Goal: Task Accomplishment & Management: Manage account settings

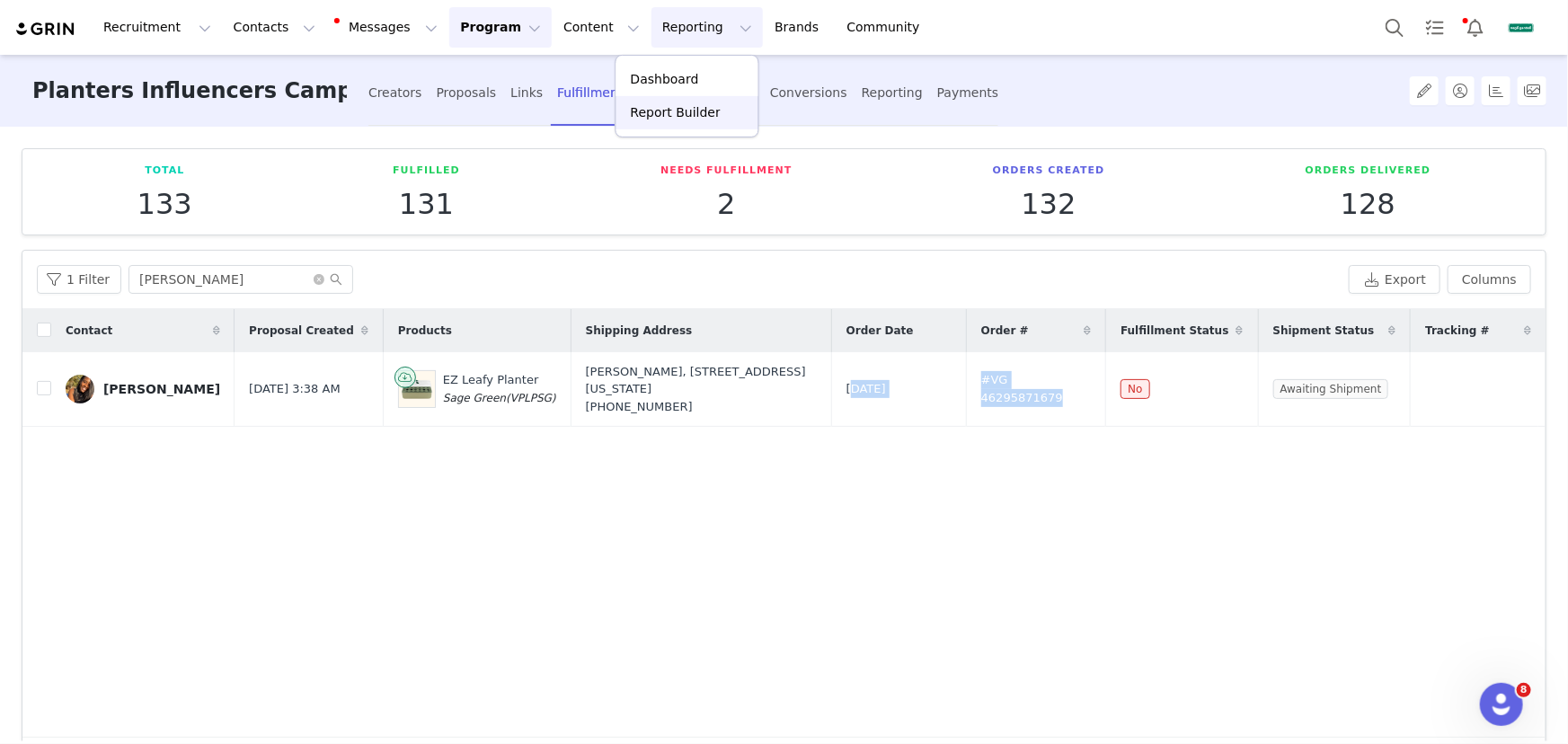
click at [664, 106] on p "Report Builder" at bounding box center [675, 113] width 90 height 19
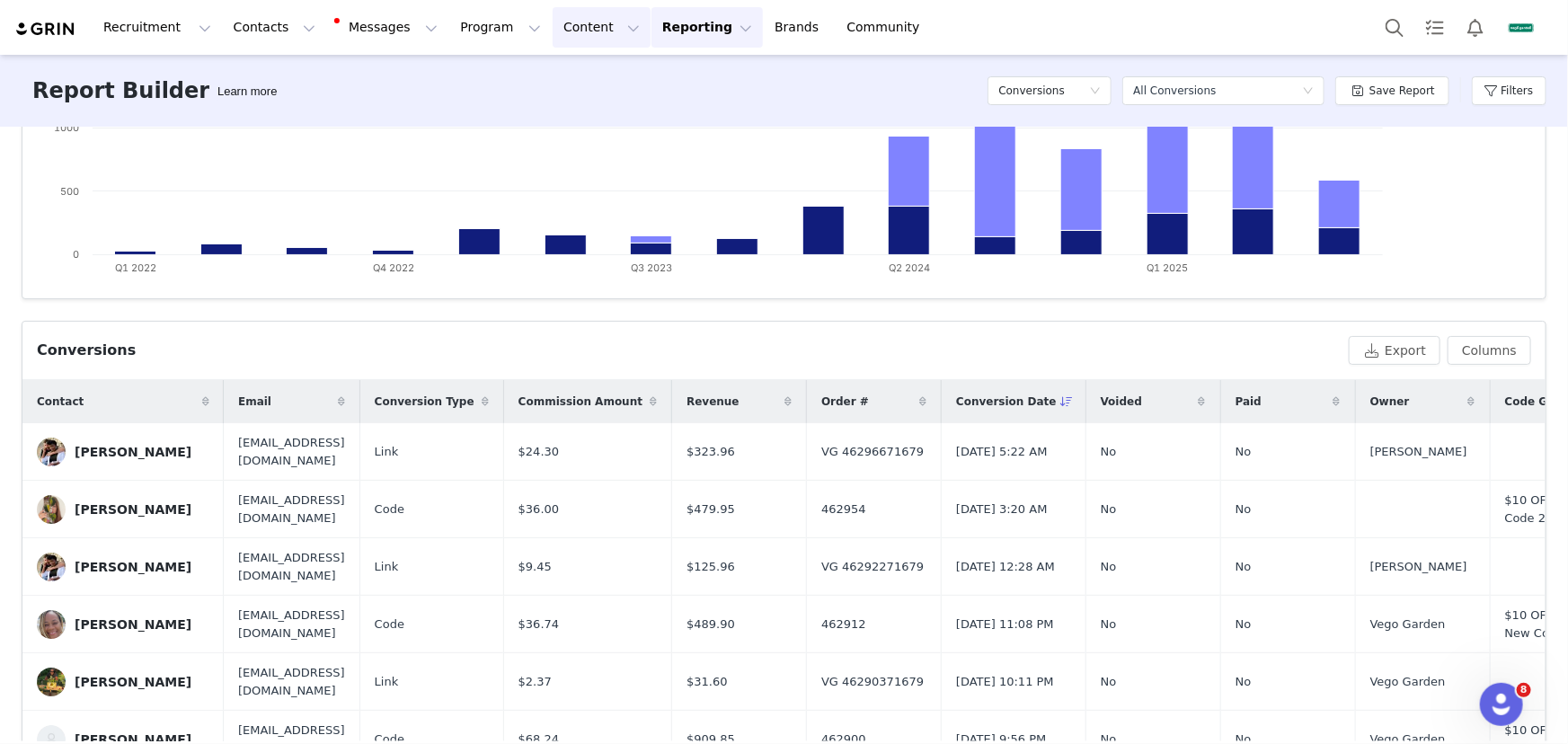
click at [579, 44] on button "Content Content" at bounding box center [601, 27] width 98 height 40
click at [597, 77] on p "Creator Content" at bounding box center [587, 80] width 101 height 19
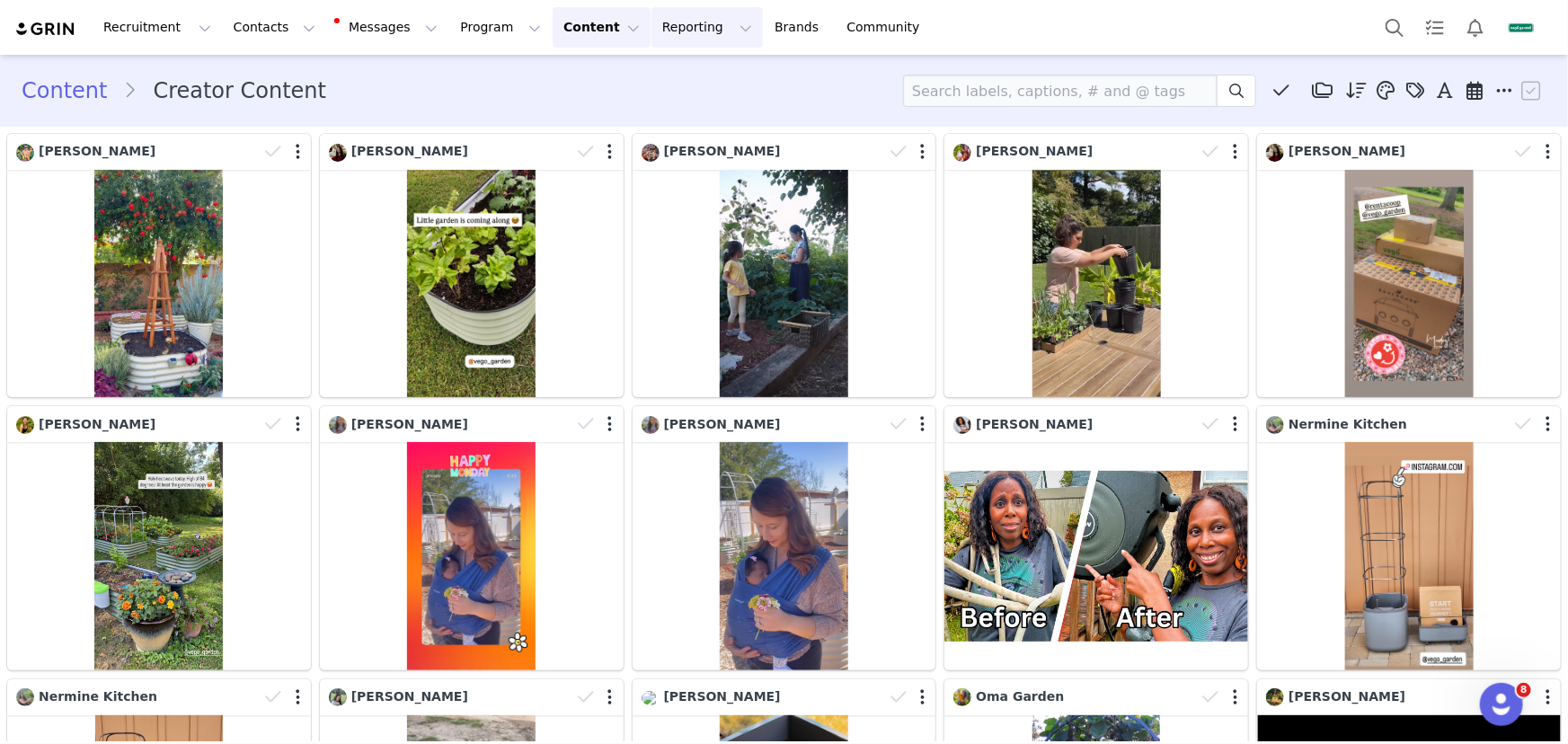
click at [651, 26] on button "Reporting Reporting" at bounding box center [707, 27] width 111 height 40
click at [692, 118] on p "Report Builder" at bounding box center [675, 113] width 90 height 19
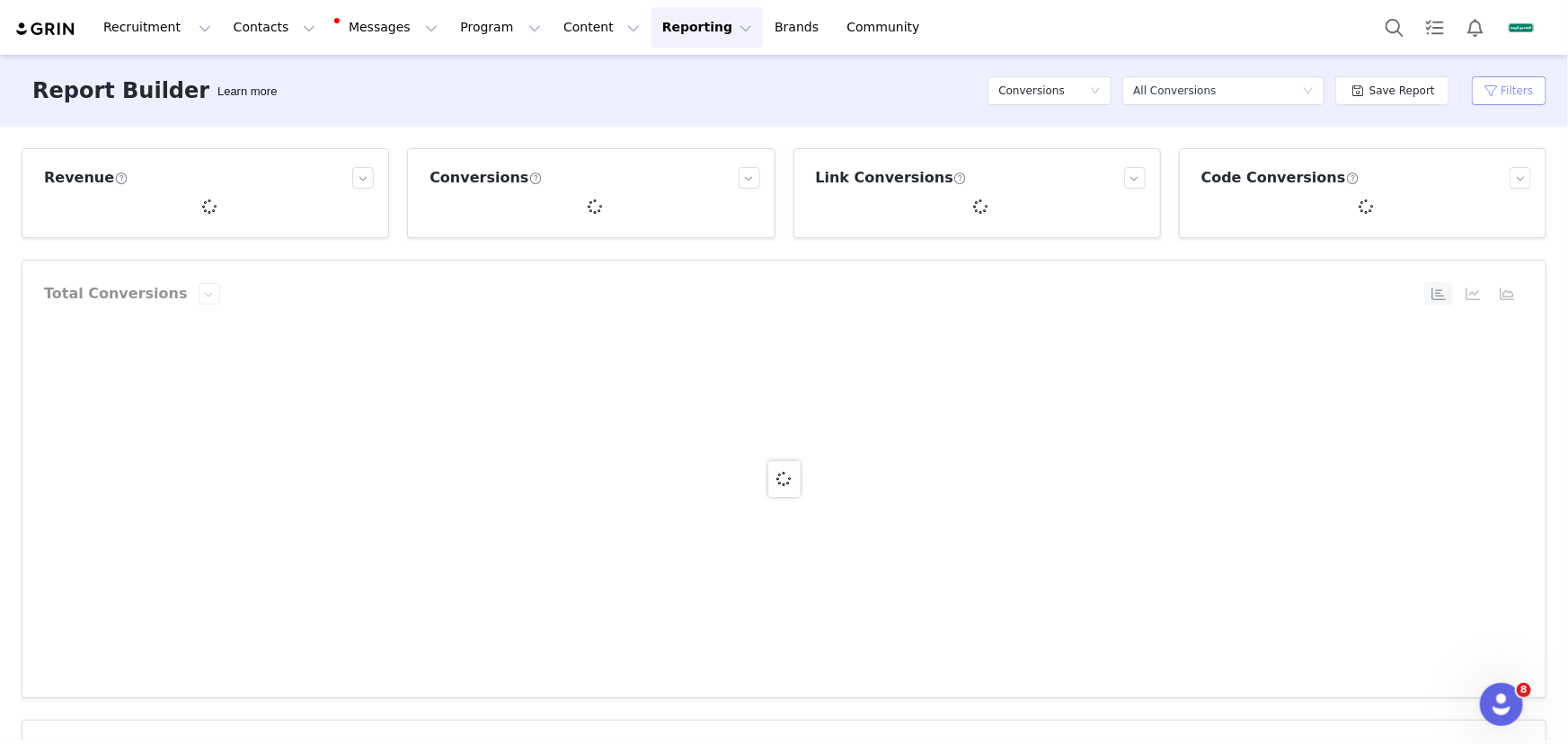
click at [1524, 81] on button "Filters" at bounding box center [1509, 90] width 75 height 29
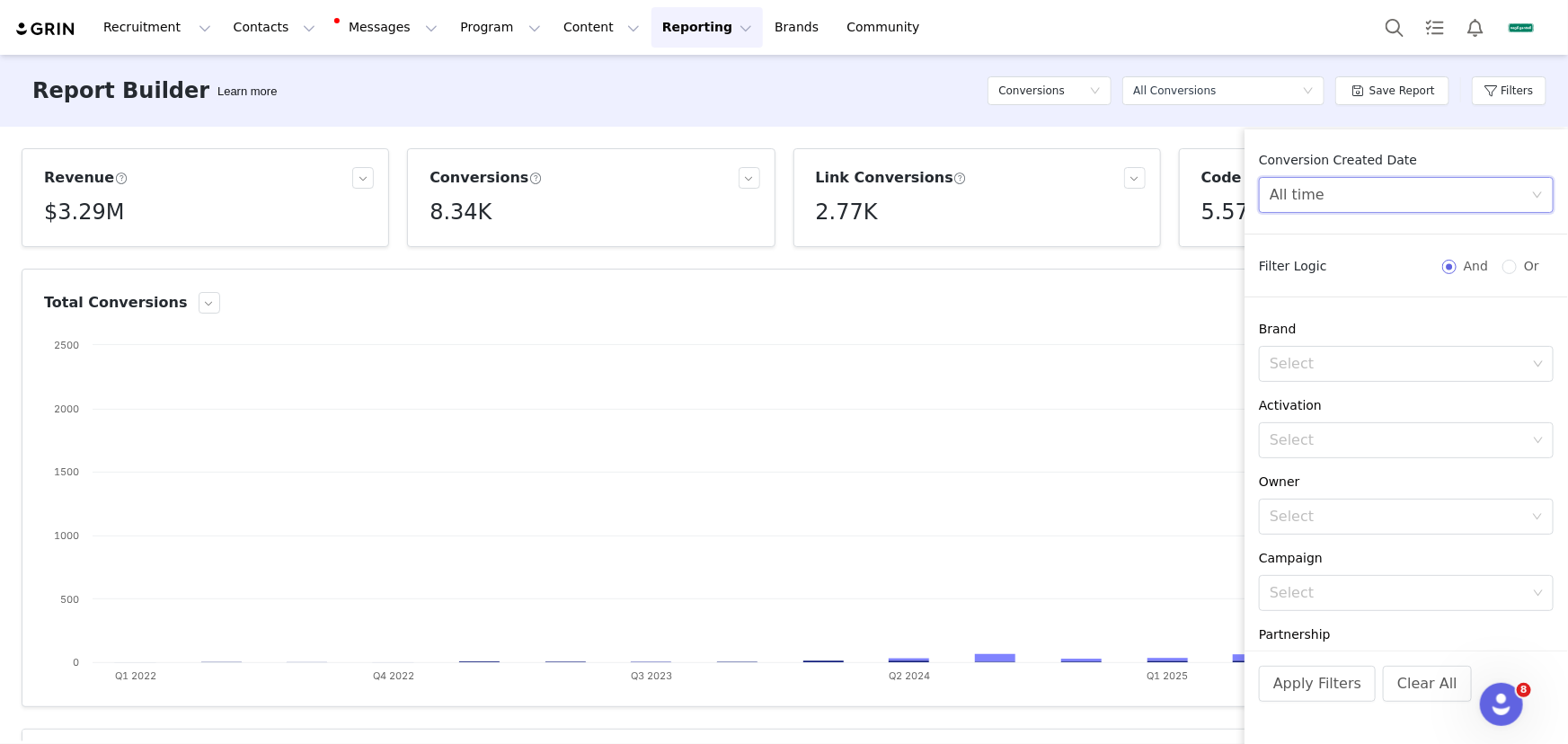
click at [1397, 186] on div "All time" at bounding box center [1400, 195] width 261 height 35
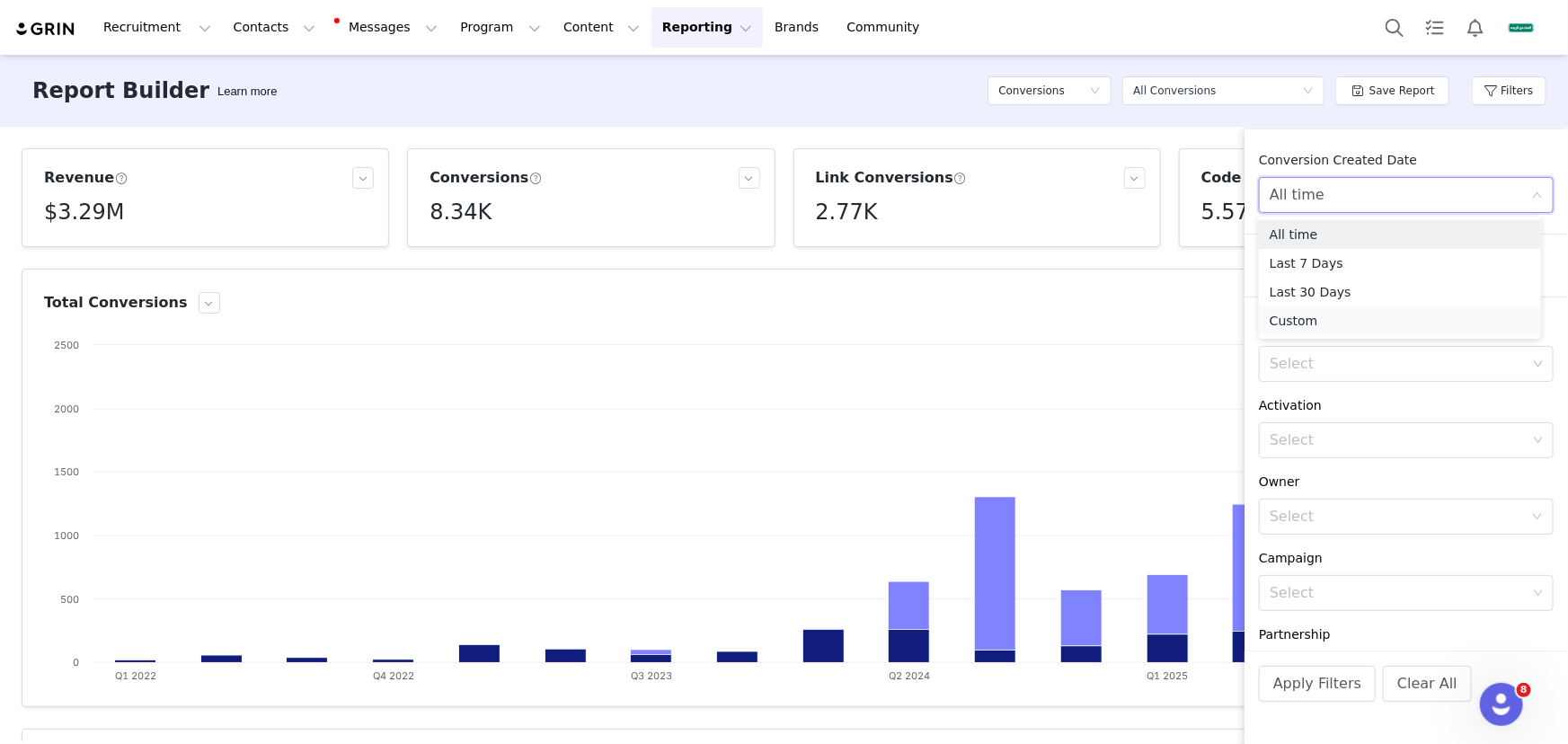
click at [1311, 317] on li "Custom" at bounding box center [1400, 321] width 282 height 29
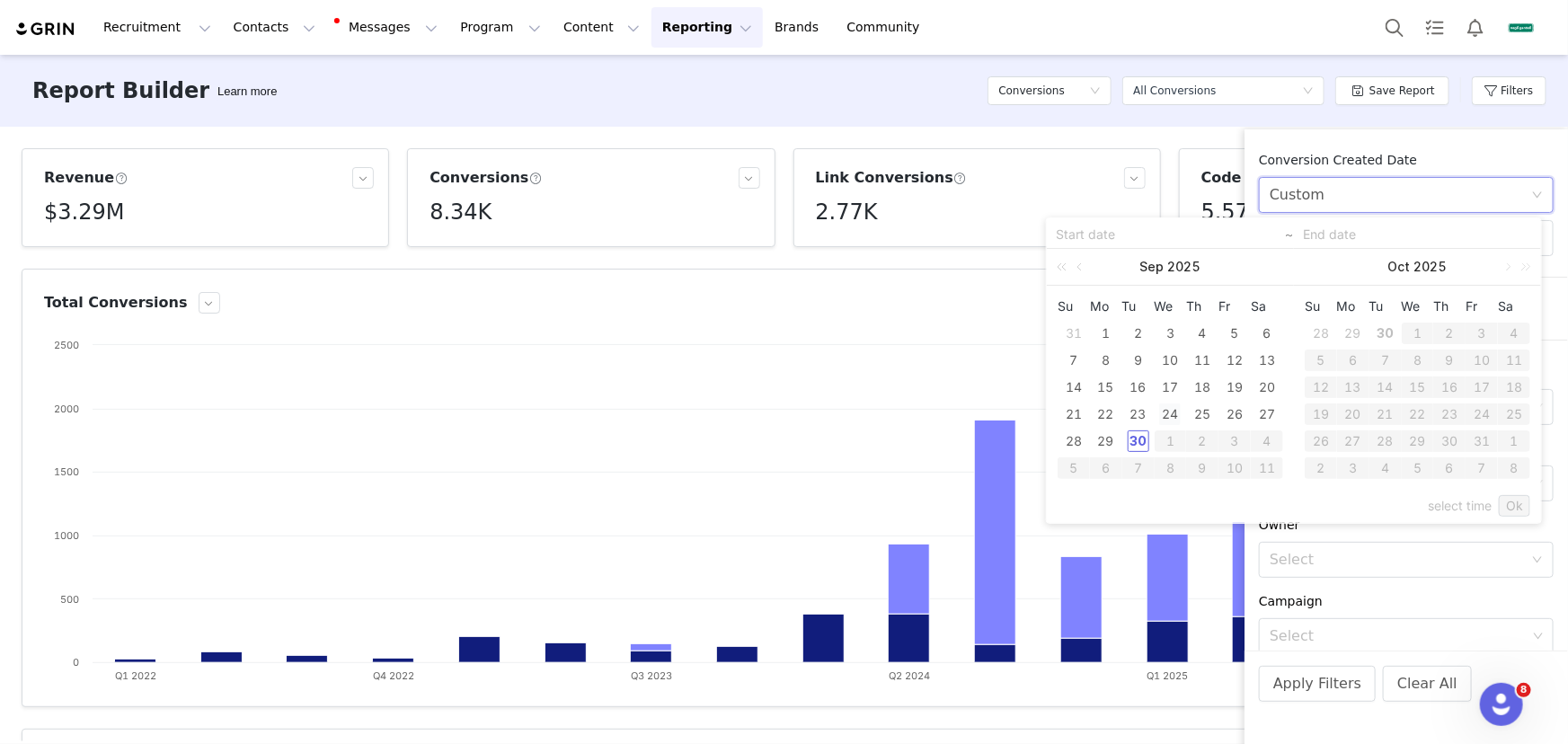
click at [1162, 408] on div "24" at bounding box center [1169, 414] width 21 height 21
type input "[DATE]"
click at [1131, 442] on div "30" at bounding box center [1138, 441] width 21 height 21
type input "[DATE]"
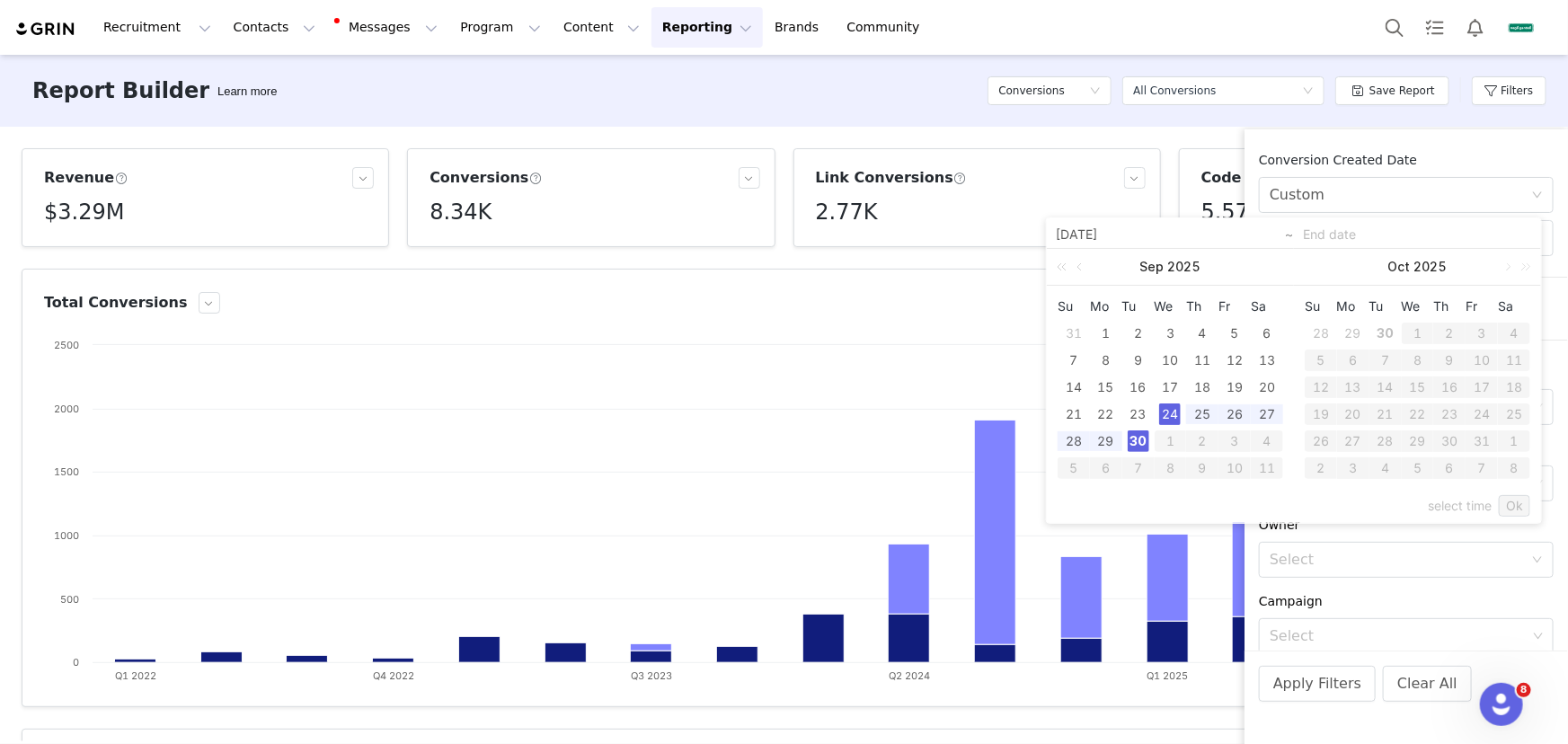
type input "[DATE]"
click at [1526, 503] on link "Ok" at bounding box center [1514, 506] width 32 height 21
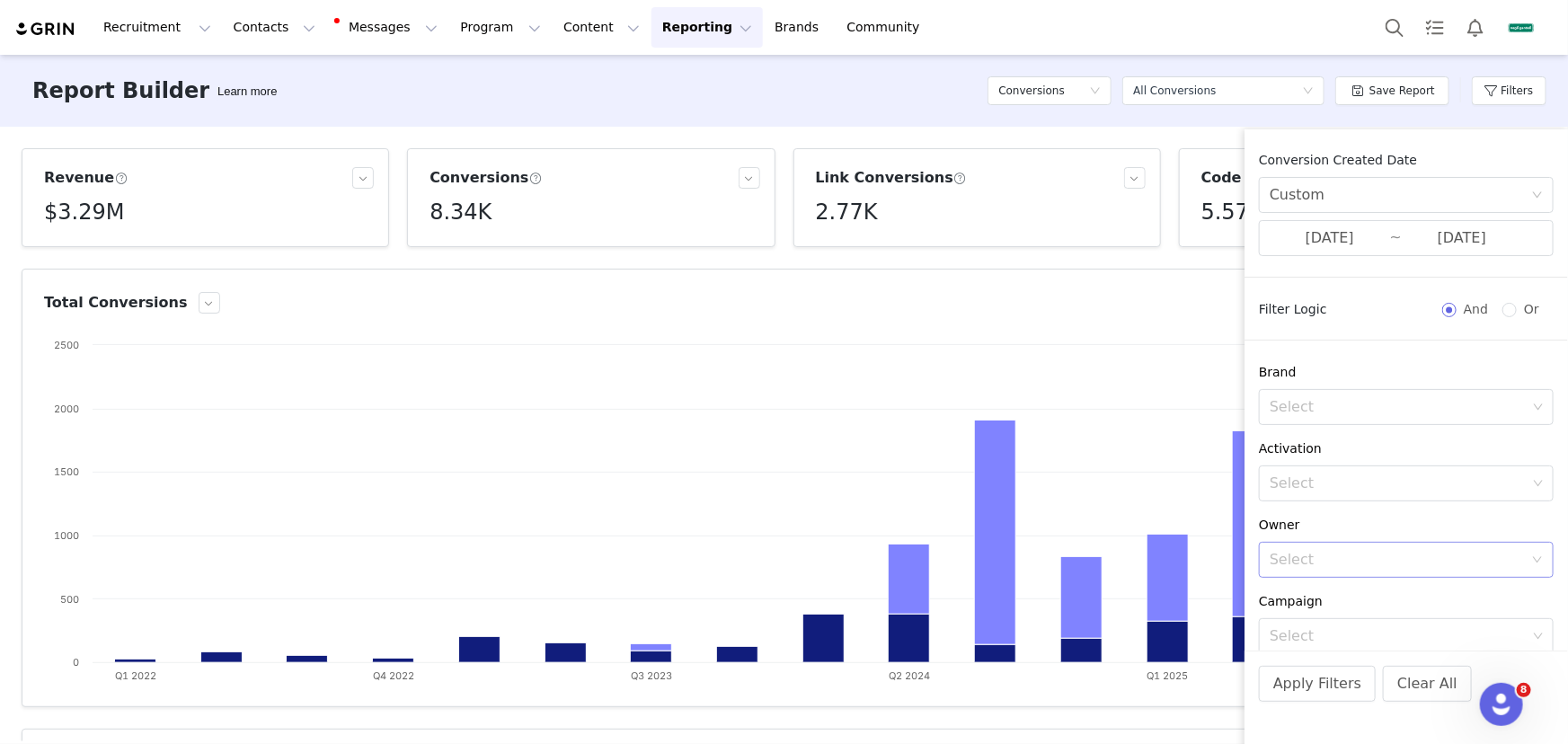
click at [1358, 554] on div "Select" at bounding box center [1396, 559] width 254 height 18
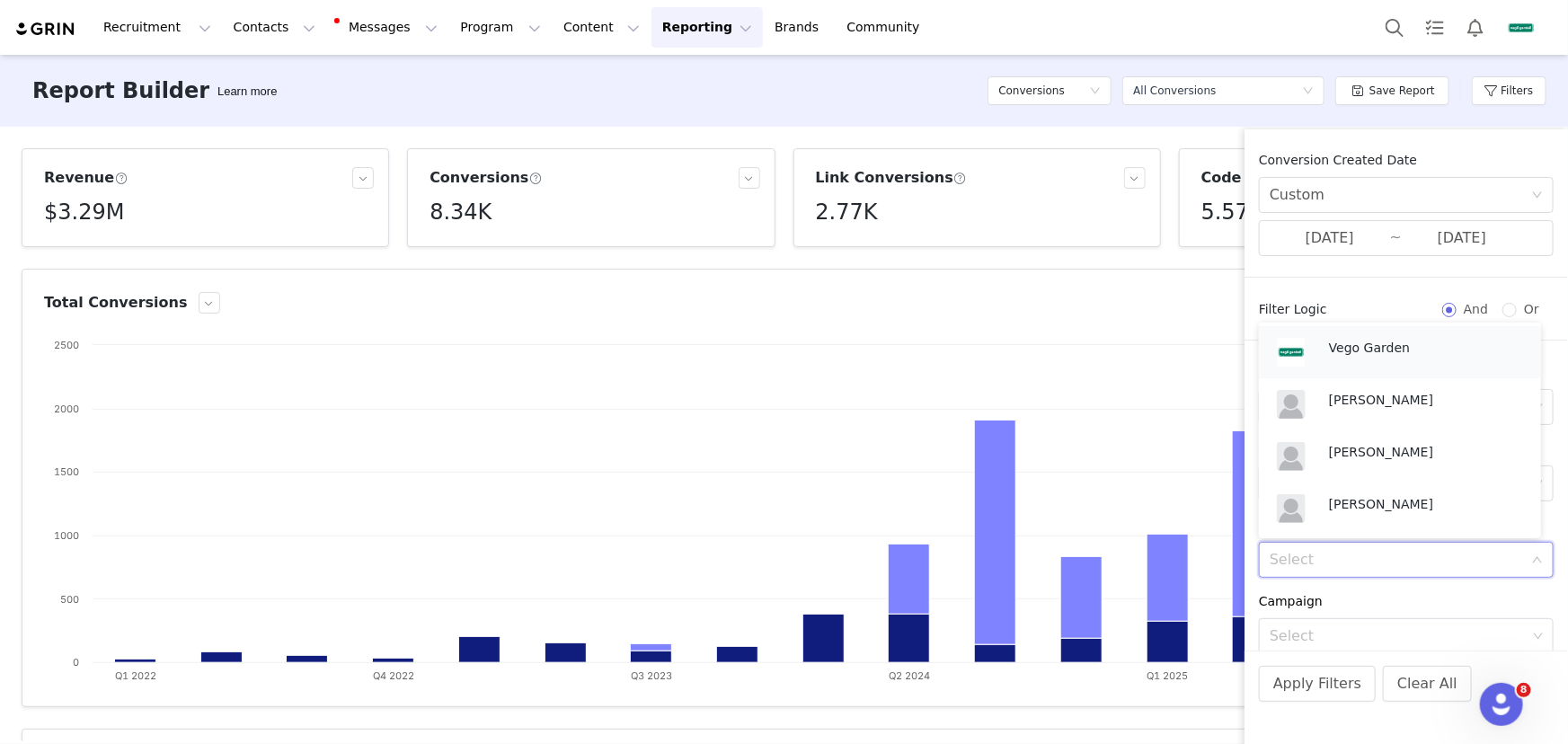
click at [1358, 342] on p "Vego Garden" at bounding box center [1426, 348] width 194 height 20
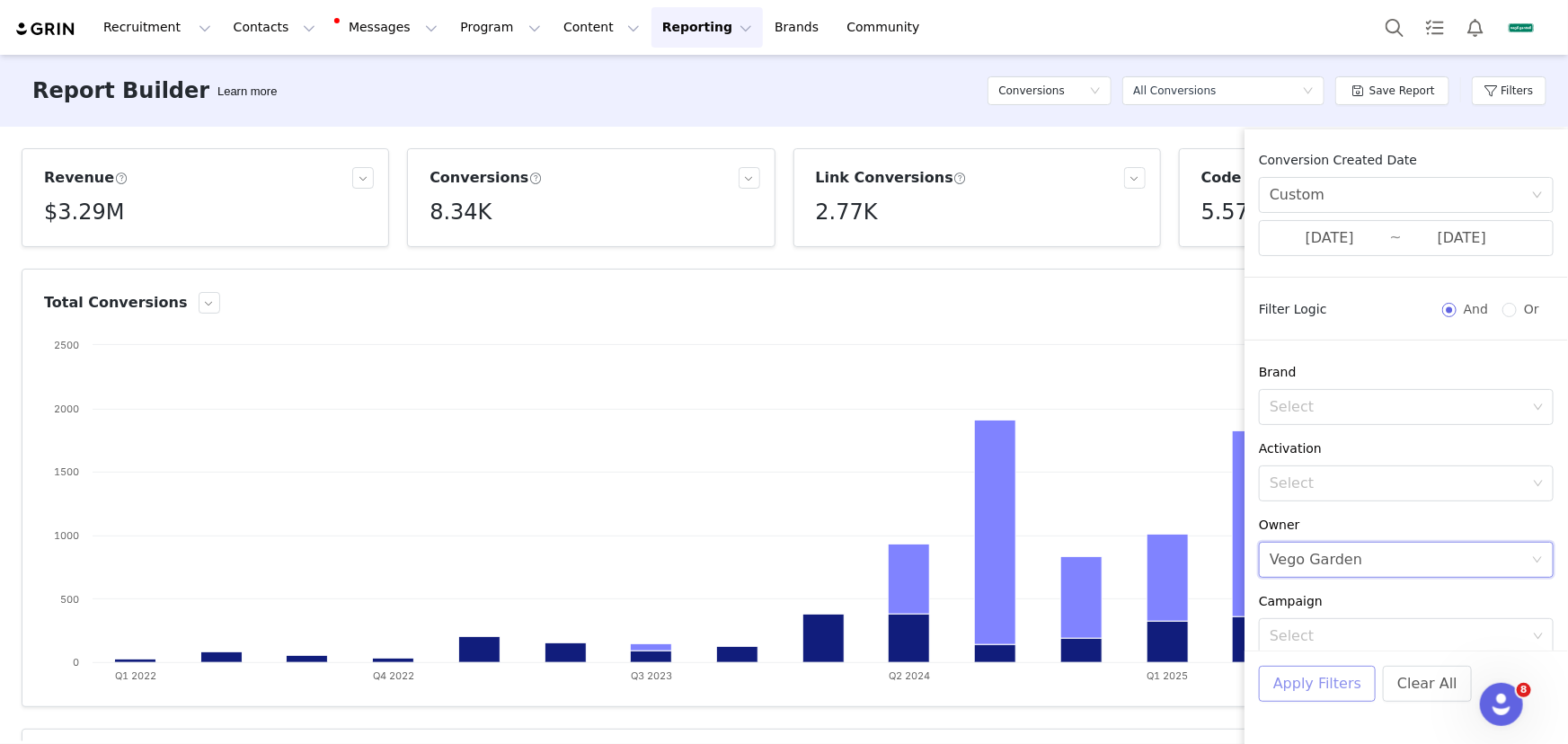
click at [1303, 689] on button "Apply Filters" at bounding box center [1317, 683] width 117 height 36
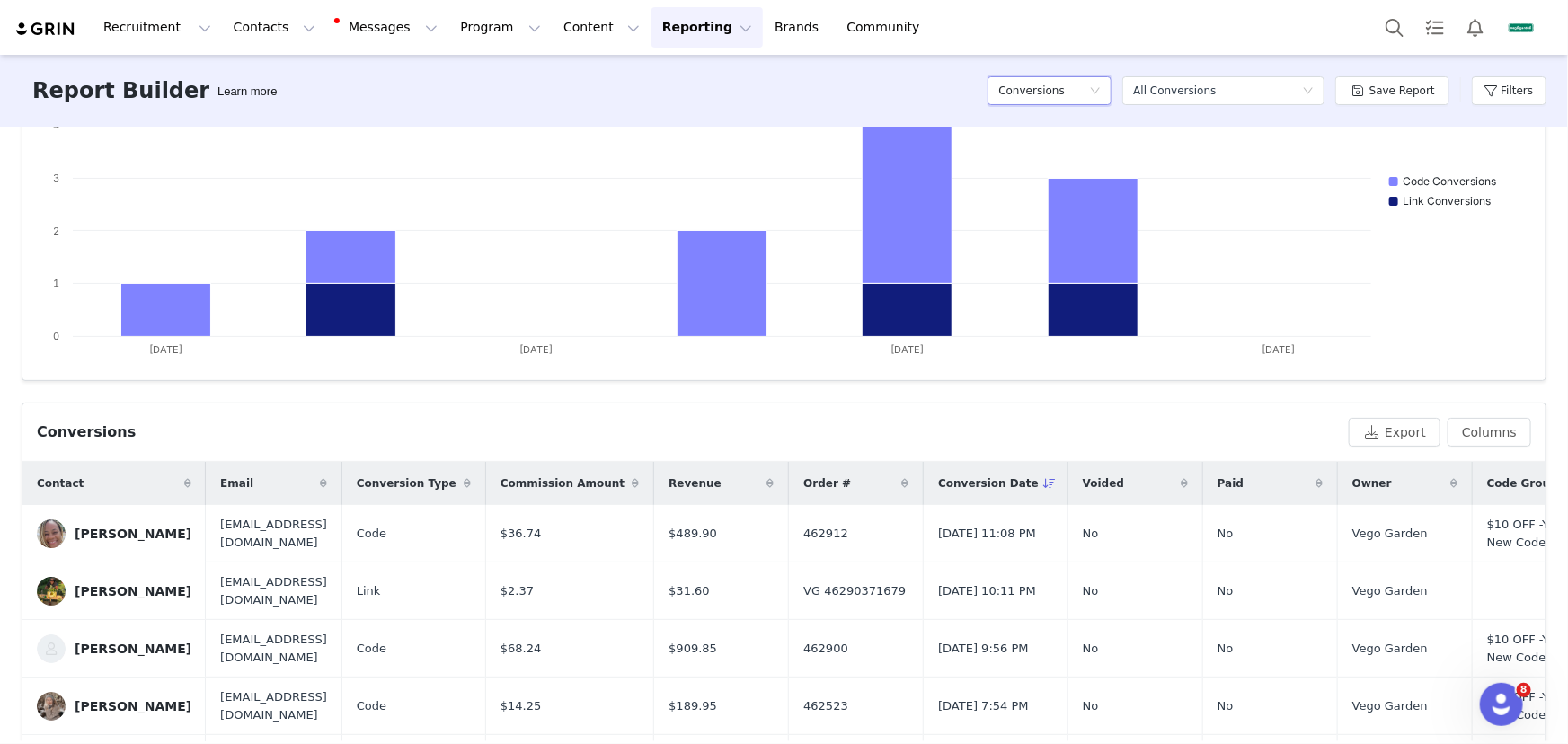
click at [1059, 90] on h5 "Conversions" at bounding box center [1031, 90] width 66 height 27
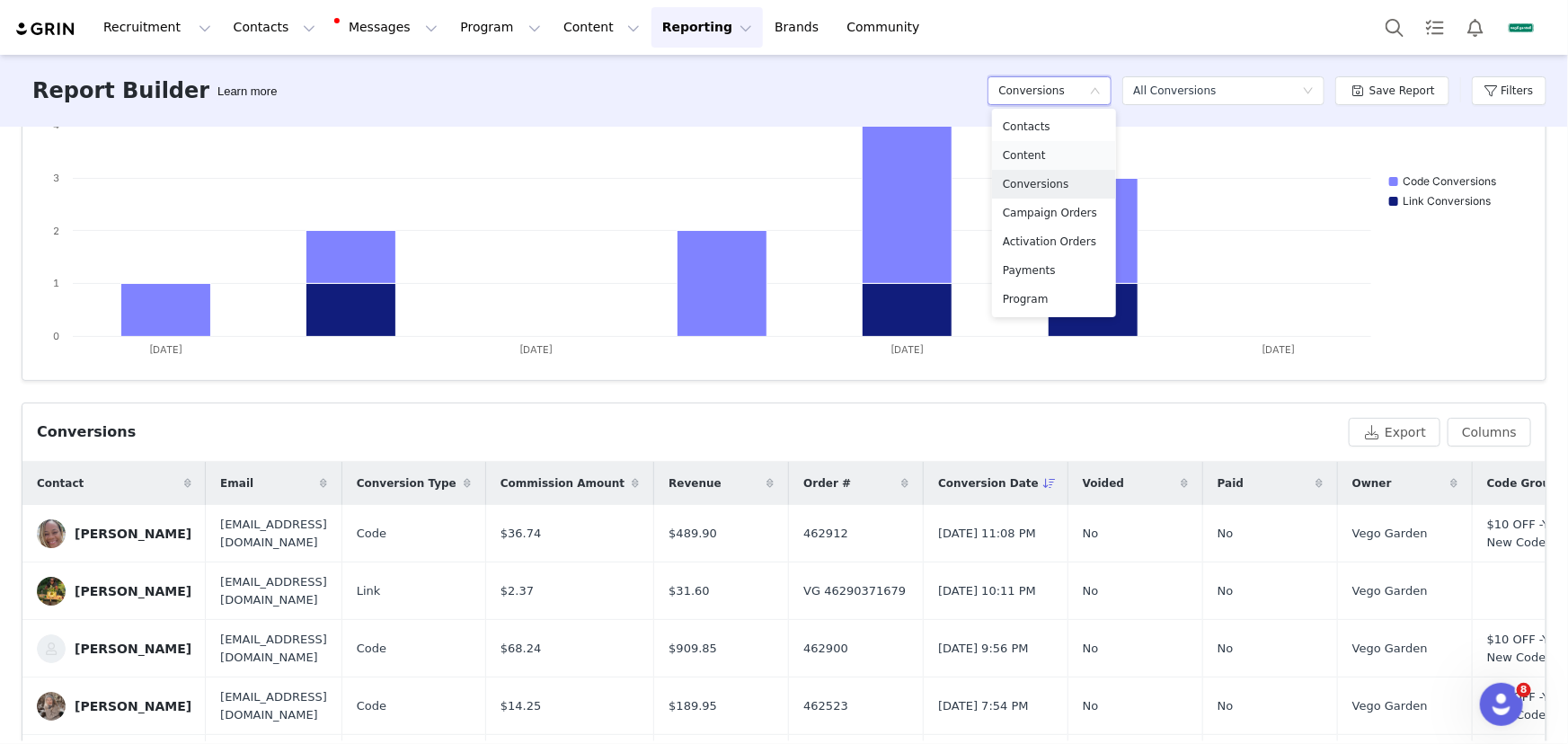
click at [1033, 144] on li "Content" at bounding box center [1053, 156] width 124 height 29
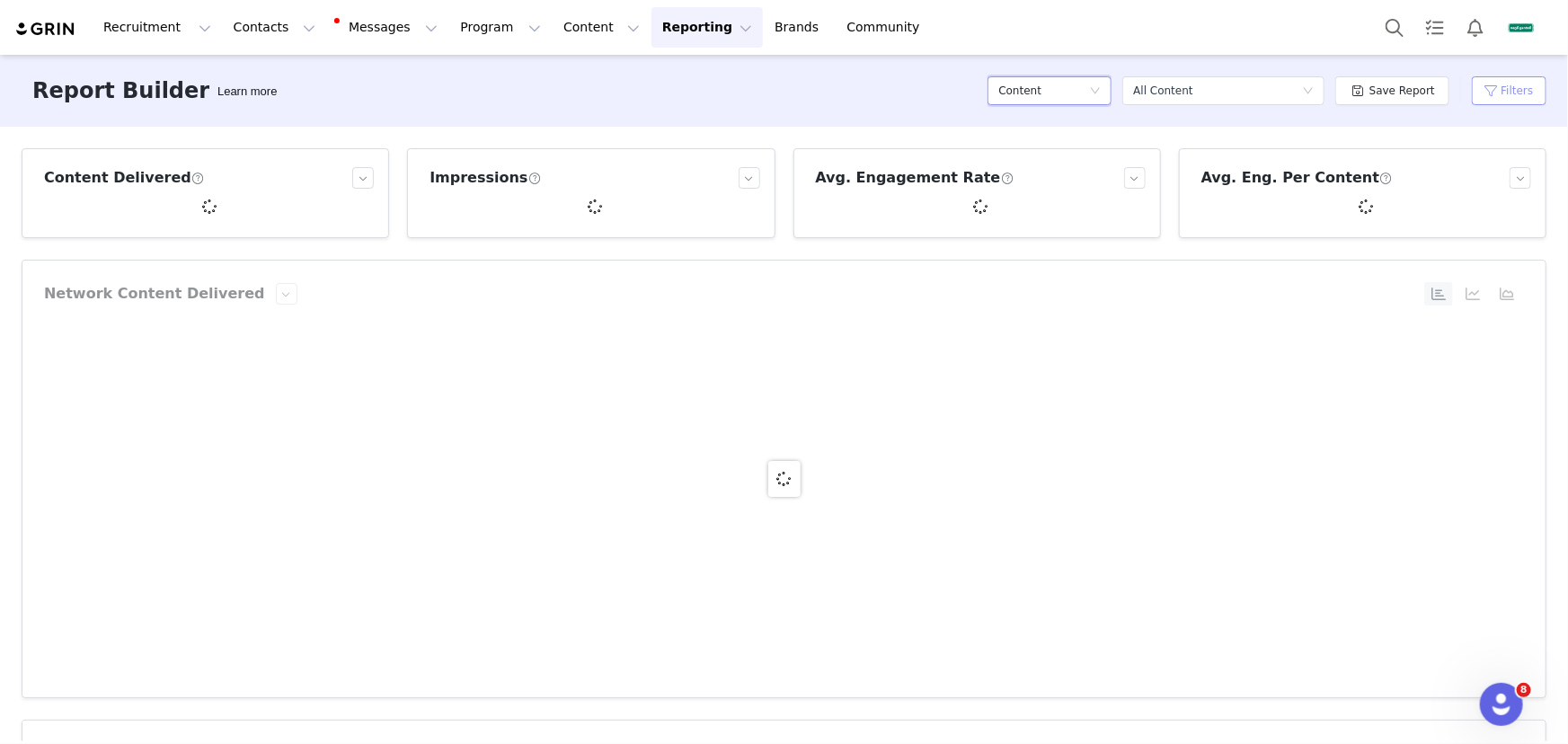
click at [1507, 88] on button "Filters" at bounding box center [1509, 90] width 75 height 29
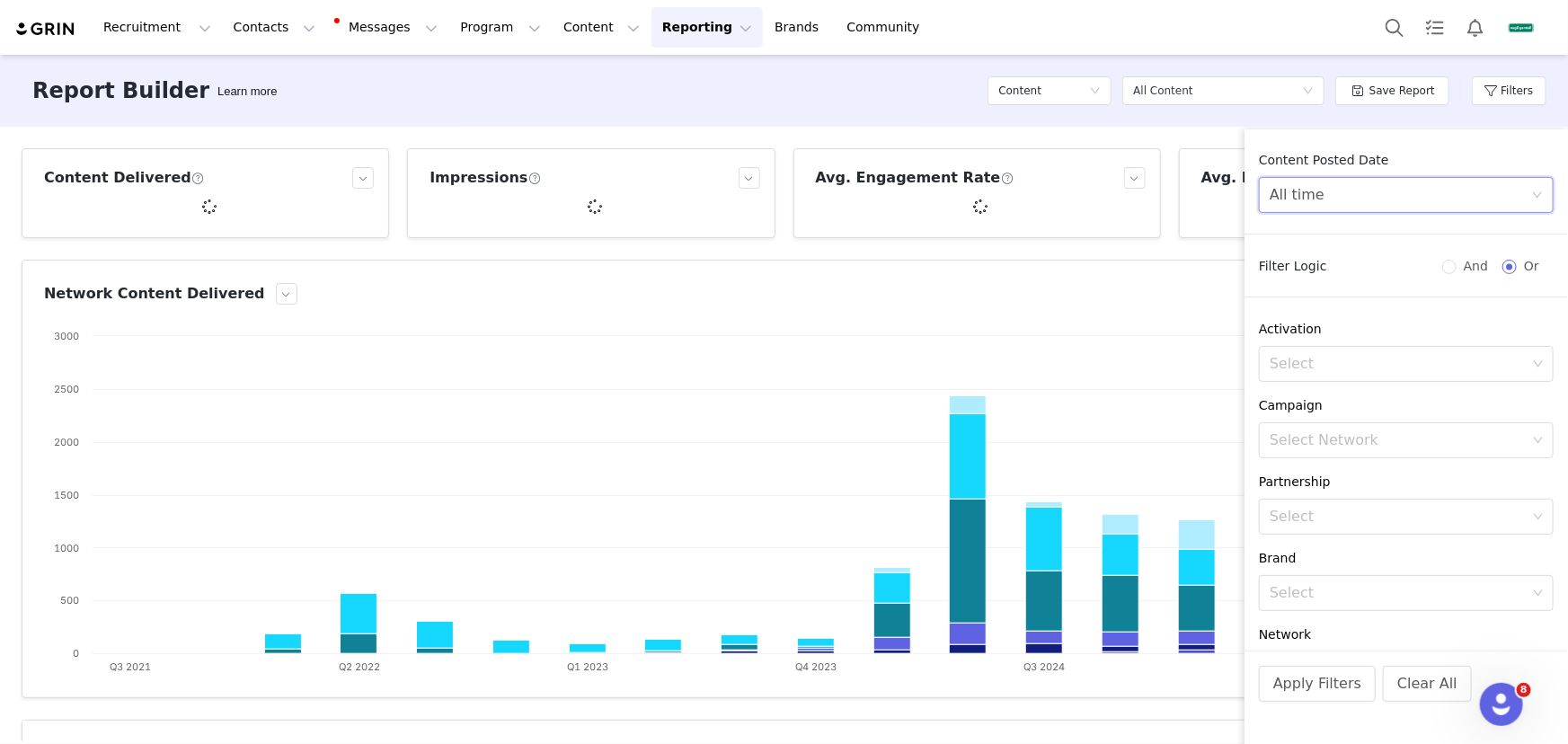
click at [1462, 202] on div "All time" at bounding box center [1400, 195] width 261 height 35
click at [1325, 315] on li "Custom" at bounding box center [1400, 321] width 282 height 29
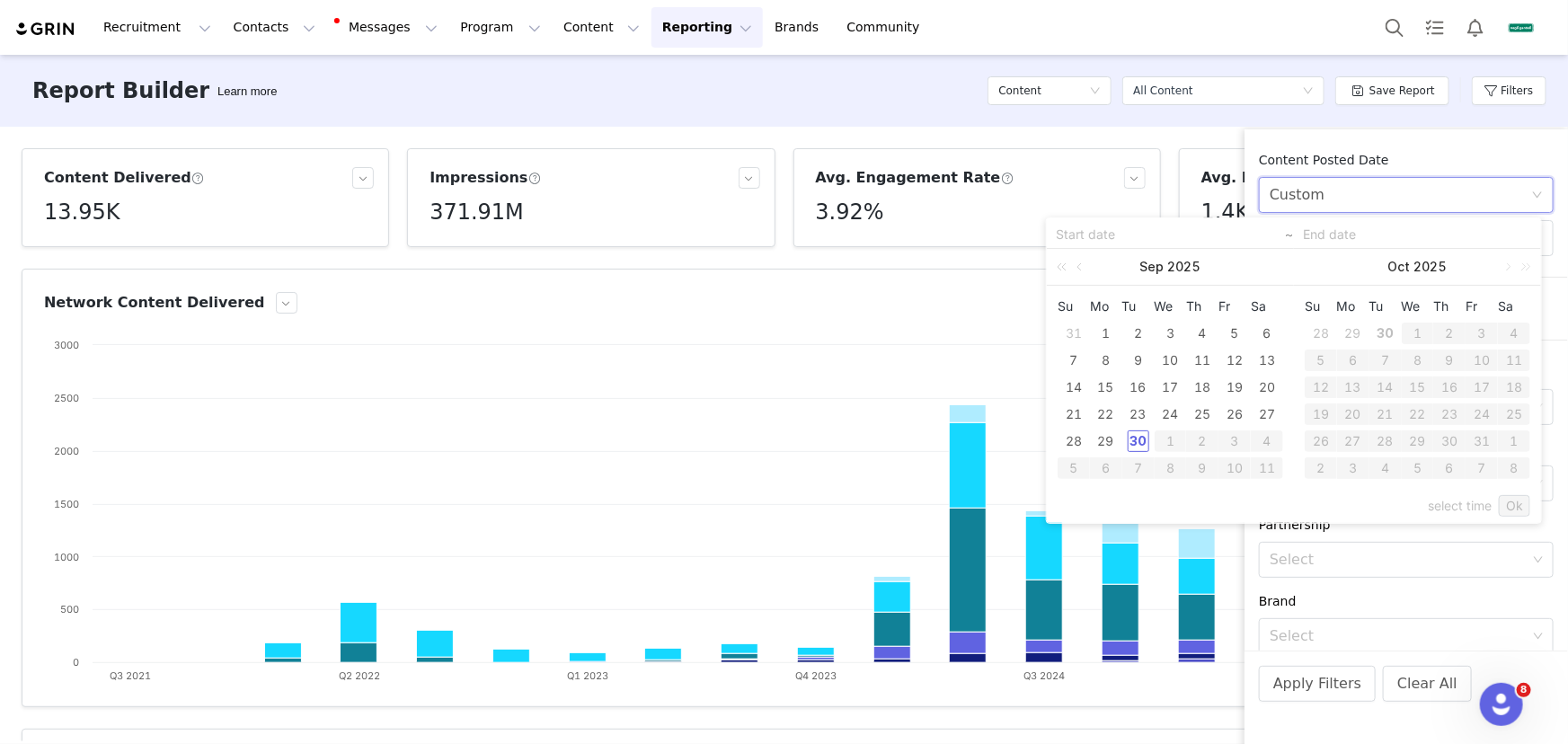
drag, startPoint x: 1167, startPoint y: 407, endPoint x: 1131, endPoint y: 426, distance: 40.7
click at [1158, 409] on td "24" at bounding box center [1171, 414] width 33 height 27
type input "[DATE]"
click at [1132, 439] on div "30" at bounding box center [1138, 441] width 21 height 21
type input "[DATE]"
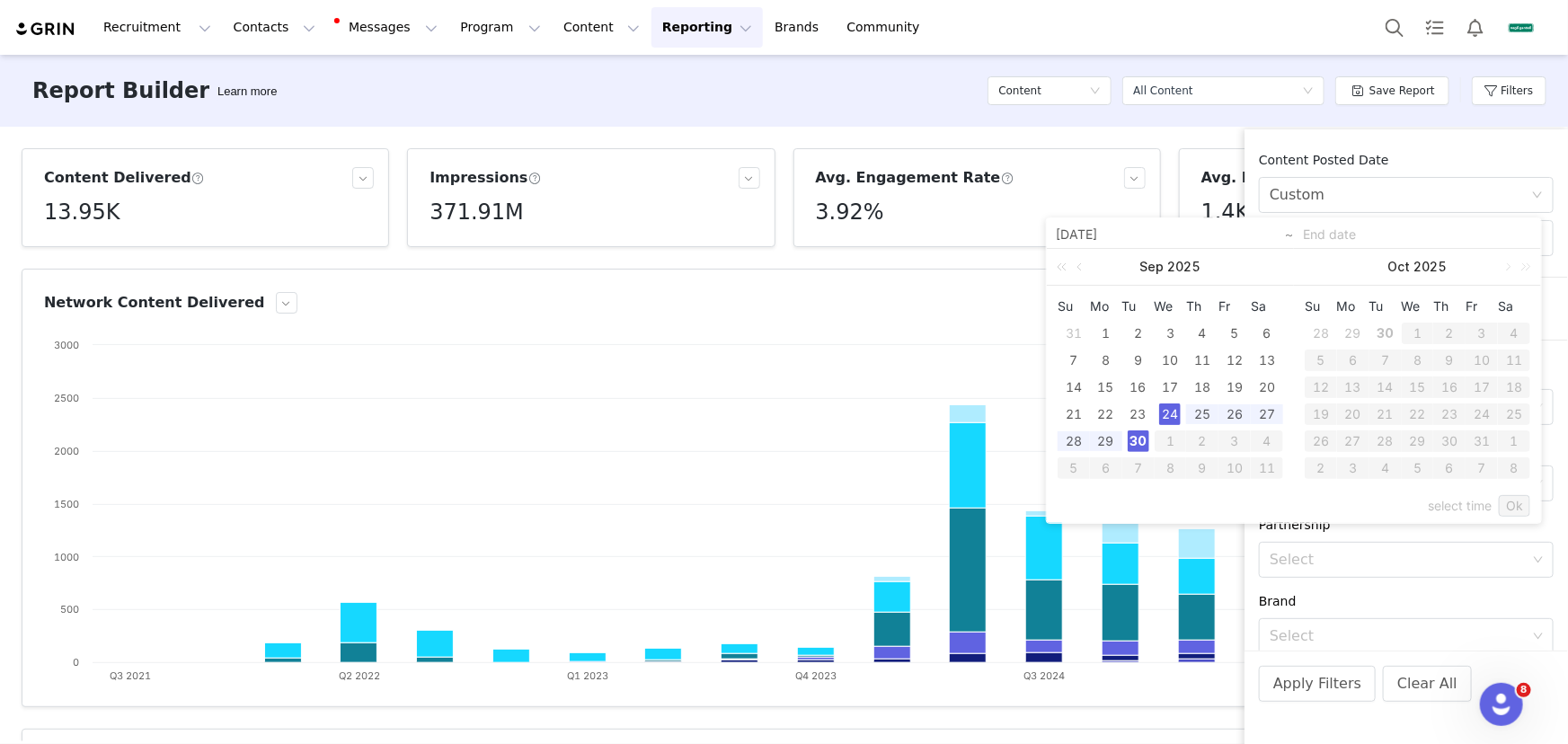
type input "[DATE]"
click at [1501, 519] on div "select time Ok" at bounding box center [1294, 507] width 473 height 35
click at [1507, 510] on link "Ok" at bounding box center [1514, 506] width 32 height 21
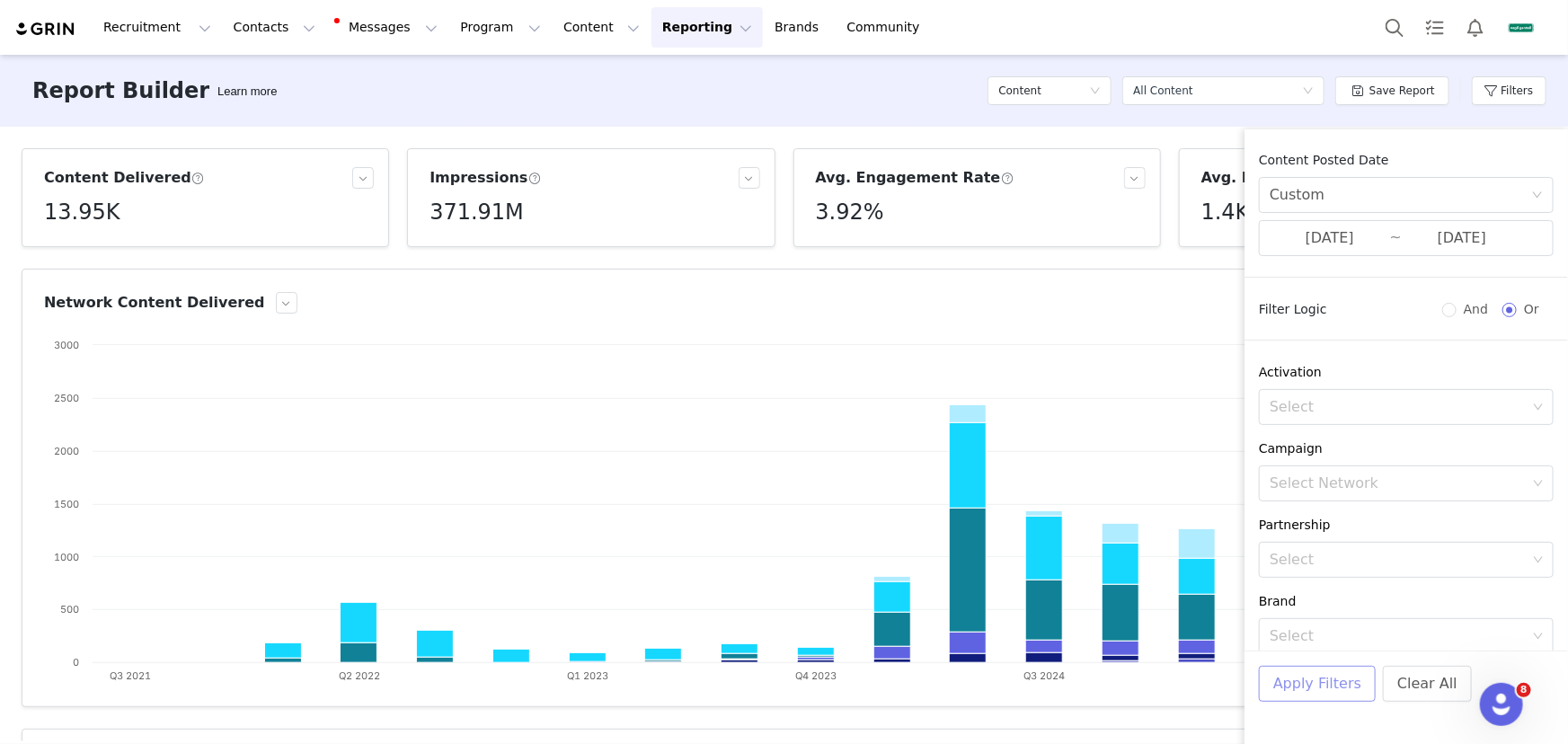
click at [1311, 682] on button "Apply Filters" at bounding box center [1317, 683] width 117 height 36
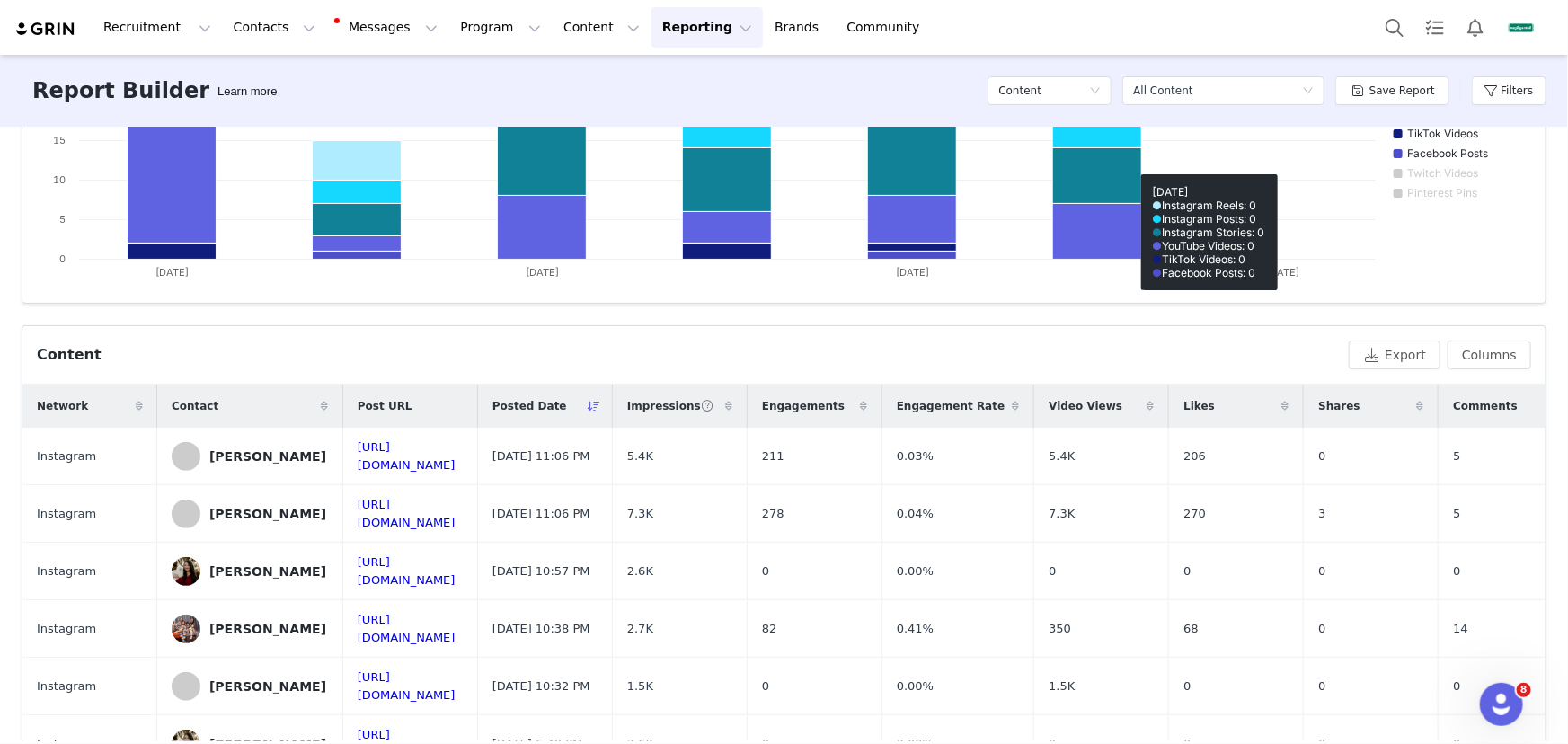
scroll to position [409, 0]
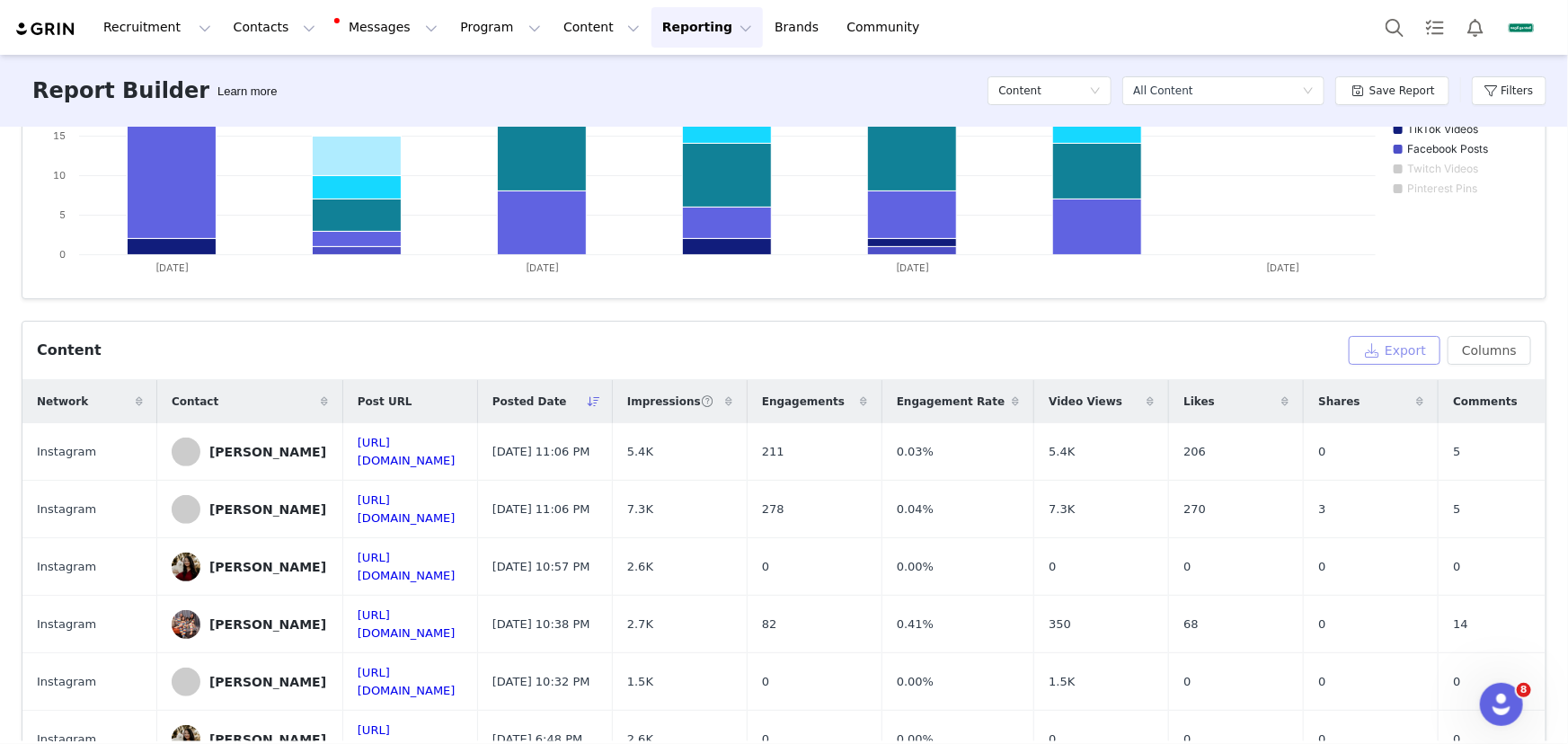
click at [1379, 339] on button "Export" at bounding box center [1393, 351] width 91 height 29
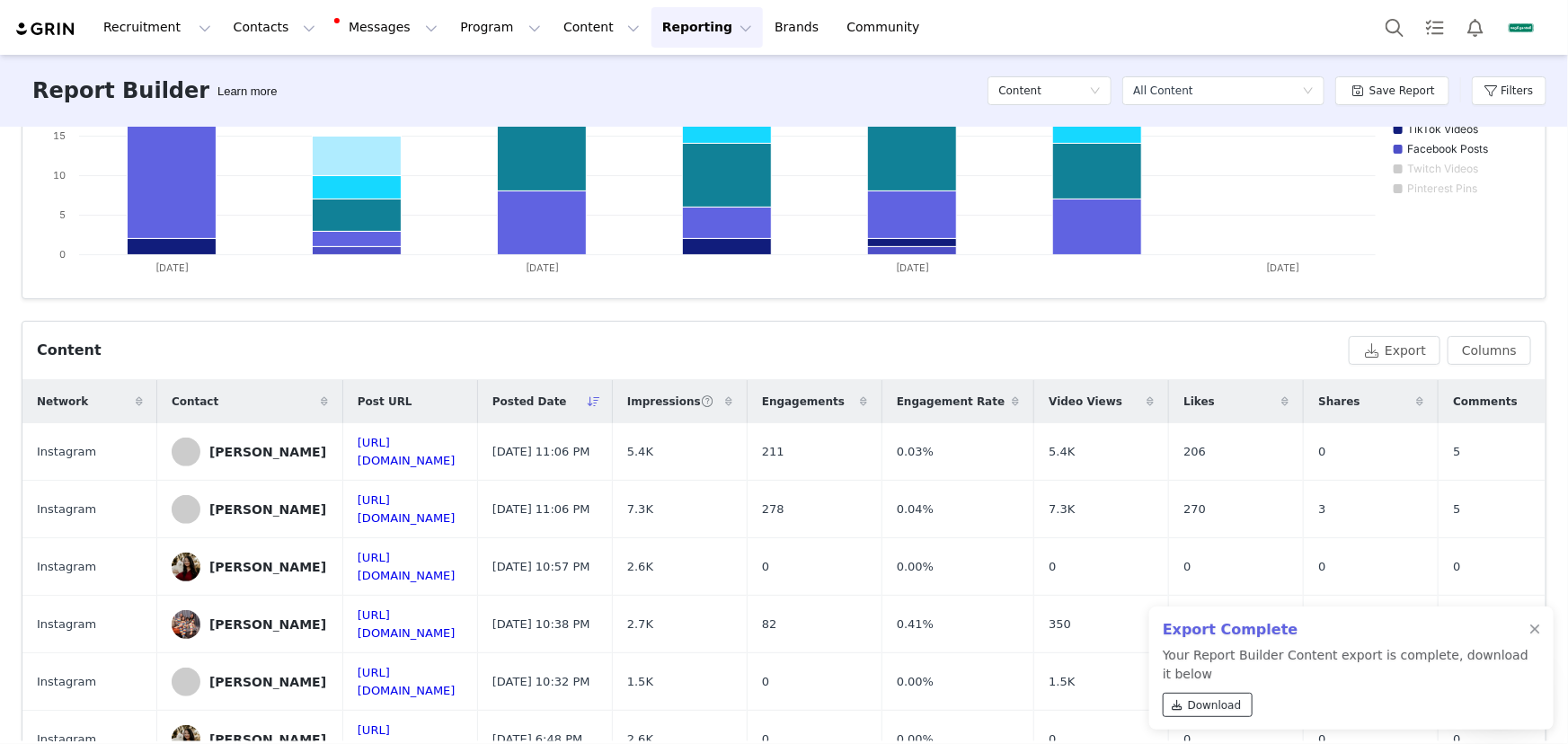
click at [1198, 703] on span "Download" at bounding box center [1214, 706] width 54 height 16
click at [252, 33] on button "Contacts Contacts" at bounding box center [275, 27] width 104 height 40
click at [297, 81] on div "Creators" at bounding box center [283, 80] width 120 height 19
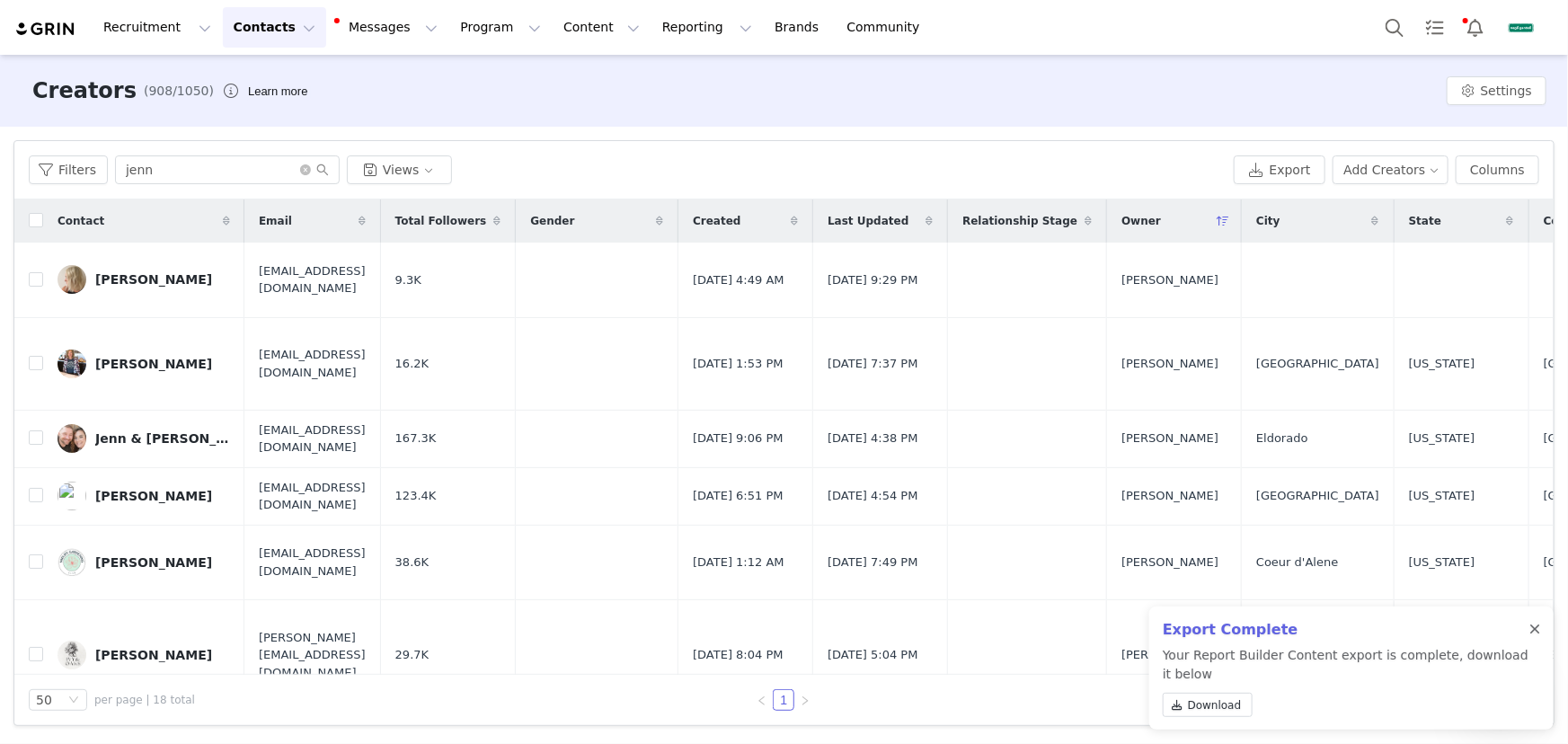
click at [1535, 629] on div at bounding box center [1533, 630] width 11 height 14
click at [306, 171] on icon "icon: close-circle" at bounding box center [305, 169] width 11 height 11
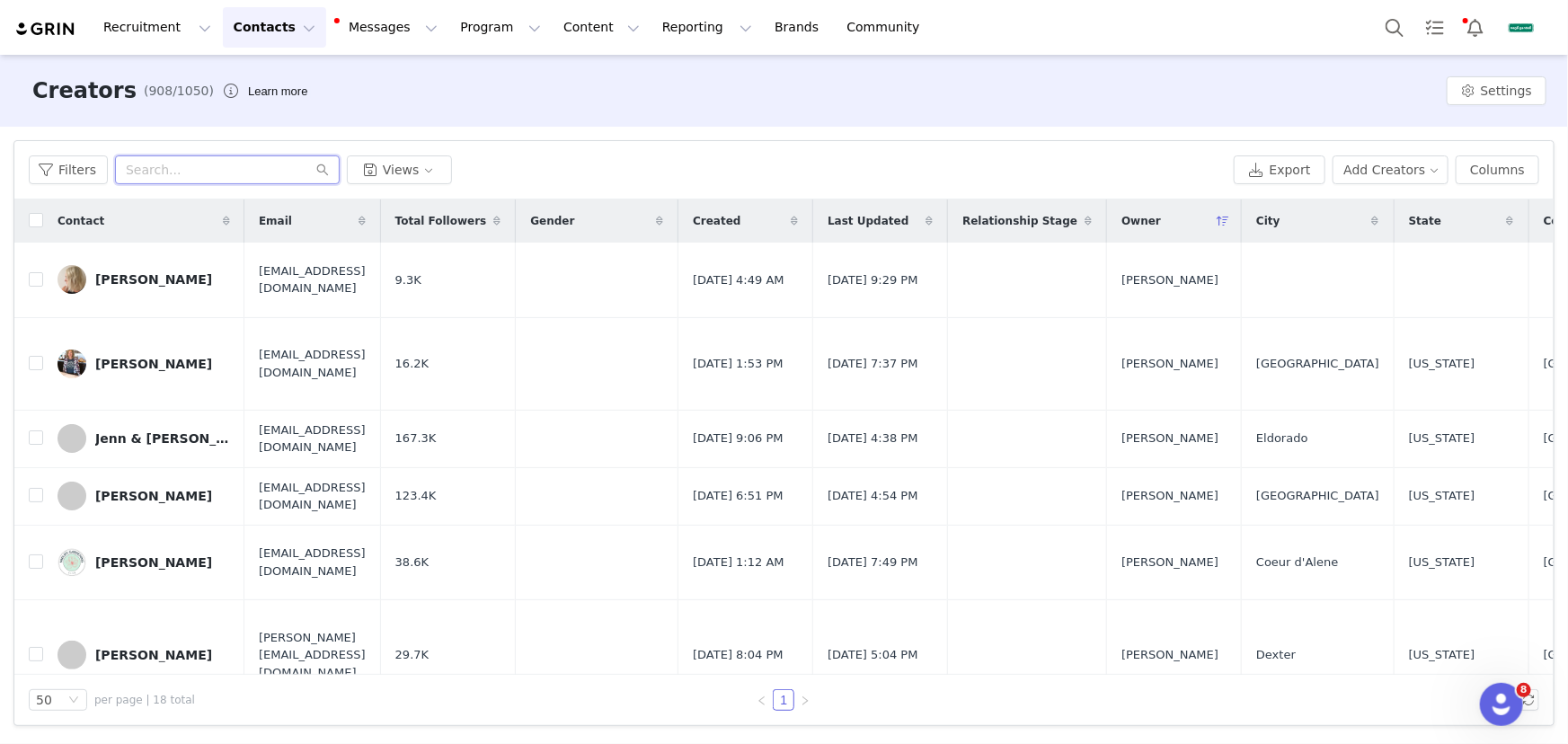
paste input "[PERSON_NAME]"
click at [290, 166] on input "text" at bounding box center [228, 170] width 225 height 29
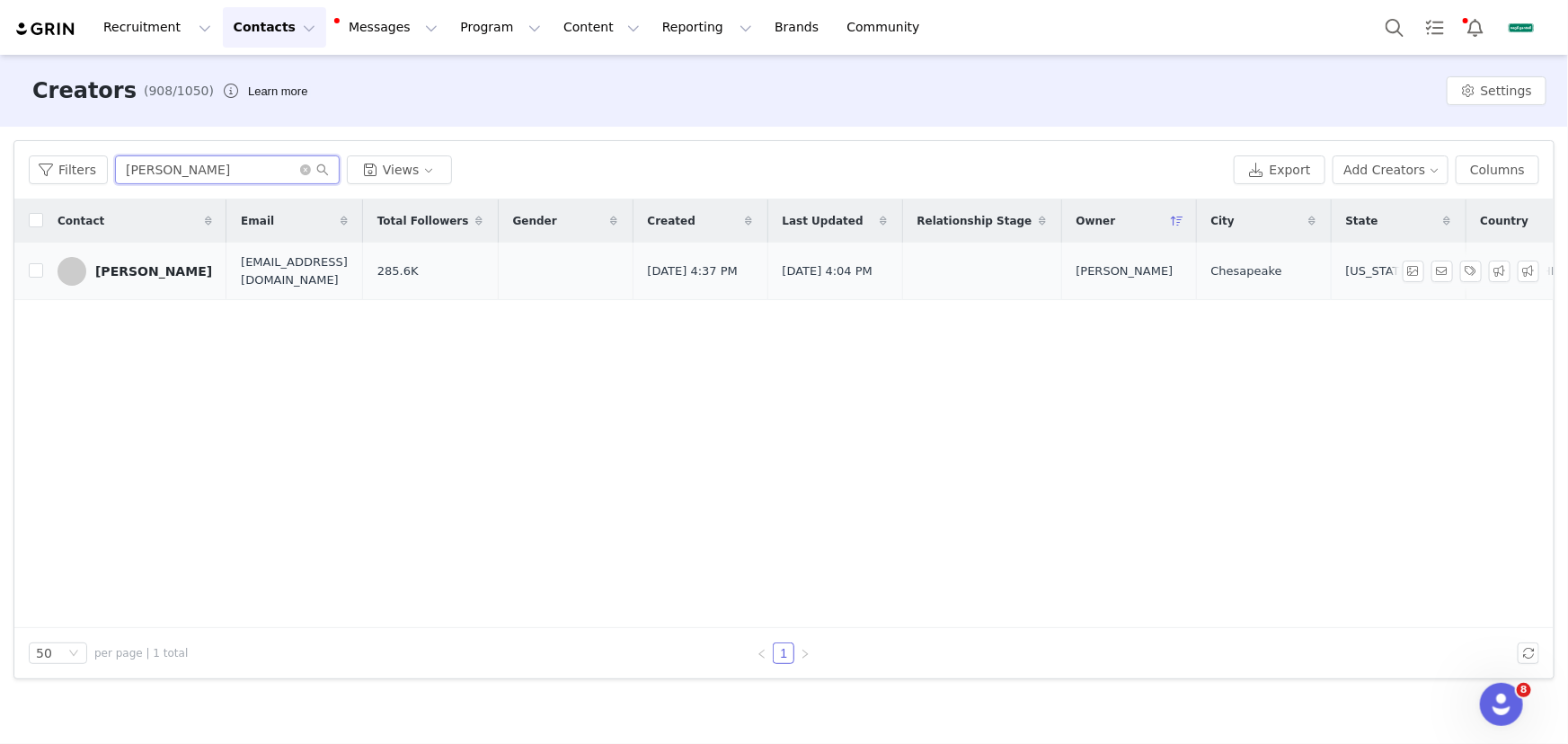
type input "[PERSON_NAME]"
drag, startPoint x: 145, startPoint y: 269, endPoint x: 266, endPoint y: 290, distance: 122.8
click at [145, 269] on div "[PERSON_NAME]" at bounding box center [154, 271] width 117 height 14
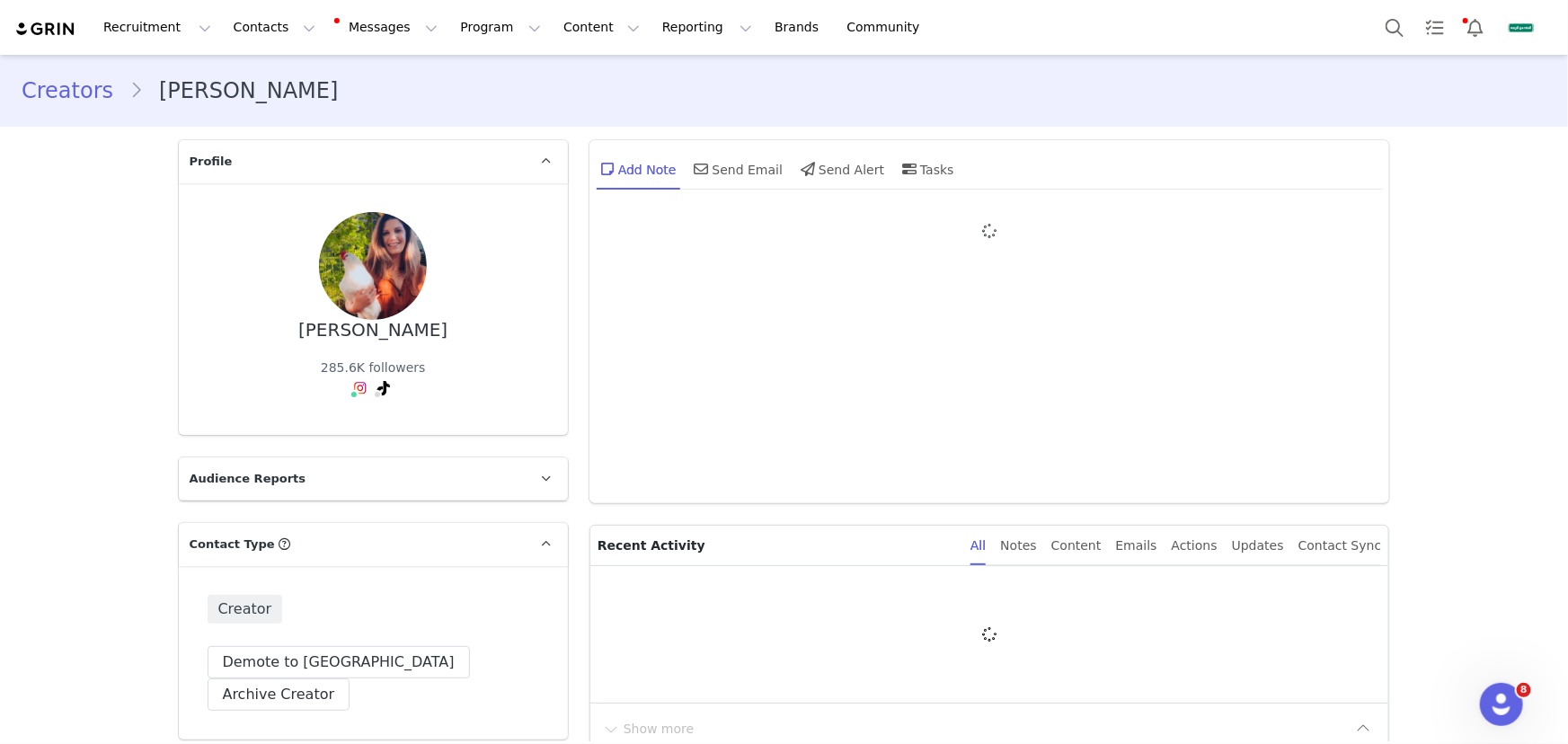
type input "+1 ([GEOGRAPHIC_DATA])"
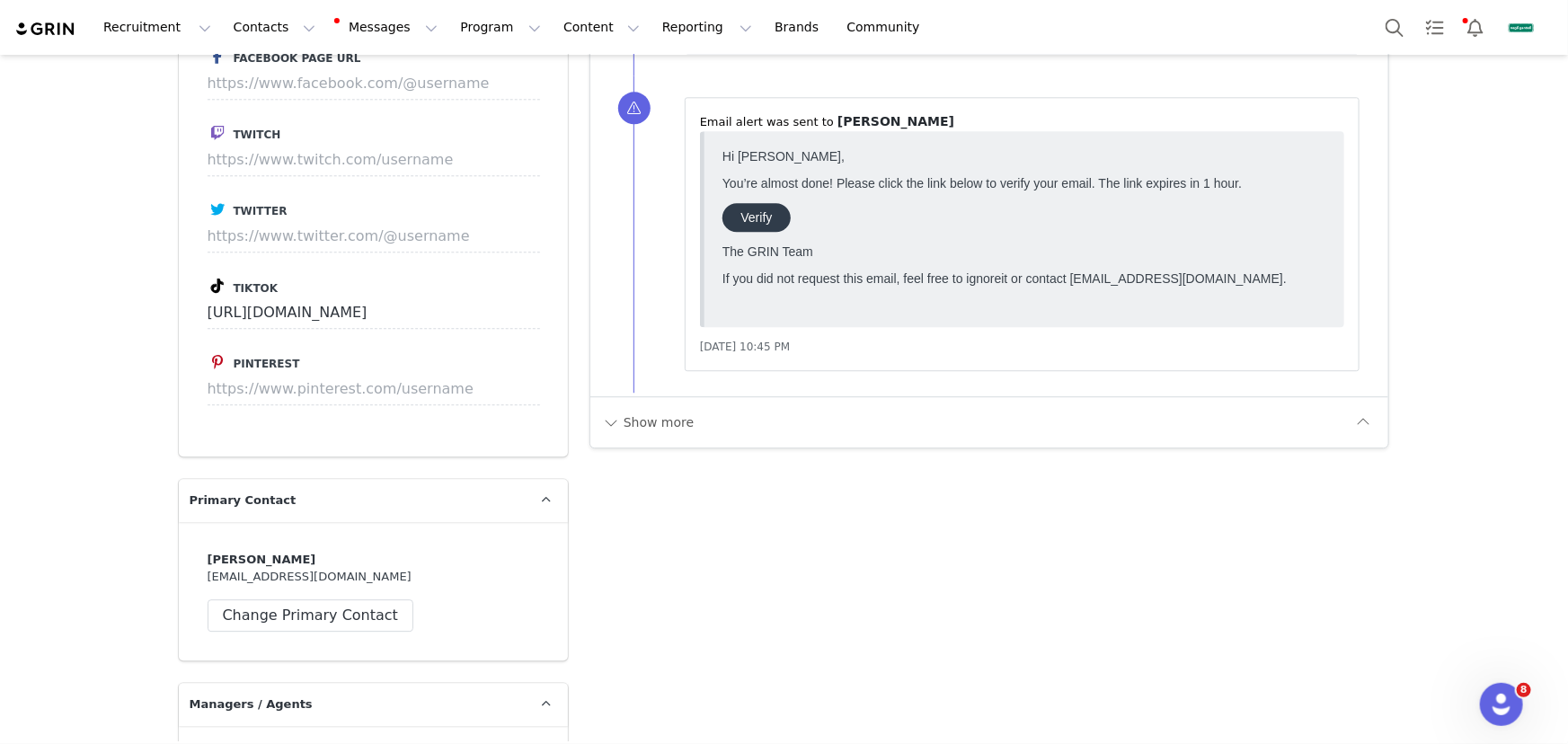
scroll to position [2369, 0]
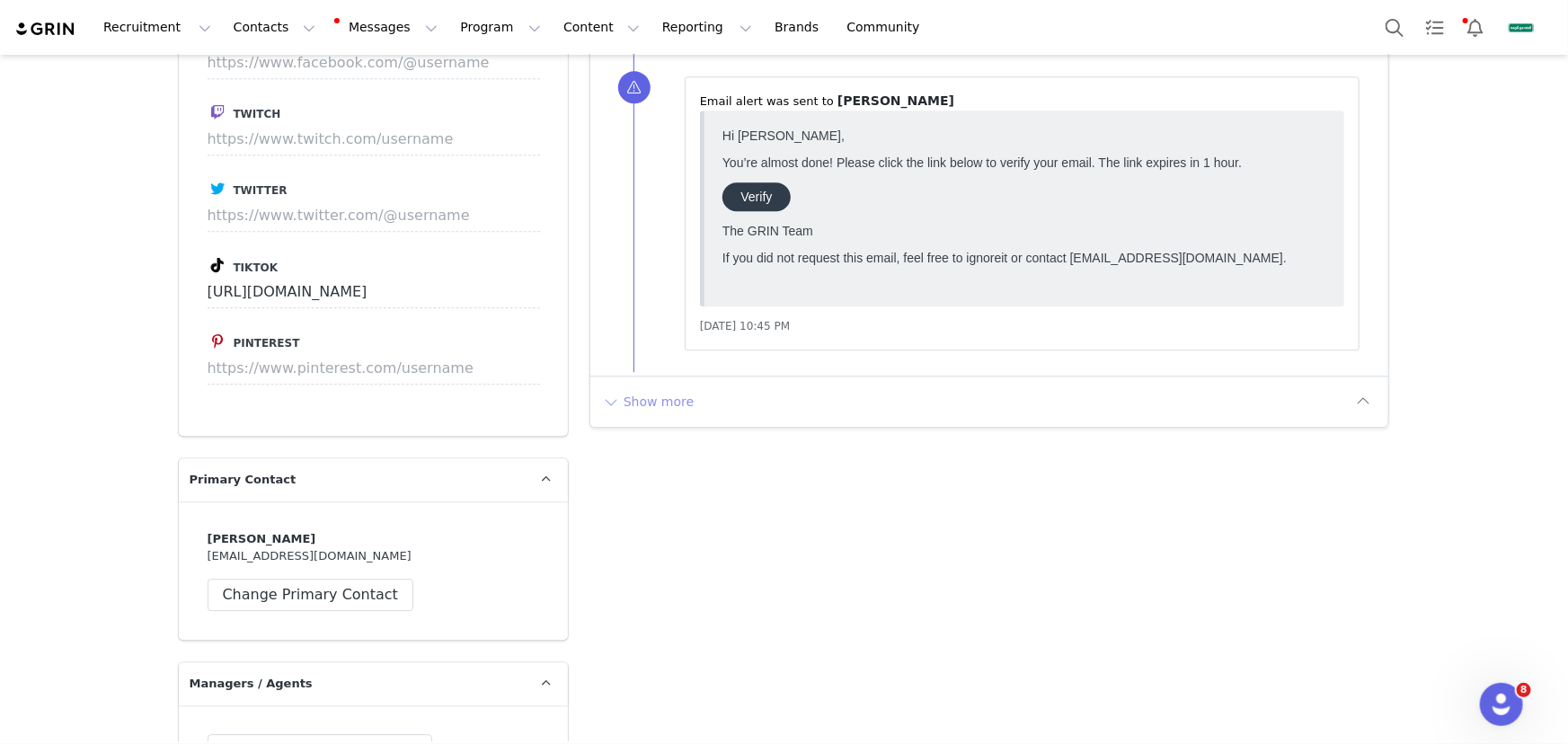
click at [638, 394] on button "Show more" at bounding box center [649, 402] width 94 height 29
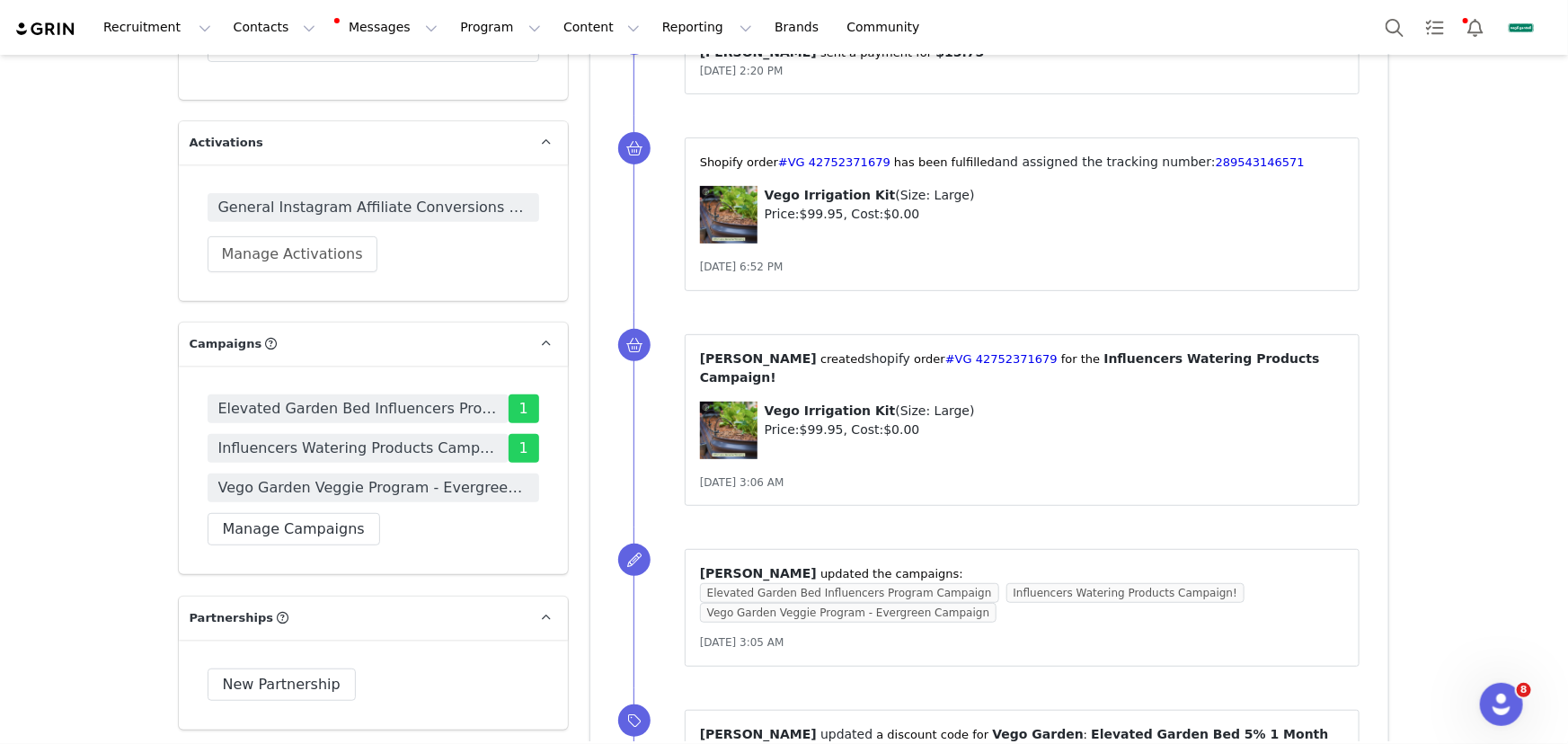
scroll to position [3757, 0]
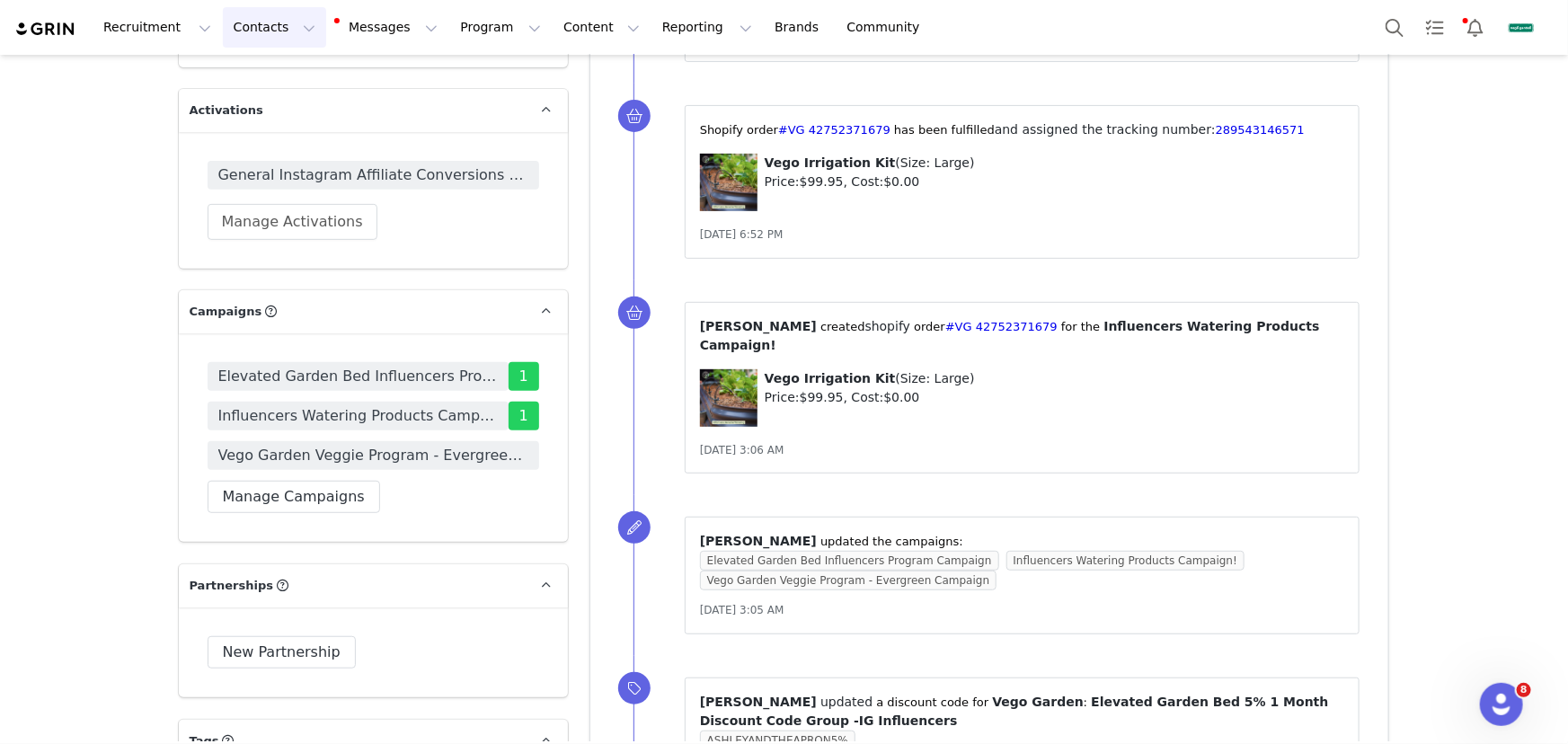
click at [269, 32] on button "Contacts Contacts" at bounding box center [275, 27] width 104 height 40
click at [311, 90] on link "Creators" at bounding box center [284, 79] width 142 height 34
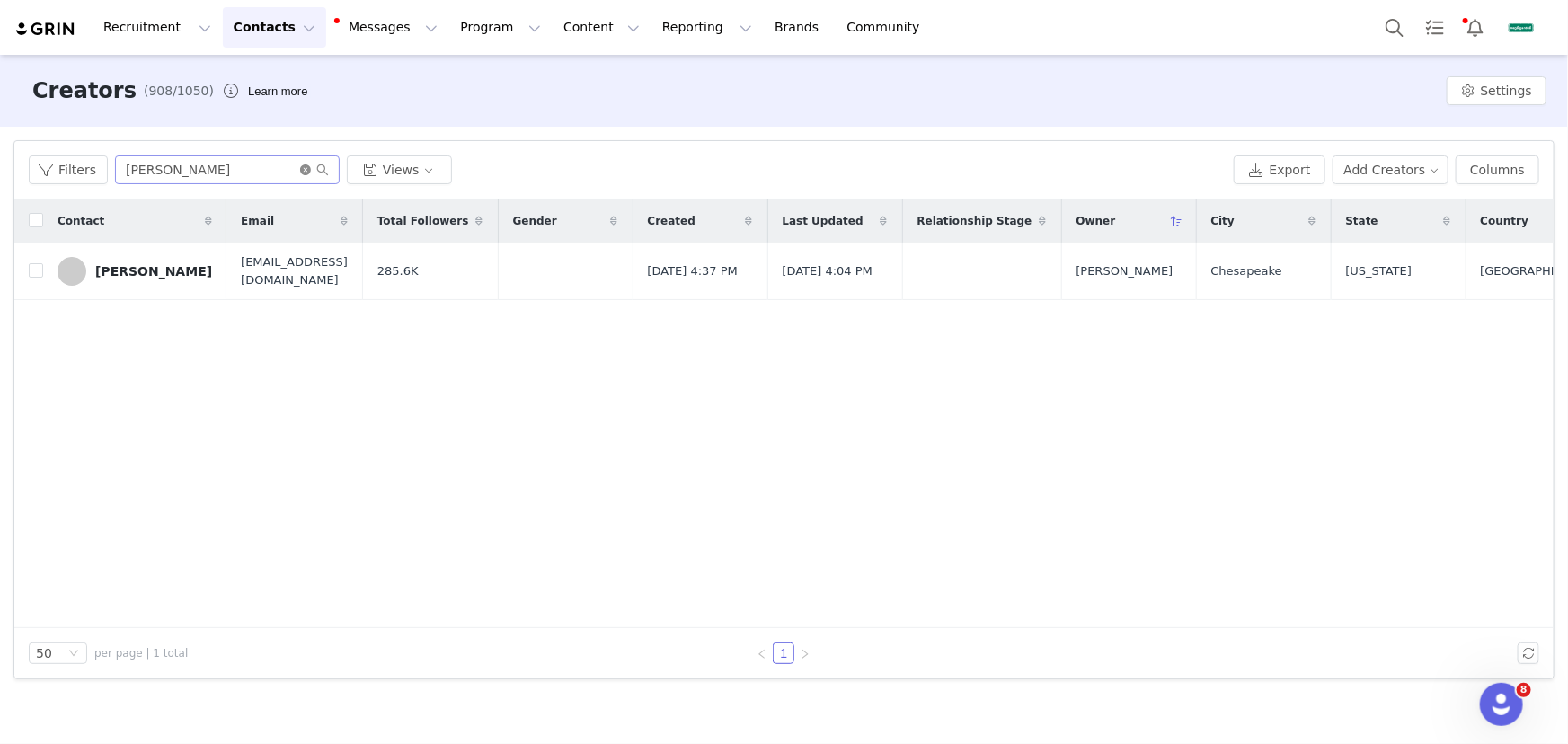
click at [302, 171] on icon "icon: close-circle" at bounding box center [305, 169] width 11 height 11
drag, startPoint x: 260, startPoint y: 170, endPoint x: 273, endPoint y: 138, distance: 34.5
click at [260, 170] on input "text" at bounding box center [228, 170] width 225 height 29
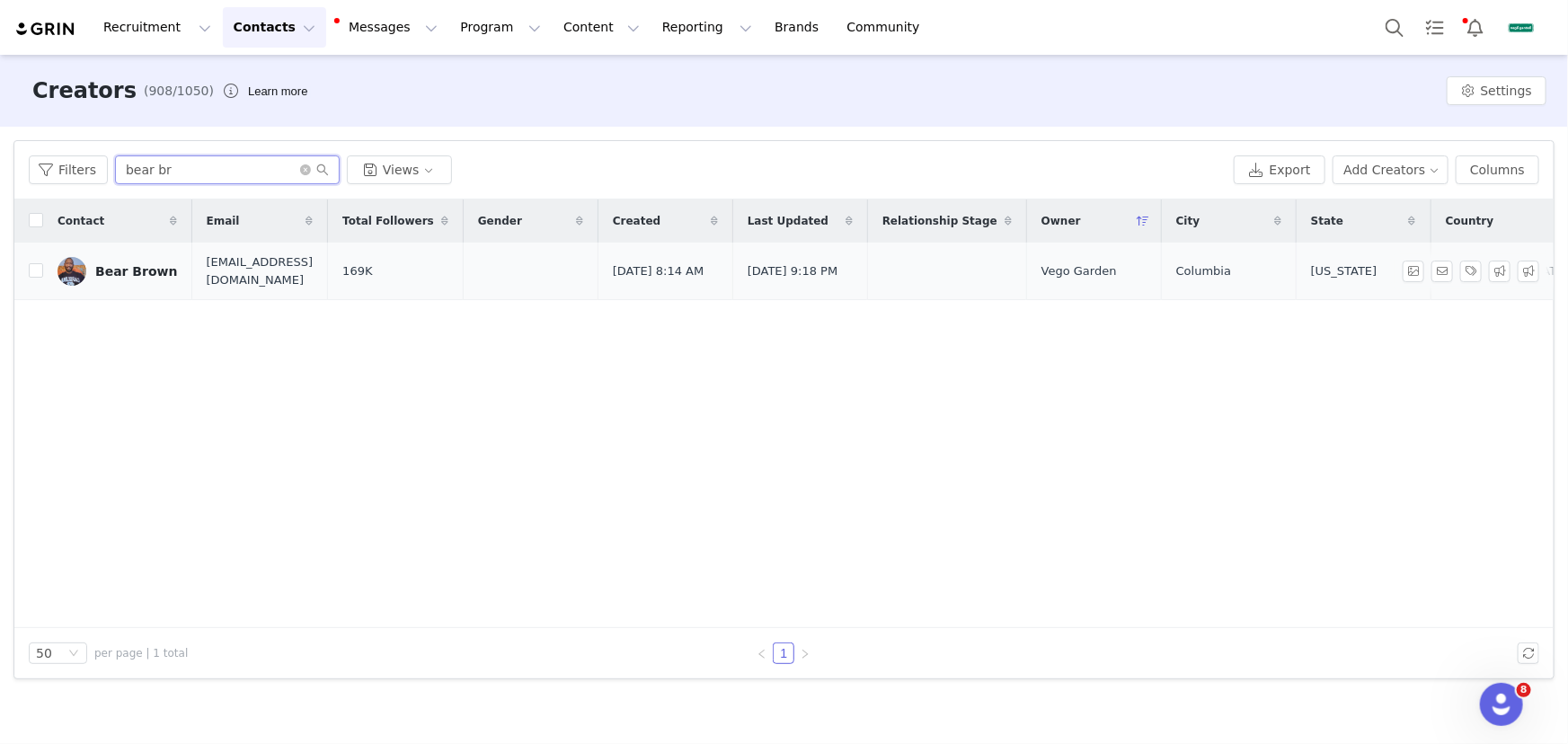
type input "bear br"
drag, startPoint x: 149, startPoint y: 270, endPoint x: 194, endPoint y: 266, distance: 45.2
click at [149, 270] on div "Bear Brown" at bounding box center [136, 271] width 83 height 14
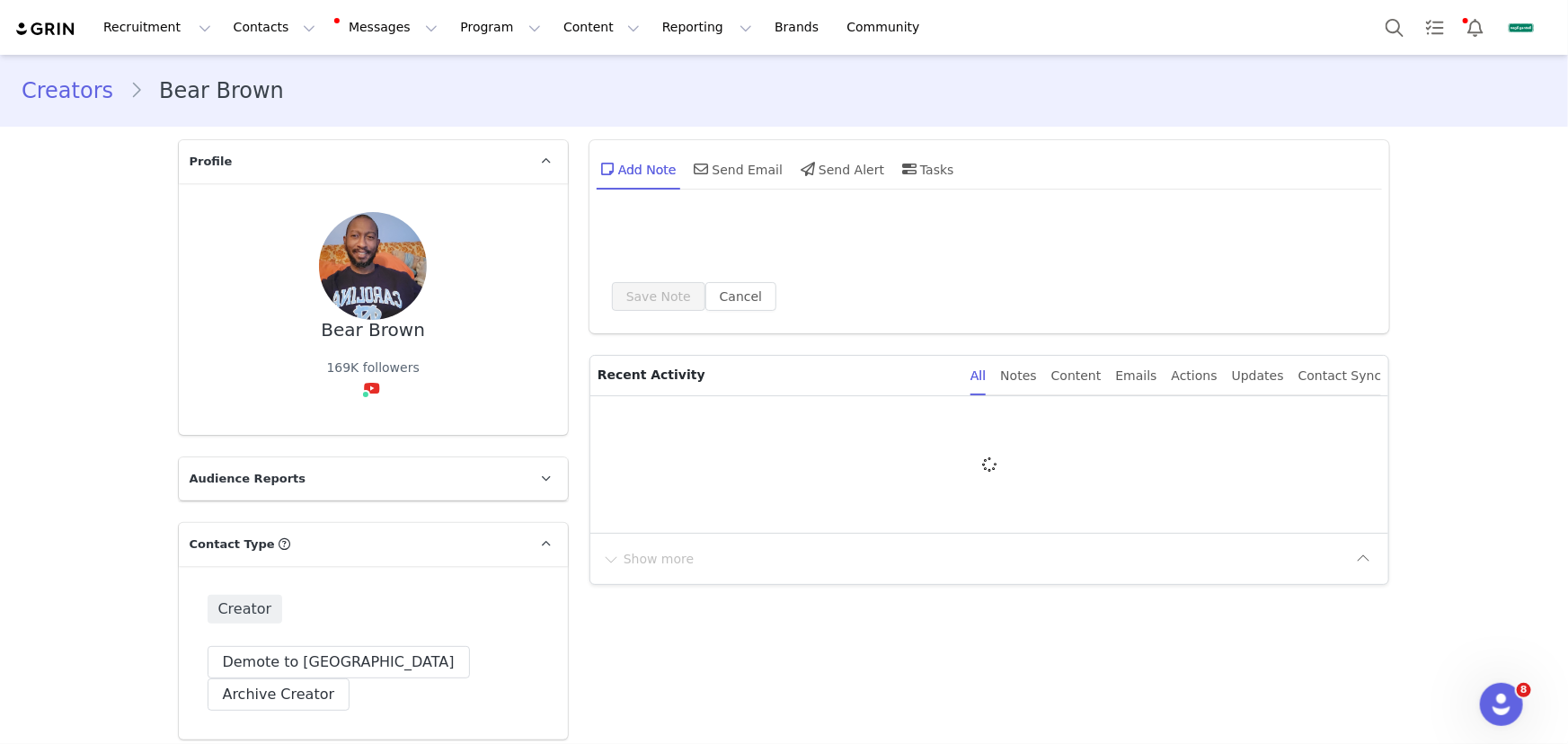
type input "+1 ([GEOGRAPHIC_DATA])"
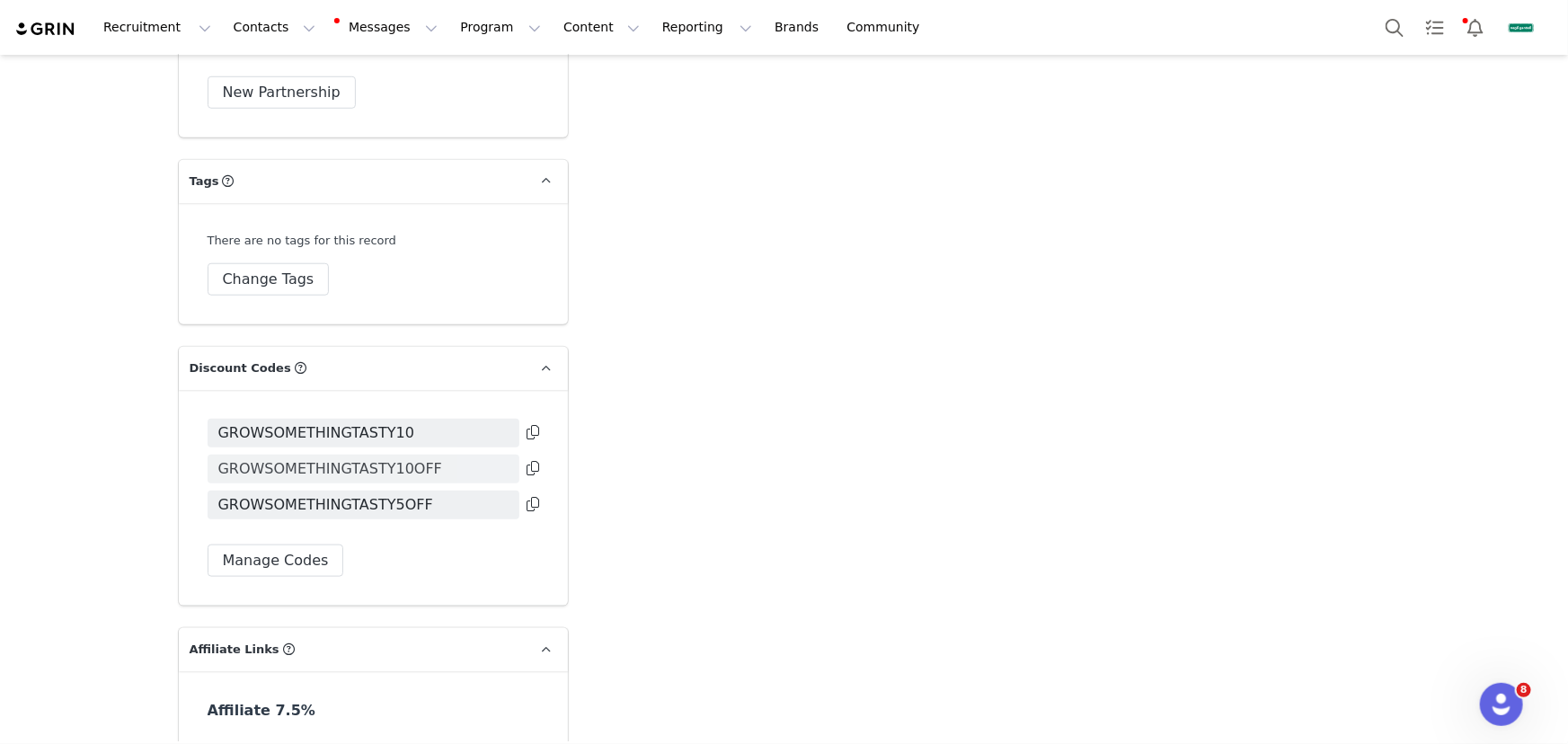
scroll to position [4238, 0]
click at [273, 34] on button "Contacts Contacts" at bounding box center [275, 27] width 104 height 40
drag, startPoint x: 303, startPoint y: 71, endPoint x: 289, endPoint y: 121, distance: 51.9
click at [303, 71] on div "Creators" at bounding box center [282, 78] width 117 height 18
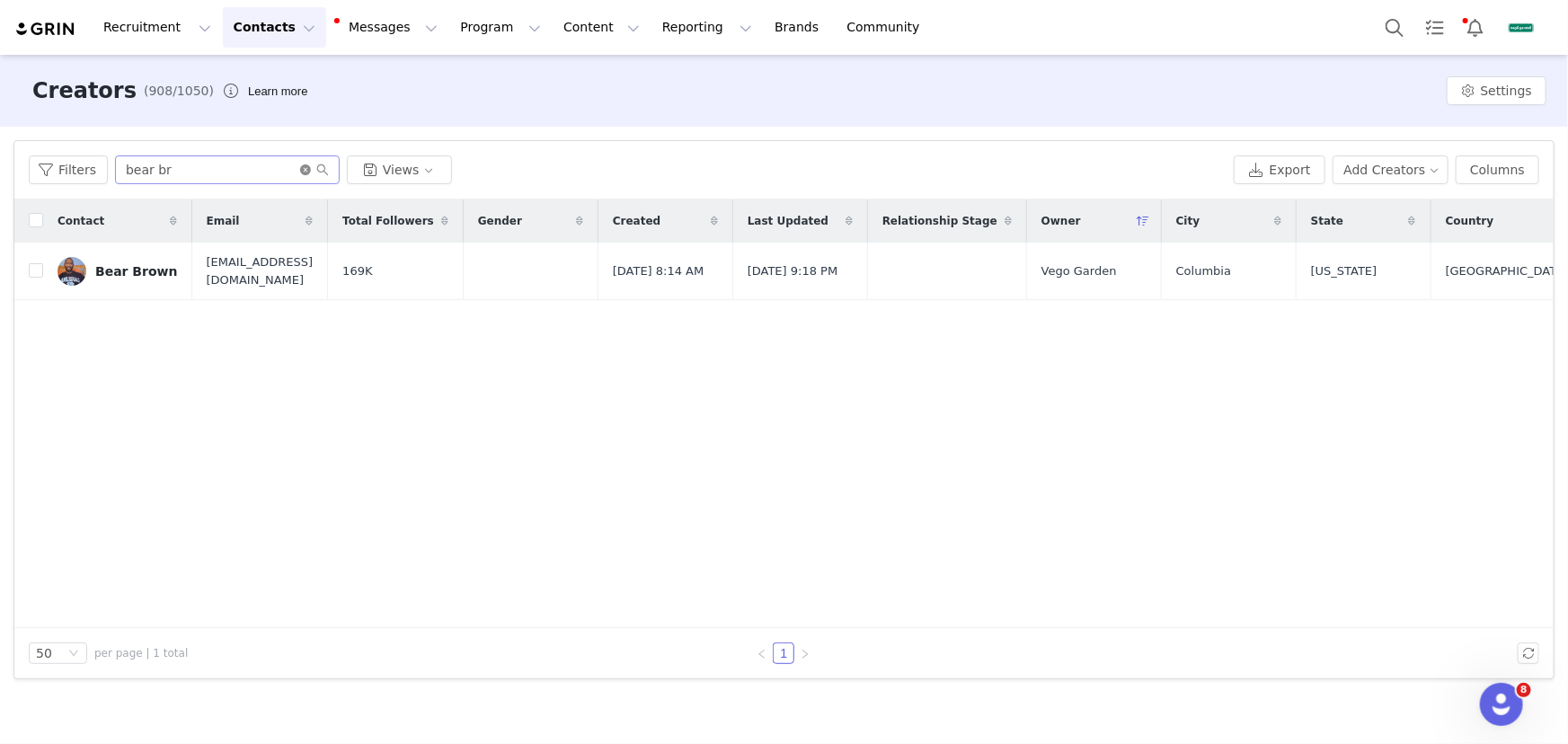
click at [300, 164] on icon "icon: close-circle" at bounding box center [305, 169] width 11 height 11
click at [268, 168] on input "text" at bounding box center [228, 170] width 225 height 29
paste input "[PERSON_NAME]"
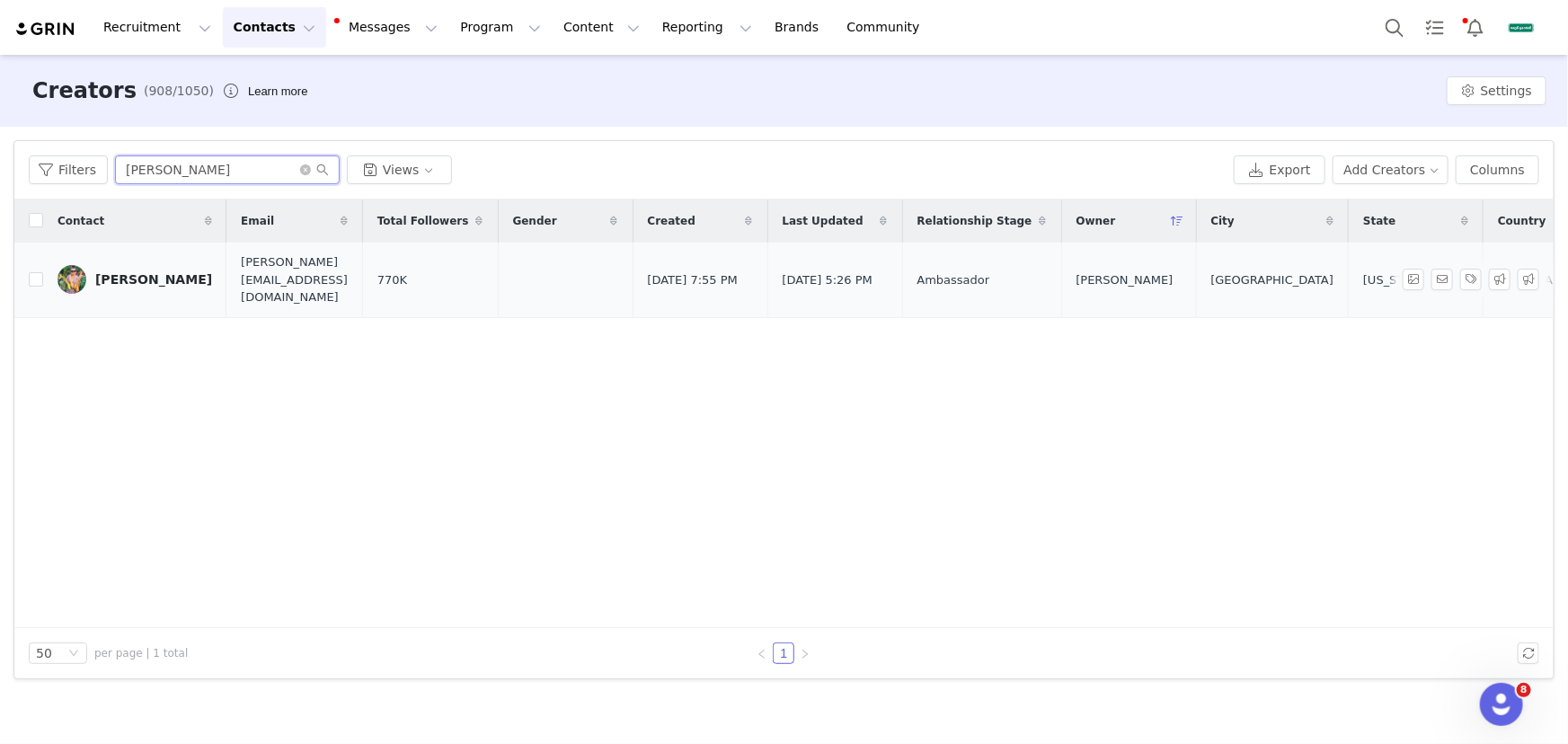
type input "[PERSON_NAME]"
click at [127, 272] on div "[PERSON_NAME]" at bounding box center [154, 279] width 117 height 14
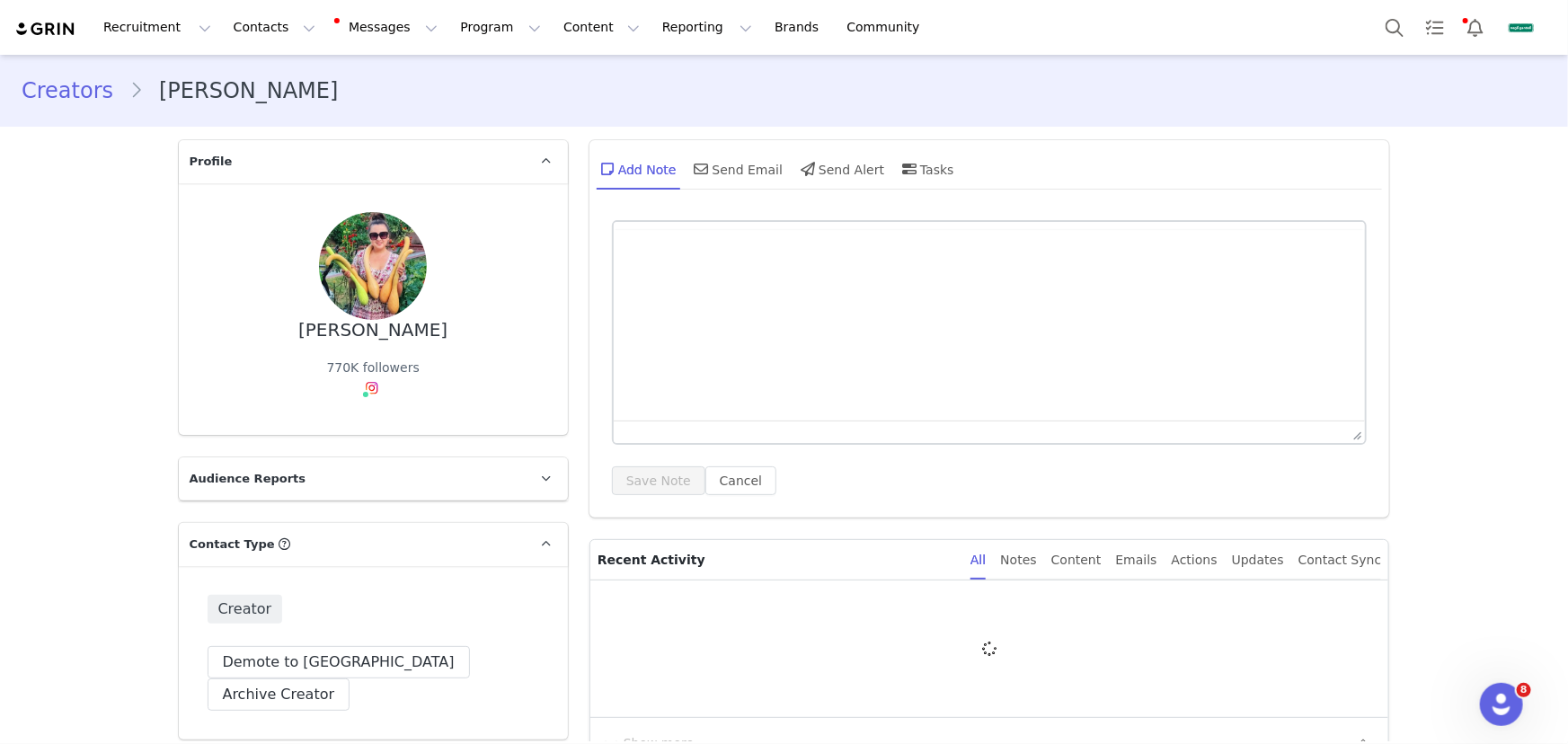
type input "+1 ([GEOGRAPHIC_DATA])"
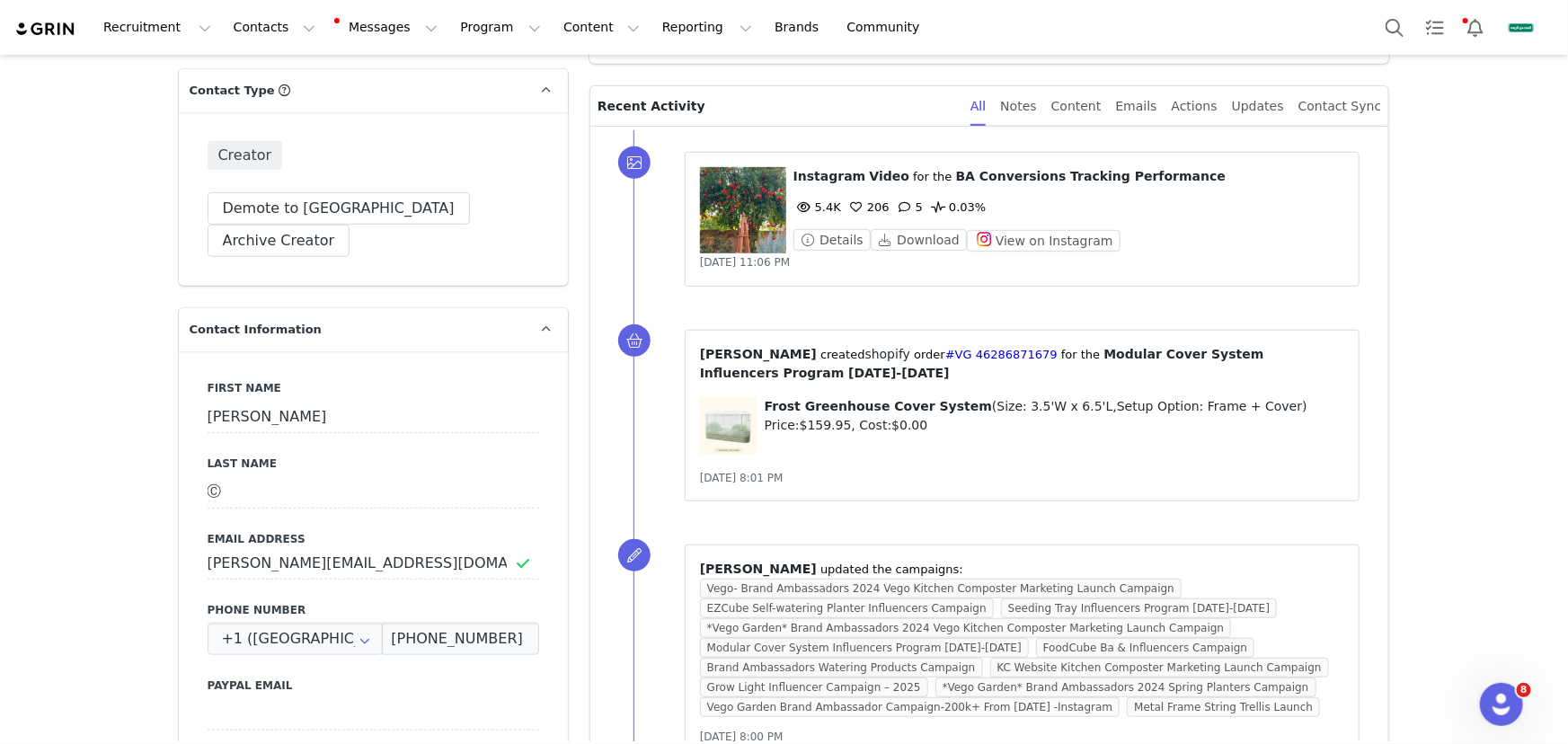
scroll to position [654, 0]
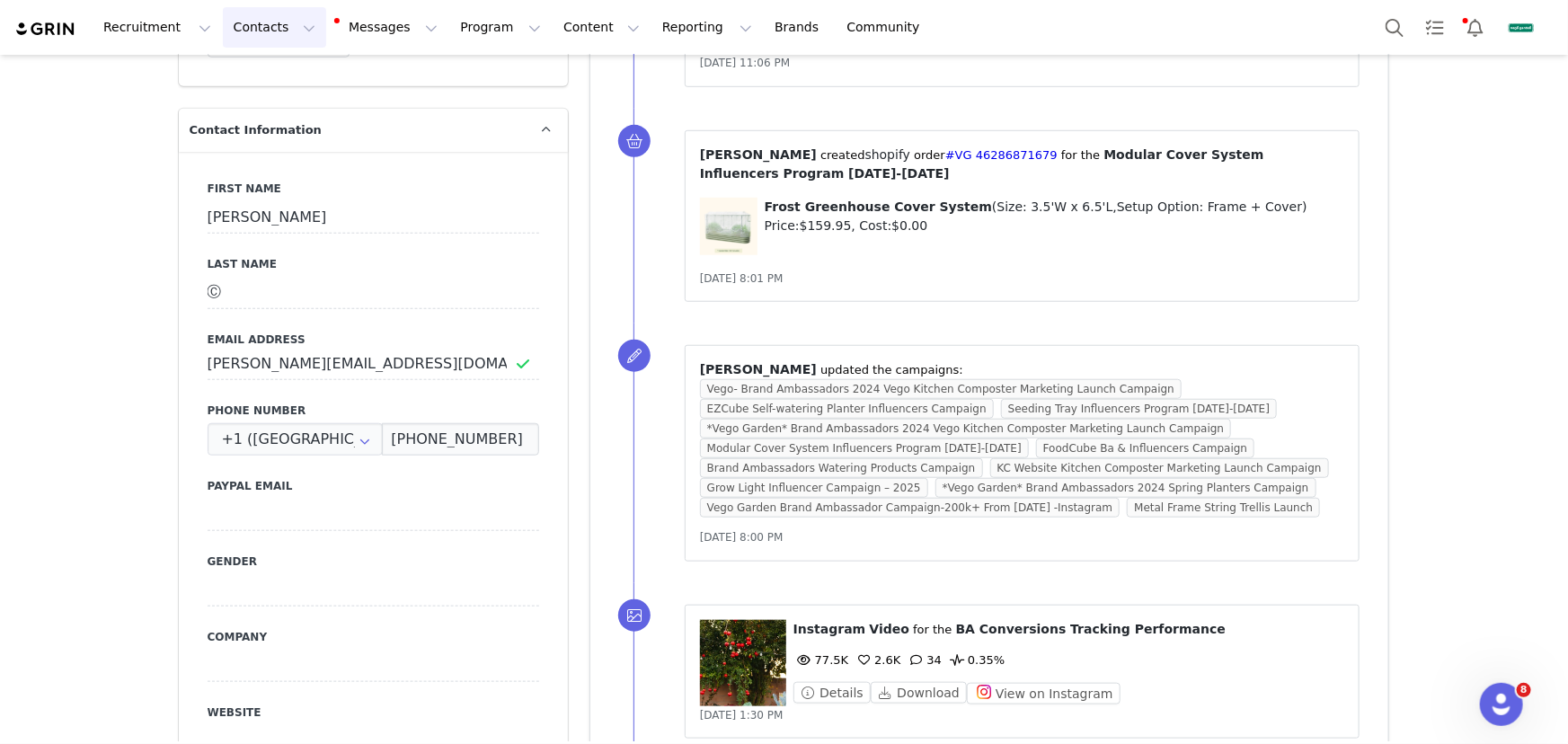
click at [248, 32] on button "Contacts Contacts" at bounding box center [275, 27] width 104 height 40
click at [287, 101] on link "Prospects" at bounding box center [282, 112] width 139 height 33
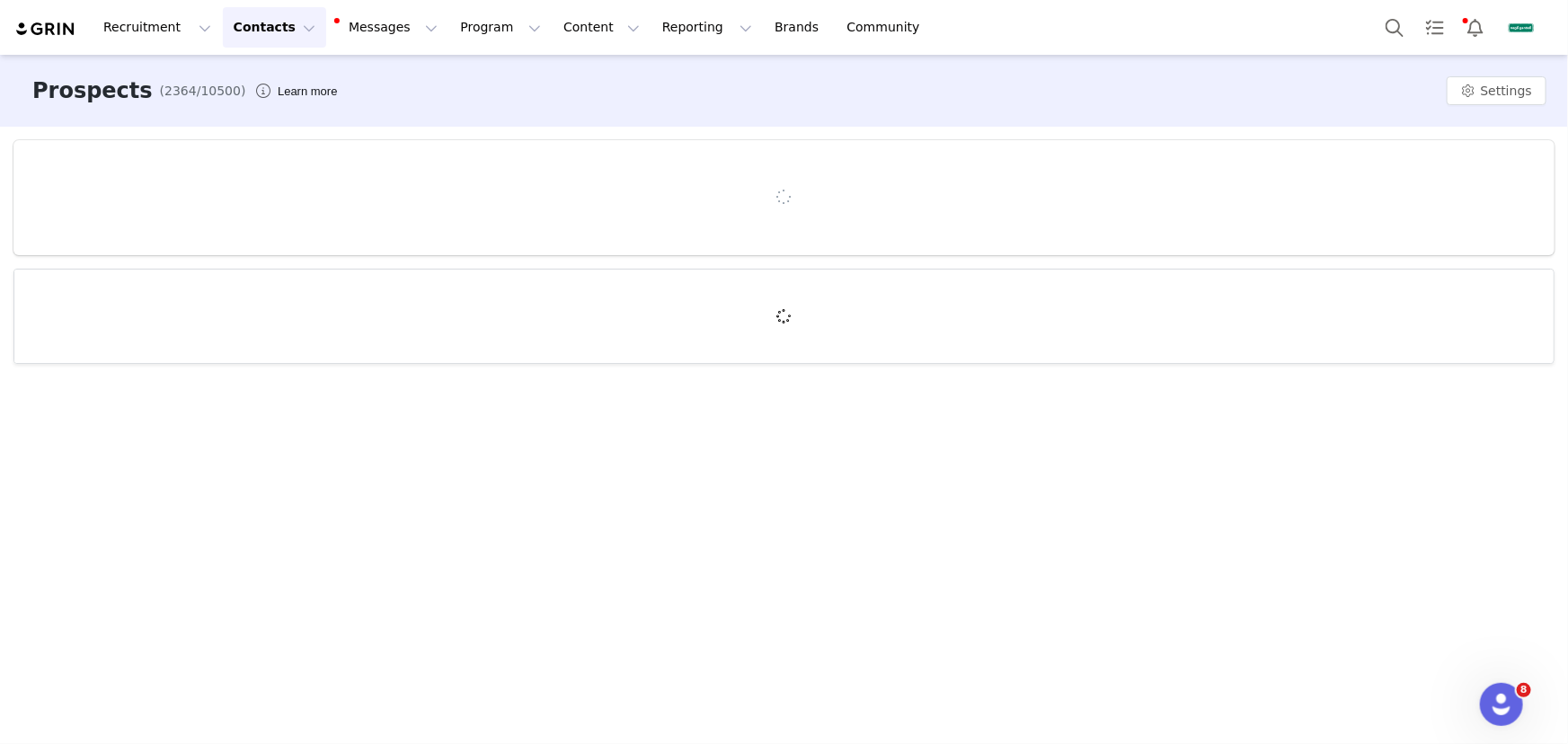
click at [279, 18] on button "Contacts Contacts" at bounding box center [275, 27] width 104 height 40
click at [294, 81] on div "Creators" at bounding box center [282, 80] width 118 height 19
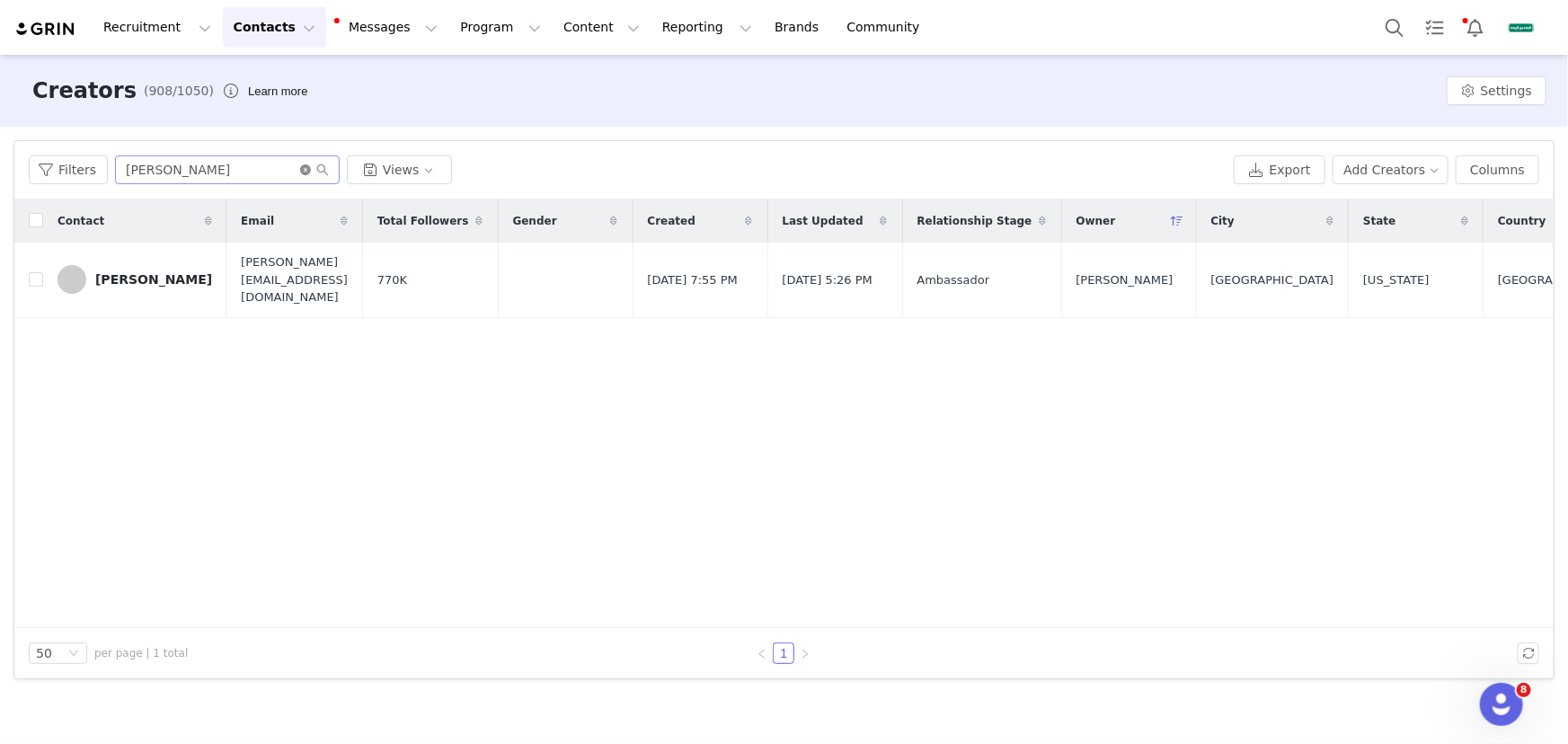
click at [304, 168] on icon "icon: close-circle" at bounding box center [305, 169] width 11 height 11
paste input "[PERSON_NAME]"
click at [275, 166] on input "[PERSON_NAME]" at bounding box center [228, 170] width 225 height 29
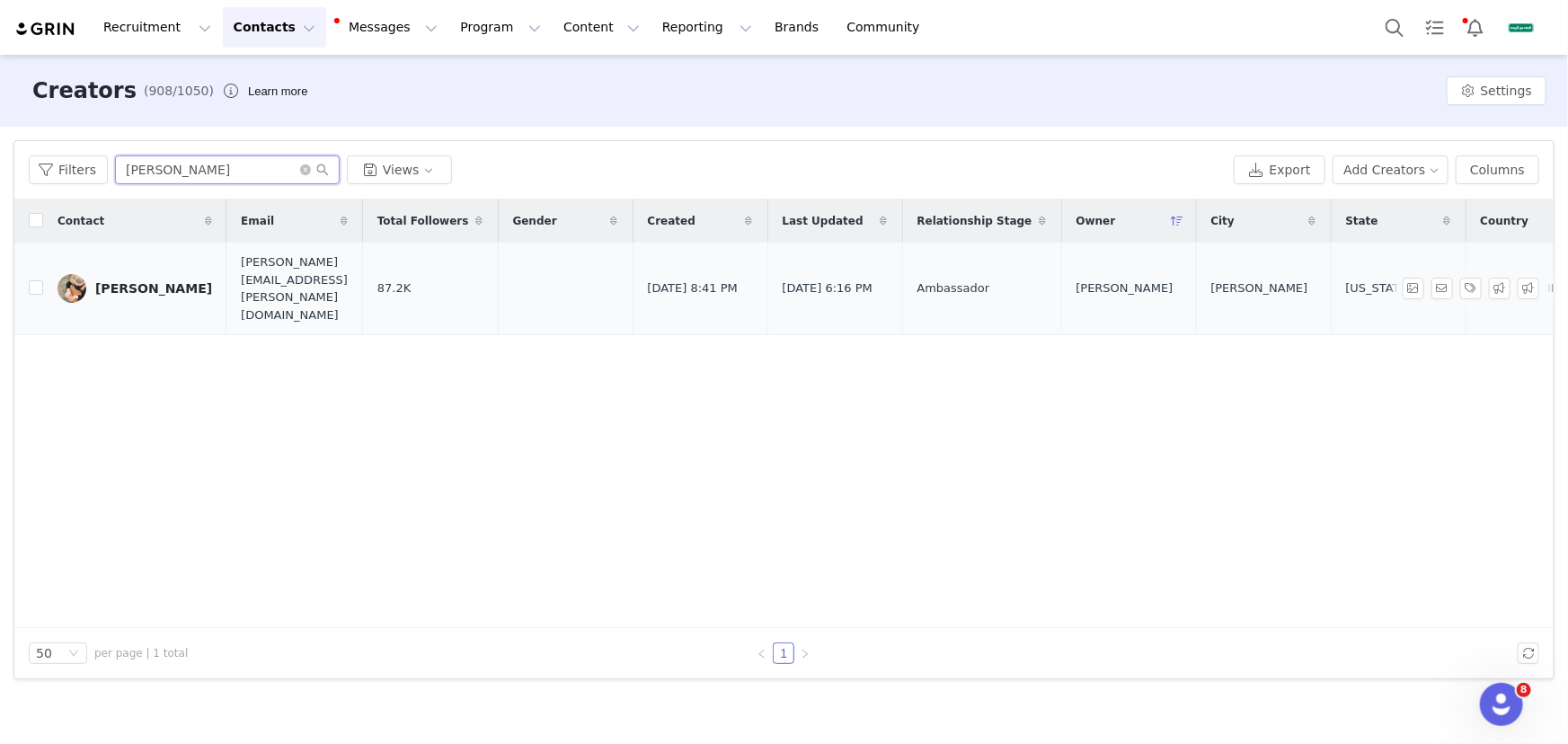
type input "[PERSON_NAME]"
drag, startPoint x: 125, startPoint y: 269, endPoint x: 312, endPoint y: 281, distance: 187.4
click at [125, 282] on div "[PERSON_NAME]" at bounding box center [154, 288] width 117 height 14
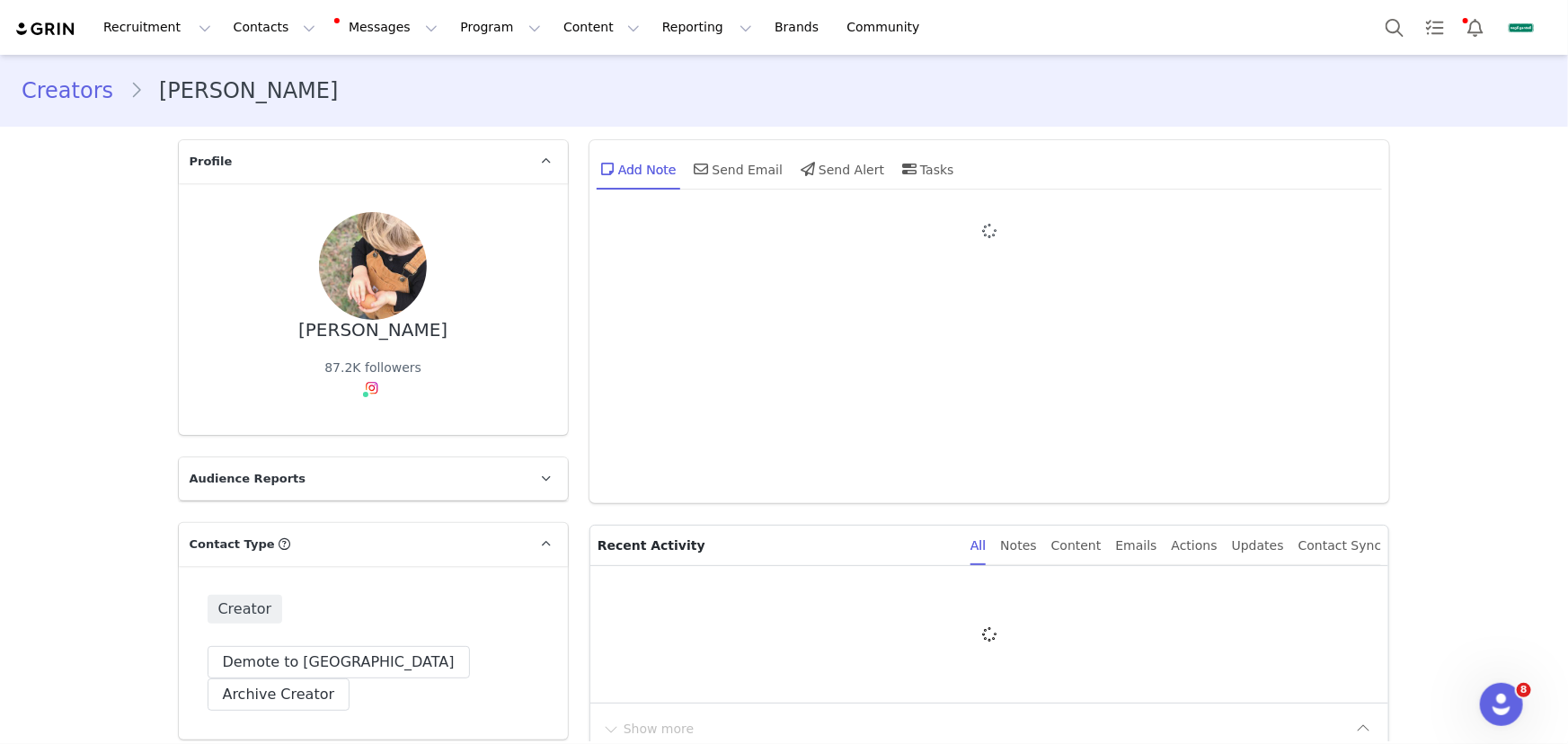
type input "+1 ([GEOGRAPHIC_DATA])"
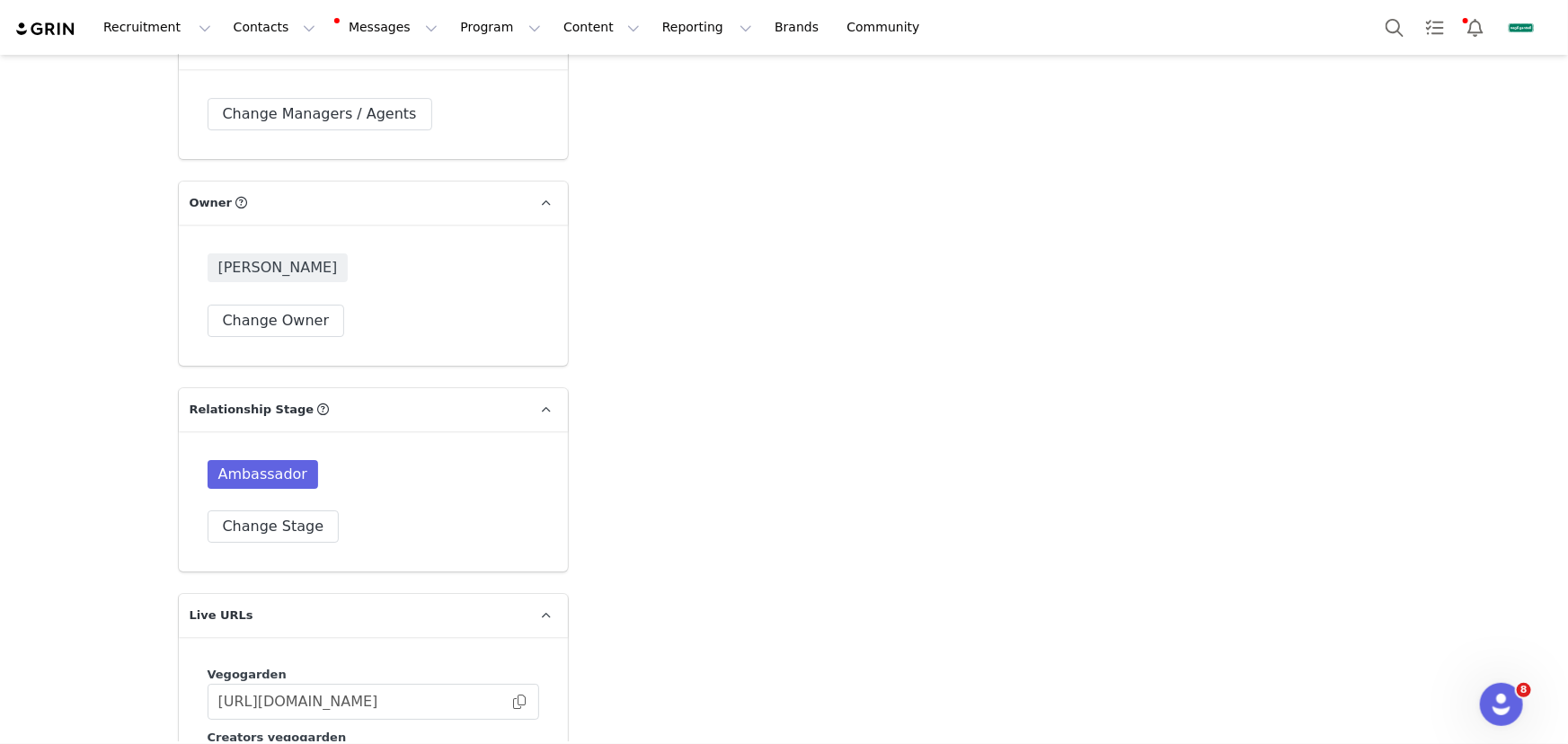
scroll to position [3513, 0]
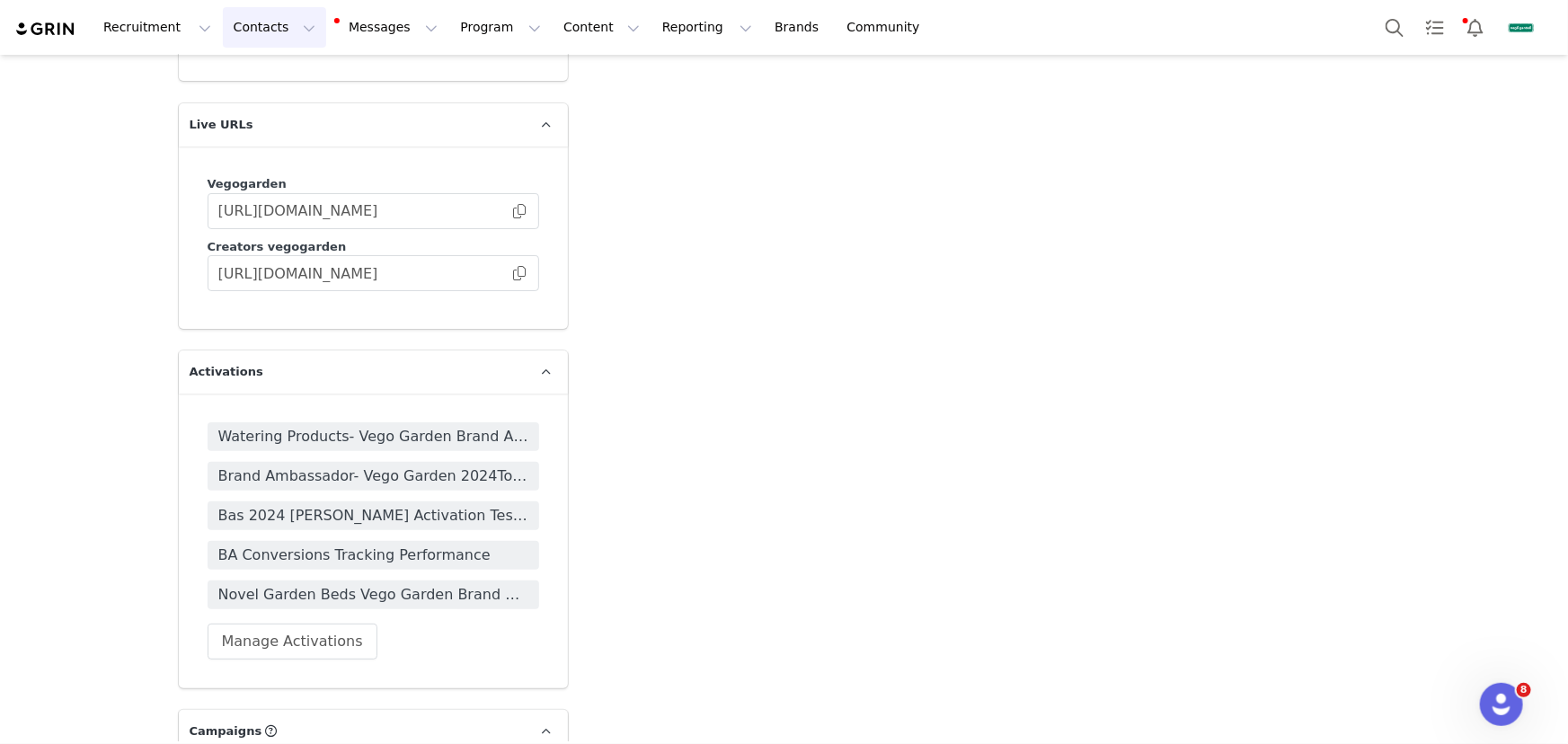
click at [262, 30] on button "Contacts Contacts" at bounding box center [275, 27] width 104 height 40
click at [291, 73] on div "Creators" at bounding box center [283, 80] width 120 height 19
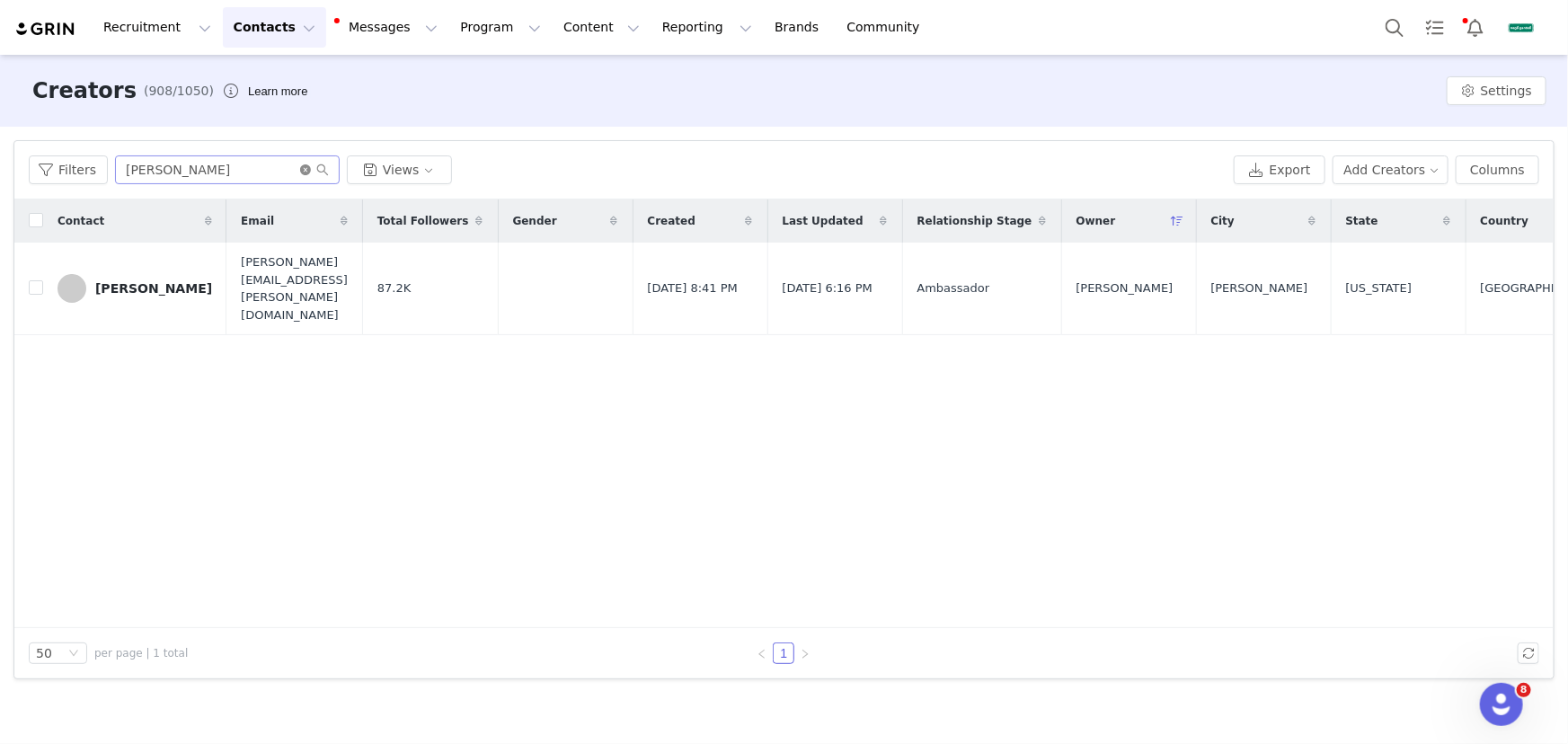
click at [304, 170] on icon "icon: close-circle" at bounding box center [305, 169] width 11 height 11
paste input "[PERSON_NAME]"
click at [266, 169] on input "[PERSON_NAME]" at bounding box center [228, 170] width 225 height 29
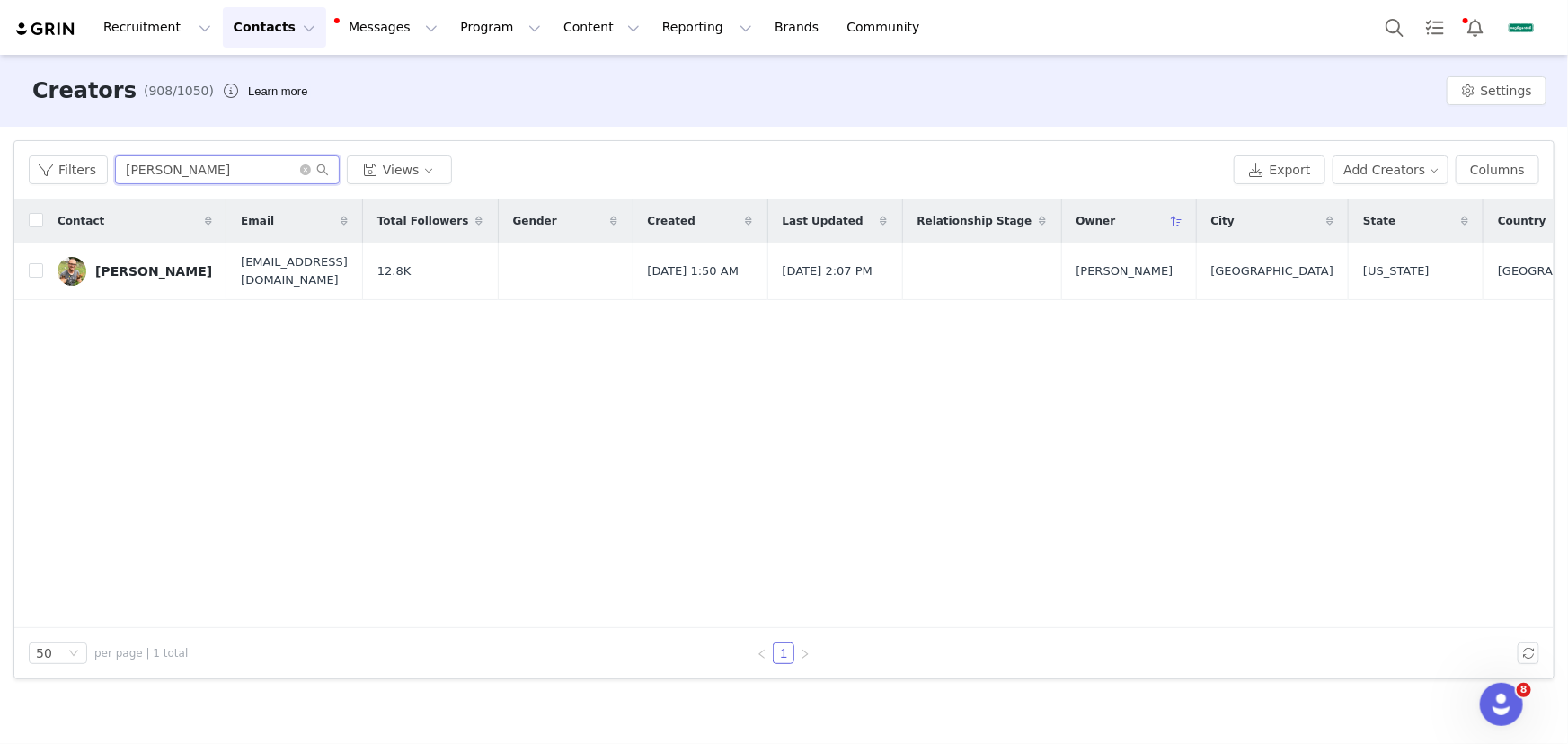
type input "[PERSON_NAME]"
click at [146, 274] on div "[PERSON_NAME]" at bounding box center [154, 271] width 117 height 14
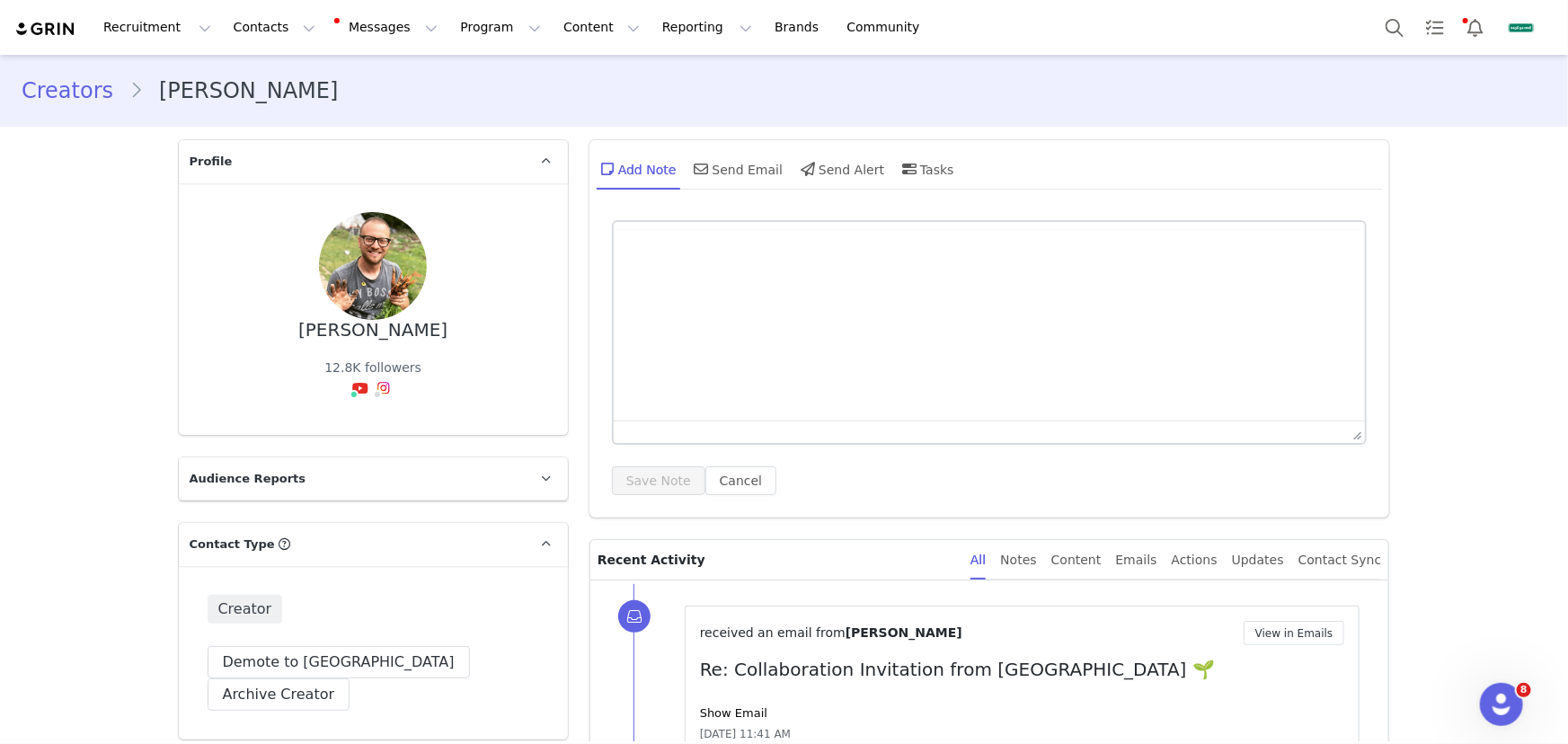
type input "+1 ([GEOGRAPHIC_DATA])"
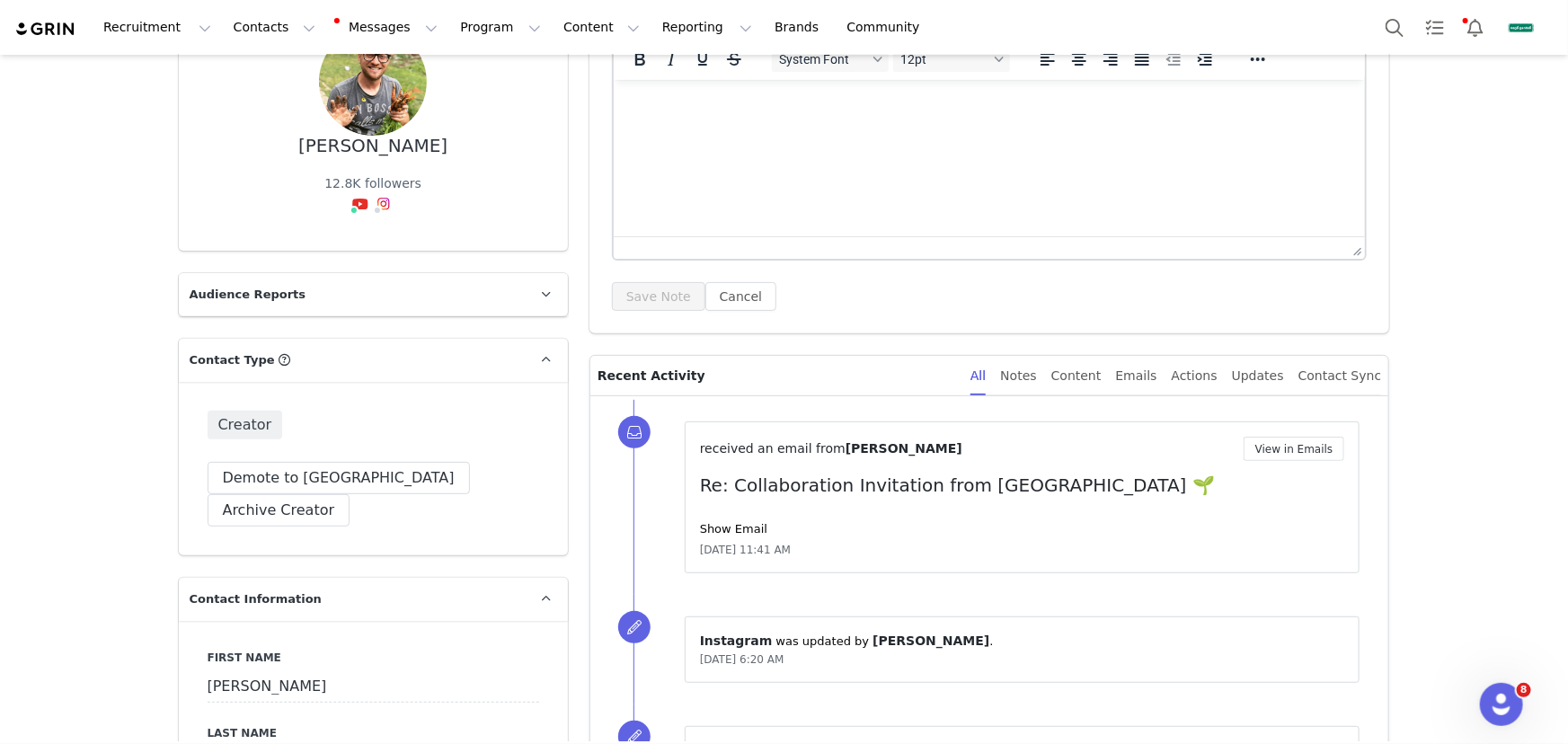
scroll to position [198, 0]
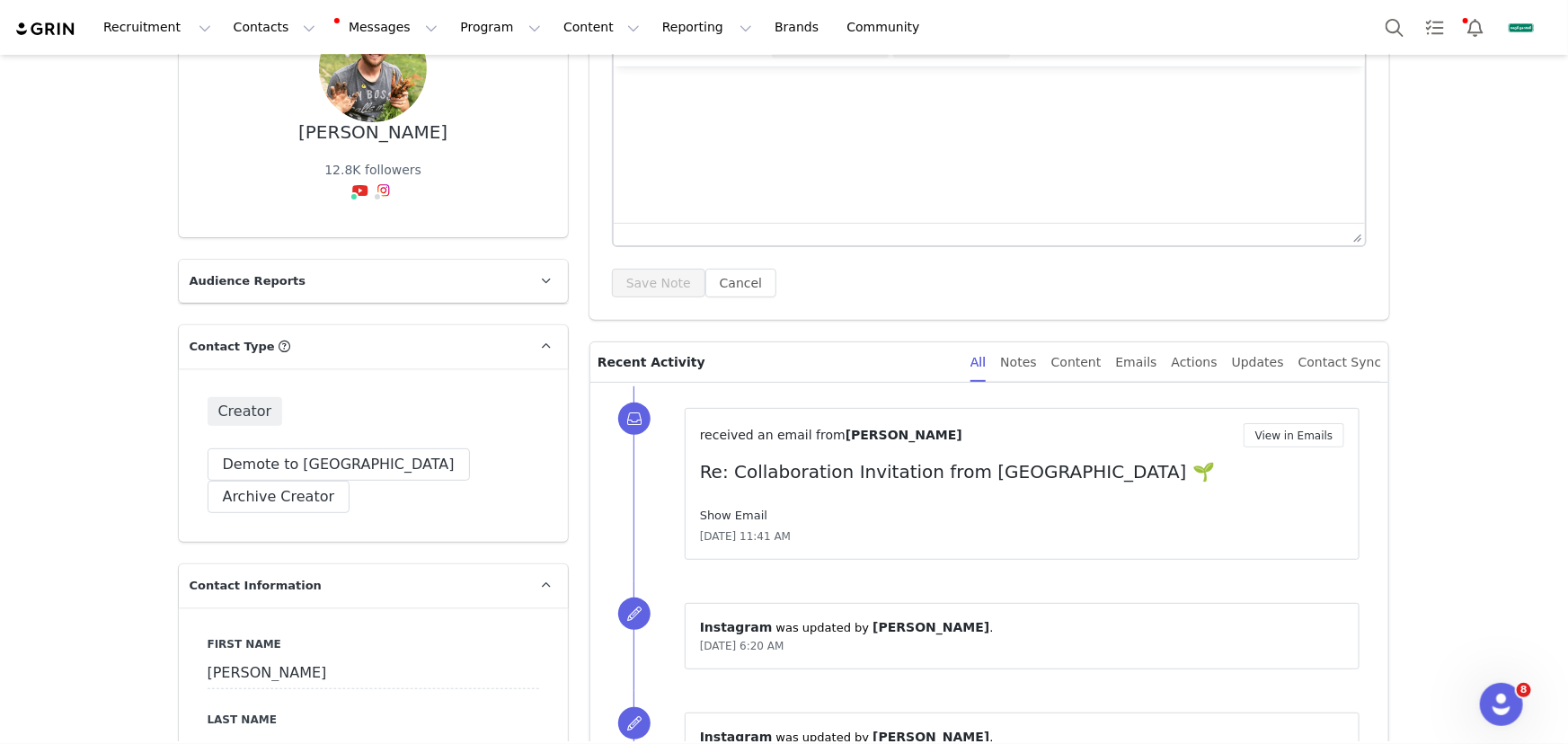
click at [727, 513] on link "Show Email" at bounding box center [733, 515] width 67 height 13
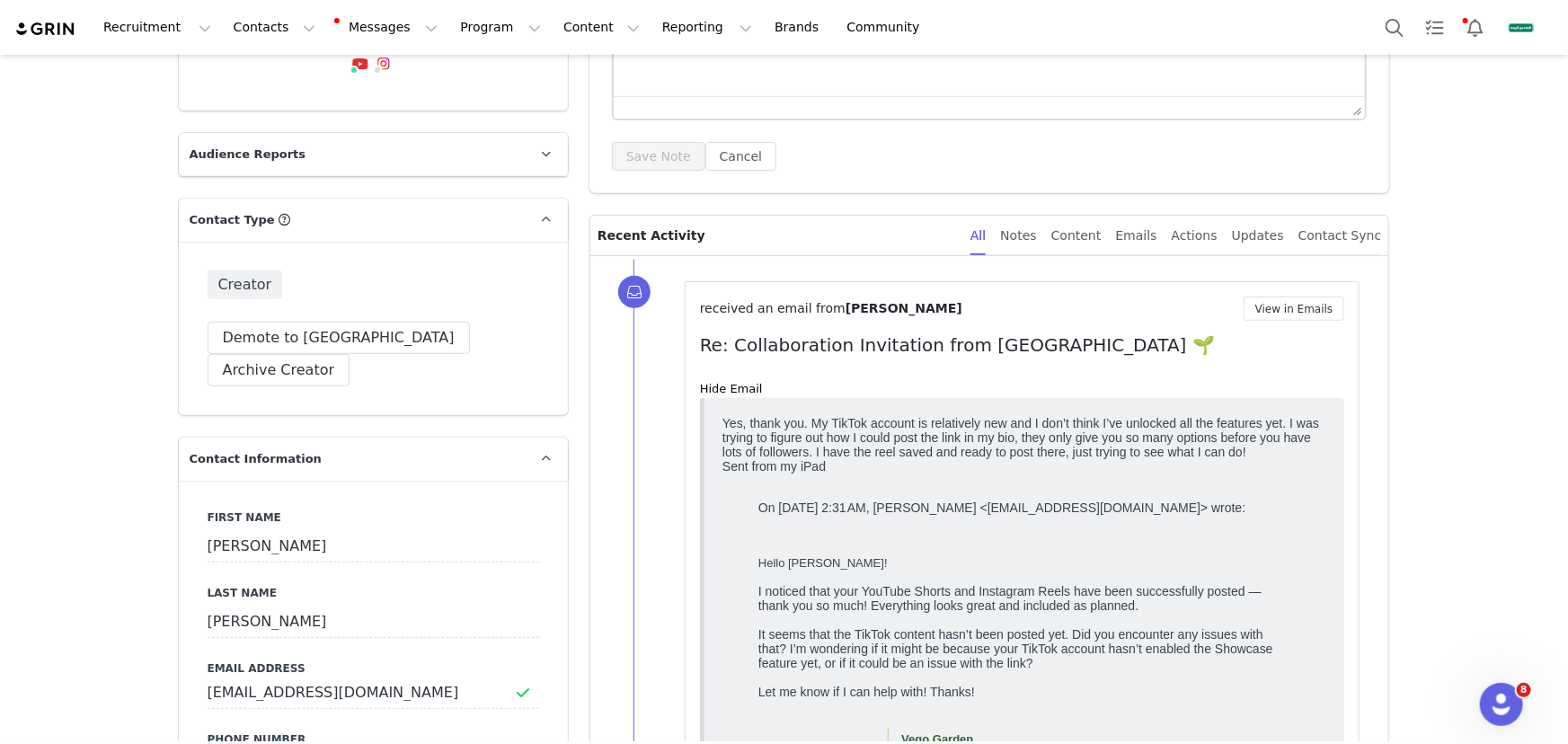
scroll to position [360, 0]
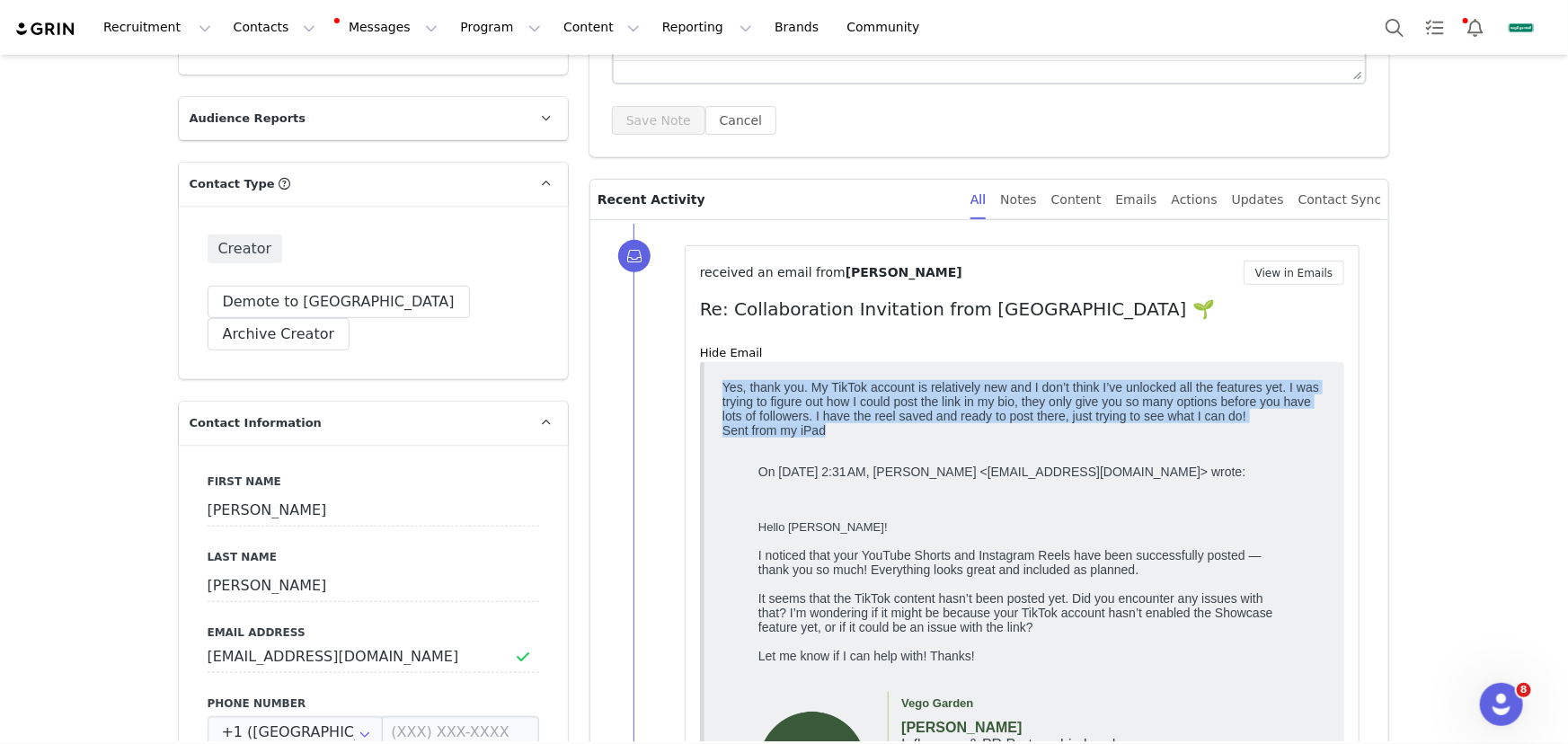
drag, startPoint x: 869, startPoint y: 440, endPoint x: 715, endPoint y: 381, distance: 164.9
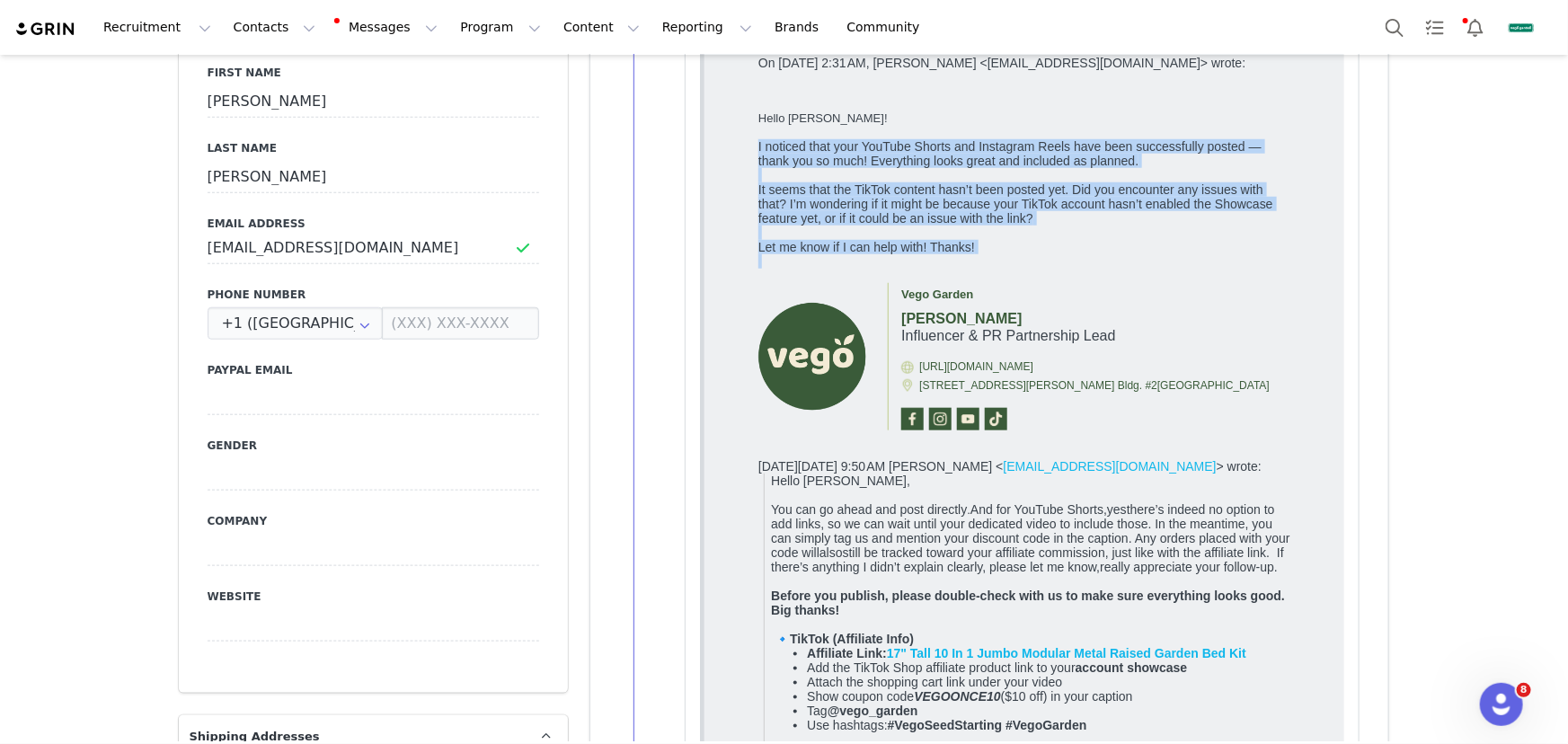
drag, startPoint x: 989, startPoint y: 308, endPoint x: 749, endPoint y: 174, distance: 274.9
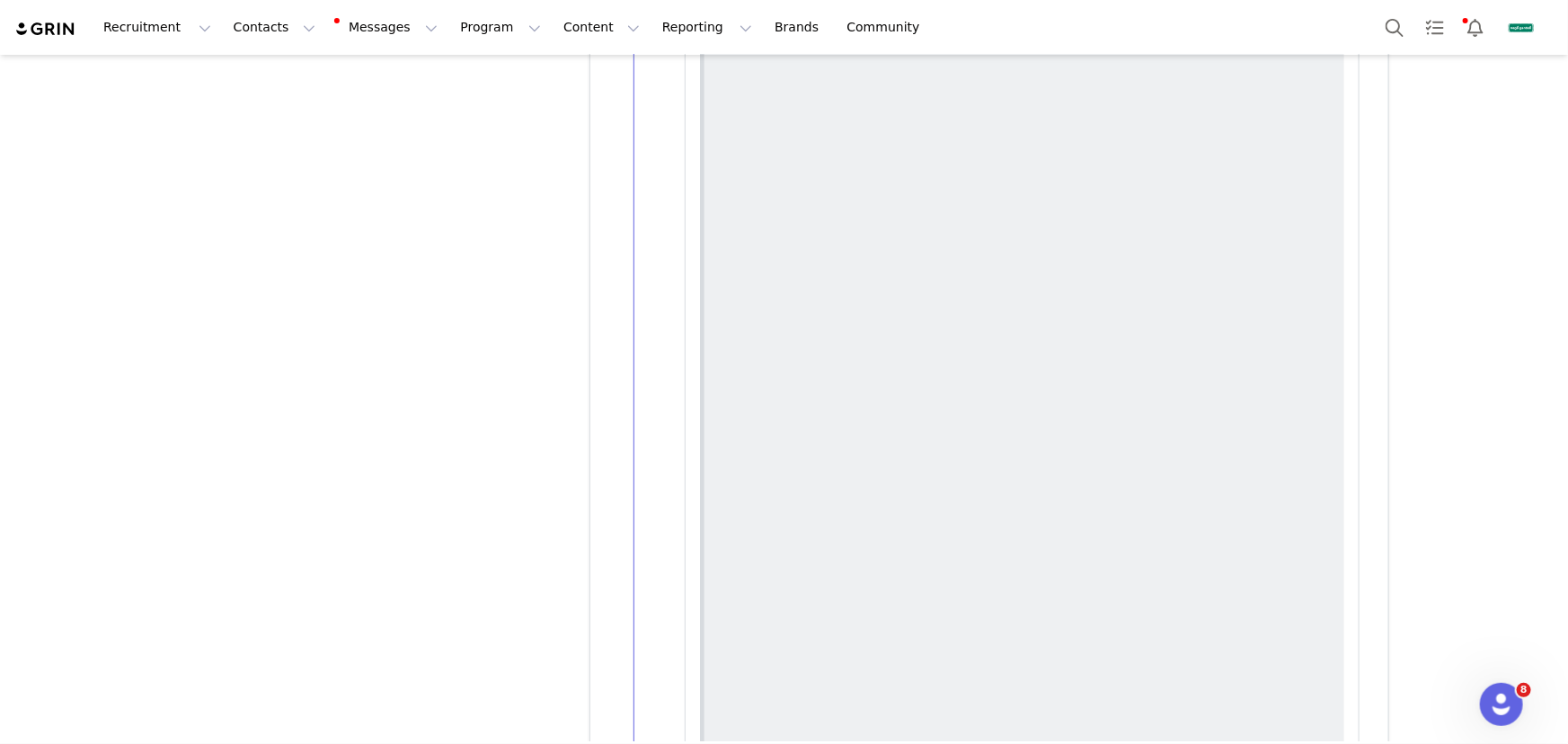
scroll to position [58082, 0]
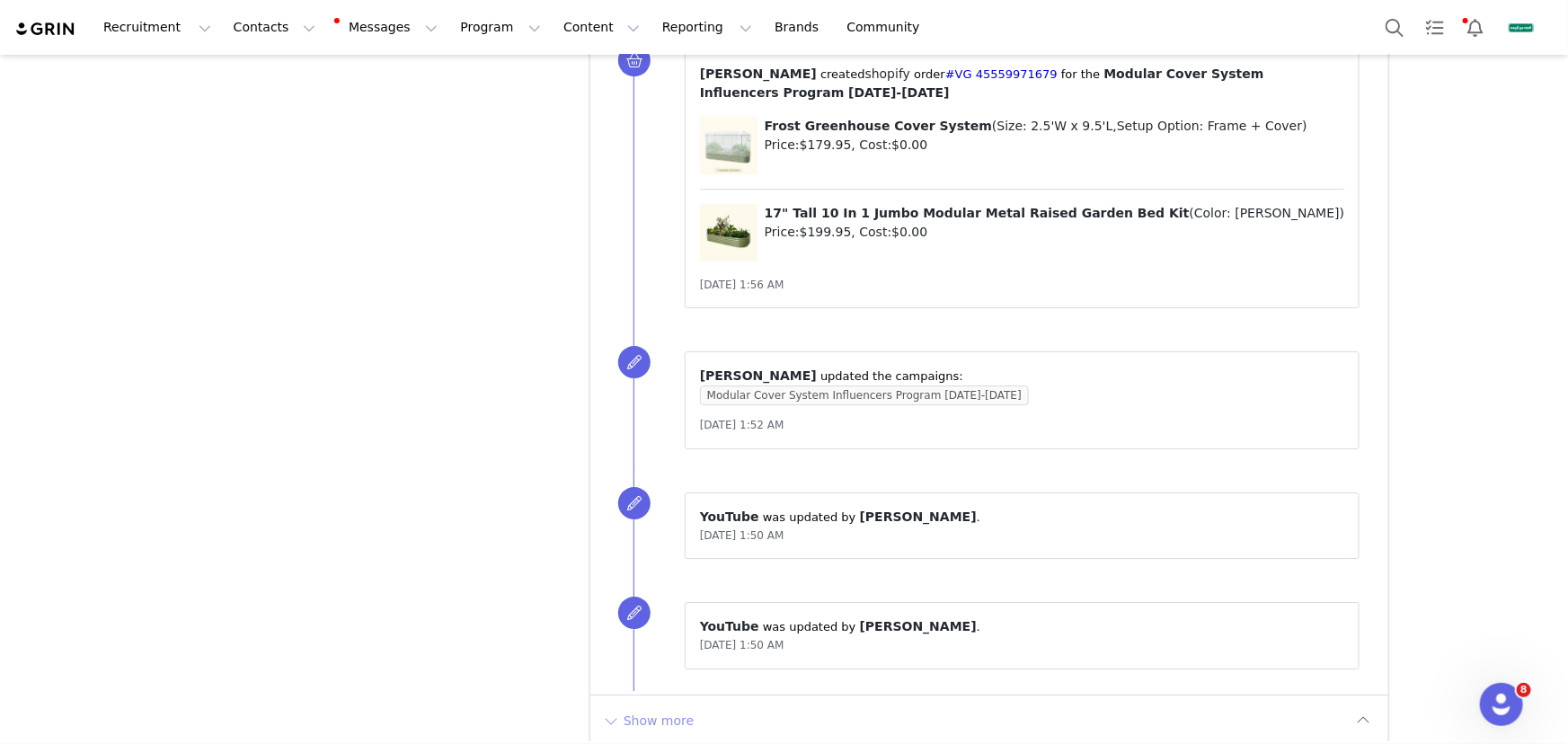
drag, startPoint x: 677, startPoint y: 700, endPoint x: 751, endPoint y: 661, distance: 83.6
click at [676, 707] on button "Show more" at bounding box center [649, 721] width 94 height 29
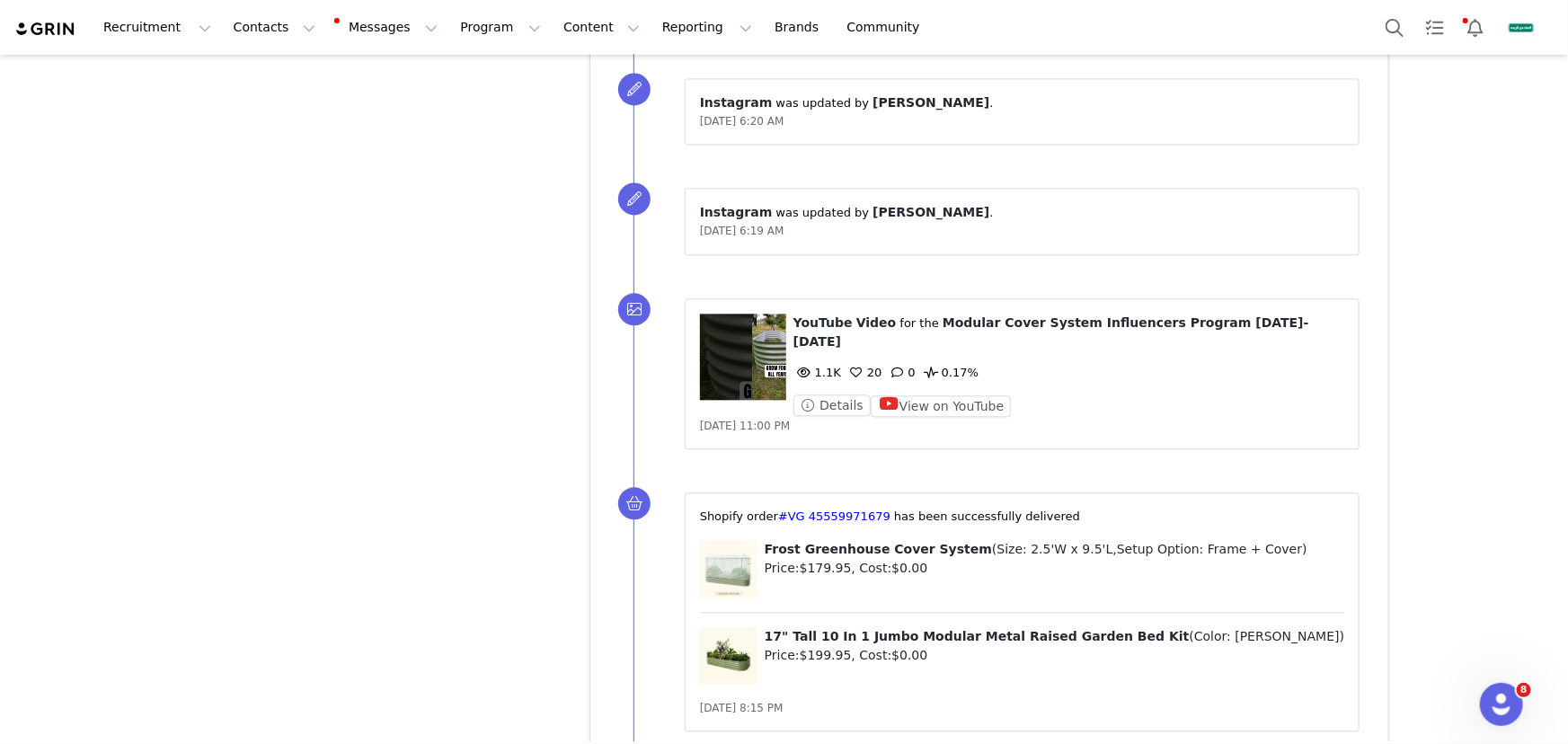
scroll to position [57048, 0]
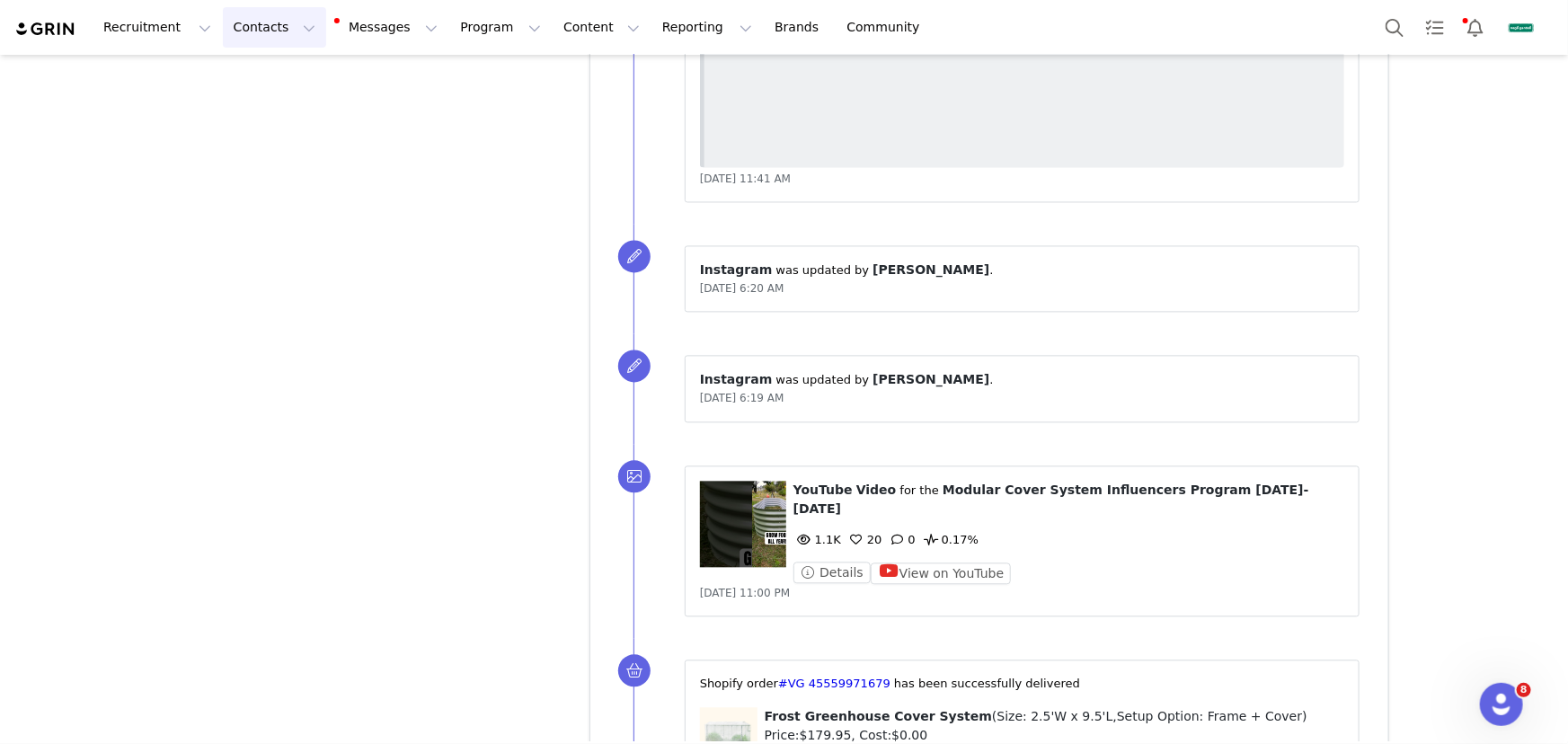
click at [279, 36] on button "Contacts Contacts" at bounding box center [275, 27] width 104 height 40
click at [282, 91] on link "Creators" at bounding box center [281, 78] width 135 height 32
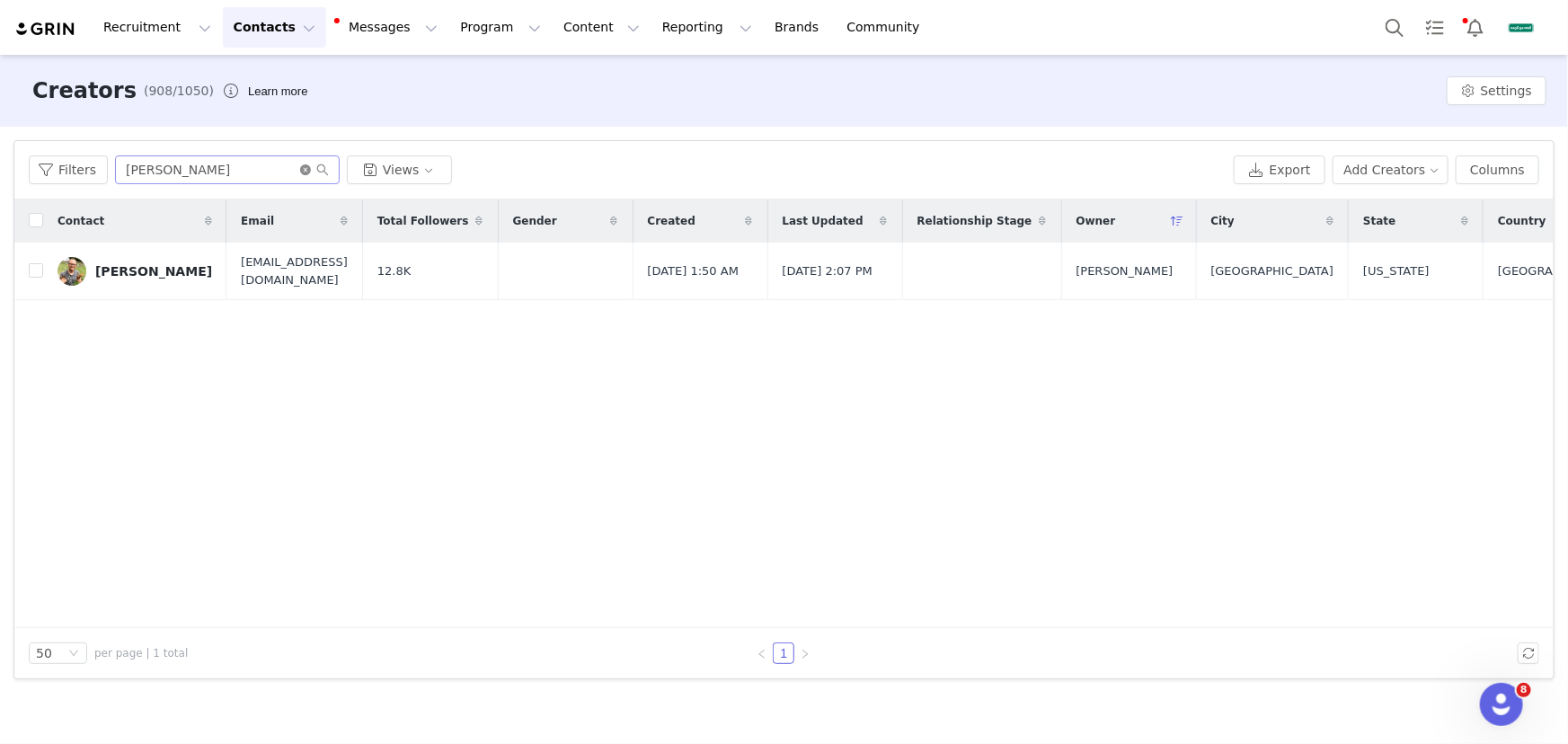
click at [305, 168] on icon "icon: close-circle" at bounding box center [305, 169] width 11 height 11
paste input "[PERSON_NAME]"
click at [279, 168] on input "text" at bounding box center [228, 170] width 225 height 29
type input "[PERSON_NAME]"
drag, startPoint x: 138, startPoint y: 276, endPoint x: 288, endPoint y: 299, distance: 151.8
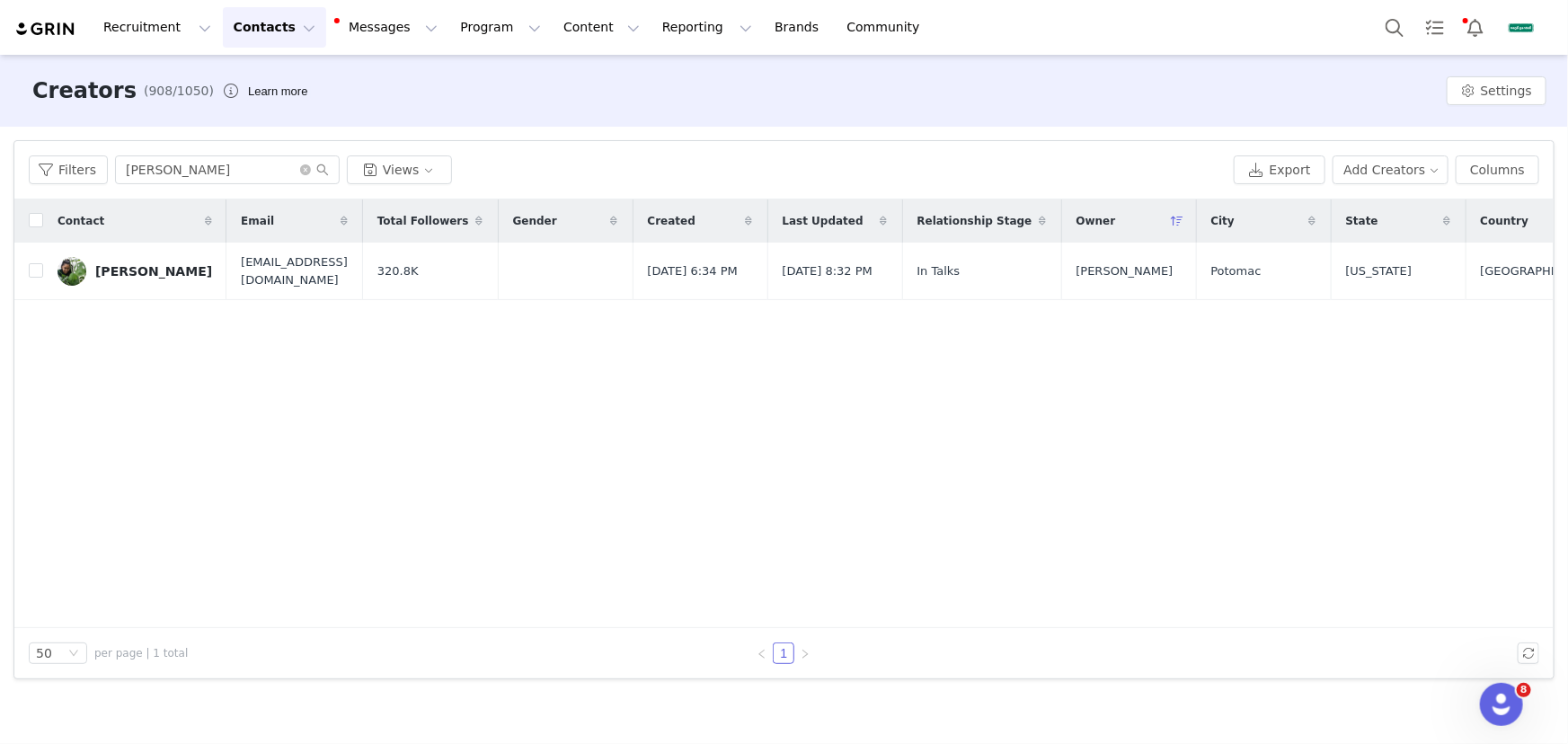
click at [138, 276] on div "[PERSON_NAME]" at bounding box center [154, 271] width 117 height 14
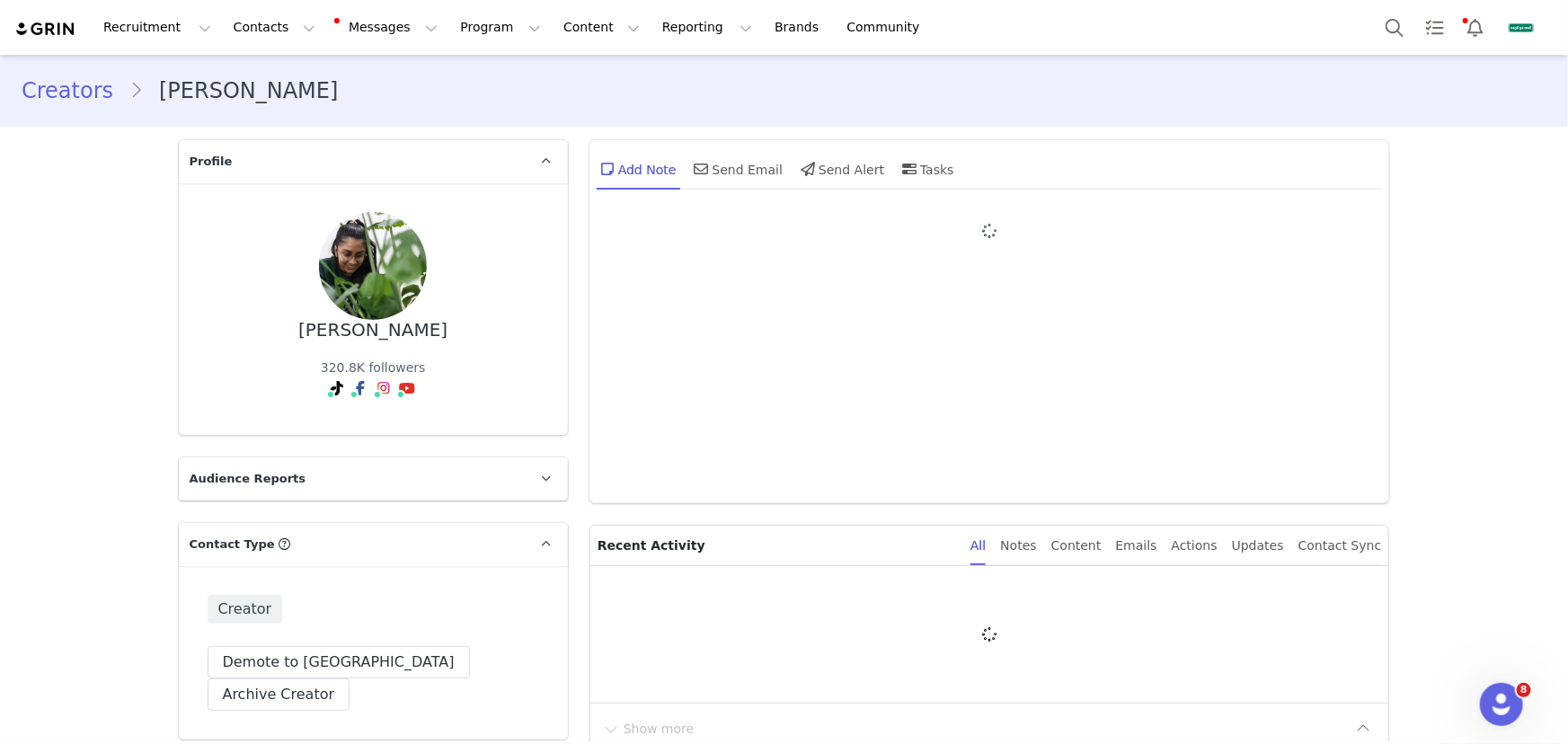
type input "+1 ([GEOGRAPHIC_DATA])"
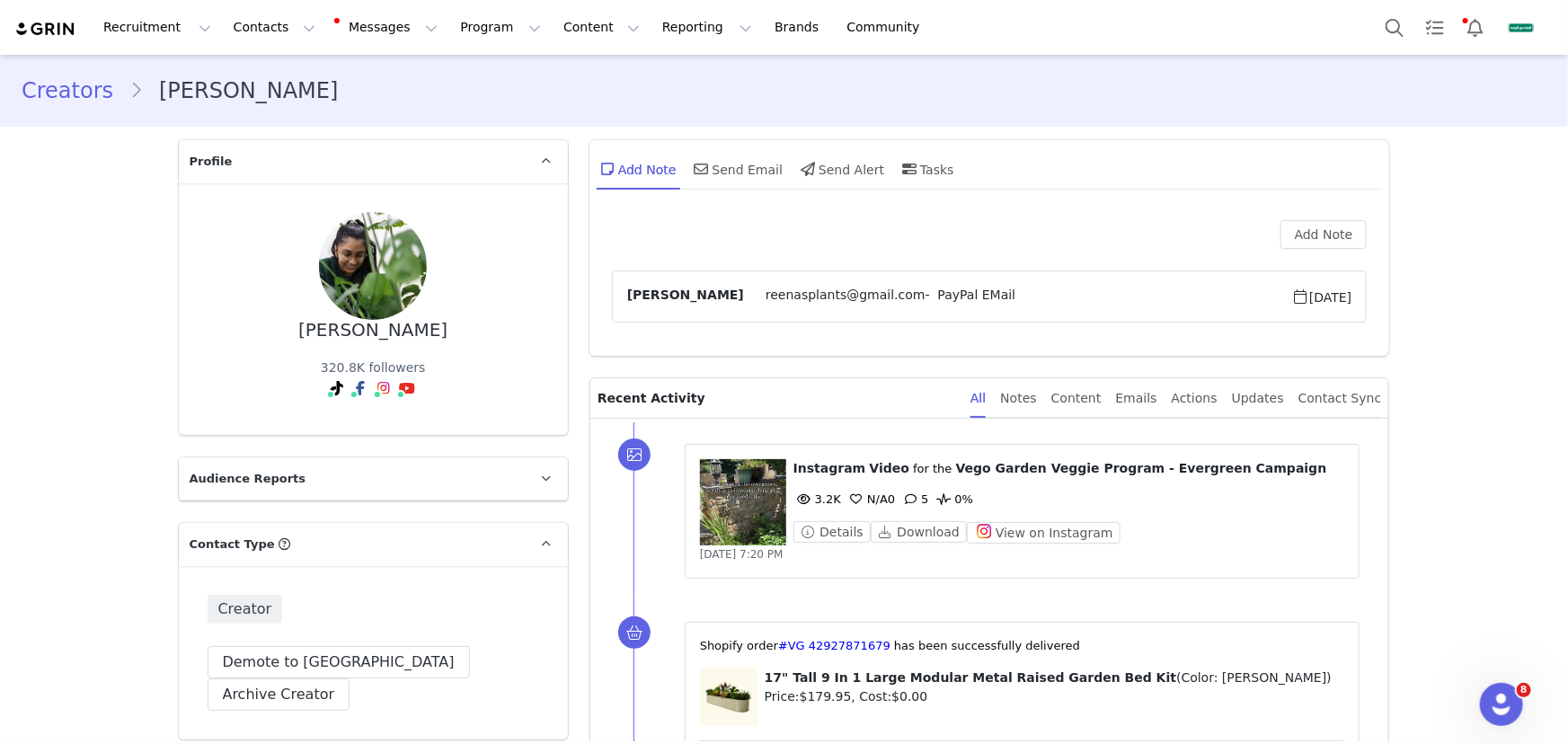
scroll to position [81, 0]
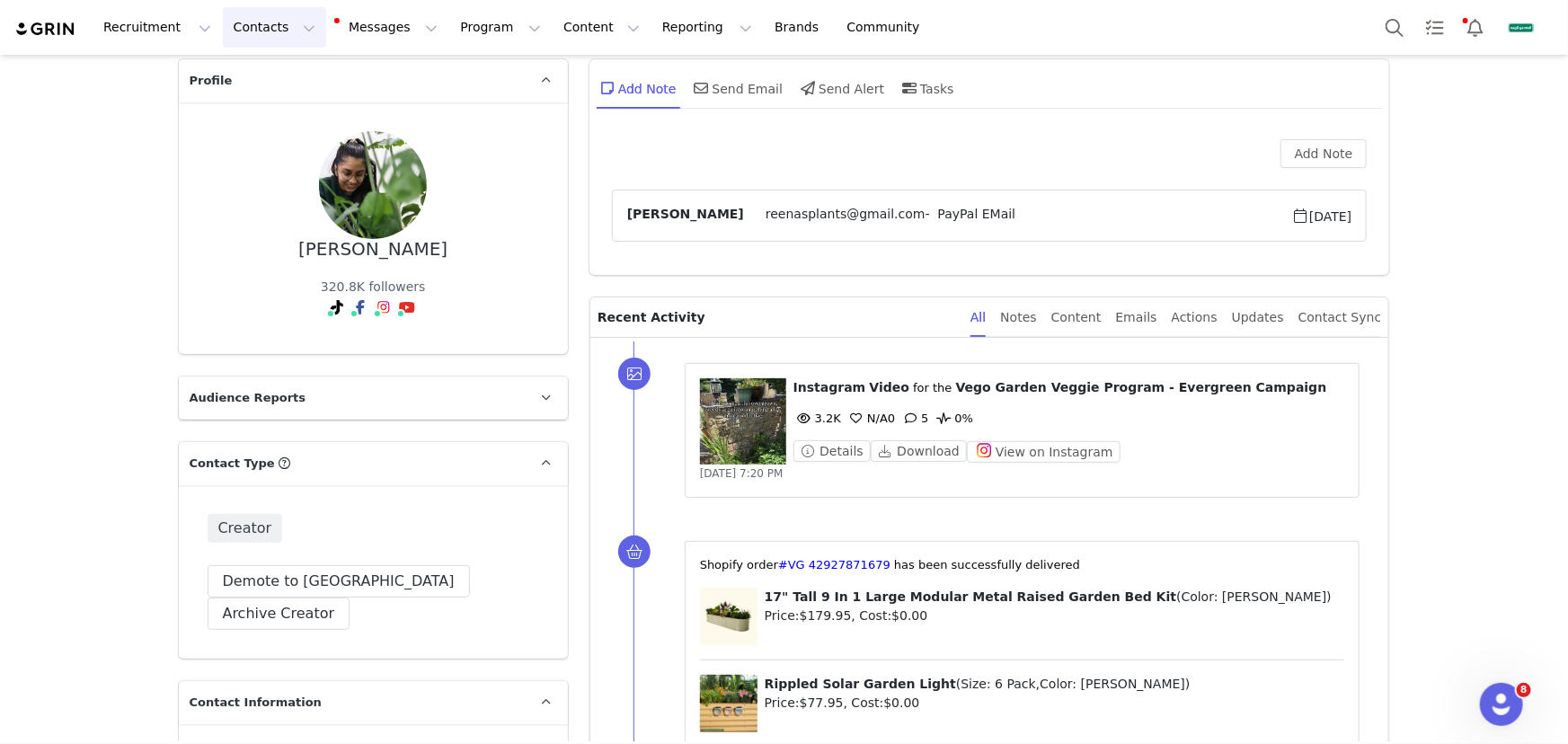
click at [269, 26] on button "Contacts Contacts" at bounding box center [275, 27] width 104 height 40
click at [287, 79] on div "Creators" at bounding box center [278, 77] width 110 height 17
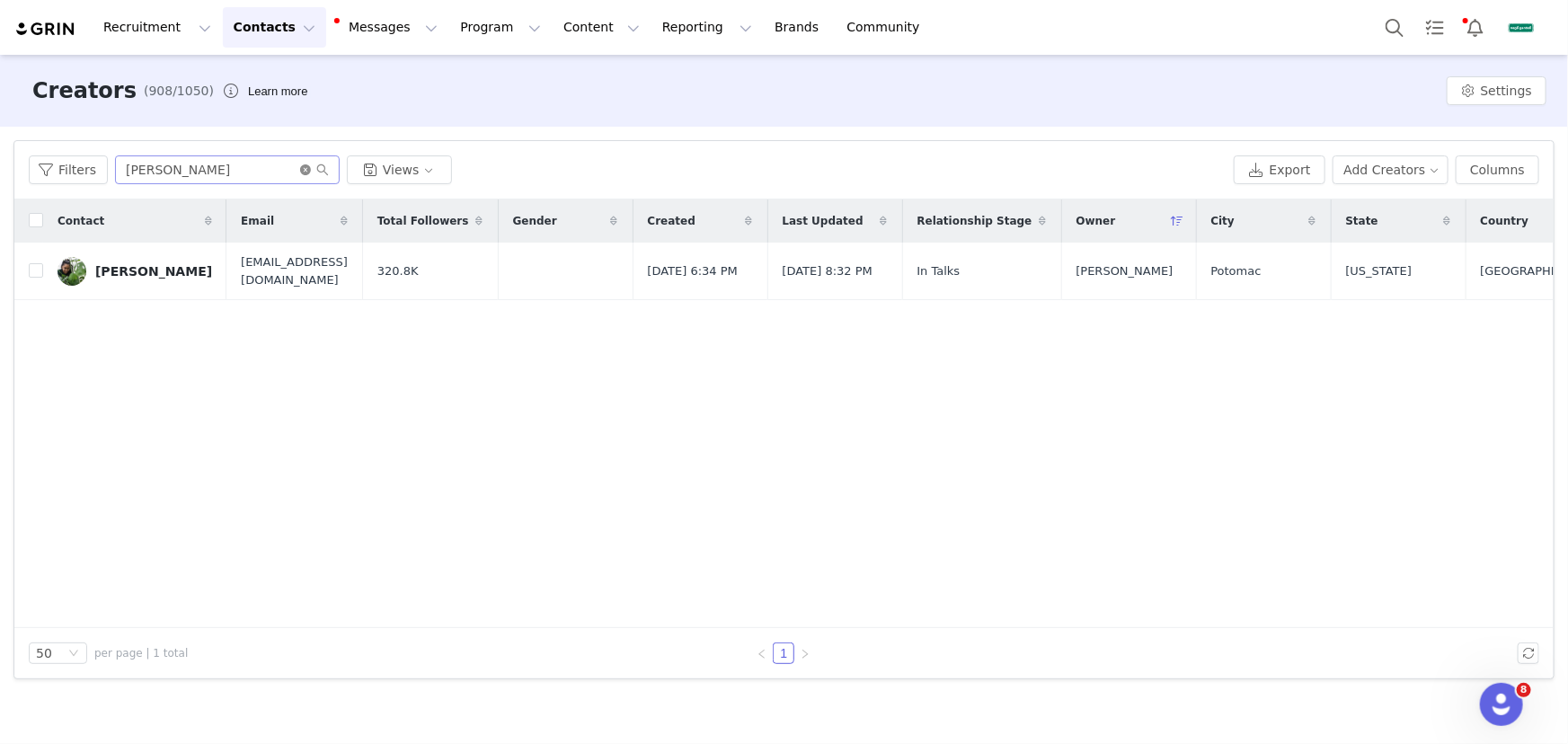
click at [301, 170] on icon "icon: close-circle" at bounding box center [305, 169] width 11 height 11
paste input "[PERSON_NAME]"
click at [270, 171] on input "[PERSON_NAME]" at bounding box center [228, 170] width 225 height 29
type input "[PERSON_NAME]"
drag, startPoint x: 240, startPoint y: 206, endPoint x: 148, endPoint y: 276, distance: 115.6
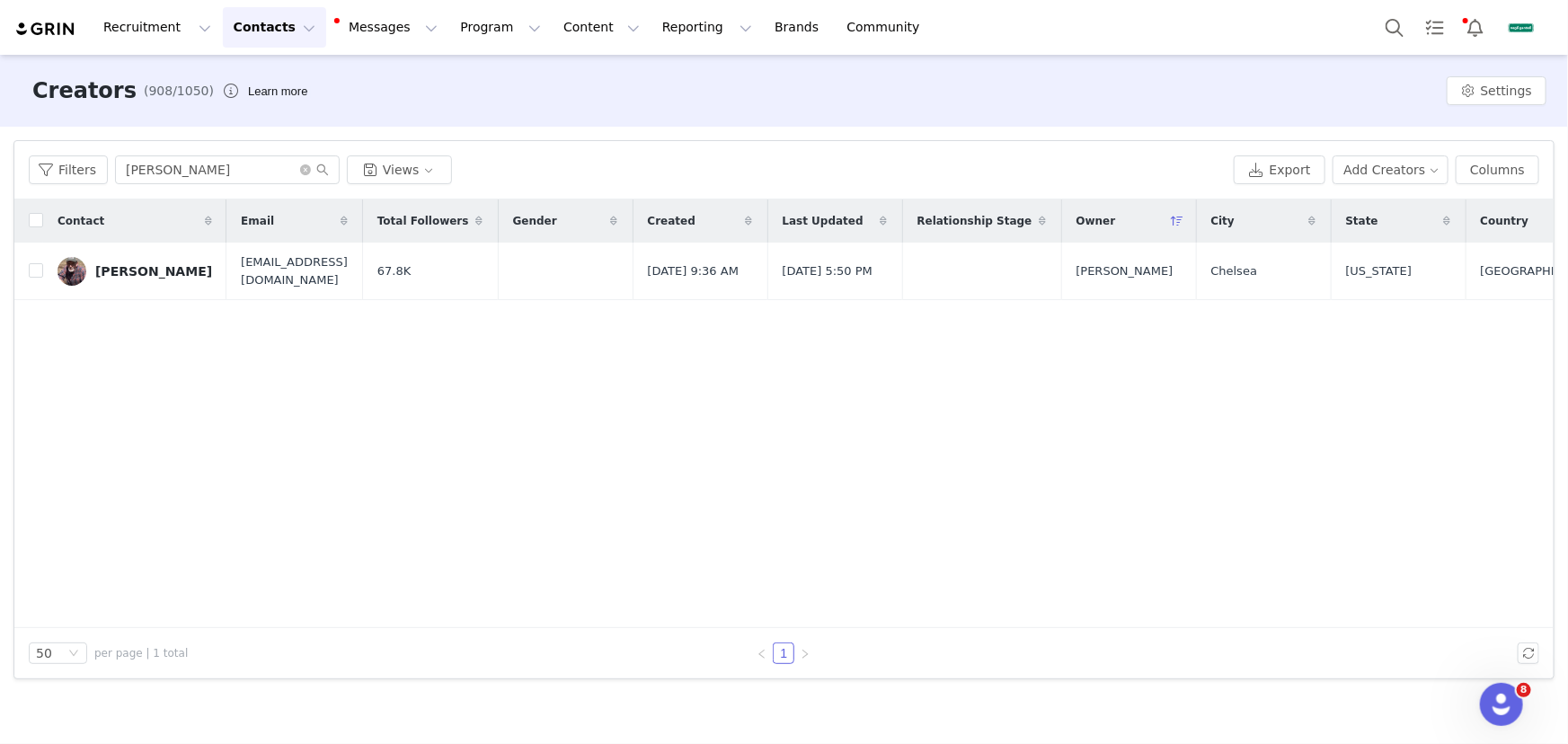
click at [135, 270] on div "[PERSON_NAME]" at bounding box center [154, 271] width 117 height 14
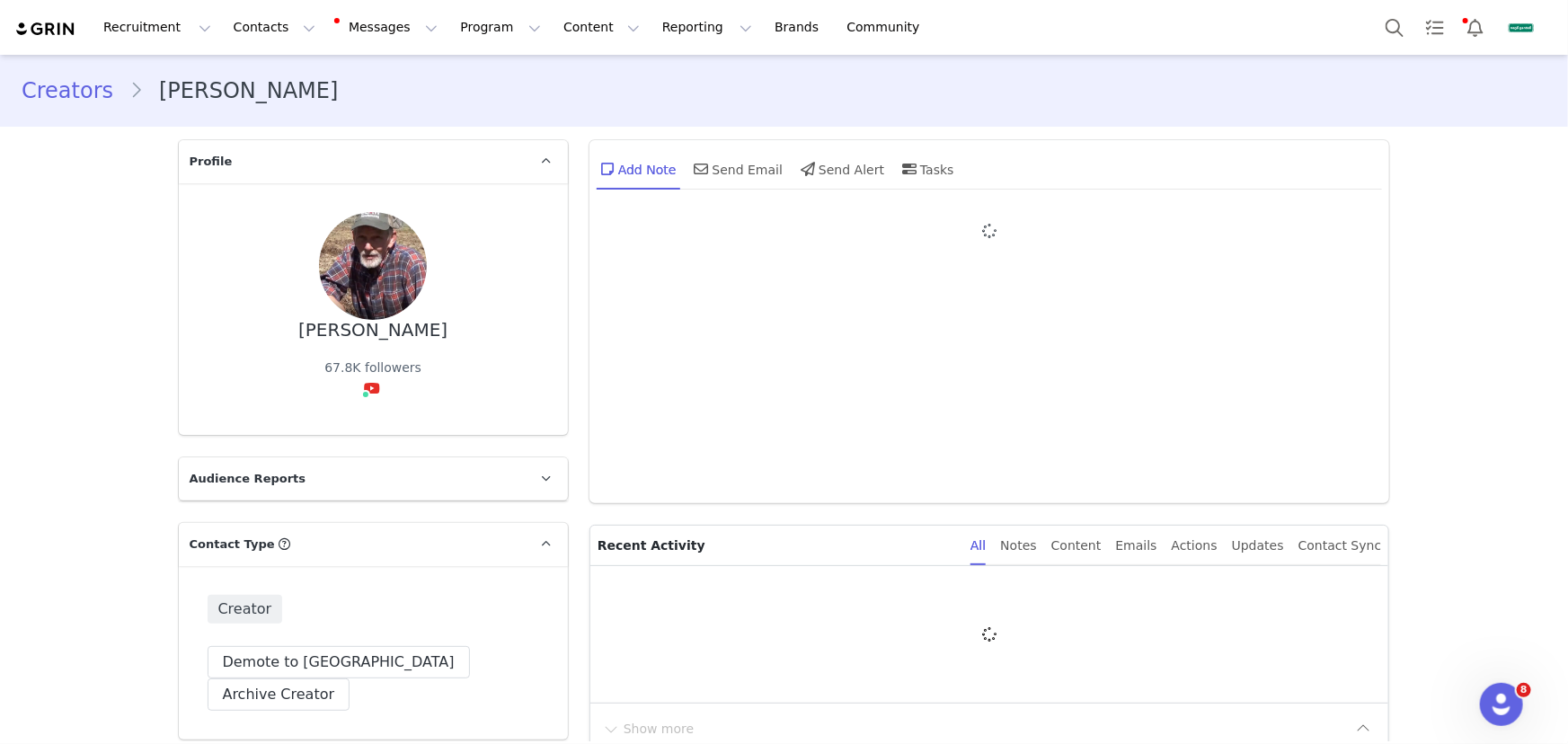
type input "+1 ([GEOGRAPHIC_DATA])"
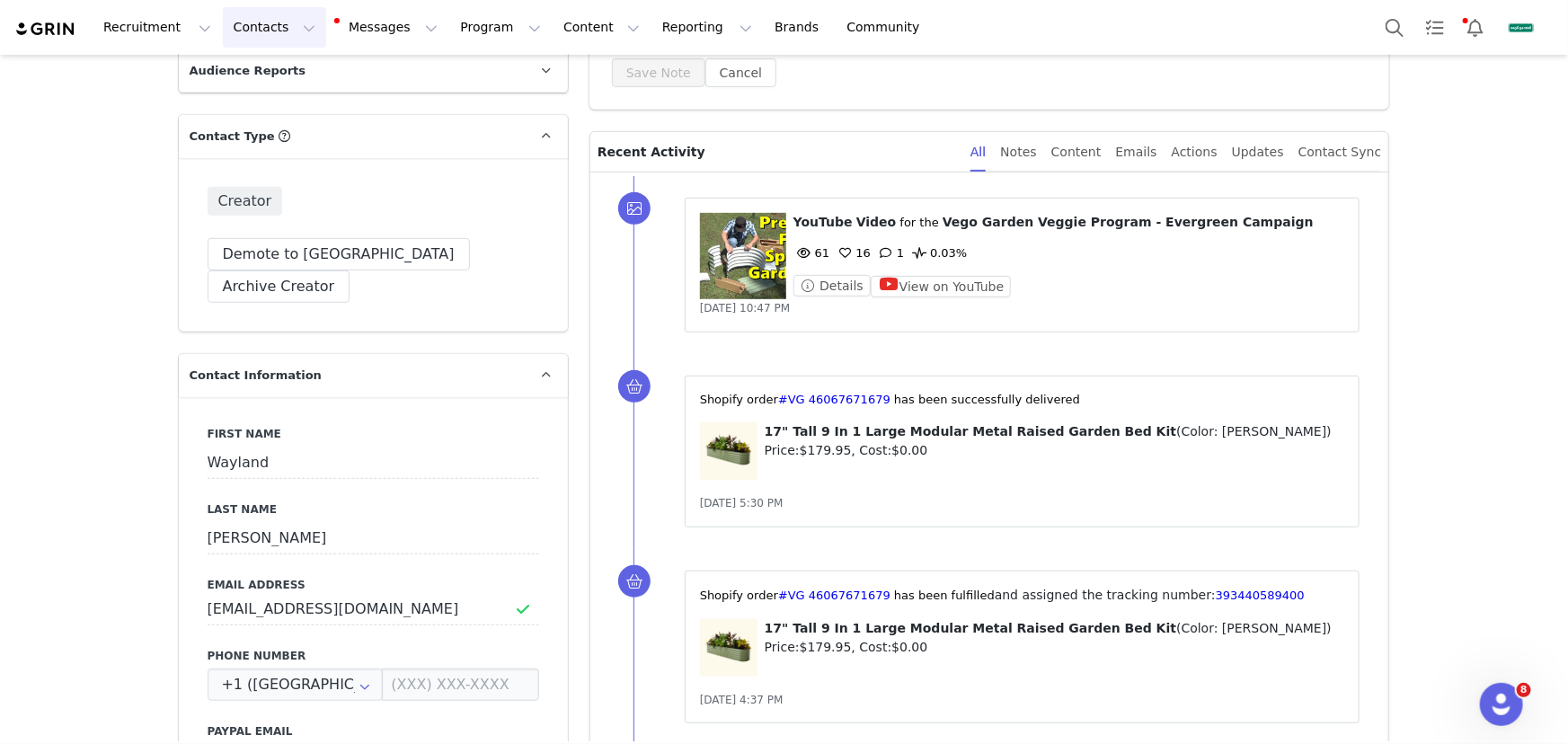
click at [257, 20] on button "Contacts Contacts" at bounding box center [275, 27] width 104 height 40
click at [279, 80] on div "Creators" at bounding box center [283, 80] width 120 height 19
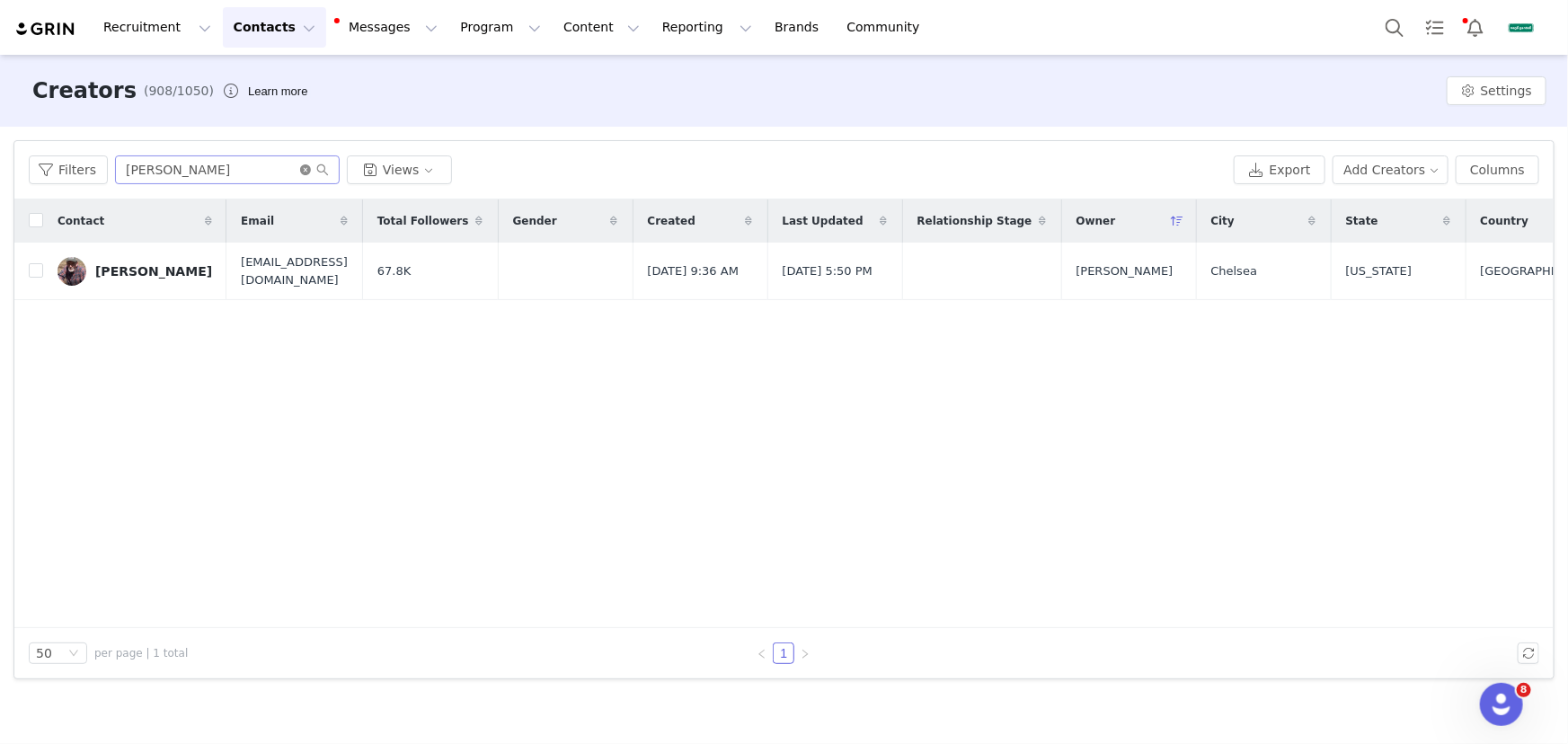
drag, startPoint x: 304, startPoint y: 170, endPoint x: 270, endPoint y: 161, distance: 35.2
click at [302, 169] on icon "icon: close-circle" at bounding box center [305, 169] width 11 height 11
click at [270, 161] on input "text" at bounding box center [228, 170] width 225 height 29
paste input "[PERSON_NAME]"
type input "[PERSON_NAME]"
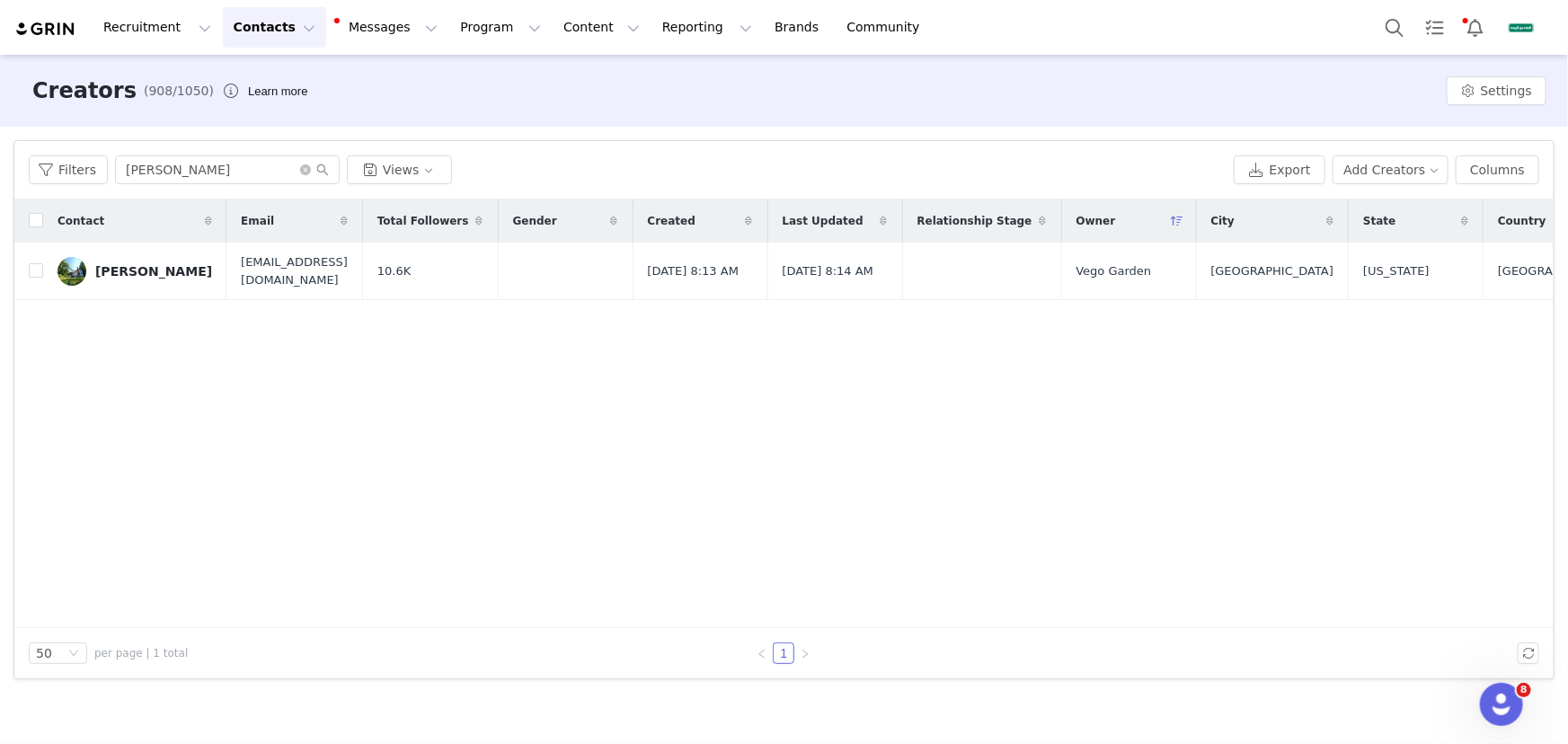
drag, startPoint x: 152, startPoint y: 274, endPoint x: 169, endPoint y: 283, distance: 19.2
click at [152, 274] on div "[PERSON_NAME]" at bounding box center [154, 271] width 117 height 14
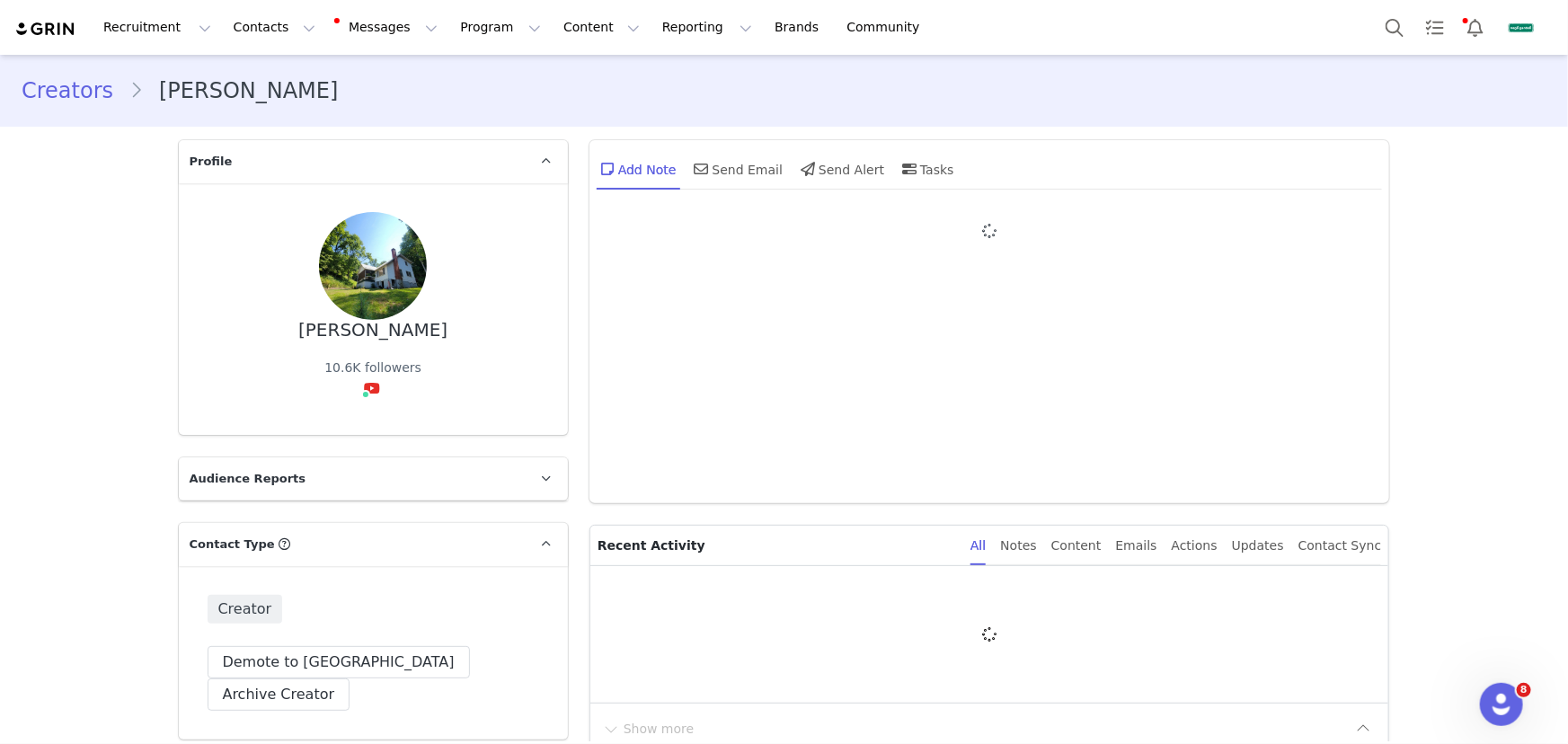
type input "+1 ([GEOGRAPHIC_DATA])"
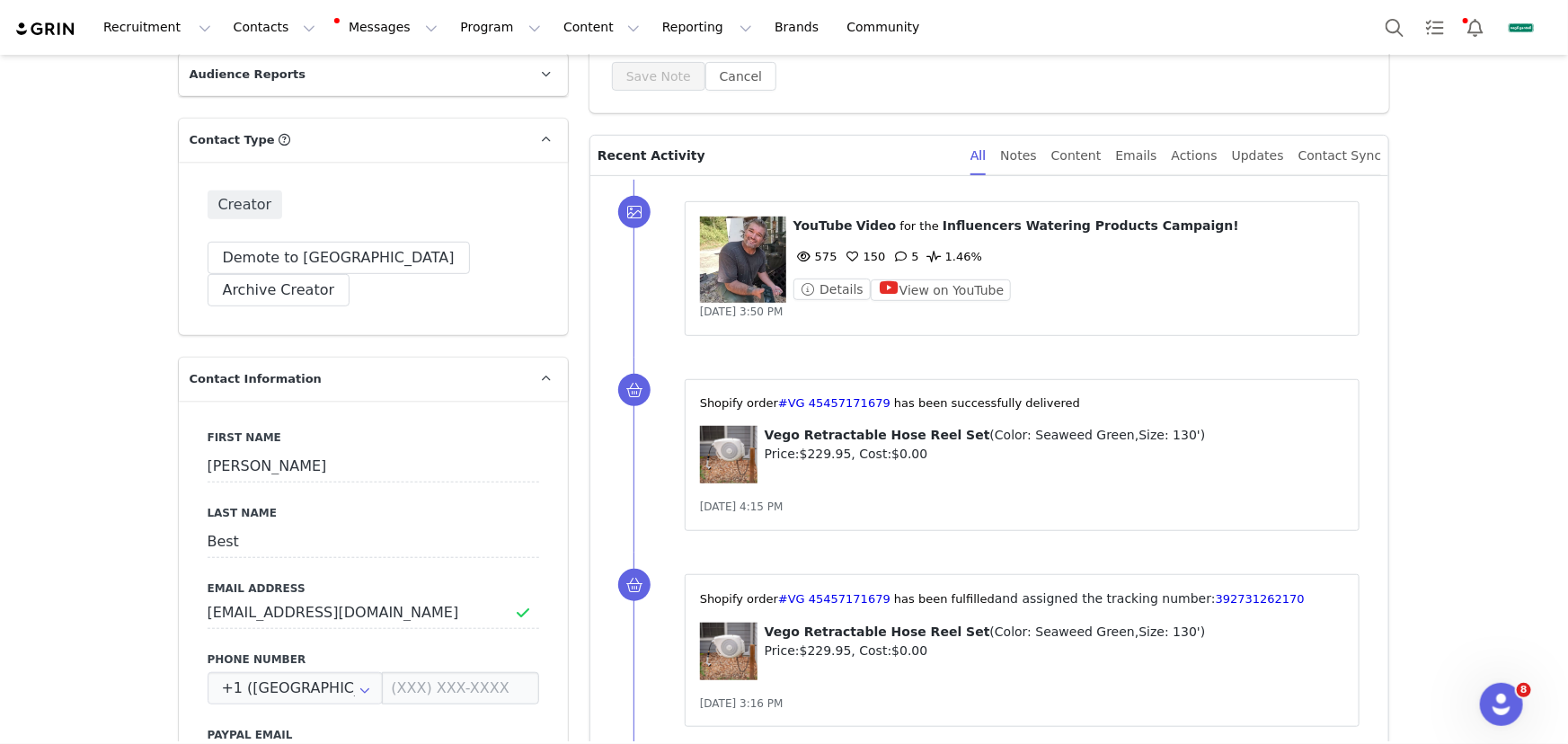
scroll to position [409, 0]
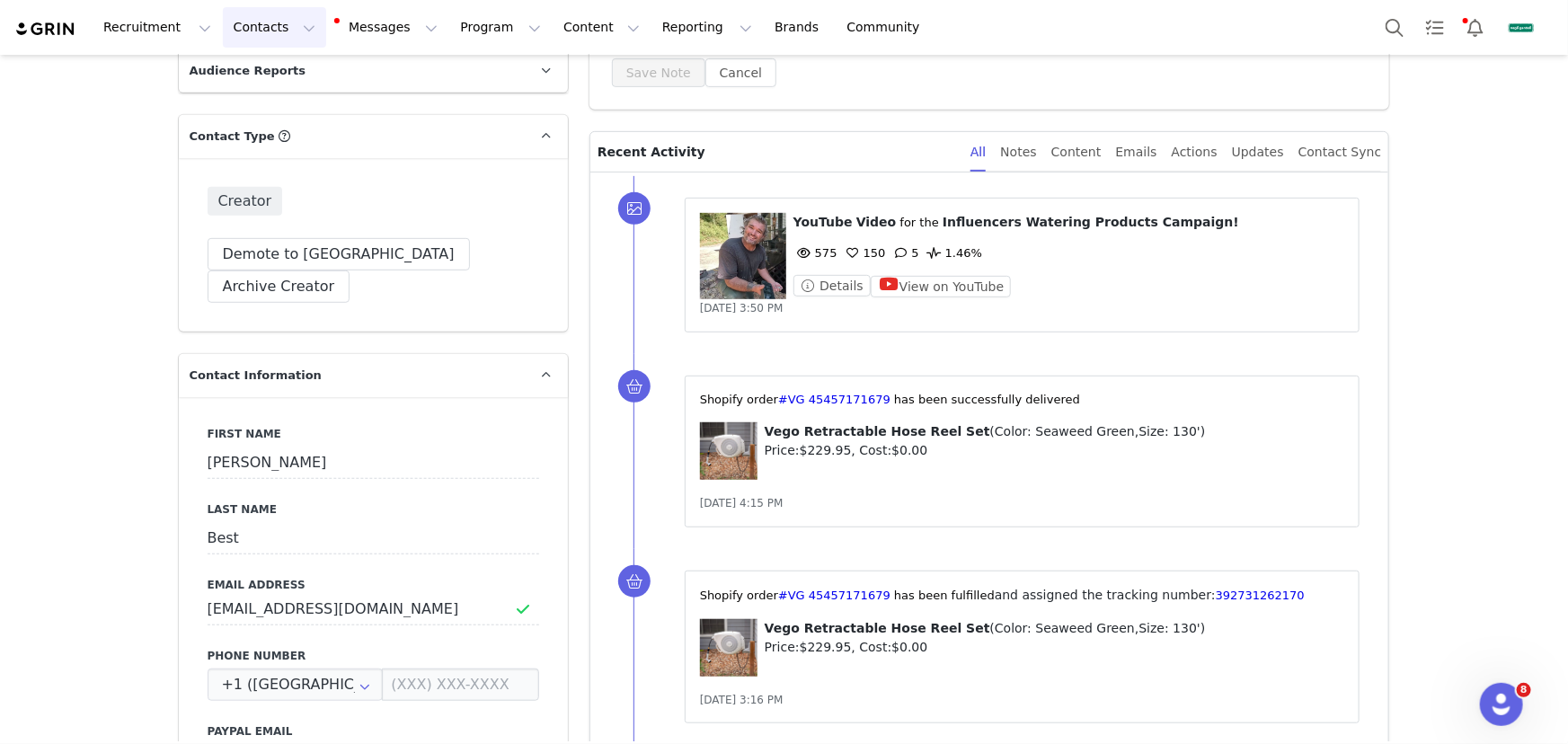
click at [285, 18] on button "Contacts Contacts" at bounding box center [275, 27] width 104 height 40
drag, startPoint x: 311, startPoint y: 80, endPoint x: 320, endPoint y: 110, distance: 31.3
click at [311, 80] on div "Creators" at bounding box center [283, 80] width 120 height 19
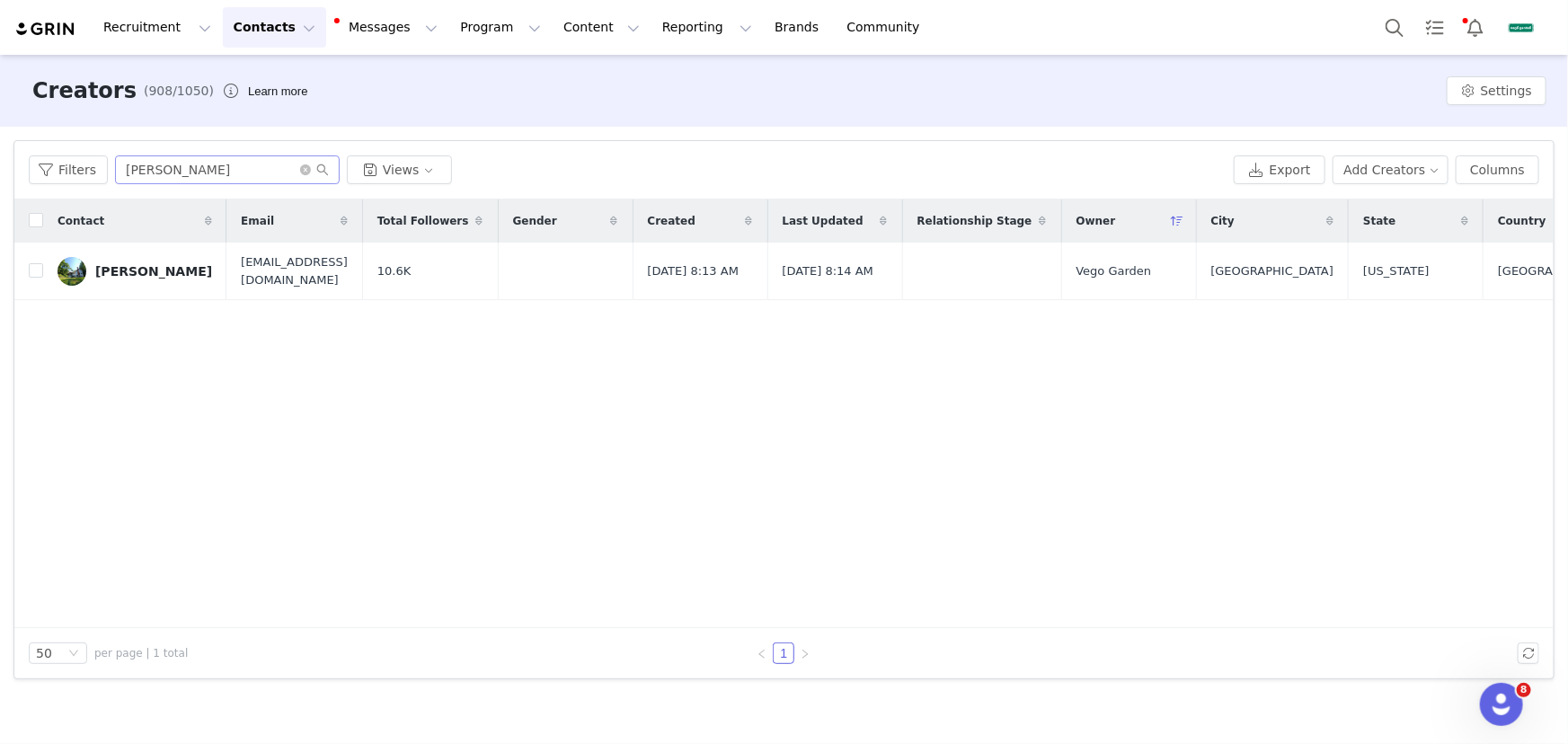
click at [304, 163] on span at bounding box center [314, 169] width 29 height 12
click at [264, 170] on input "[PERSON_NAME]" at bounding box center [228, 170] width 225 height 29
drag, startPoint x: 307, startPoint y: 172, endPoint x: 295, endPoint y: 172, distance: 12.0
click at [306, 172] on icon "icon: close-circle" at bounding box center [305, 169] width 11 height 11
paste input "[PERSON_NAME]"
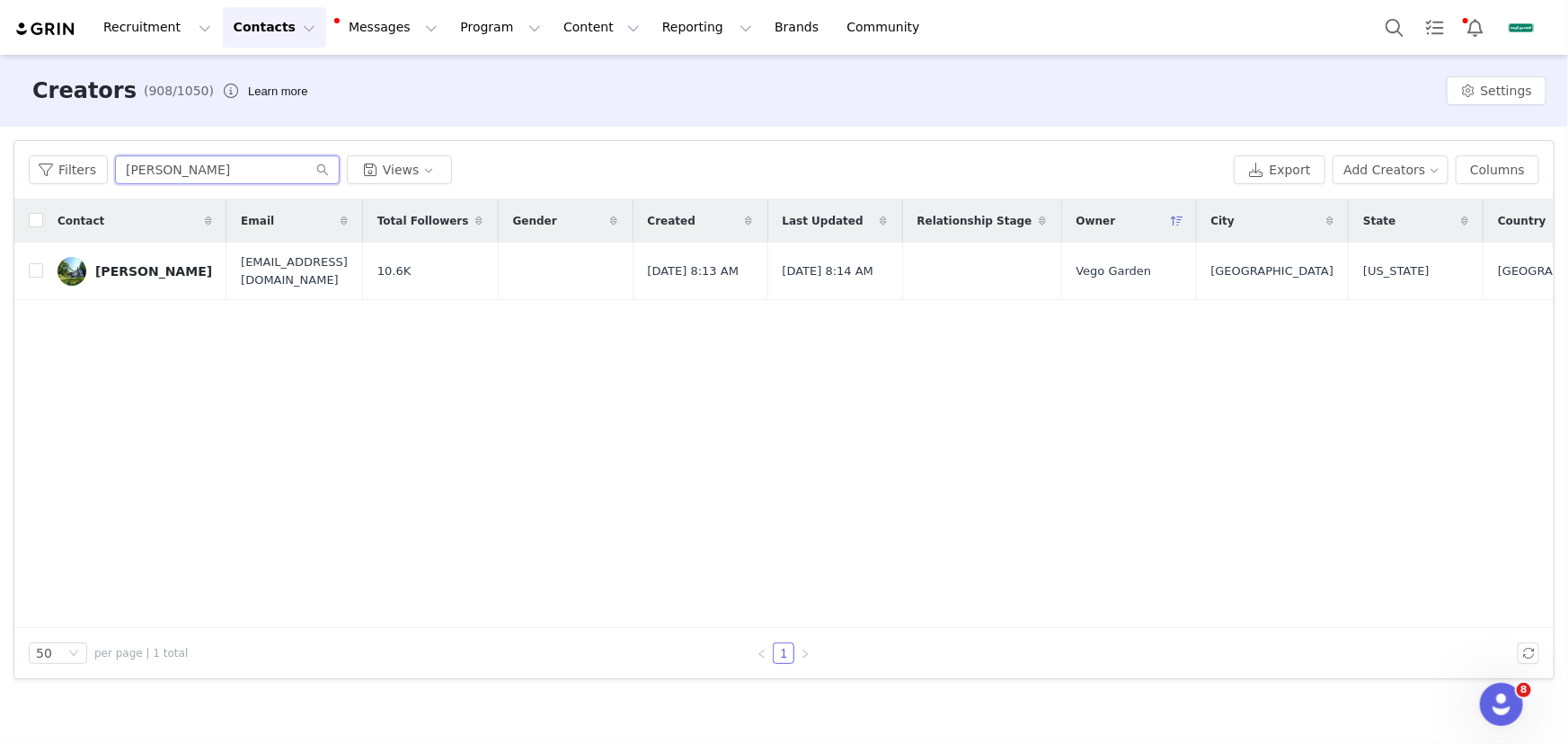
click at [293, 172] on input "[PERSON_NAME]" at bounding box center [228, 170] width 225 height 29
type input "[PERSON_NAME]"
drag, startPoint x: 117, startPoint y: 271, endPoint x: 385, endPoint y: 344, distance: 277.8
click at [117, 271] on div "[PERSON_NAME]" at bounding box center [154, 271] width 117 height 14
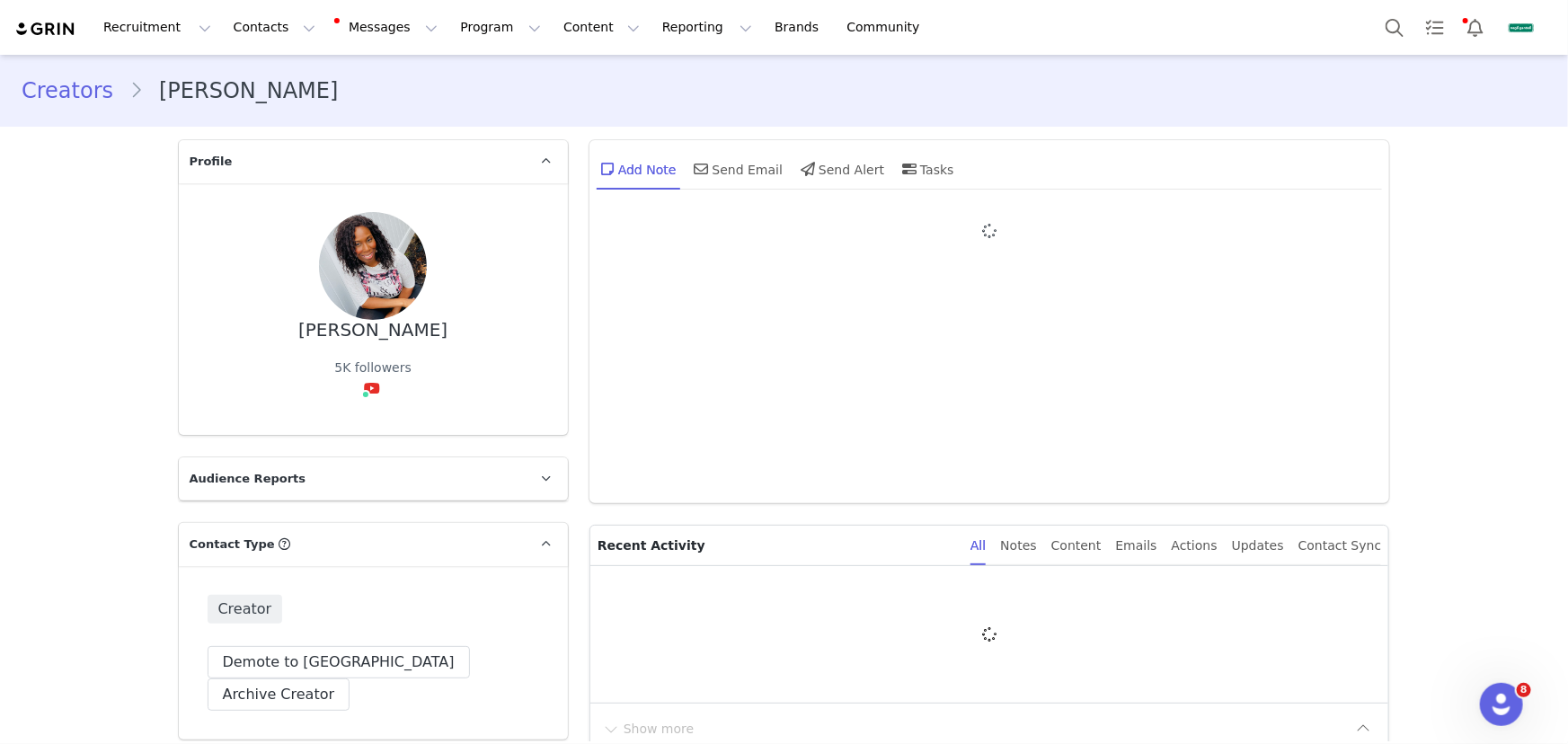
type input "+1 ([GEOGRAPHIC_DATA])"
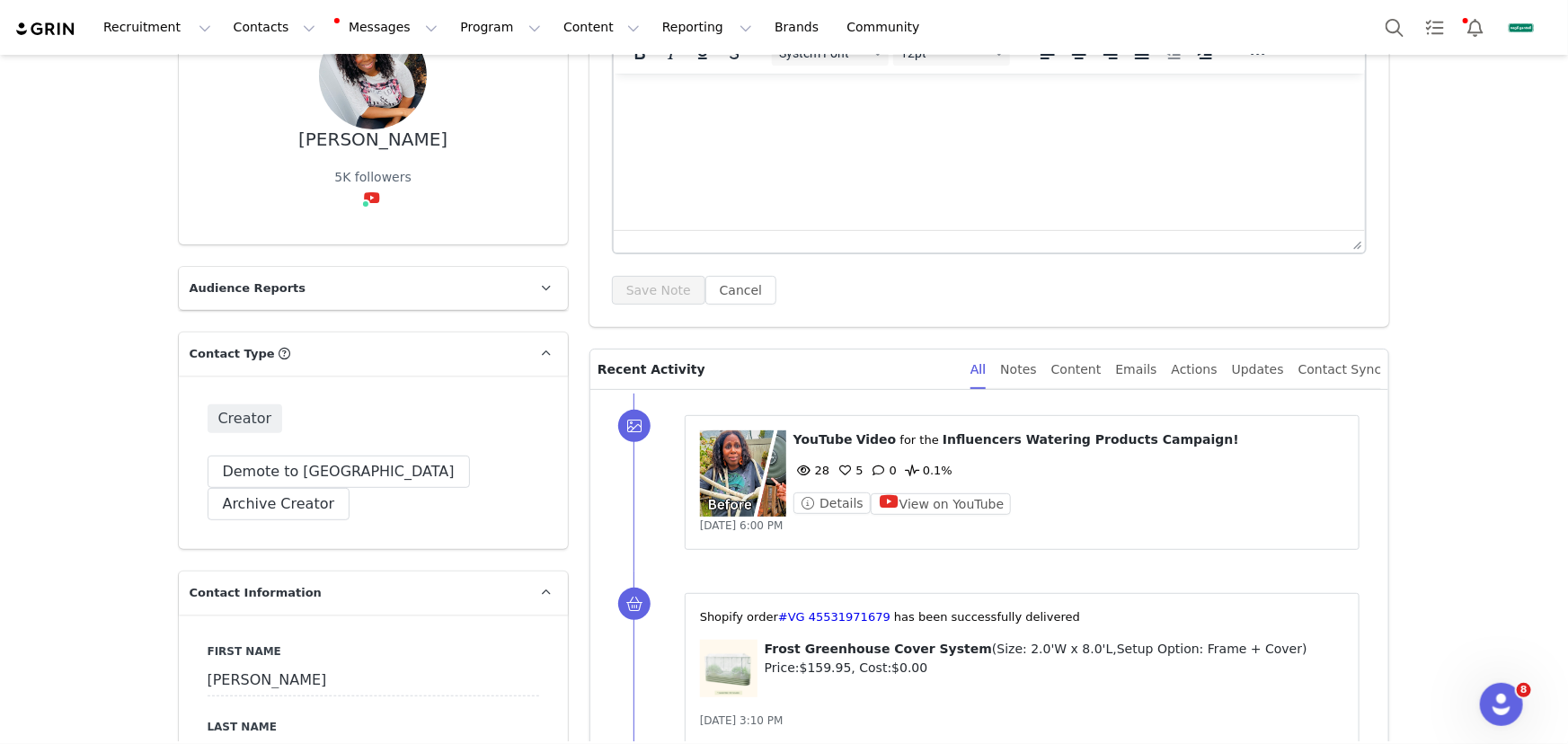
scroll to position [244, 0]
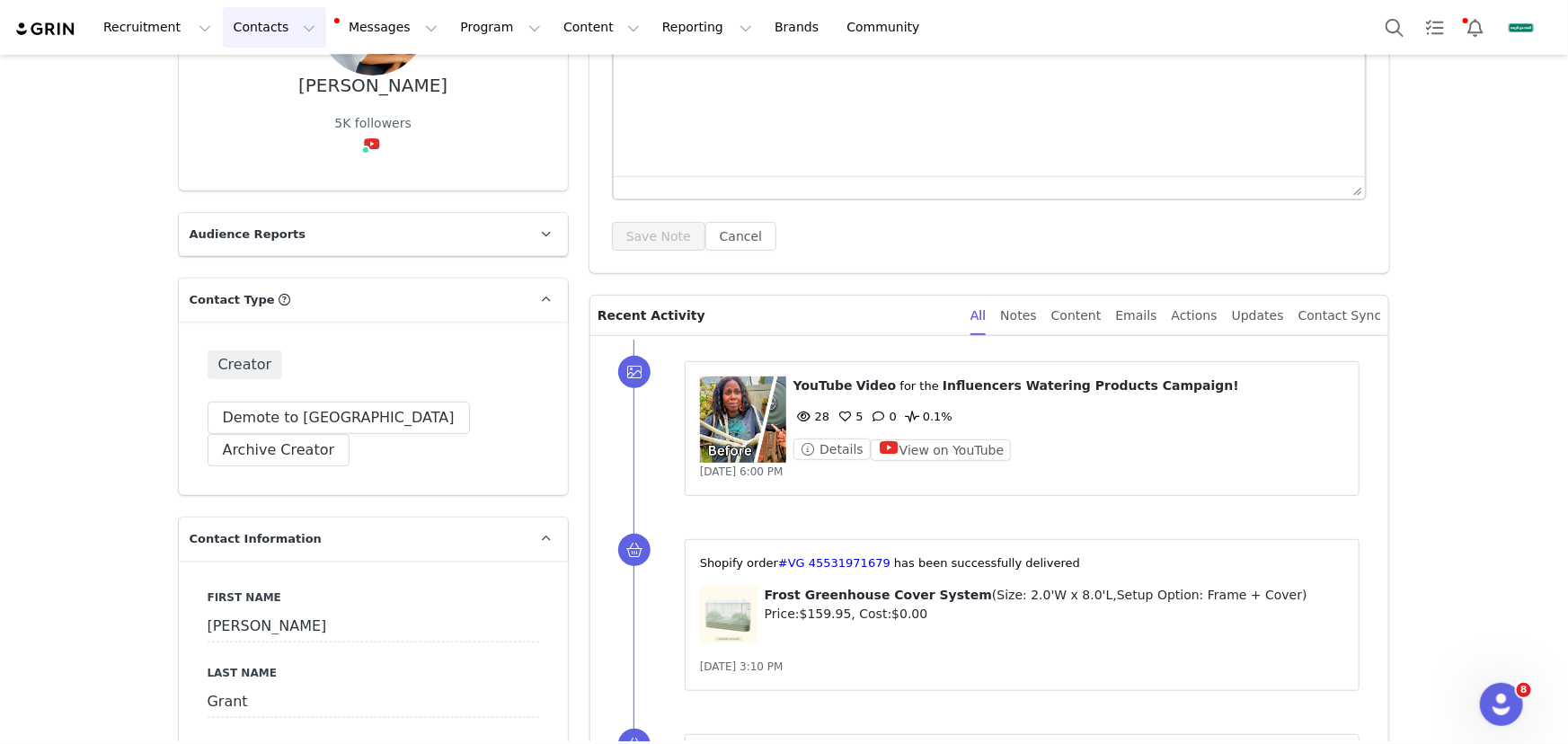
click at [260, 32] on button "Contacts Contacts" at bounding box center [275, 27] width 104 height 40
click at [285, 76] on div "Creators" at bounding box center [283, 80] width 120 height 19
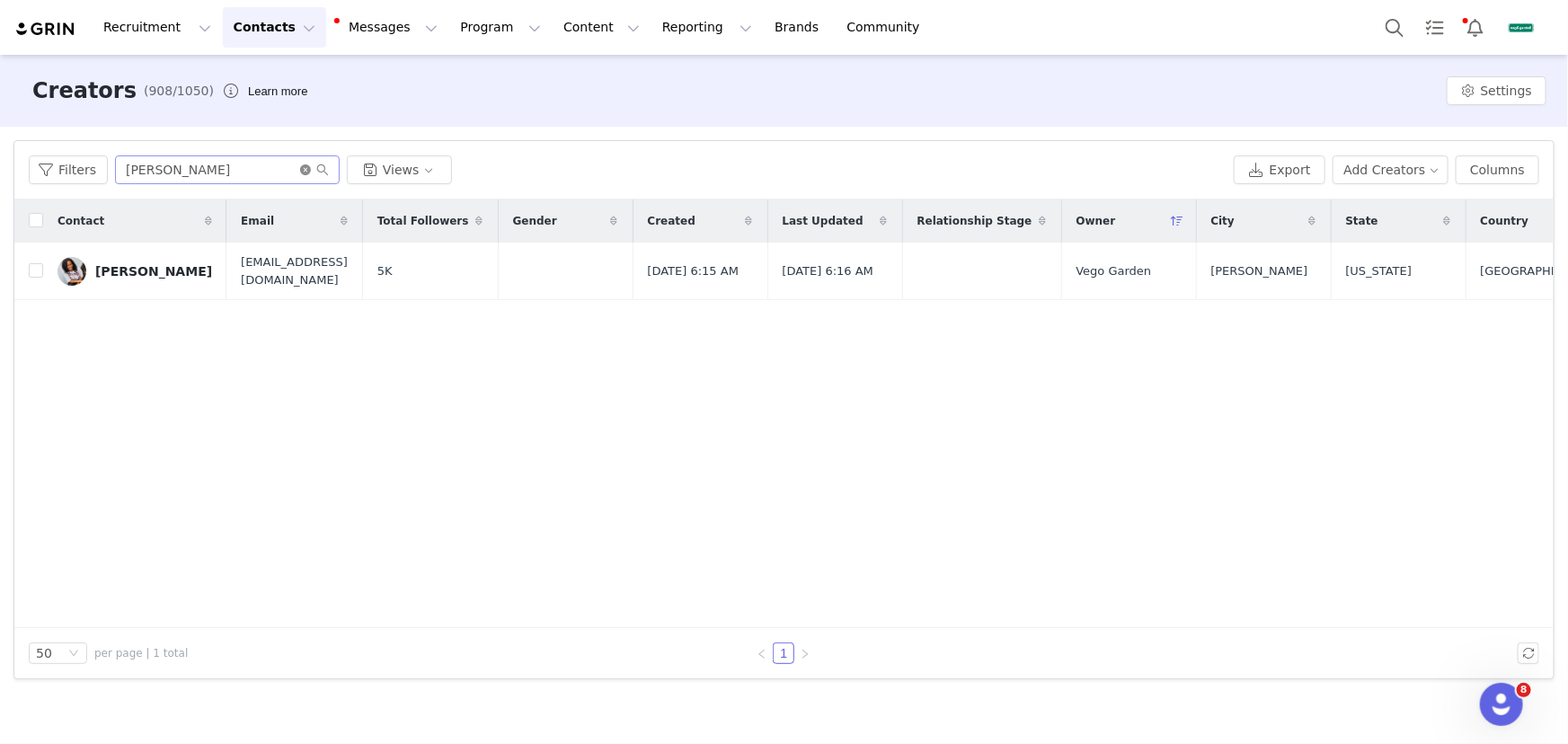
click at [300, 169] on icon "icon: close-circle" at bounding box center [305, 169] width 11 height 11
paste input "Zen Kai"
click at [283, 170] on input "text" at bounding box center [228, 170] width 225 height 29
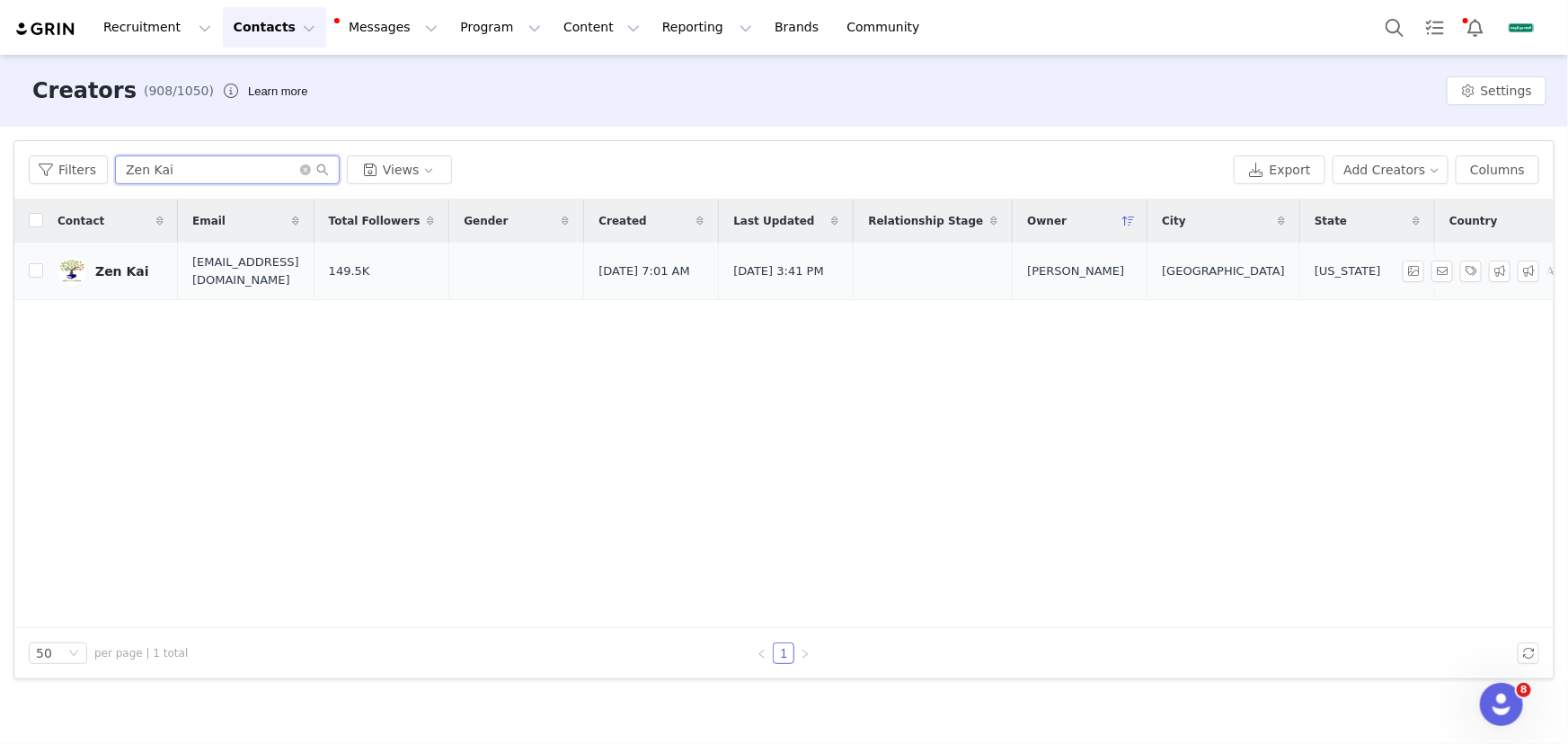
type input "Zen Kai"
click at [145, 272] on link "Zen Kai" at bounding box center [110, 271] width 106 height 29
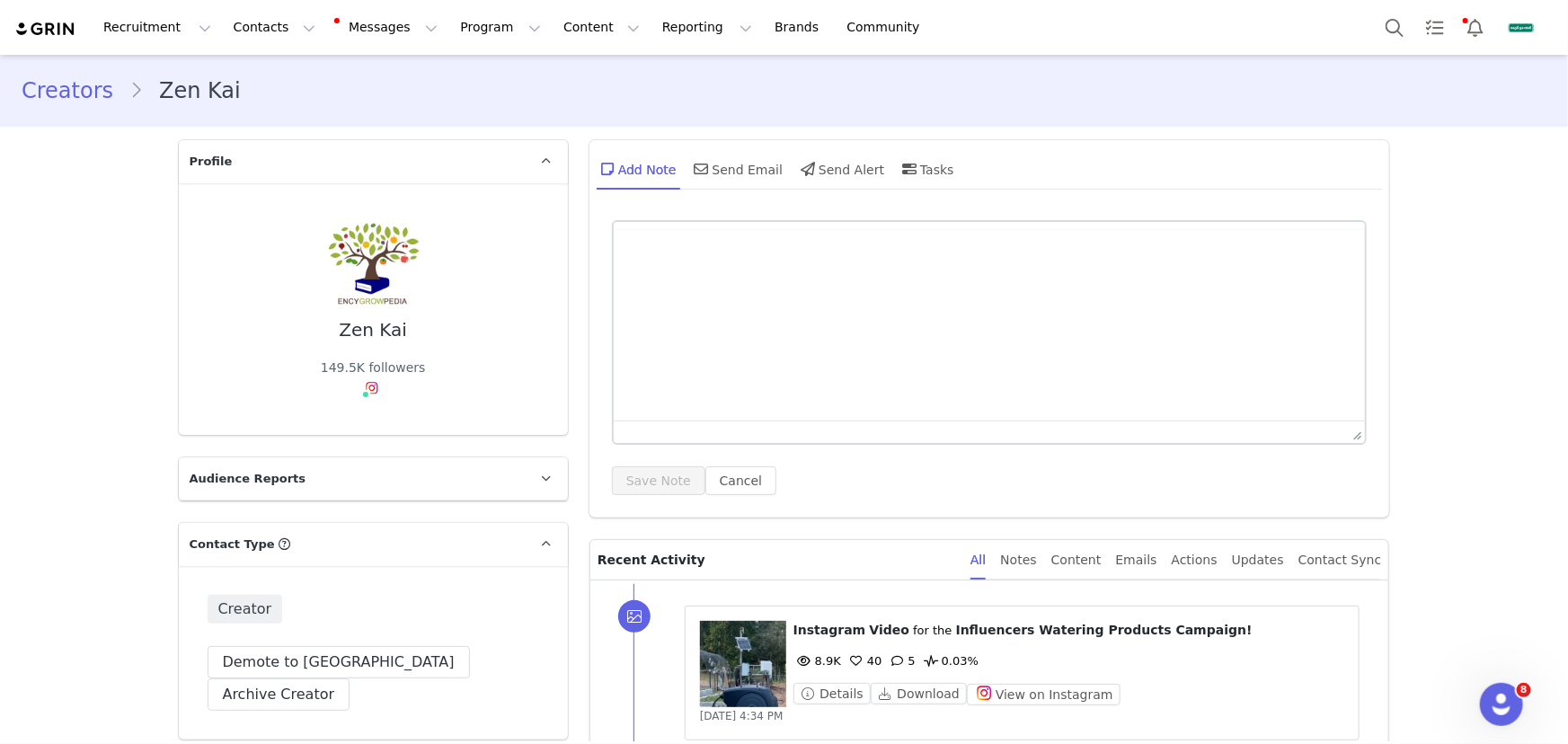
type input "+1 ([GEOGRAPHIC_DATA])"
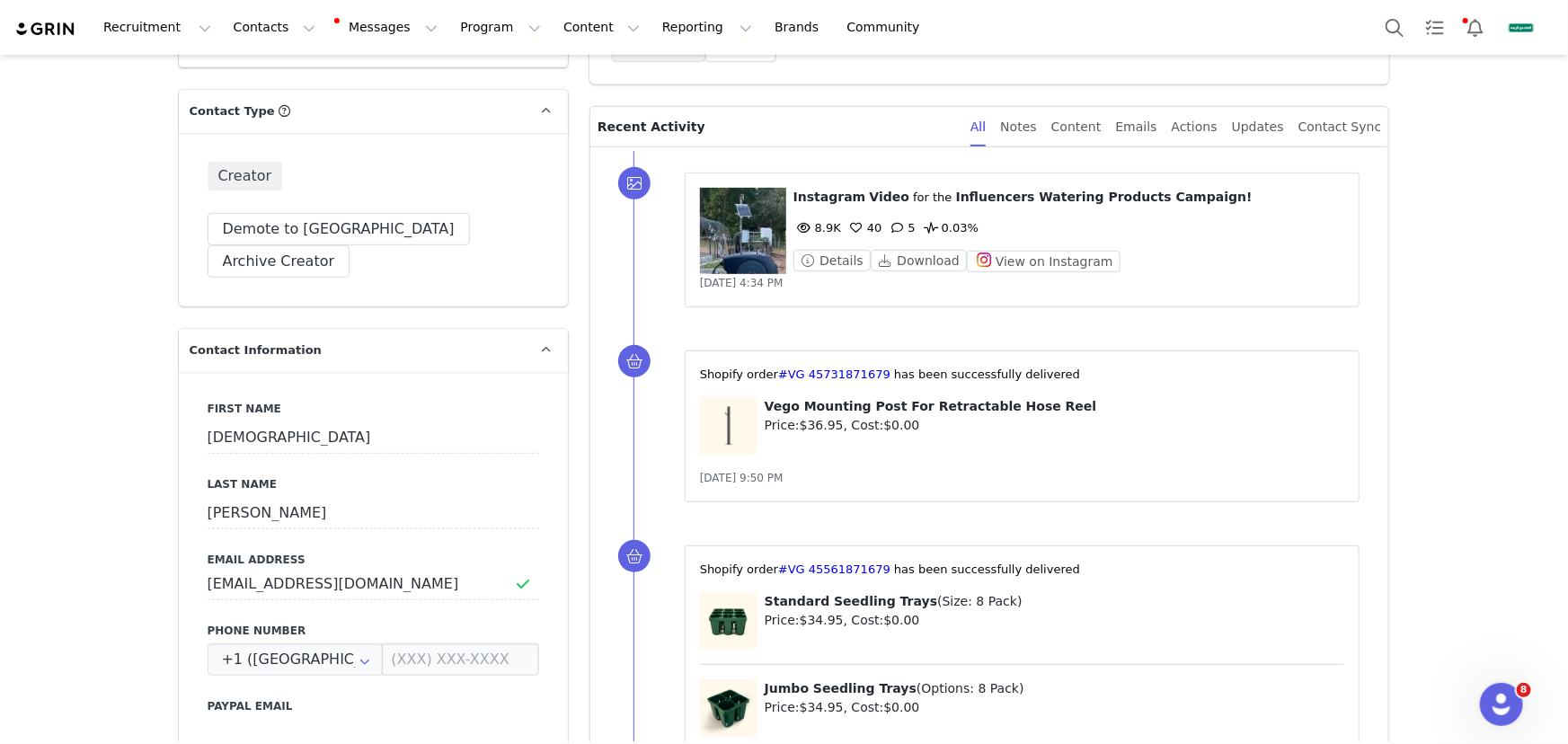
scroll to position [490, 0]
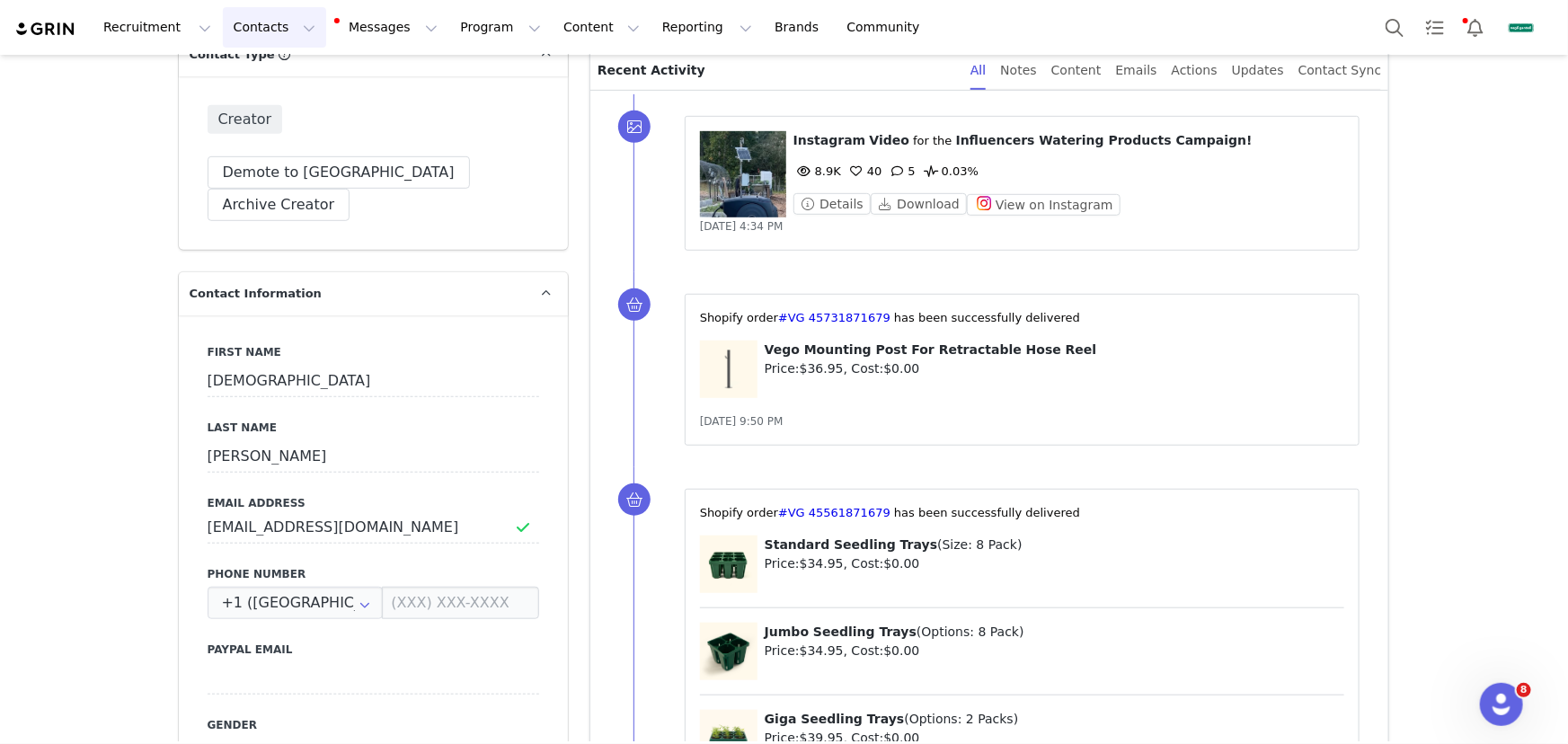
click at [279, 21] on button "Contacts Contacts" at bounding box center [275, 27] width 104 height 40
click at [285, 77] on div "Creators" at bounding box center [283, 80] width 120 height 19
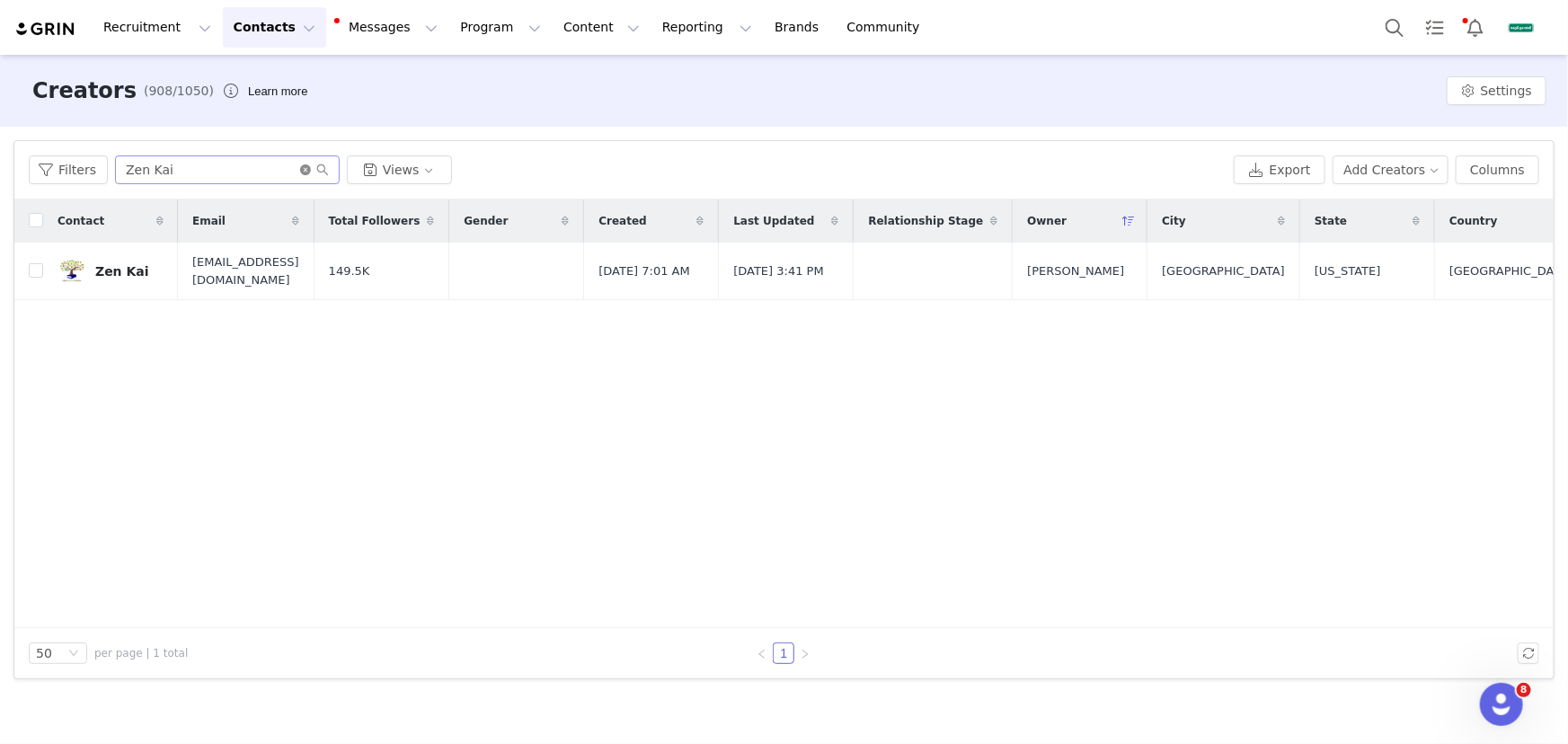
drag, startPoint x: 307, startPoint y: 168, endPoint x: 279, endPoint y: 167, distance: 28.0
click at [303, 168] on icon "icon: close-circle" at bounding box center [305, 169] width 11 height 11
click at [279, 166] on input "text" at bounding box center [228, 170] width 225 height 29
paste input "[PERSON_NAME]"
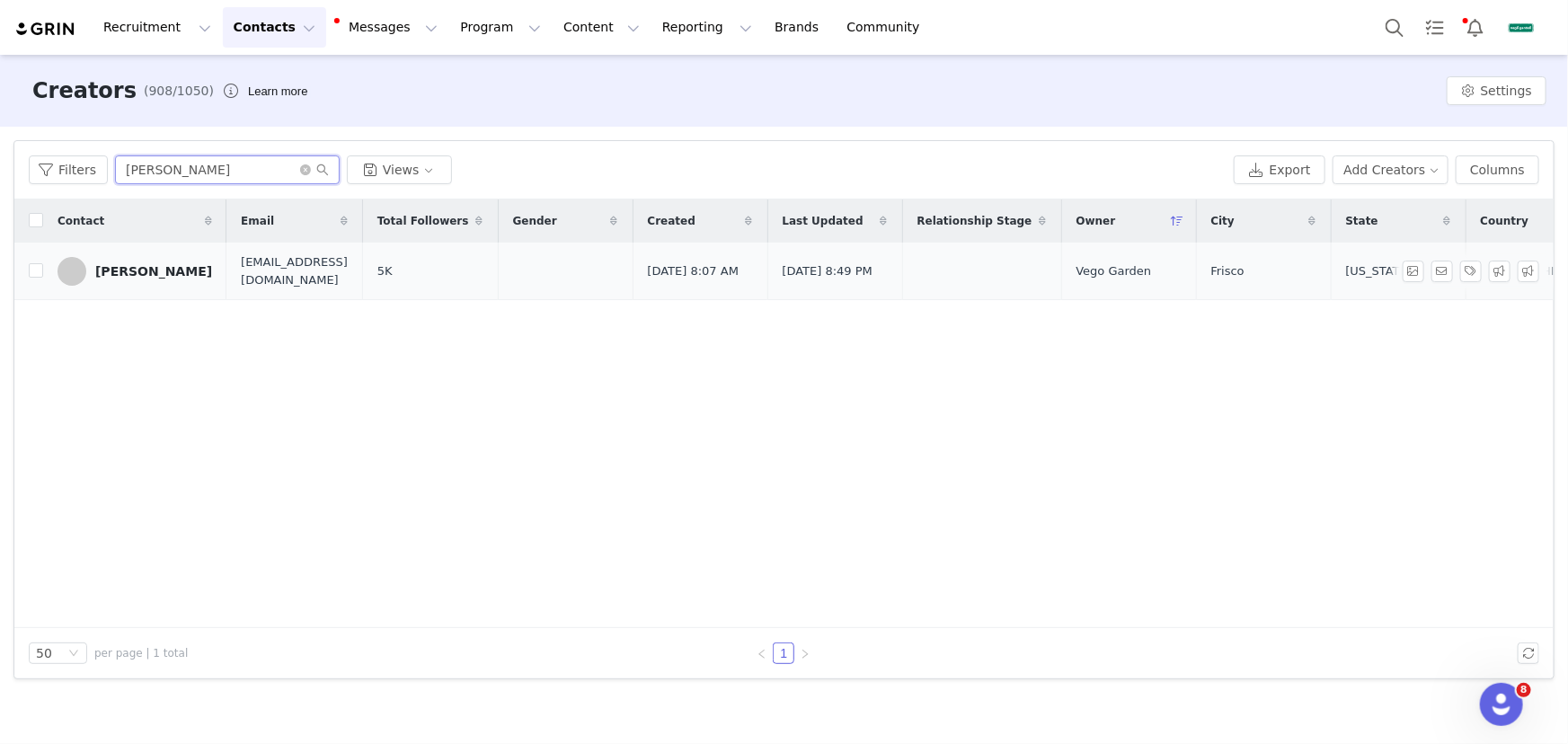
type input "[PERSON_NAME]"
drag, startPoint x: 115, startPoint y: 273, endPoint x: 566, endPoint y: 364, distance: 460.1
click at [115, 273] on div "[PERSON_NAME]" at bounding box center [154, 271] width 117 height 14
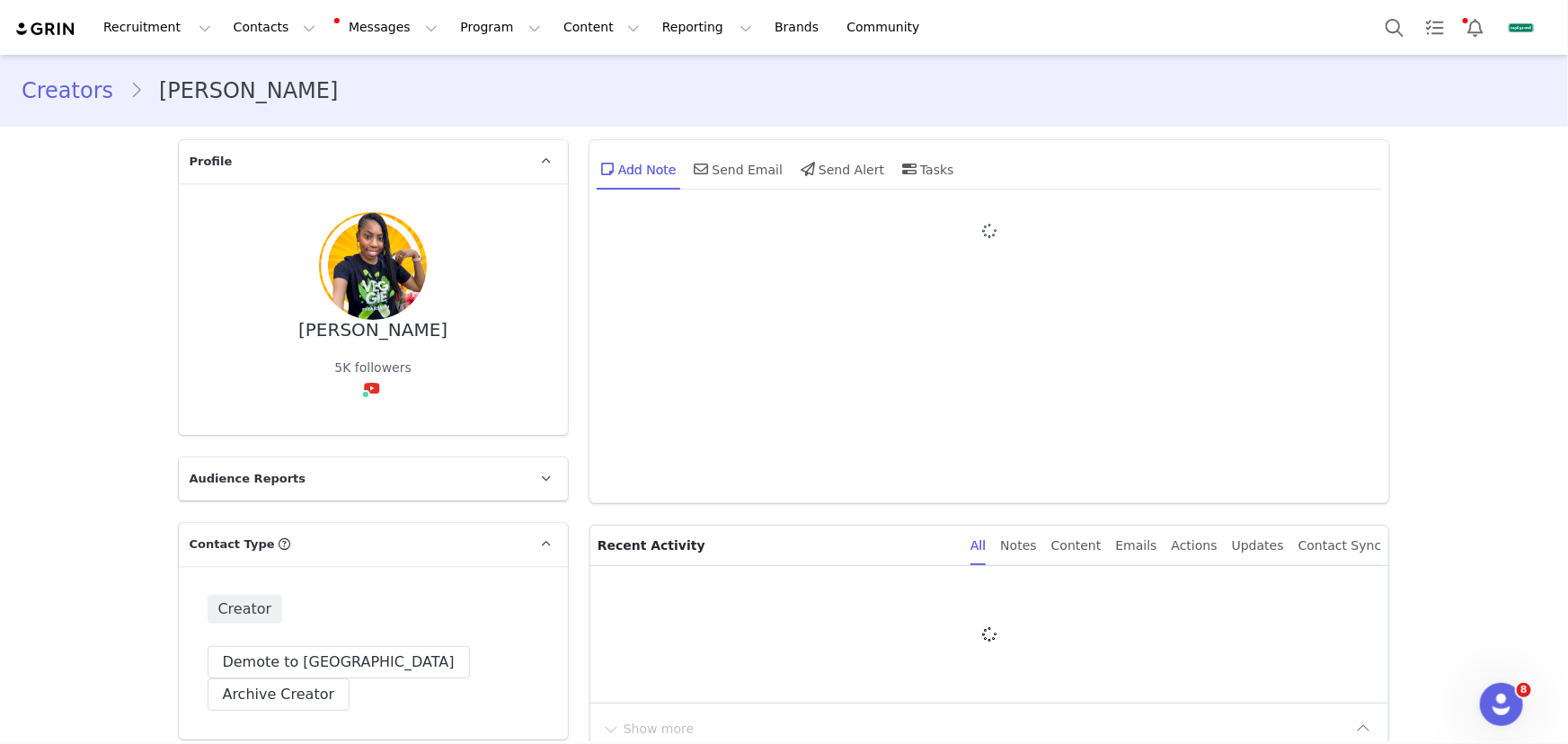
type input "+1 ([GEOGRAPHIC_DATA])"
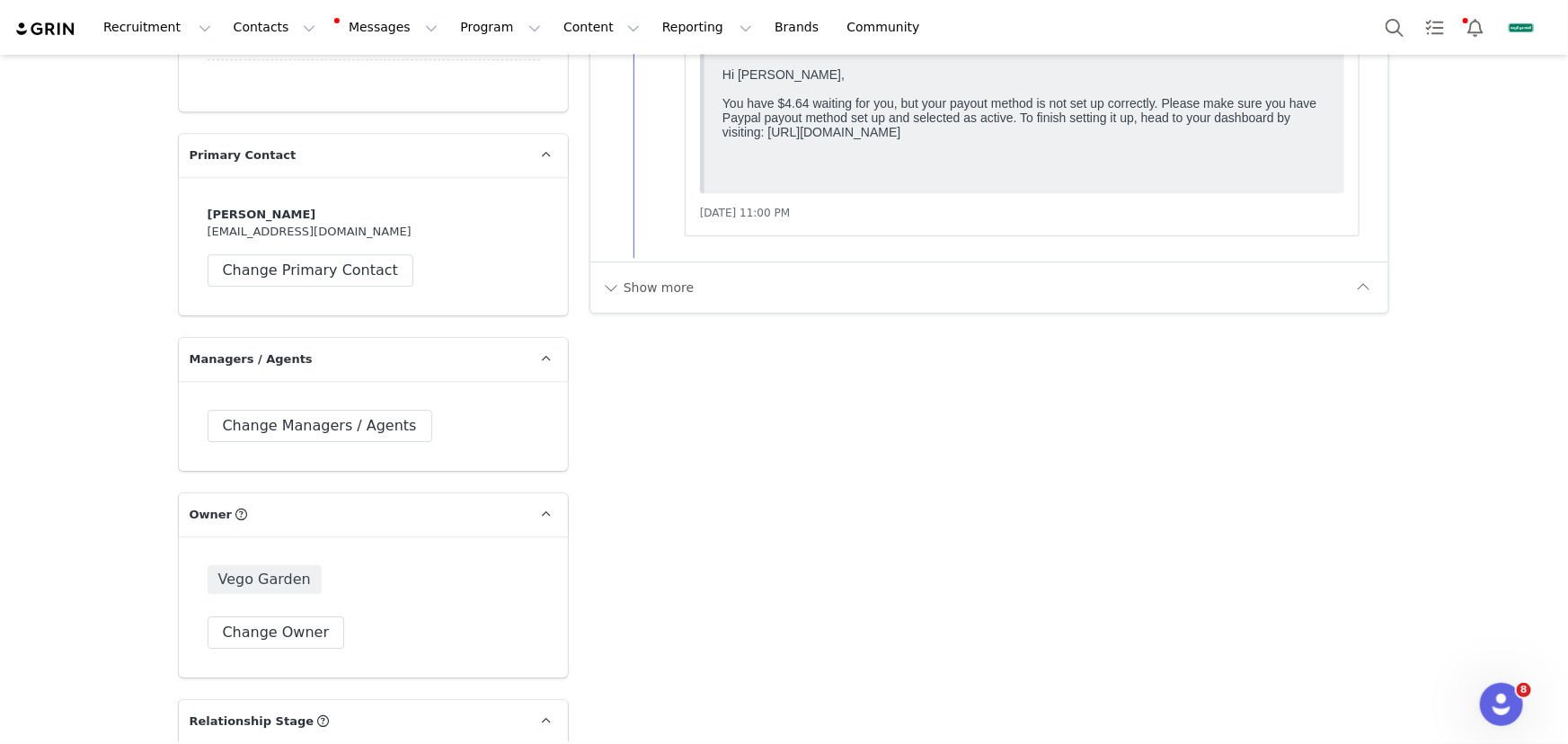
scroll to position [2859, 0]
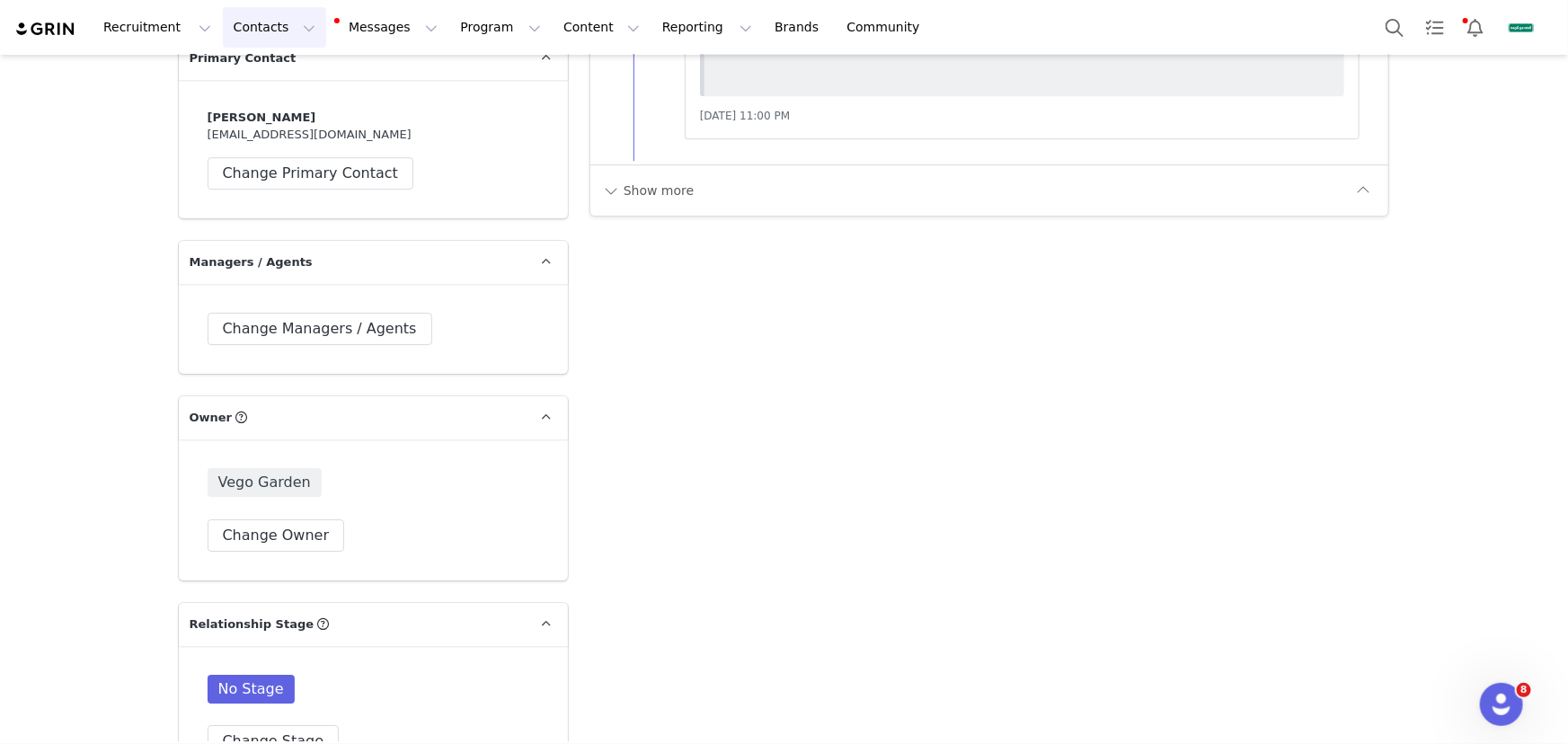
click at [269, 16] on button "Contacts Contacts" at bounding box center [275, 27] width 104 height 40
click at [276, 77] on p "Creators" at bounding box center [255, 80] width 54 height 19
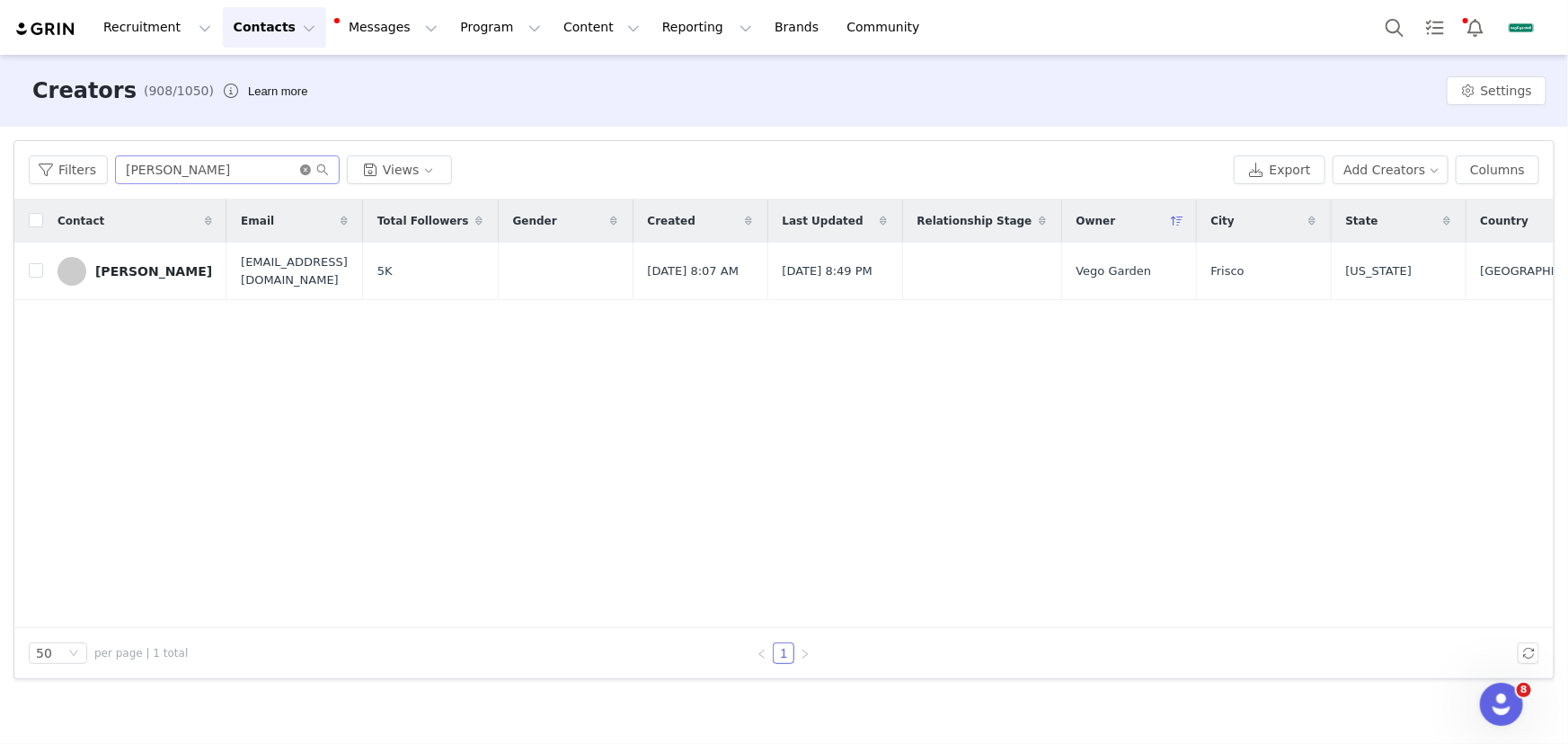
click at [306, 171] on icon "icon: close-circle" at bounding box center [305, 169] width 11 height 11
click at [273, 169] on input "text" at bounding box center [228, 170] width 225 height 29
paste input "[PERSON_NAME]"
type input "[PERSON_NAME]"
click at [154, 267] on div "[PERSON_NAME]" at bounding box center [154, 271] width 117 height 14
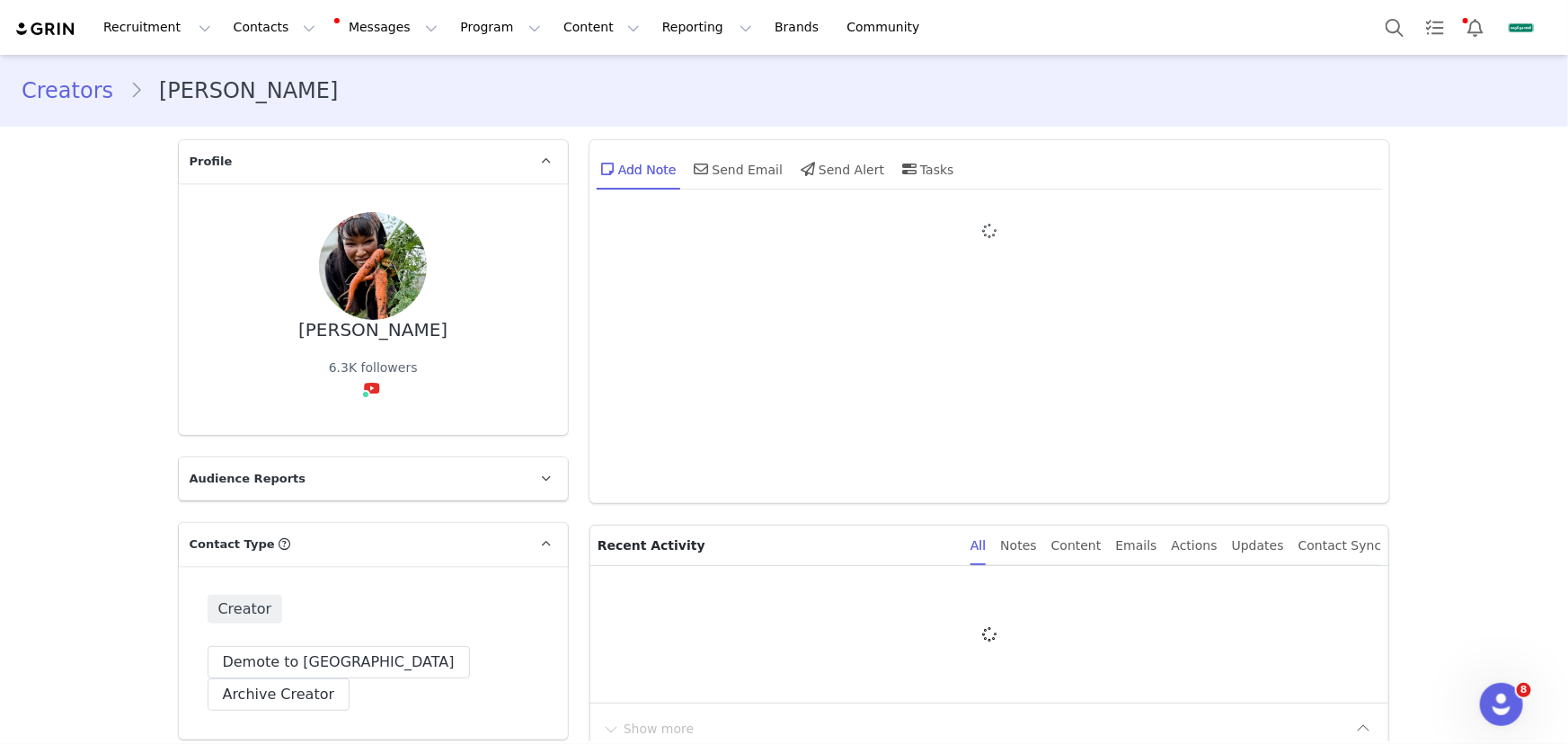
type input "+1 ([GEOGRAPHIC_DATA])"
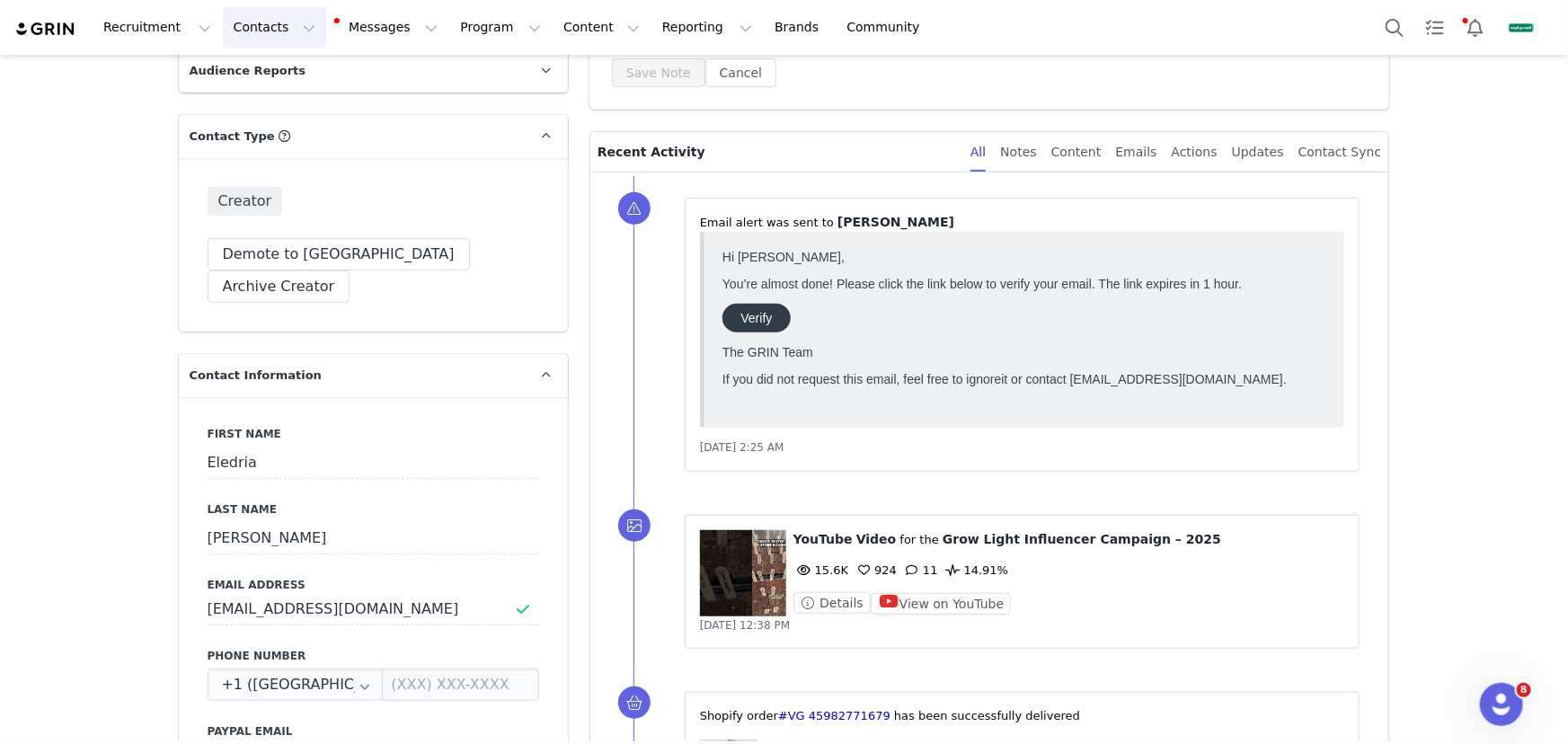
click at [266, 26] on button "Contacts Contacts" at bounding box center [275, 27] width 104 height 40
click at [271, 72] on p "Creators" at bounding box center [255, 80] width 54 height 19
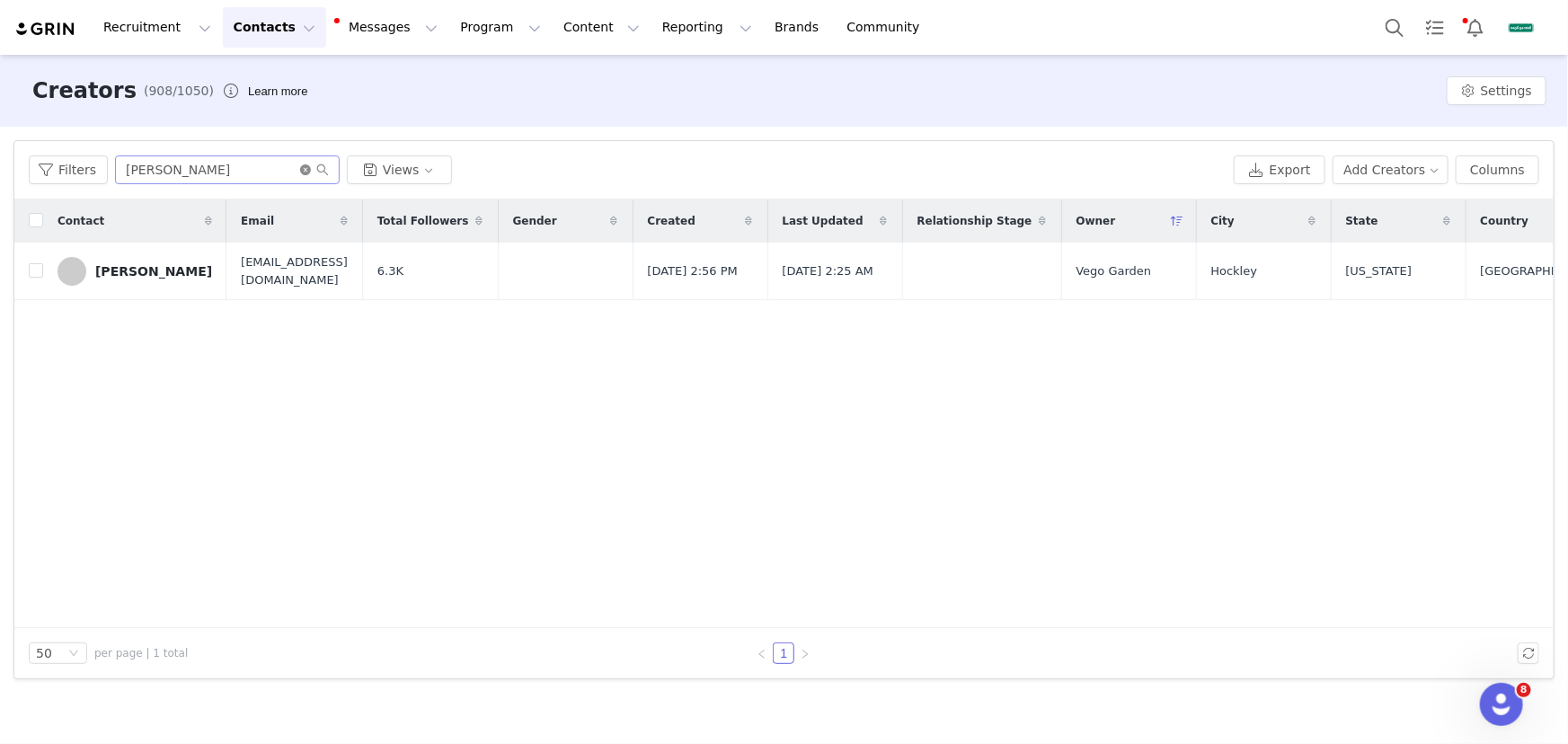
click at [302, 166] on icon "icon: close-circle" at bounding box center [305, 169] width 11 height 11
paste input "[PERSON_NAME]"
click at [270, 171] on input "[PERSON_NAME]" at bounding box center [228, 170] width 225 height 29
type input "[PERSON_NAME]"
click at [150, 275] on div "[PERSON_NAME]" at bounding box center [154, 271] width 117 height 14
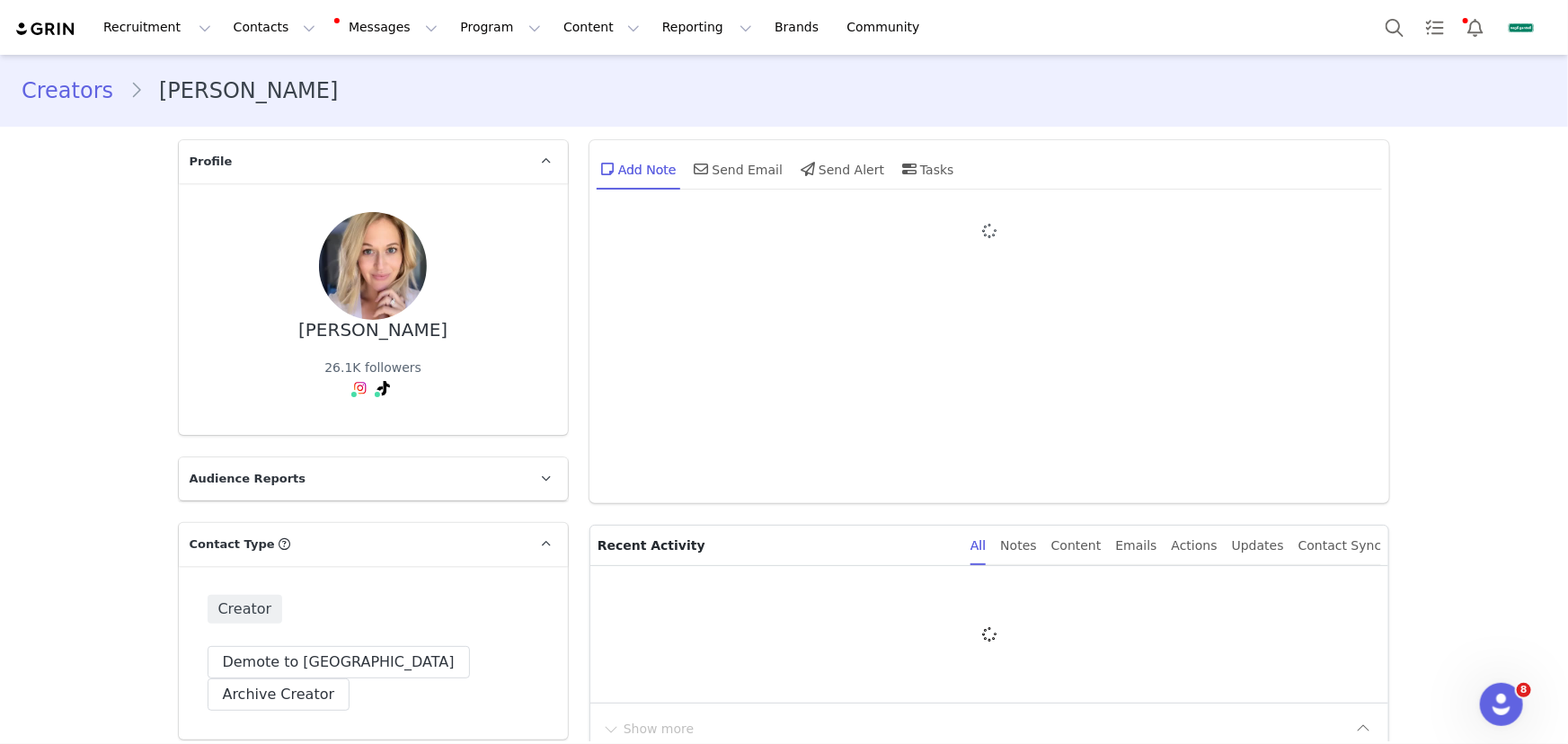
type input "+1 ([GEOGRAPHIC_DATA])"
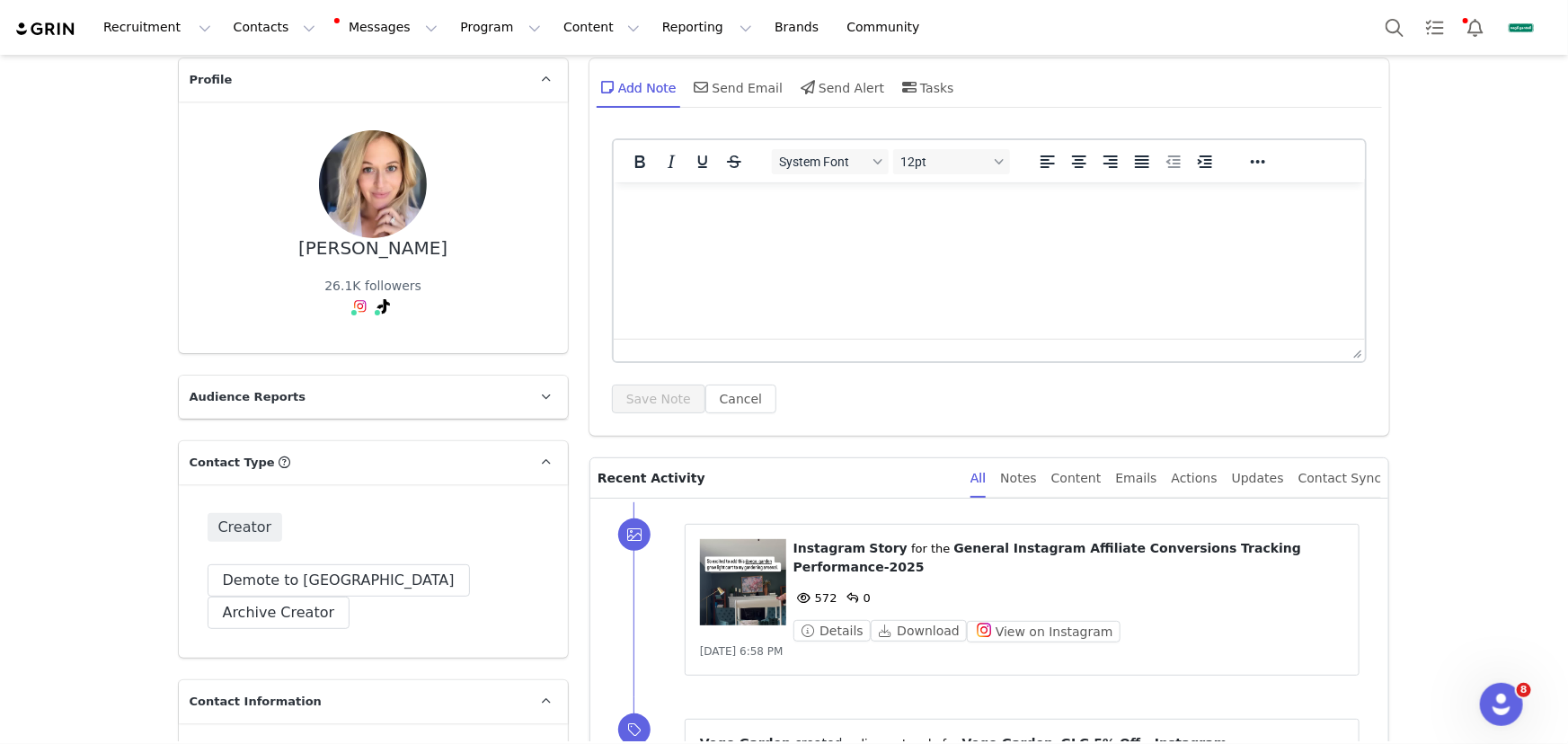
scroll to position [81, 0]
click at [270, 22] on button "Contacts Contacts" at bounding box center [275, 27] width 104 height 40
click at [286, 81] on div "Creators" at bounding box center [283, 80] width 120 height 19
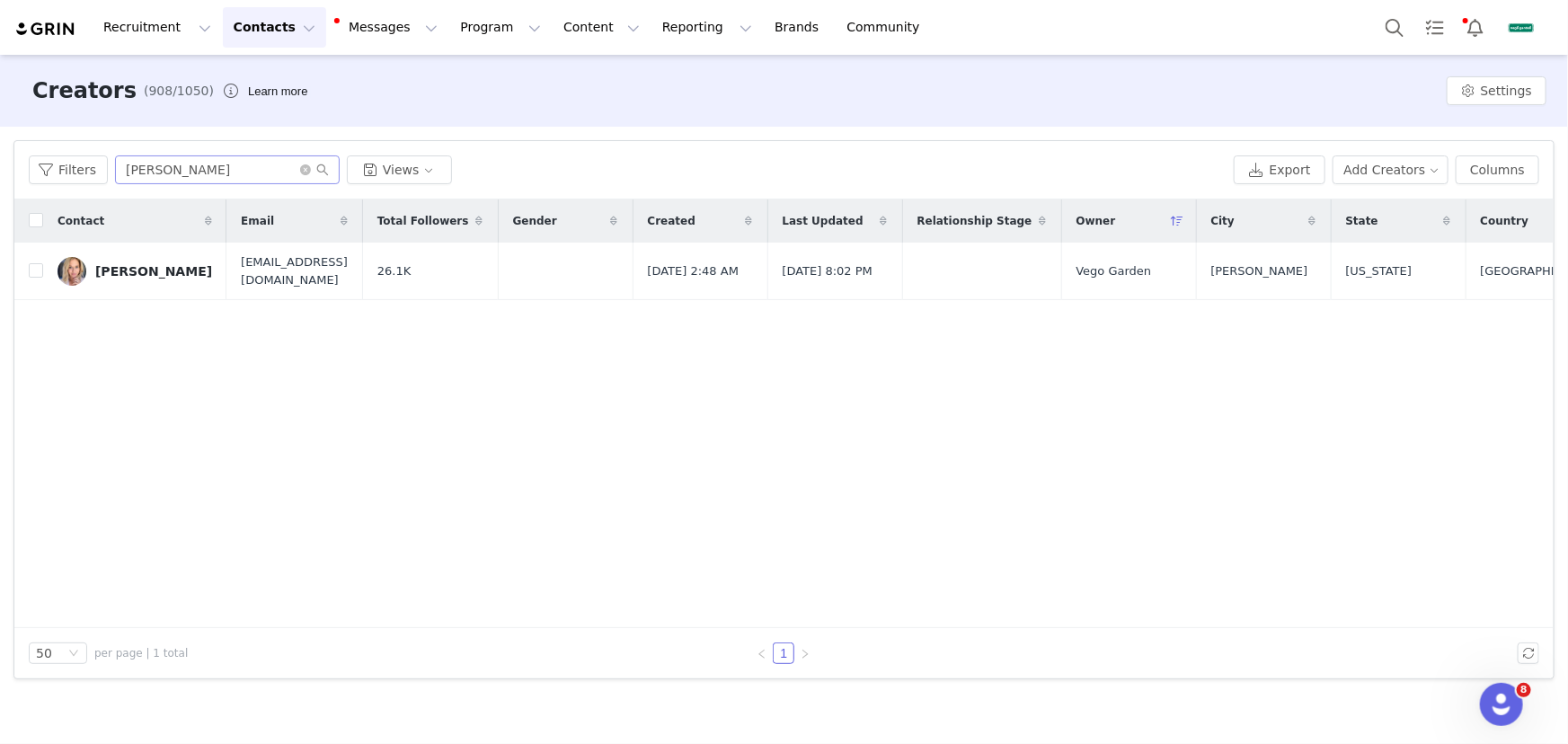
click at [311, 173] on span at bounding box center [314, 169] width 29 height 12
click at [303, 172] on icon "icon: close-circle" at bounding box center [305, 169] width 11 height 11
click at [300, 170] on input "text" at bounding box center [228, 170] width 225 height 29
paste input "[PERSON_NAME]"
type input "[PERSON_NAME]"
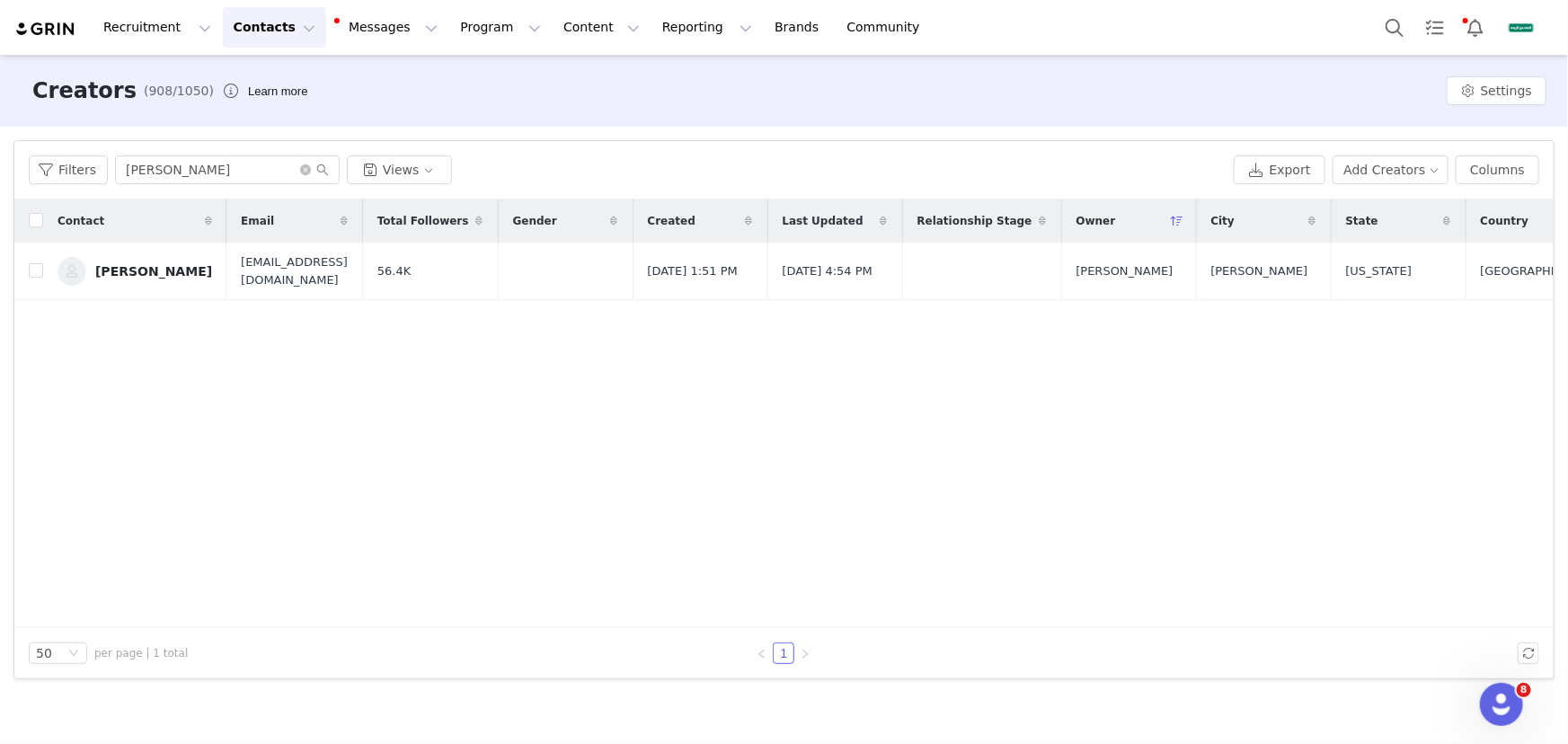
drag, startPoint x: 153, startPoint y: 270, endPoint x: 178, endPoint y: 284, distance: 28.7
click at [153, 270] on link "[PERSON_NAME]" at bounding box center [135, 271] width 155 height 29
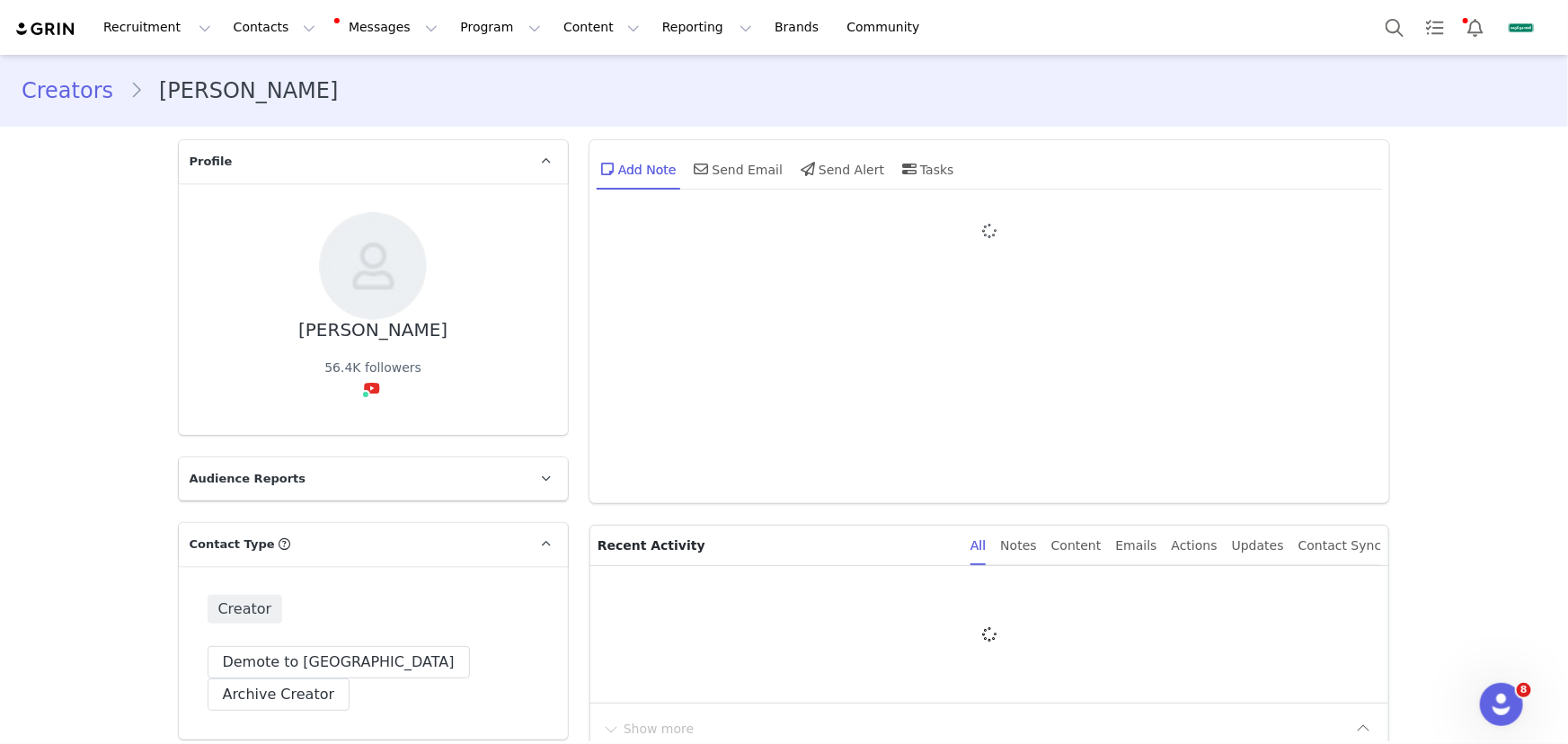
type input "+1 ([GEOGRAPHIC_DATA])"
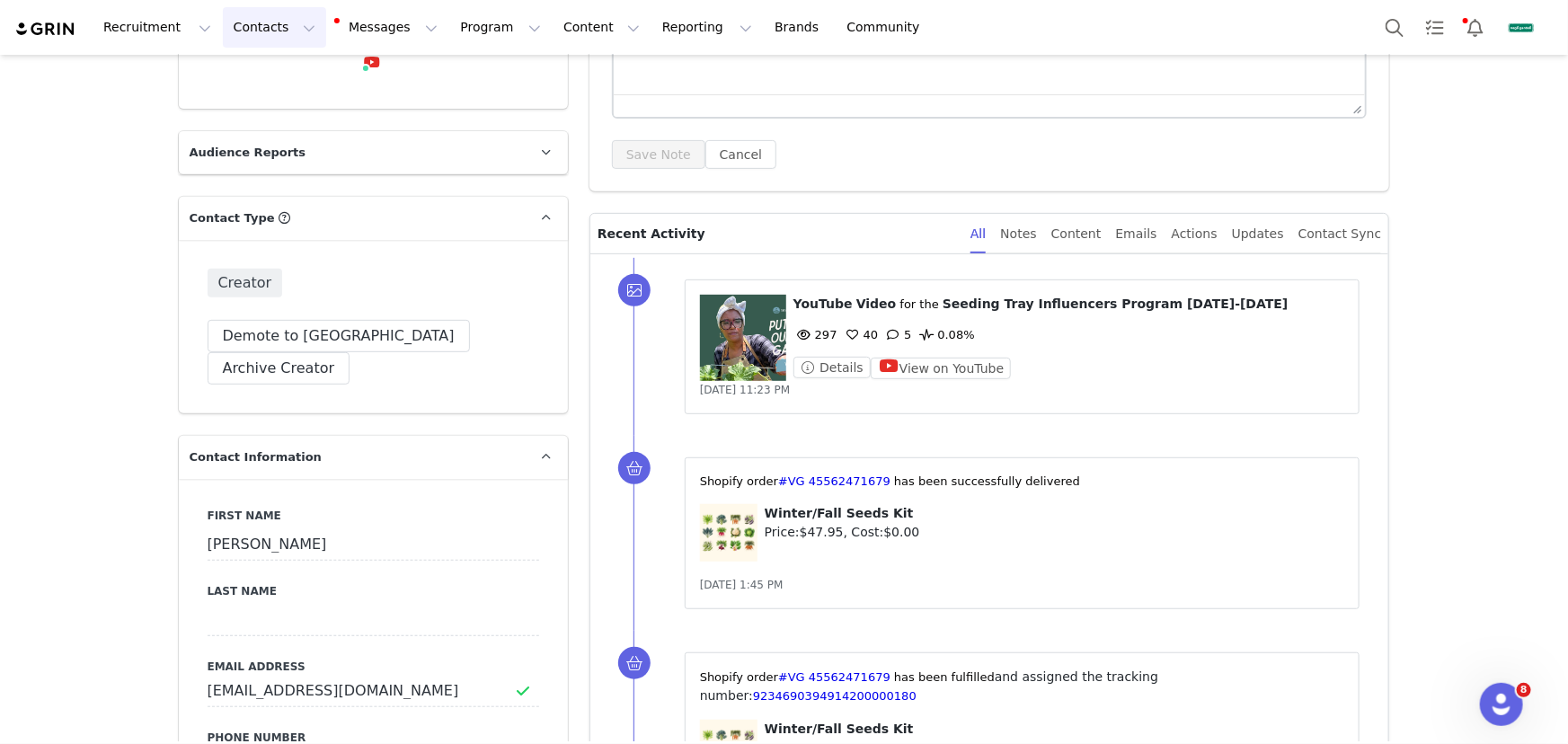
click at [278, 31] on button "Contacts Contacts" at bounding box center [275, 27] width 104 height 40
click at [275, 72] on p "Creators" at bounding box center [251, 77] width 48 height 17
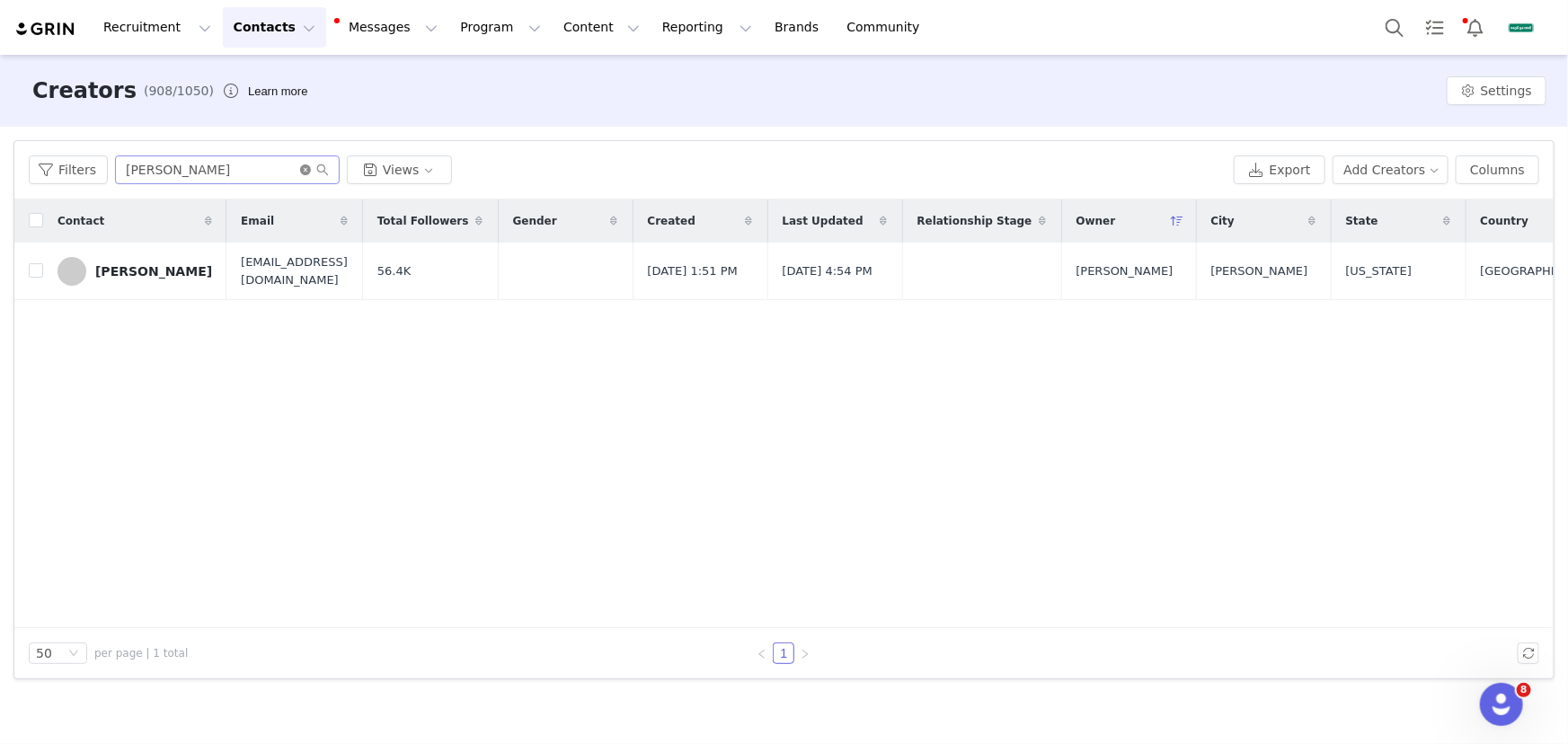
click at [300, 168] on icon "icon: close-circle" at bounding box center [305, 169] width 11 height 11
paste input "[PERSON_NAME]"
click at [287, 168] on input "[PERSON_NAME]" at bounding box center [228, 170] width 225 height 29
type input "[PERSON_NAME]"
click at [121, 270] on div "[PERSON_NAME]" at bounding box center [154, 271] width 117 height 14
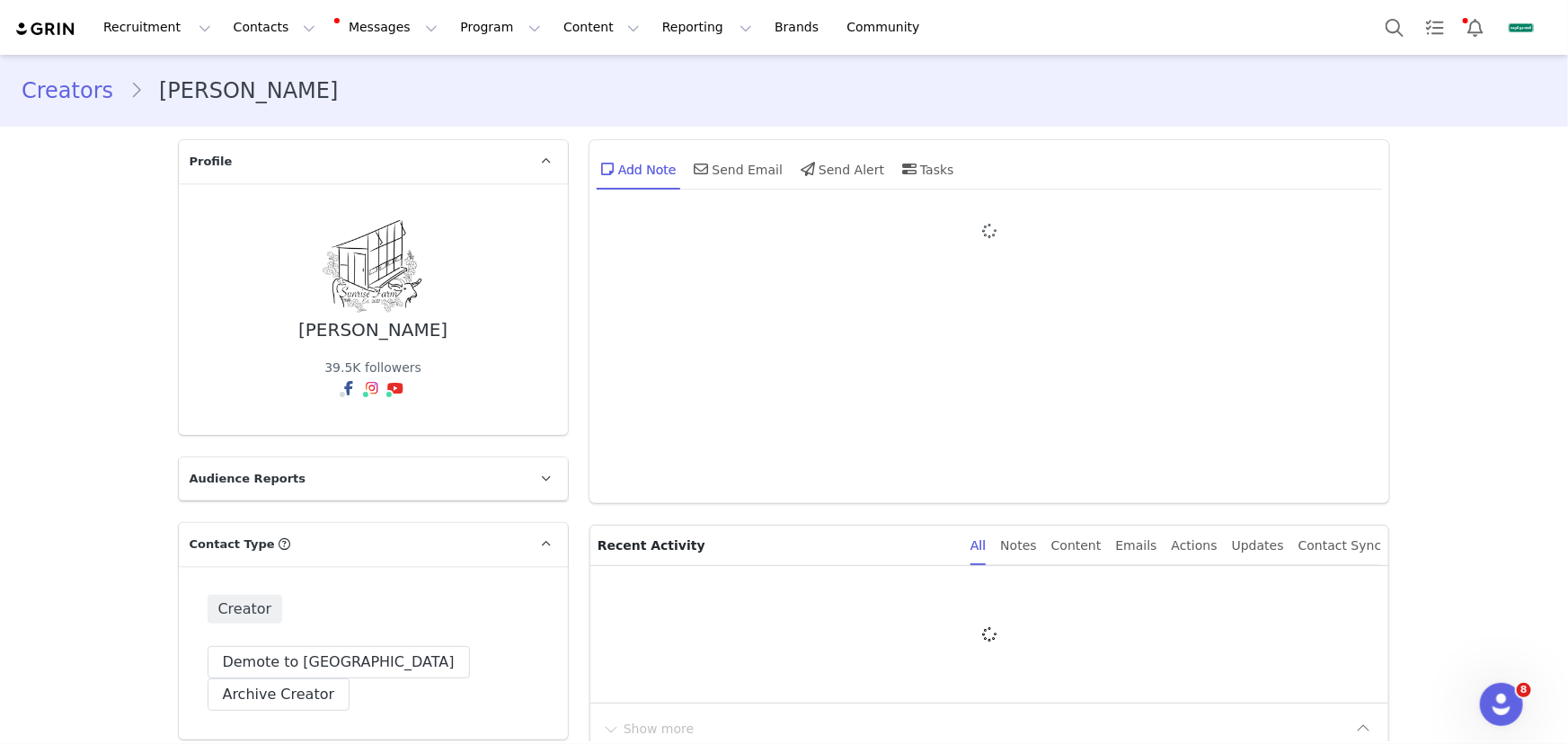
type input "+1 ([GEOGRAPHIC_DATA])"
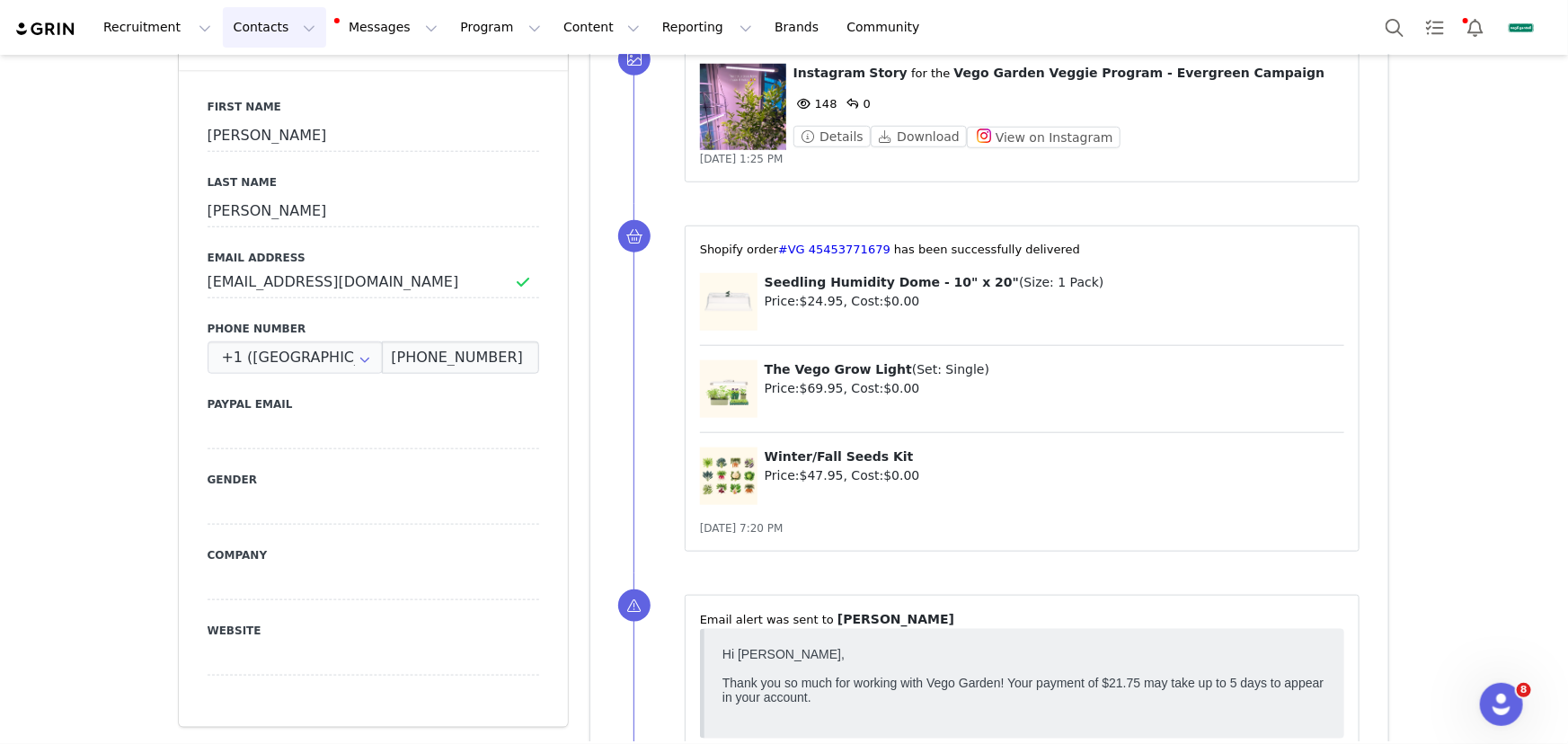
click at [256, 41] on button "Contacts Contacts" at bounding box center [275, 27] width 104 height 40
click at [290, 91] on link "Creators" at bounding box center [284, 79] width 142 height 34
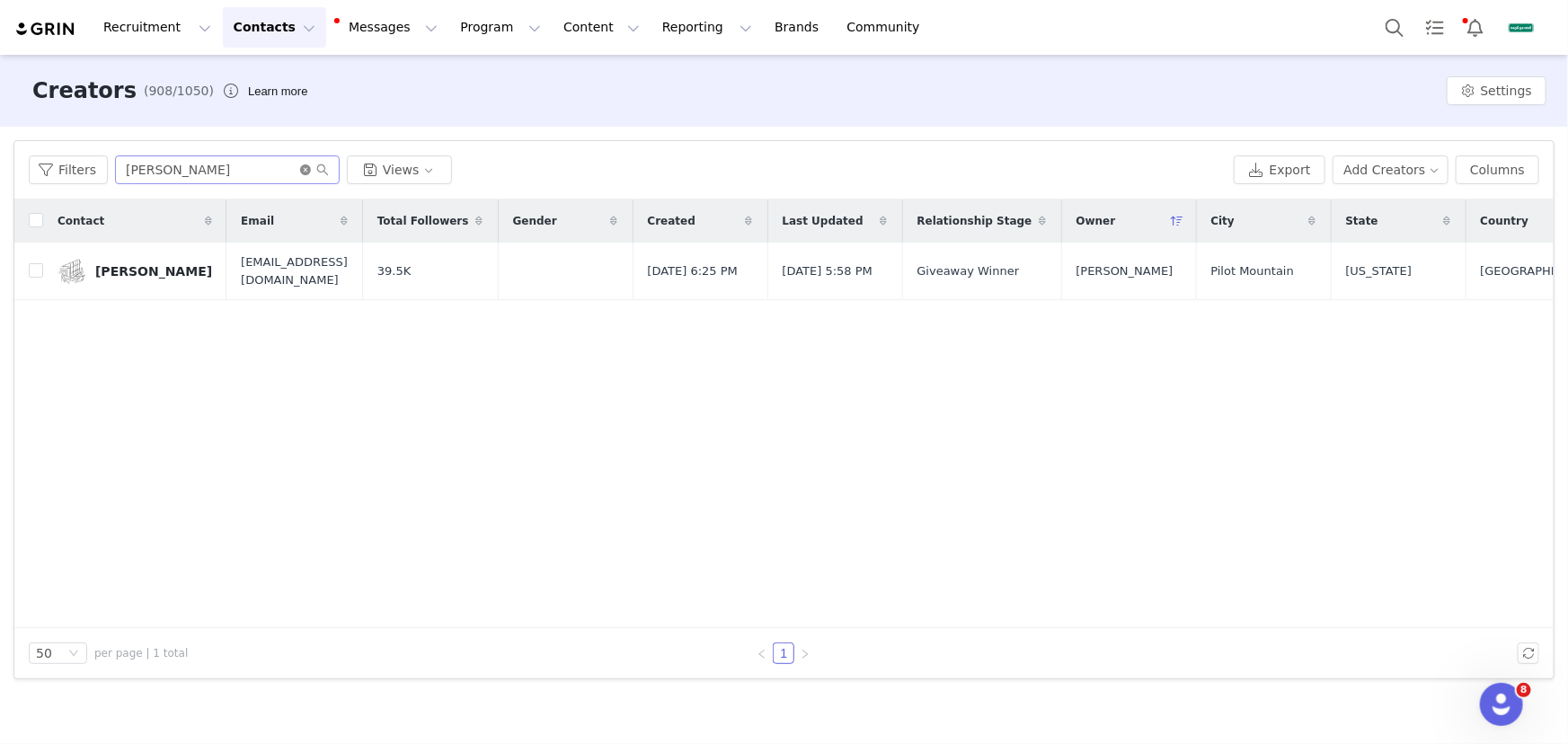
click at [305, 169] on icon "icon: close-circle" at bounding box center [305, 169] width 11 height 11
paste input "[PERSON_NAME]"
click at [268, 170] on input "[PERSON_NAME]" at bounding box center [228, 170] width 225 height 29
type input "[PERSON_NAME]"
drag, startPoint x: 139, startPoint y: 267, endPoint x: 345, endPoint y: 282, distance: 206.5
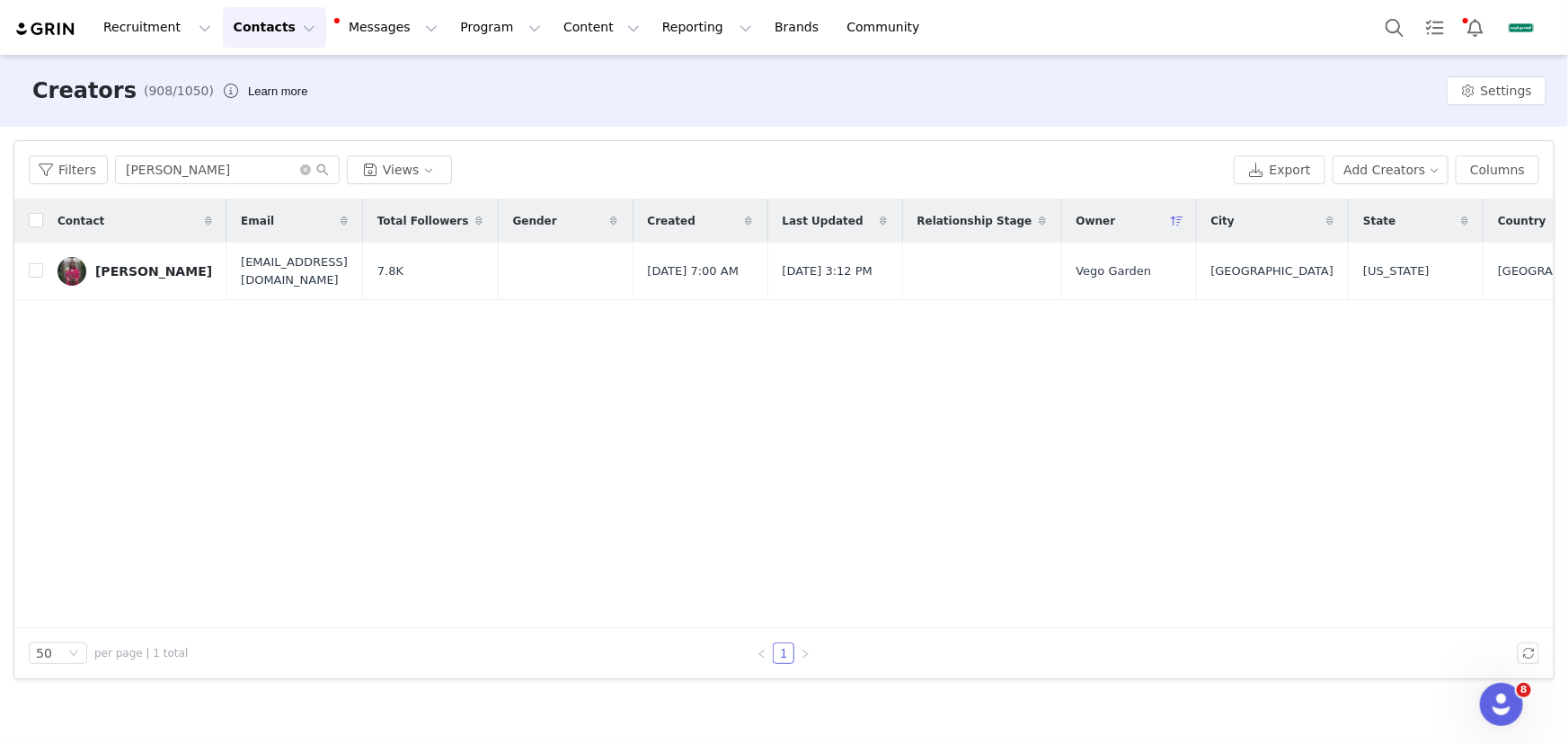
click at [139, 267] on div "[PERSON_NAME]" at bounding box center [154, 271] width 117 height 14
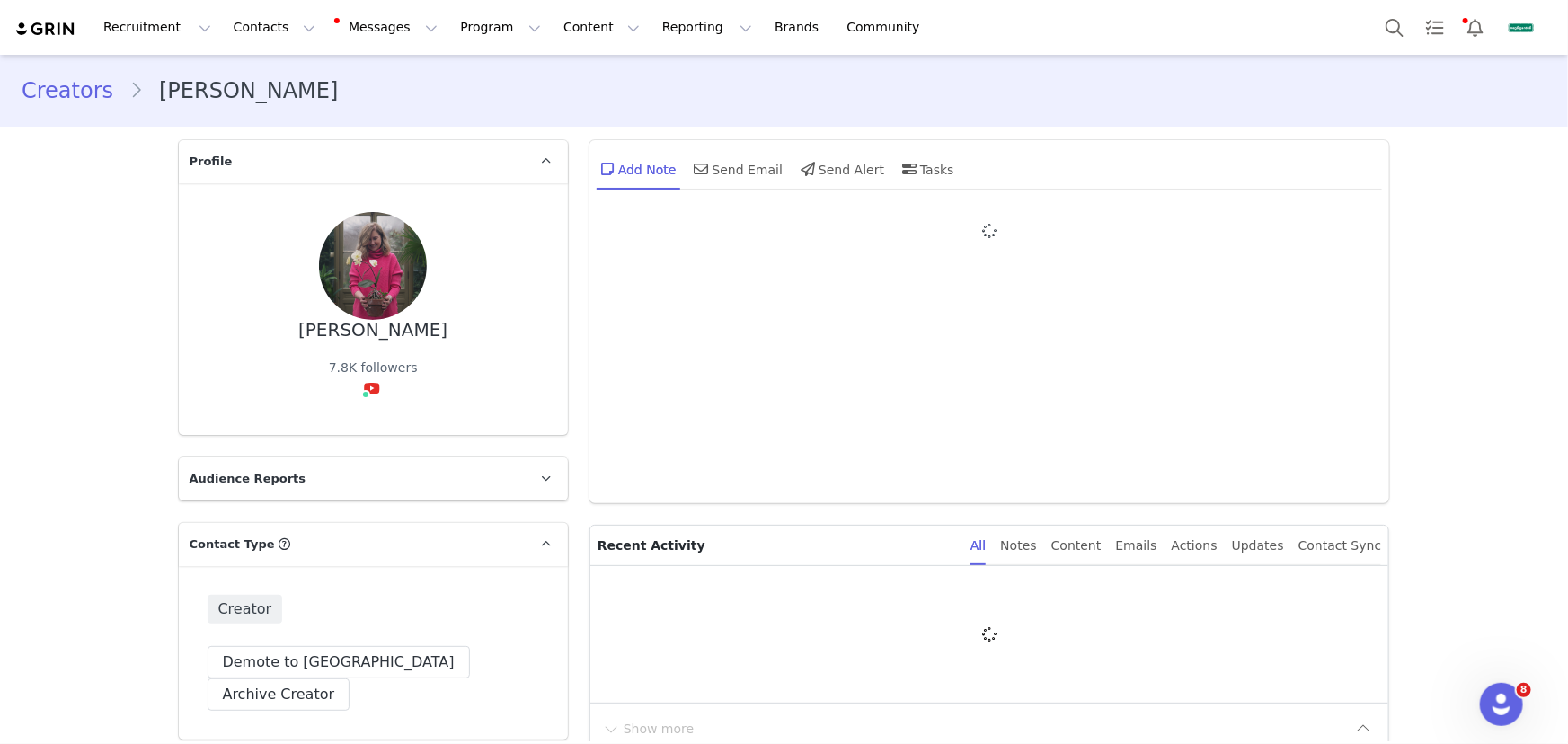
type input "+1 ([GEOGRAPHIC_DATA])"
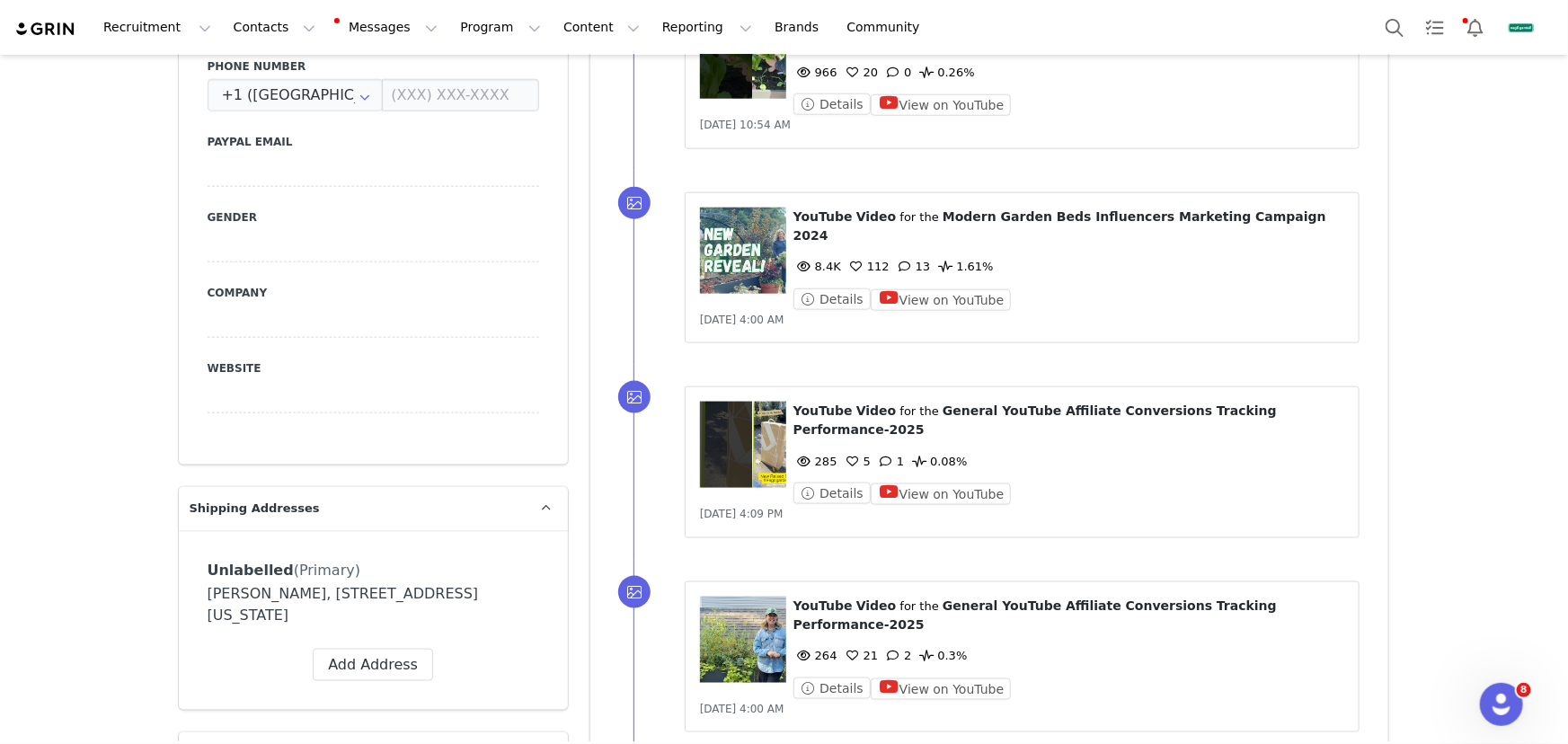
scroll to position [1307, 0]
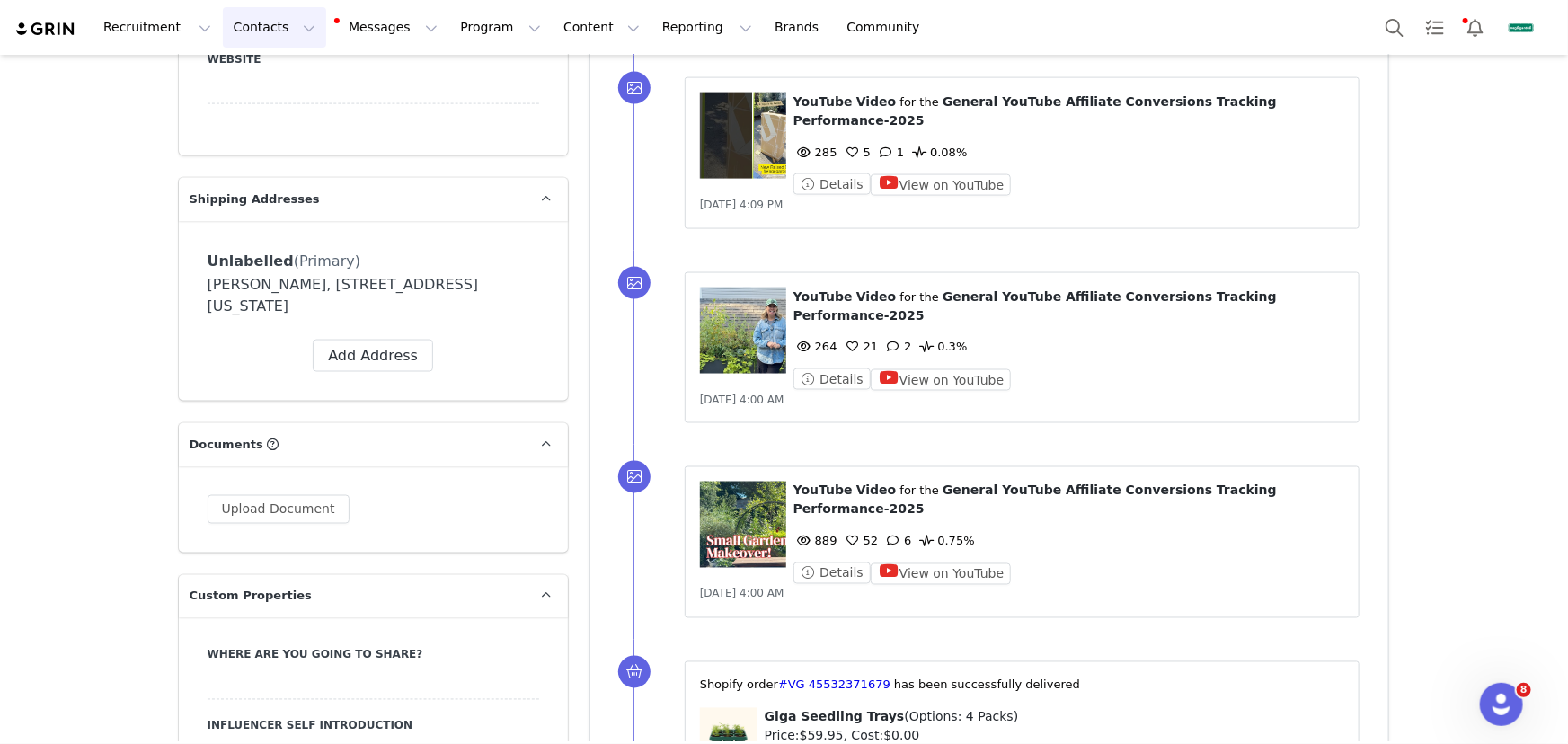
click at [243, 24] on button "Contacts Contacts" at bounding box center [275, 27] width 104 height 40
click at [292, 86] on div "Creators" at bounding box center [283, 80] width 120 height 19
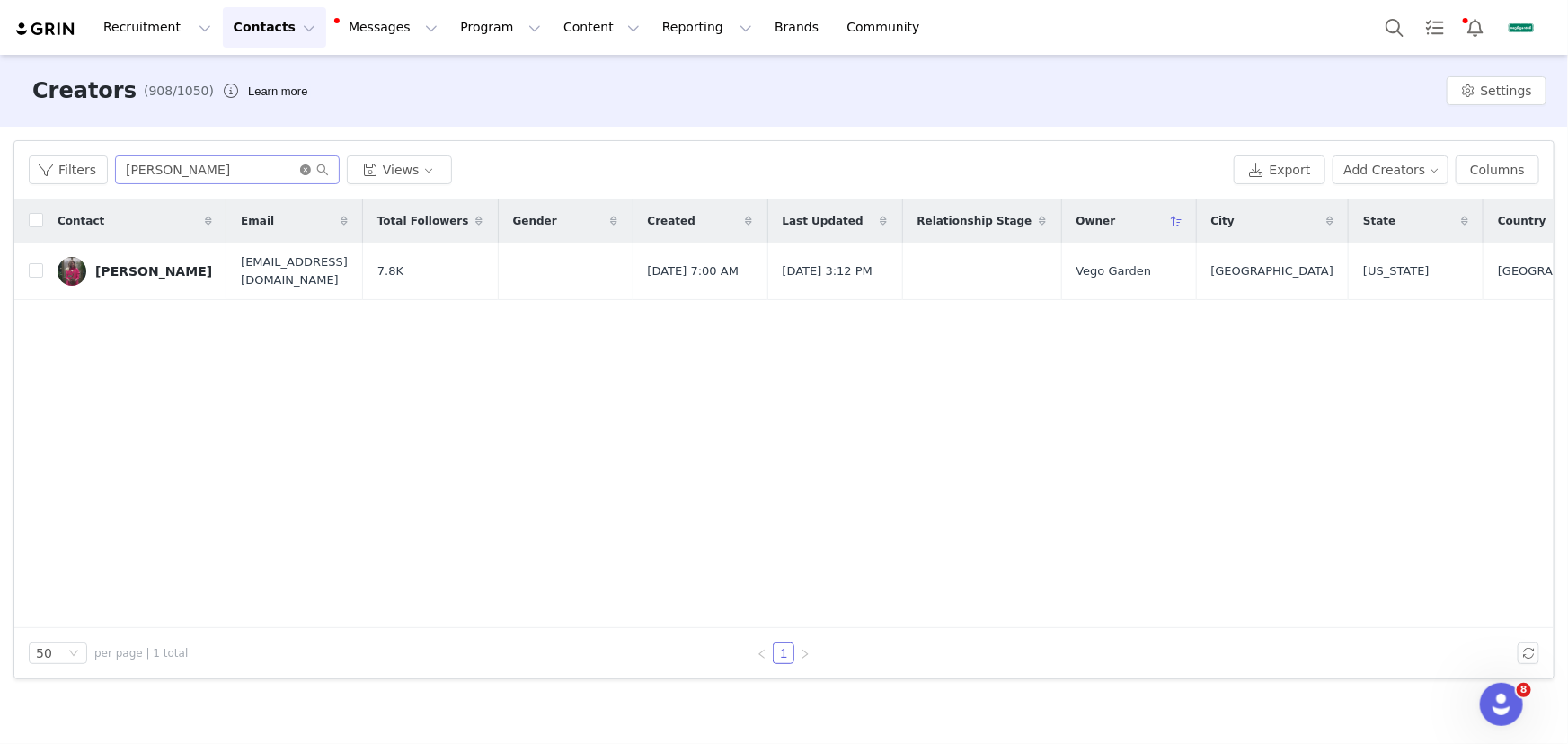
click at [306, 170] on icon "icon: close-circle" at bounding box center [305, 169] width 11 height 11
paste input "[PERSON_NAME]"
click at [266, 170] on input "text" at bounding box center [228, 170] width 225 height 29
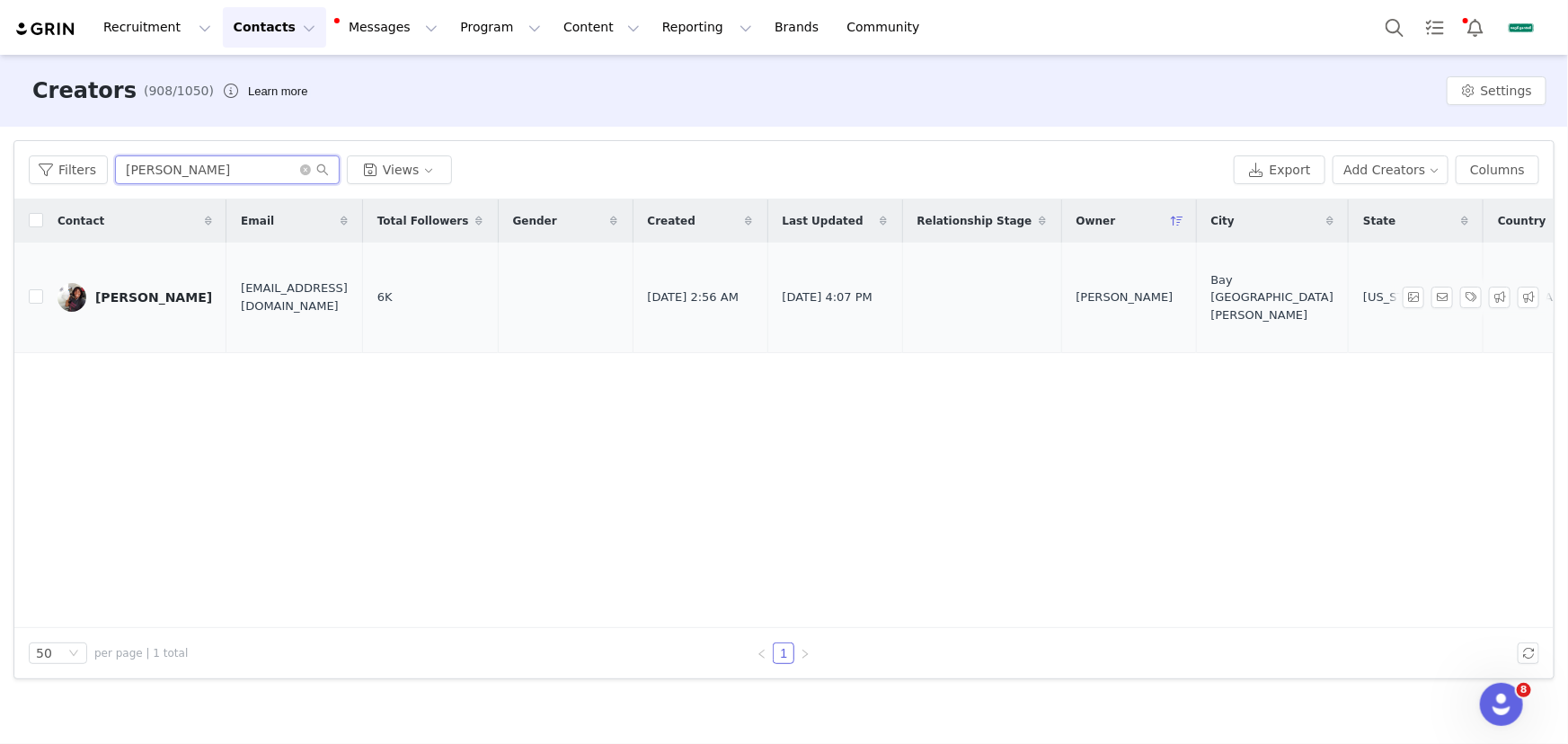
type input "[PERSON_NAME]"
drag, startPoint x: 127, startPoint y: 294, endPoint x: 540, endPoint y: 375, distance: 420.9
click at [127, 294] on div "[PERSON_NAME]" at bounding box center [154, 297] width 117 height 14
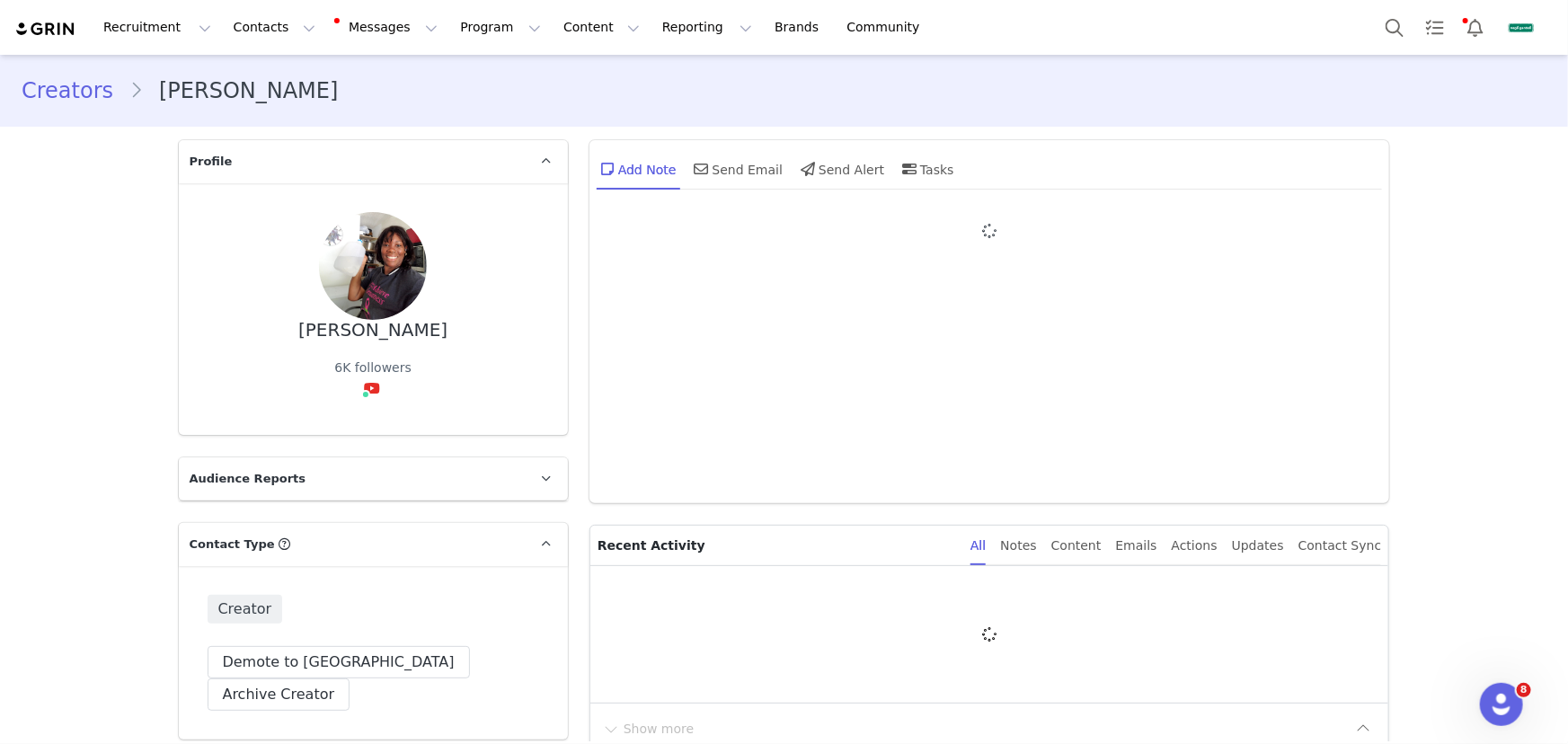
type input "+1 ([GEOGRAPHIC_DATA])"
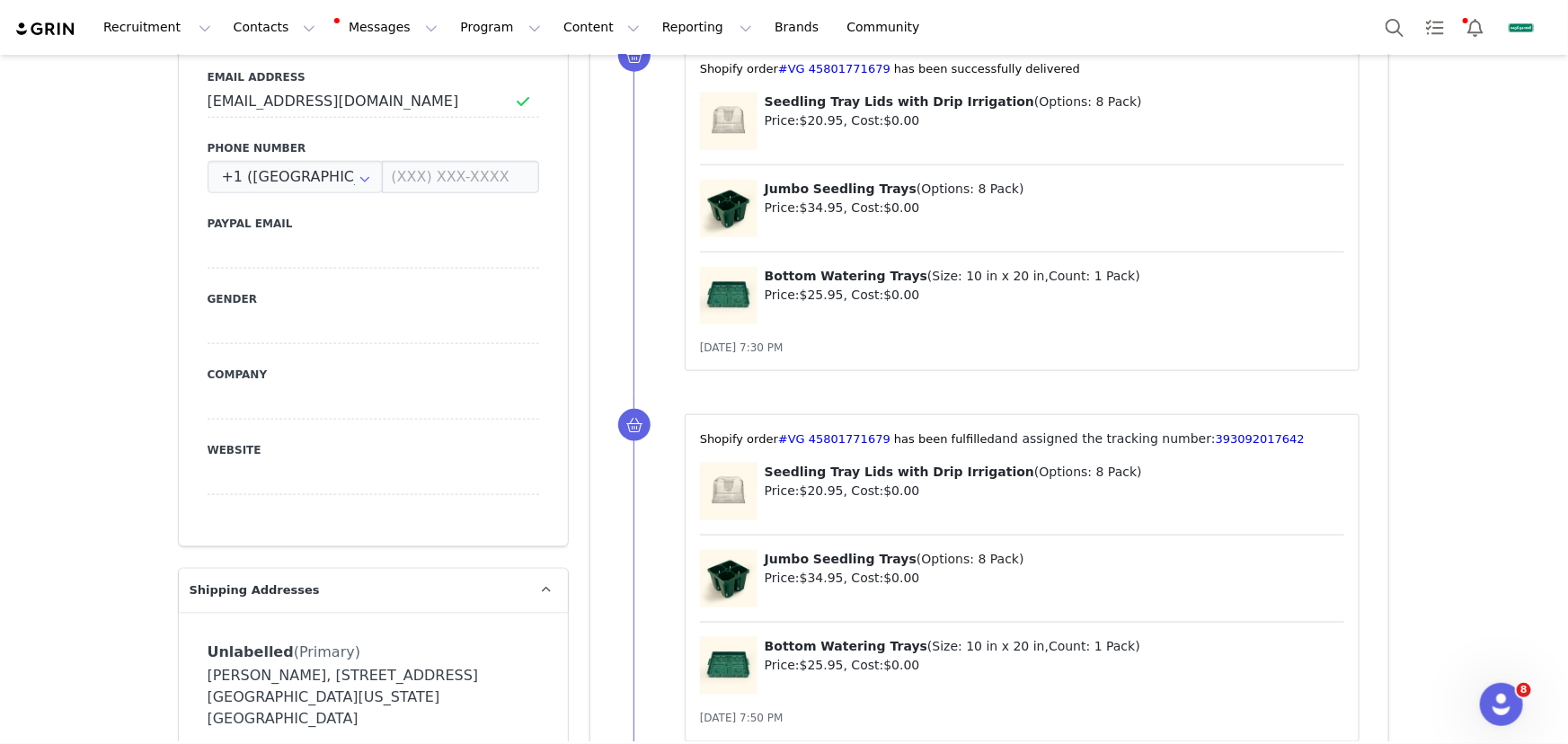
scroll to position [980, 0]
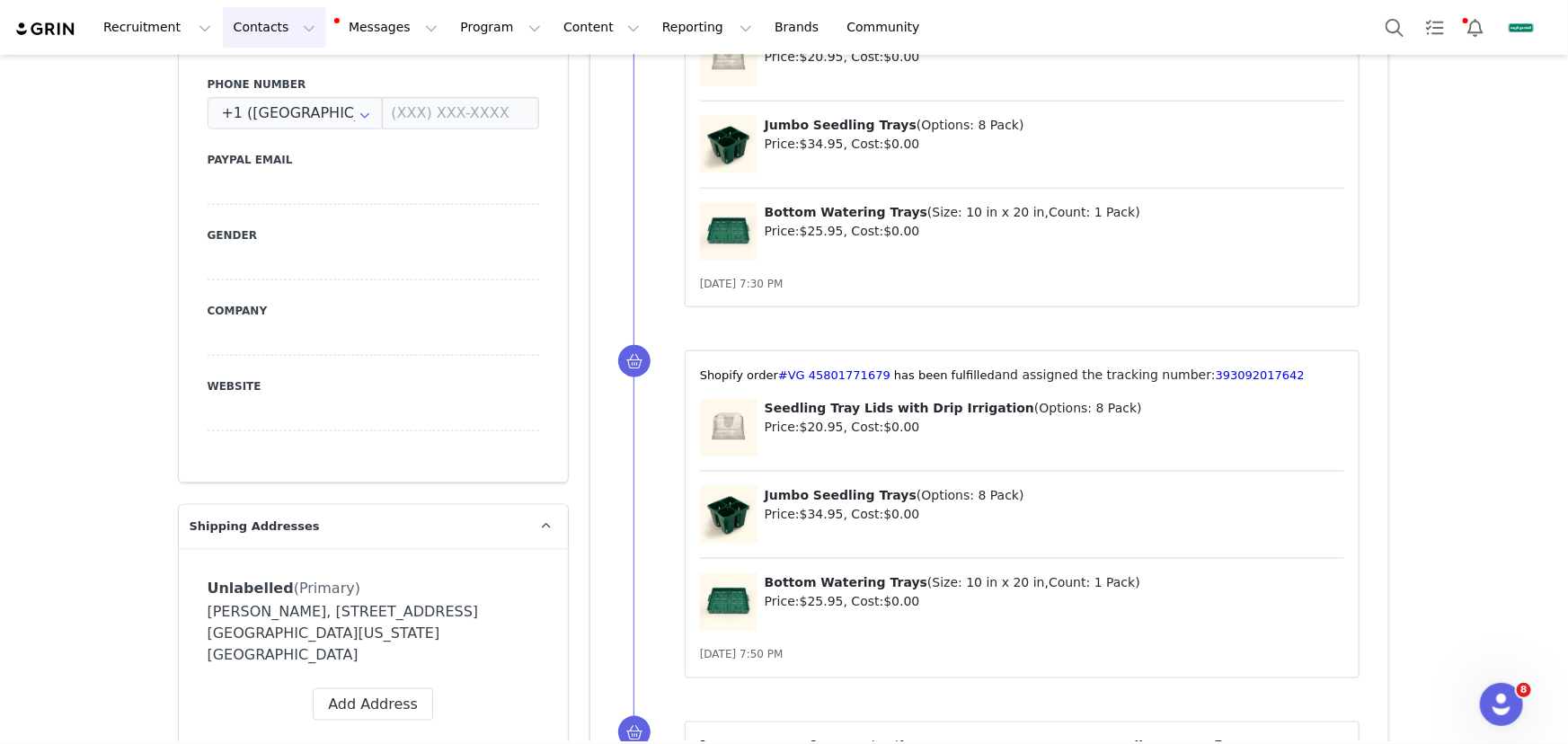
click at [253, 17] on button "Contacts Contacts" at bounding box center [275, 27] width 104 height 40
click at [274, 61] on div "Creators Prospects Applicants" at bounding box center [284, 112] width 144 height 116
click at [270, 73] on p "Creators" at bounding box center [255, 80] width 54 height 19
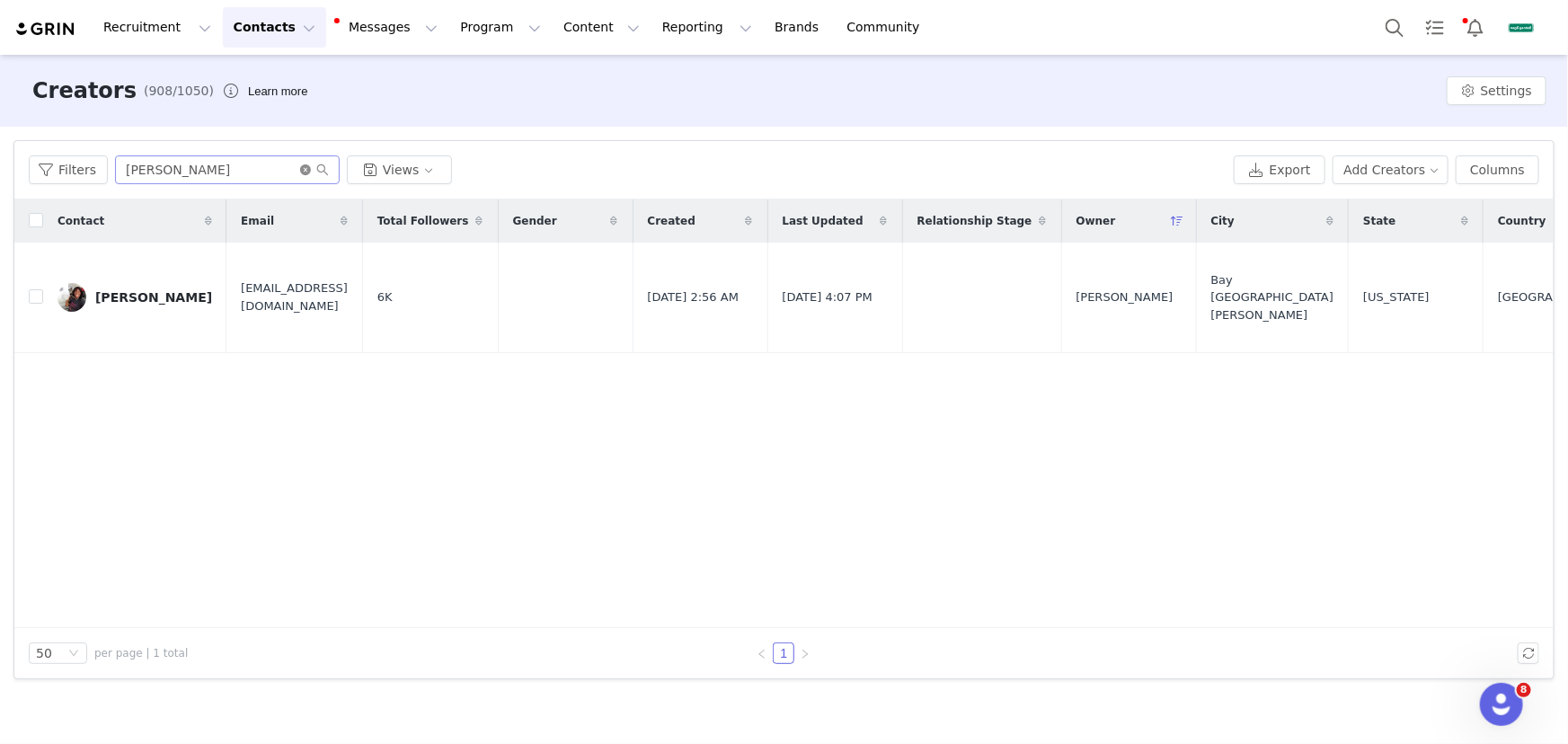
click at [302, 169] on icon "icon: close-circle" at bounding box center [305, 169] width 11 height 11
paste input "[PERSON_NAME]"
click at [263, 170] on input "[PERSON_NAME]" at bounding box center [228, 170] width 225 height 29
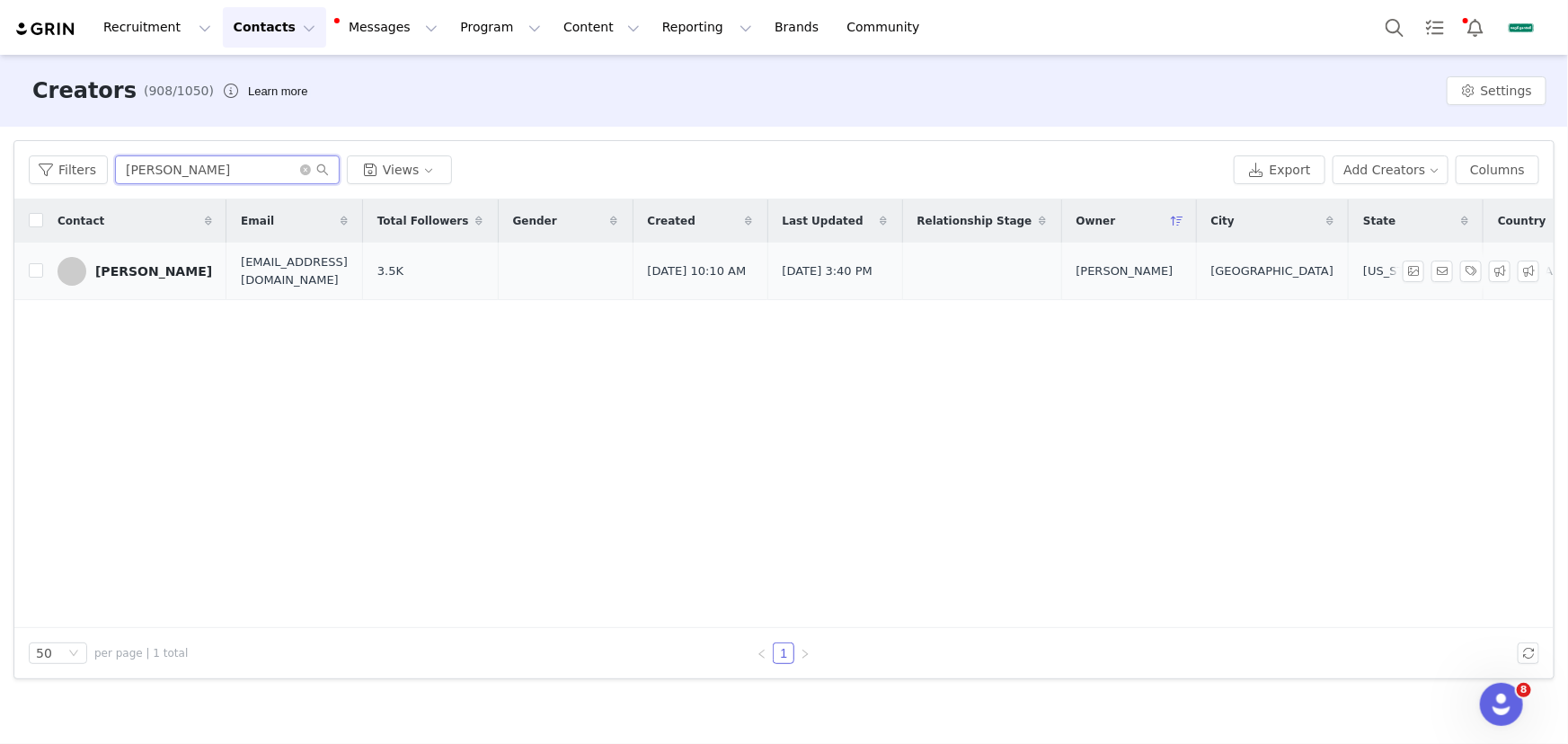
type input "[PERSON_NAME]"
click at [161, 270] on div "[PERSON_NAME]" at bounding box center [154, 271] width 117 height 14
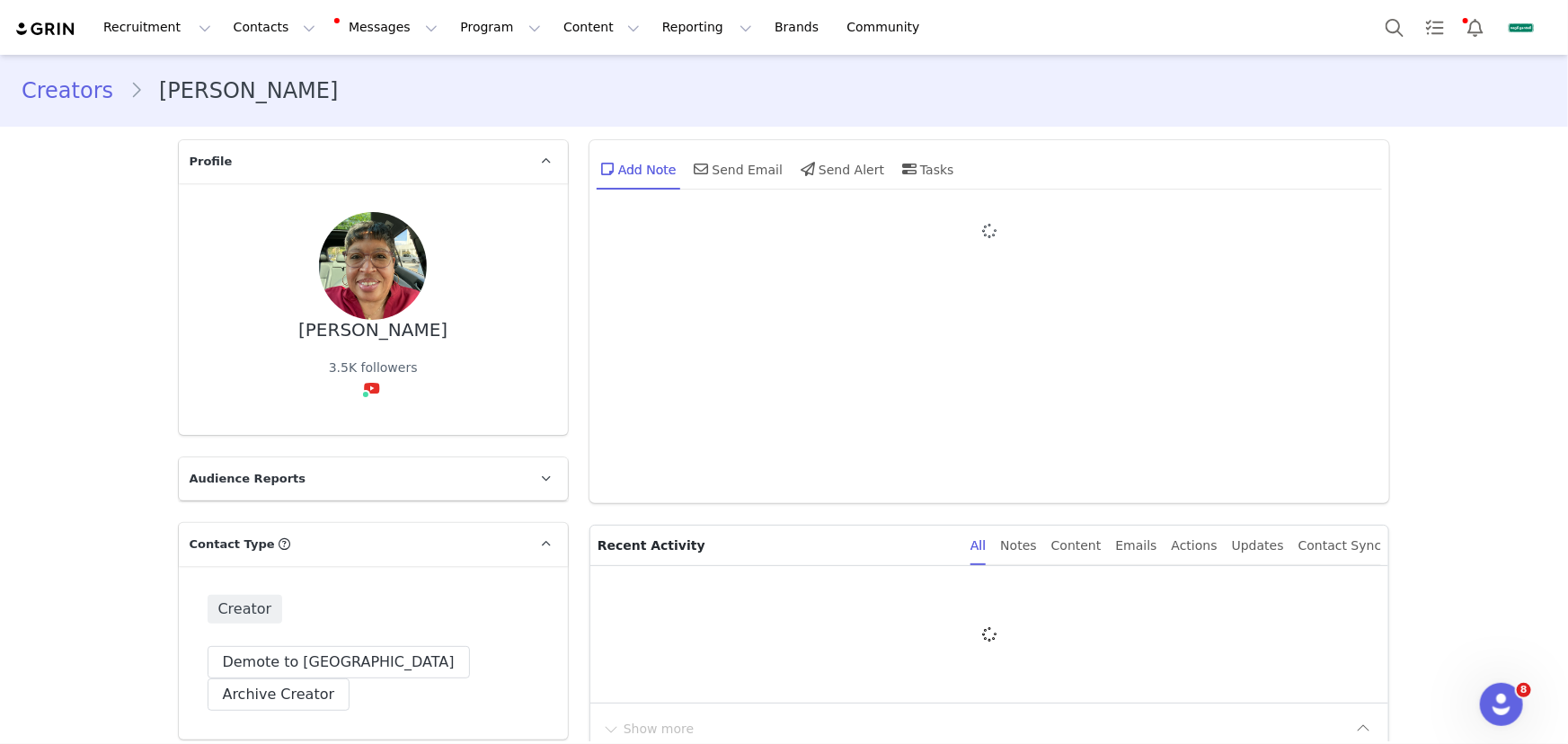
type input "+1 ([GEOGRAPHIC_DATA])"
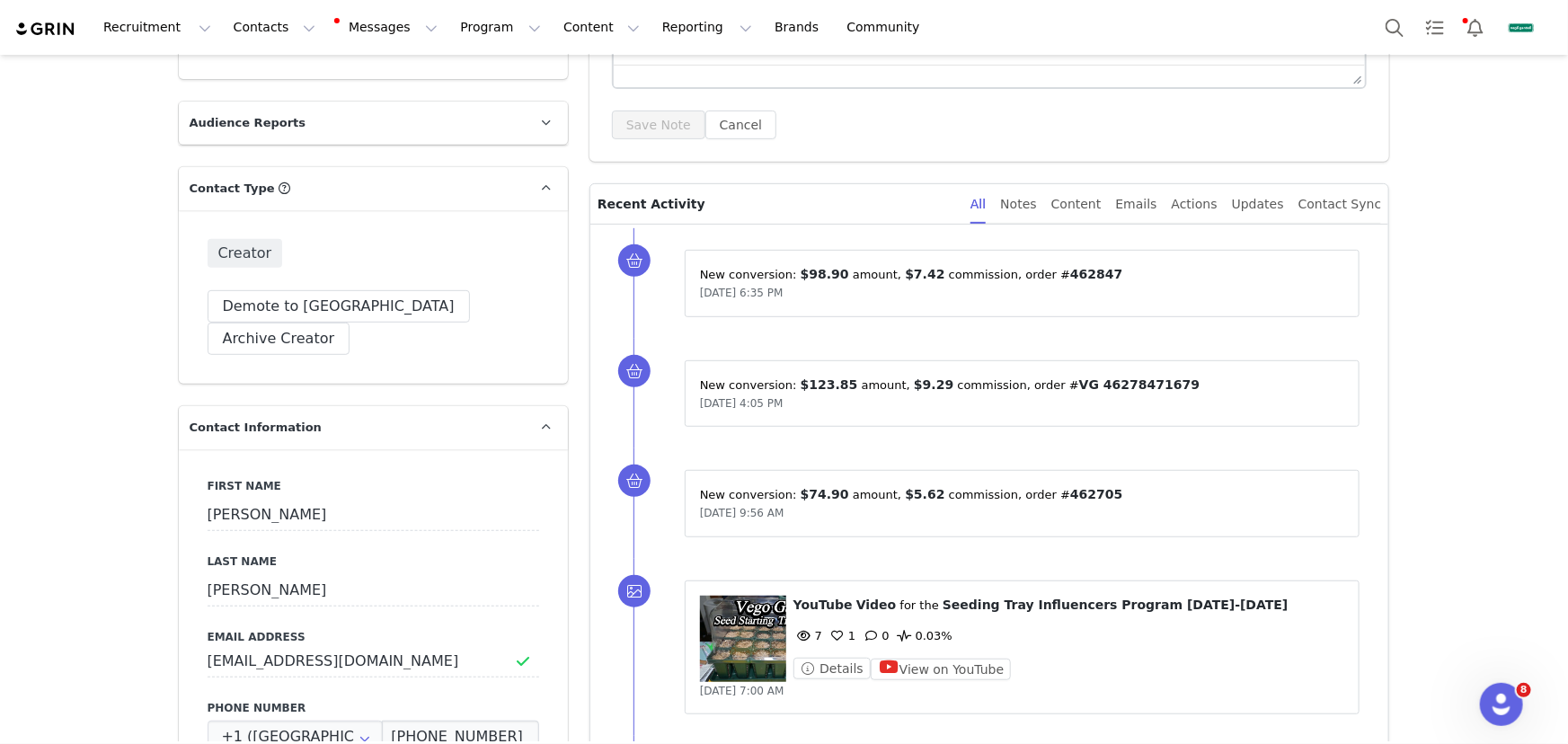
scroll to position [326, 0]
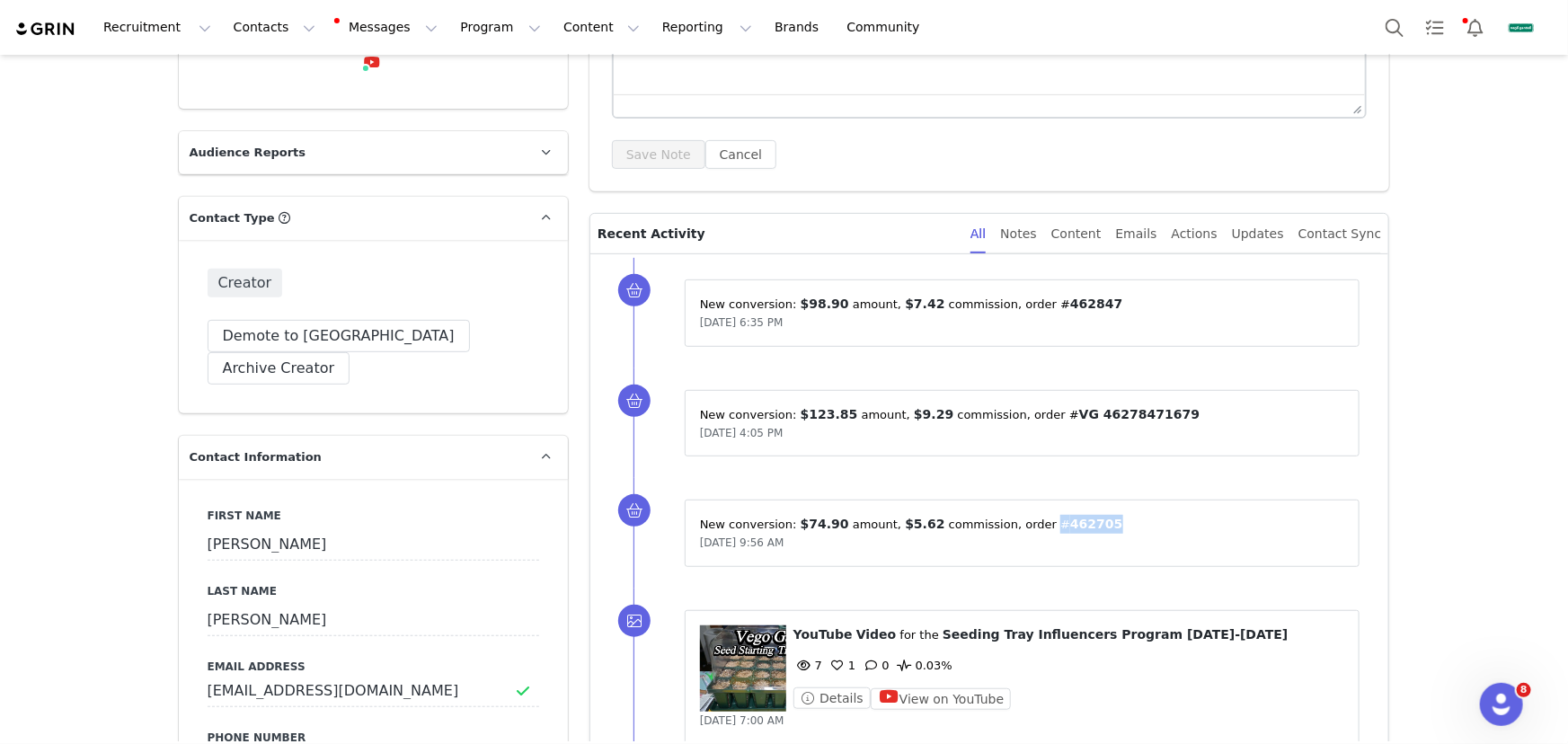
drag, startPoint x: 1060, startPoint y: 524, endPoint x: 1030, endPoint y: 522, distance: 30.1
click at [1030, 522] on p "New conversion: ⁨ $74.90 ⁩ amount⁨, ⁨ $5.62 ⁩ commission⁩⁨, order #⁨ 462705 ⁩⁩" at bounding box center [1021, 525] width 645 height 19
copy p "#⁨ 462705"
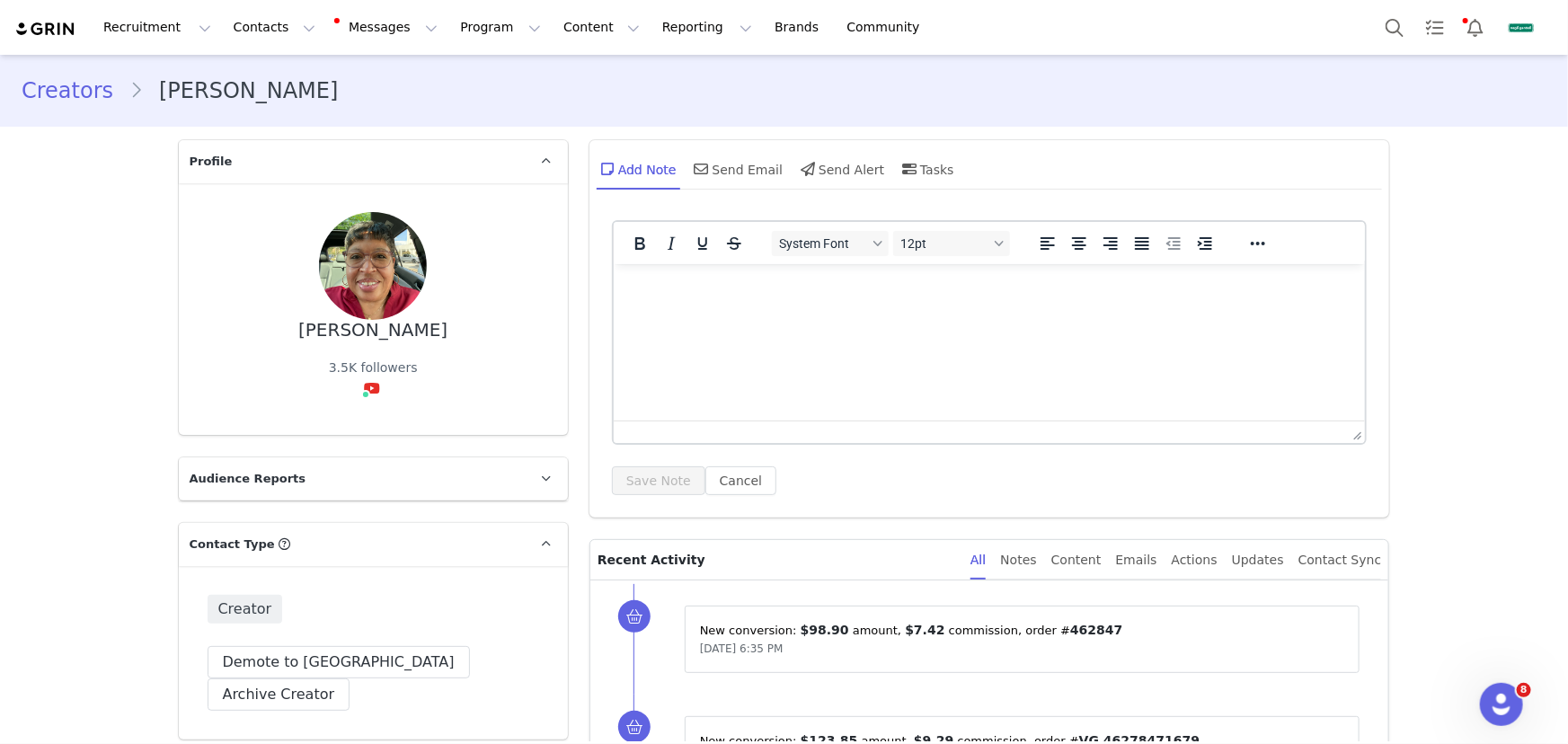
scroll to position [326, 0]
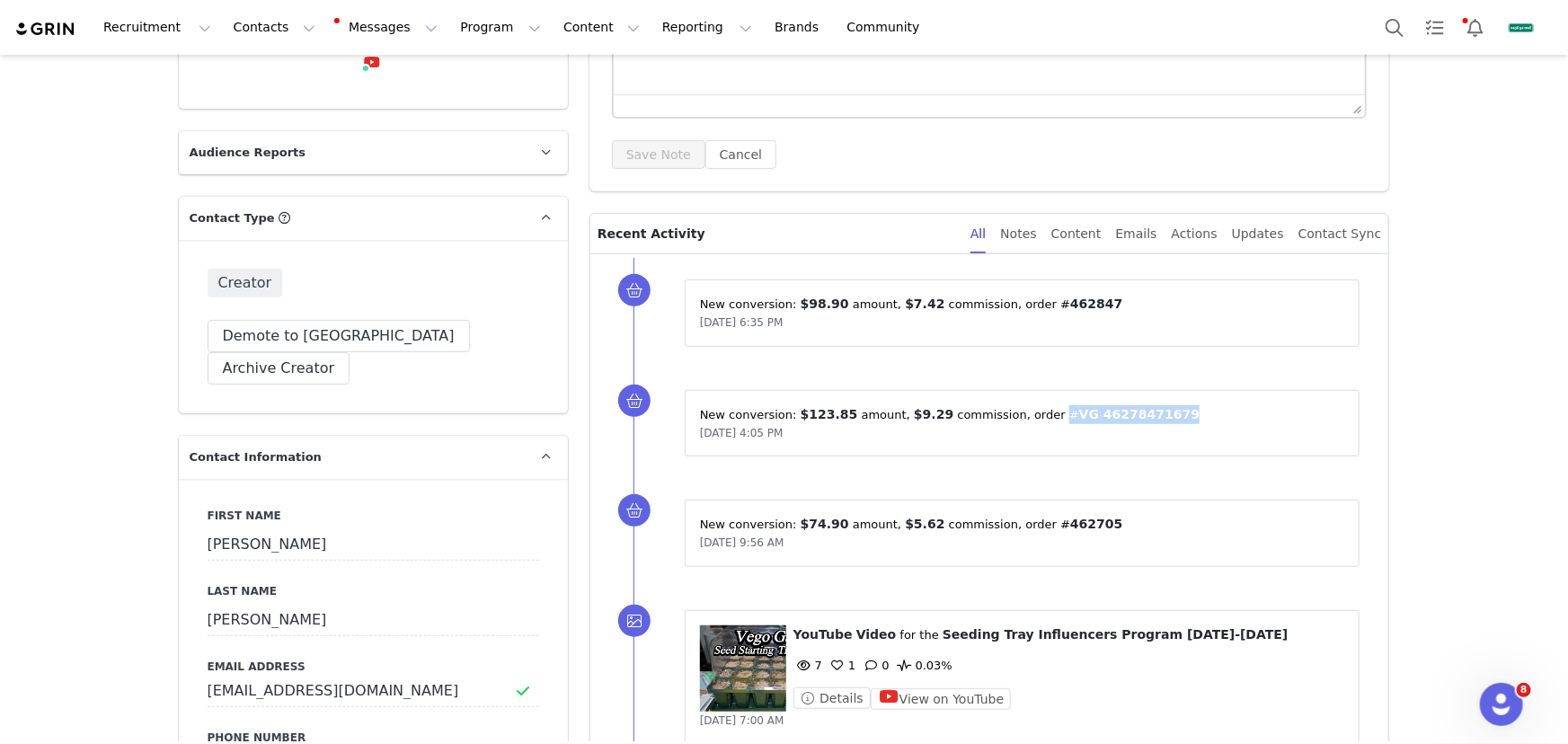
drag, startPoint x: 1159, startPoint y: 414, endPoint x: 1037, endPoint y: 412, distance: 122.0
click at [1037, 412] on p "New conversion: ⁨ $123.85 ⁩ amount⁨, ⁨ $9.29 ⁩ commission⁩⁨, order #⁨ VG 462784…" at bounding box center [1021, 415] width 645 height 19
copy p "#⁨ VG 46278471679"
drag, startPoint x: 1061, startPoint y: 304, endPoint x: 1031, endPoint y: 300, distance: 30.3
click at [1031, 300] on p "New conversion: ⁨ $98.90 ⁩ amount⁨, ⁨ $7.42 ⁩ commission⁩⁨, order #⁨ 462847 ⁩⁩" at bounding box center [1021, 305] width 645 height 19
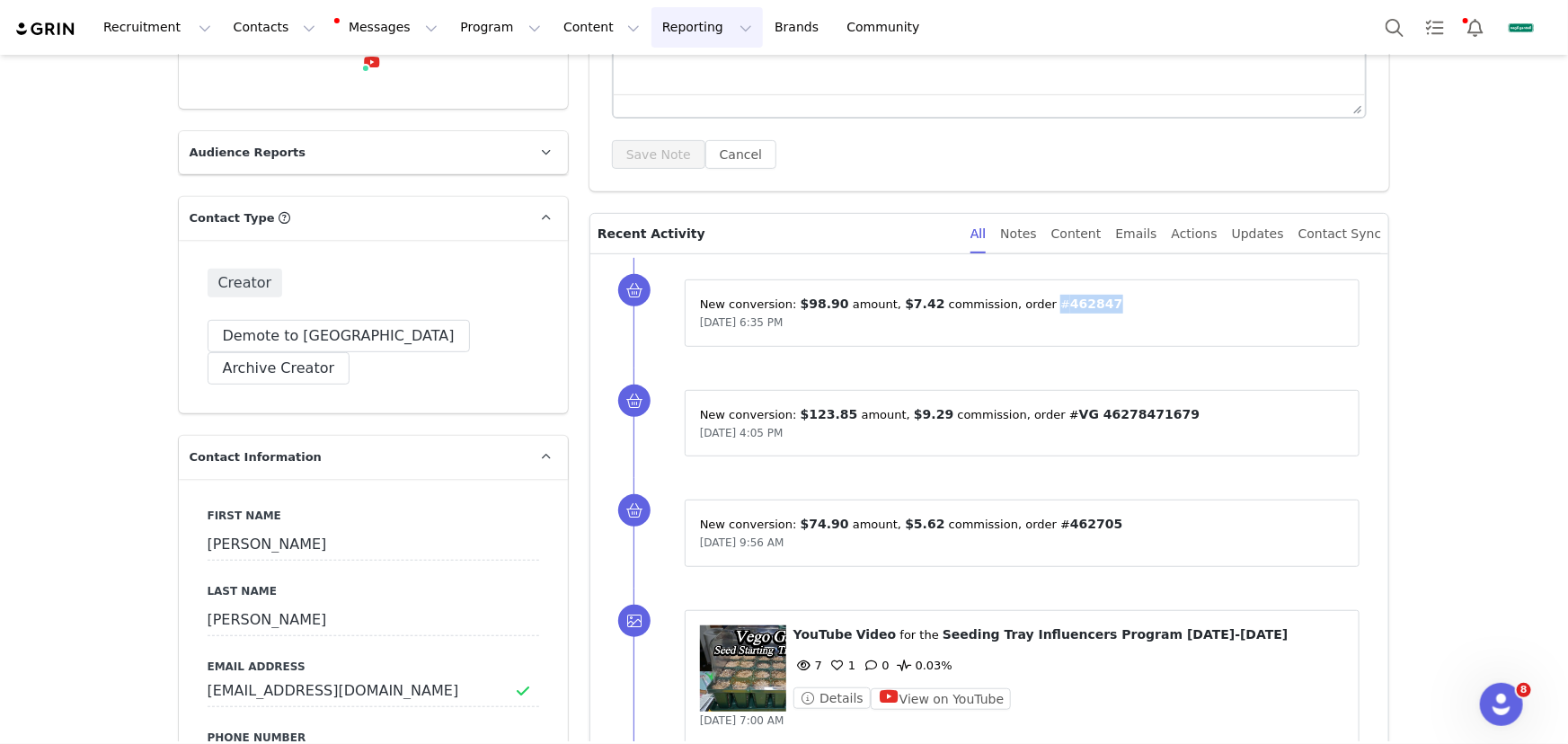
copy p "#⁨ 462847"
click at [233, 14] on button "Contacts Contacts" at bounding box center [275, 27] width 104 height 40
drag, startPoint x: 279, startPoint y: 66, endPoint x: 336, endPoint y: 117, distance: 76.5
click at [279, 66] on link "Creators" at bounding box center [284, 79] width 142 height 34
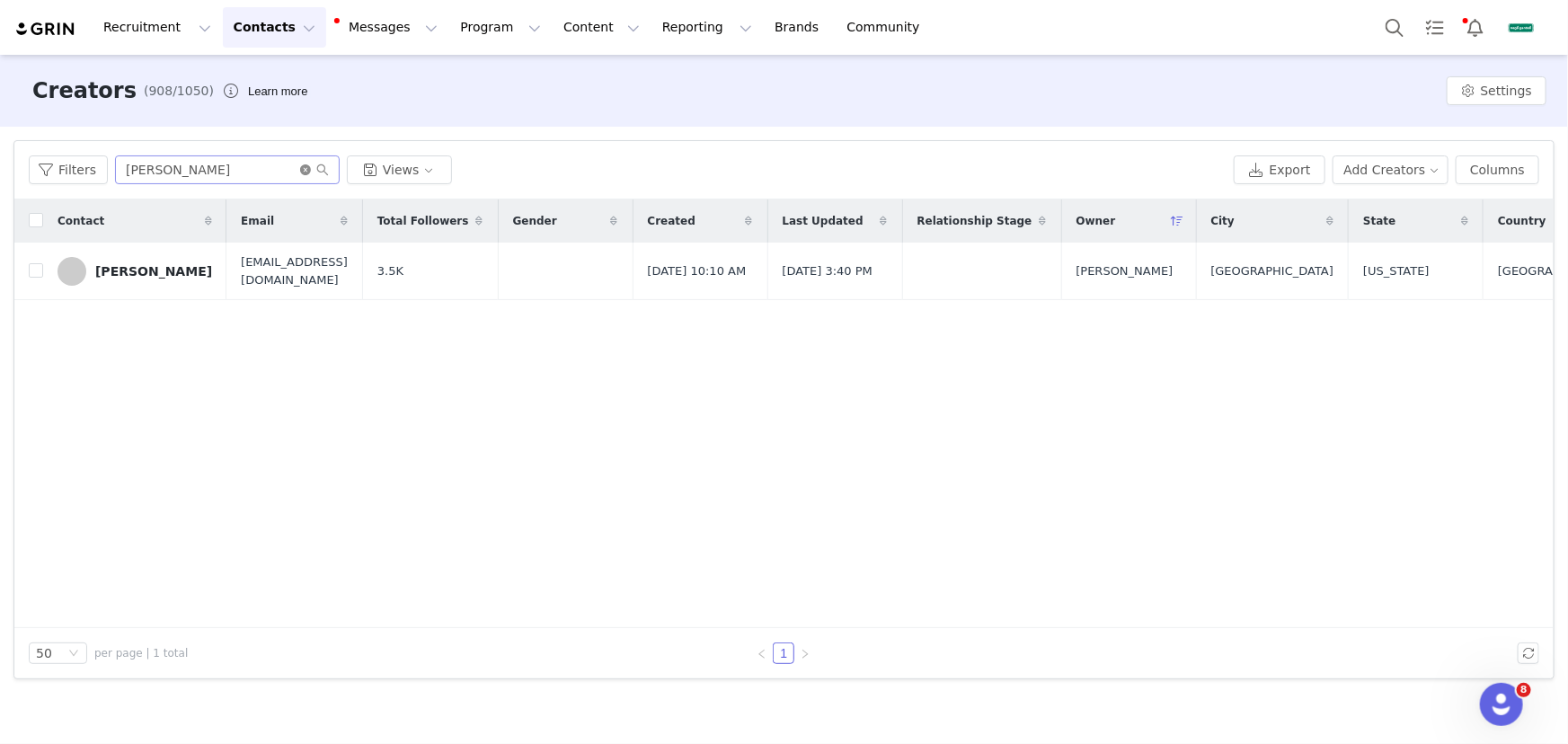
click at [303, 168] on icon "icon: close-circle" at bounding box center [305, 169] width 11 height 11
paste input "Brianna Dickerson"
click at [297, 168] on input "Brianna Dickerson" at bounding box center [228, 170] width 225 height 29
type input "Brianna Dickerson"
drag, startPoint x: 134, startPoint y: 273, endPoint x: 294, endPoint y: 300, distance: 162.3
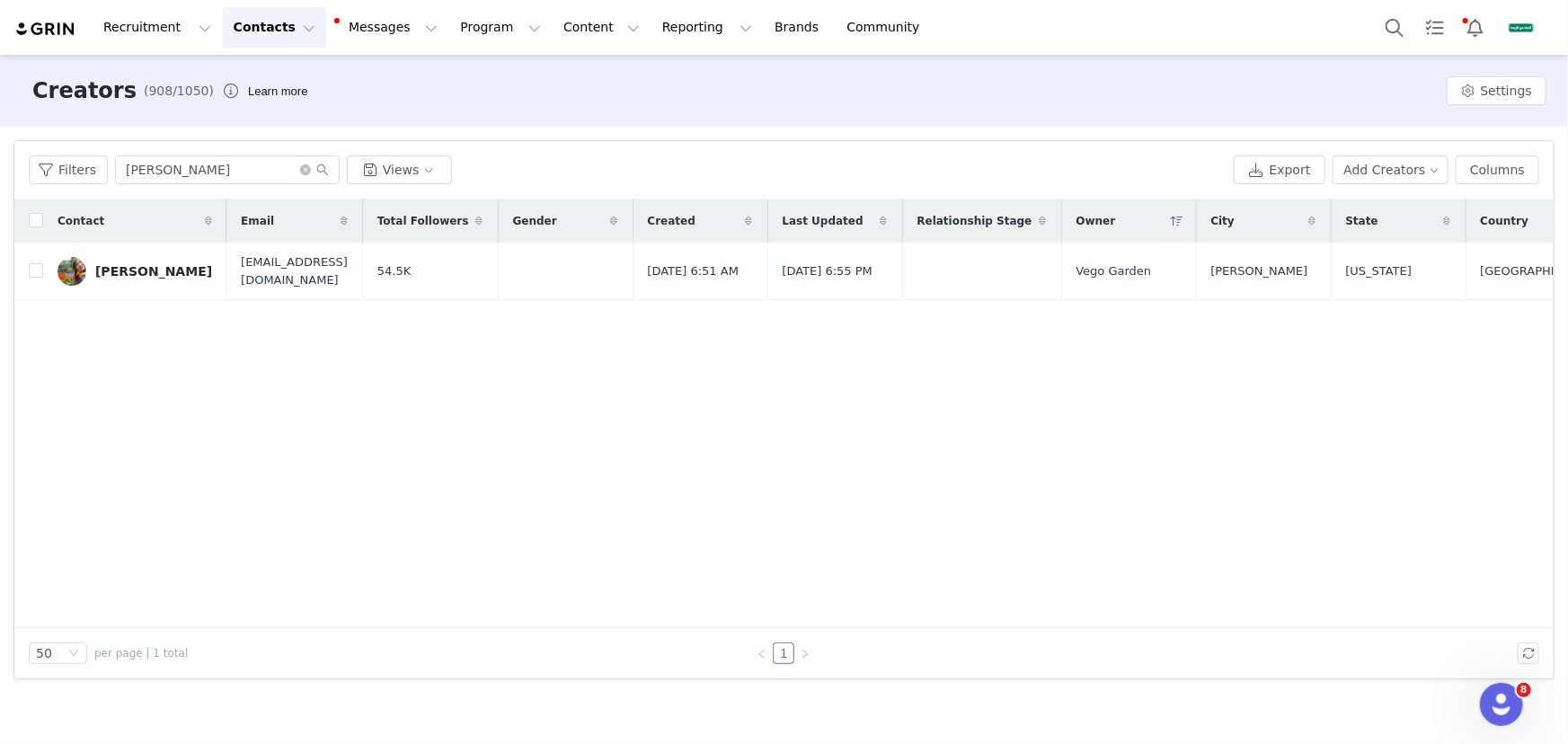
click at [134, 273] on div "Brianna Dickerson" at bounding box center [154, 271] width 117 height 14
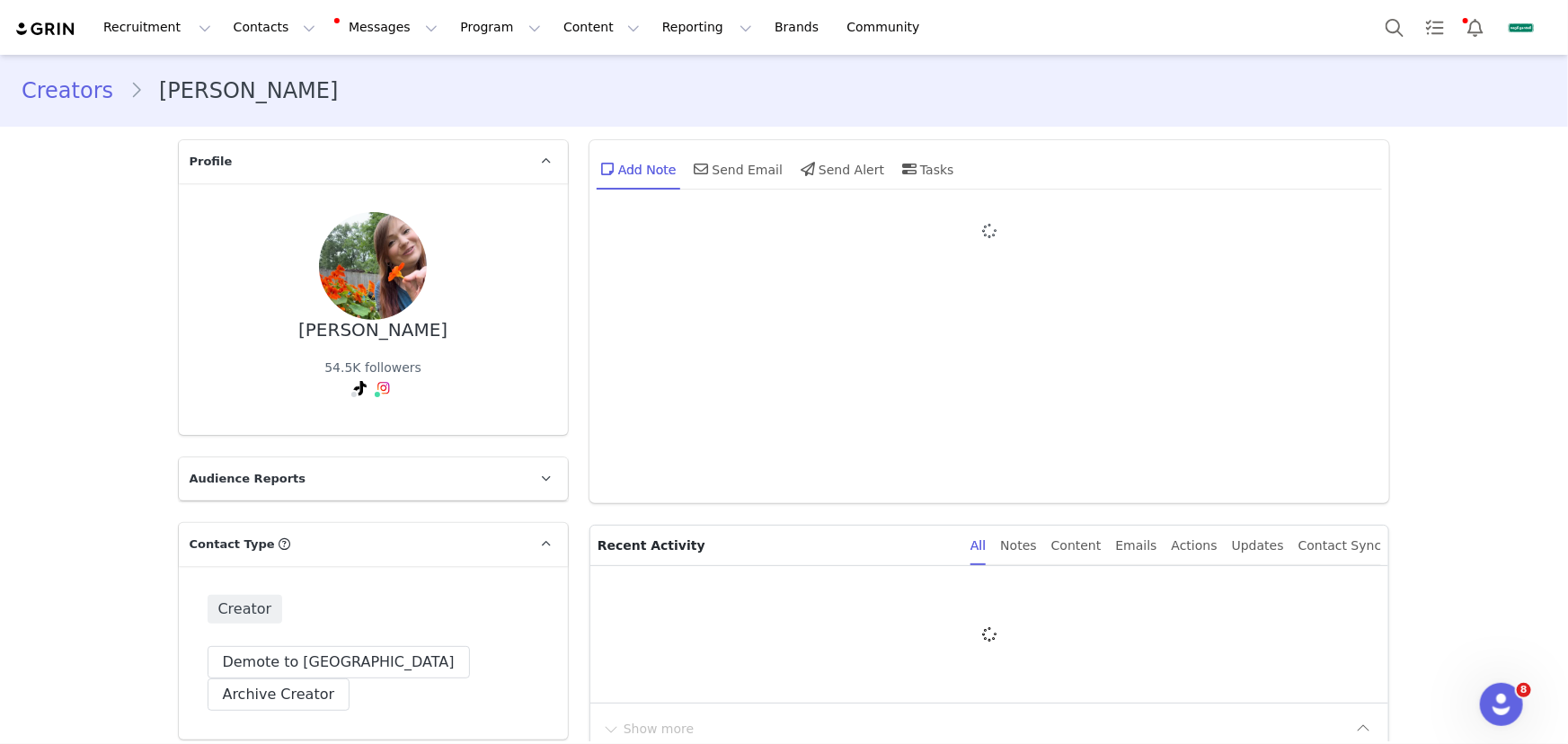
type input "+1 ([GEOGRAPHIC_DATA])"
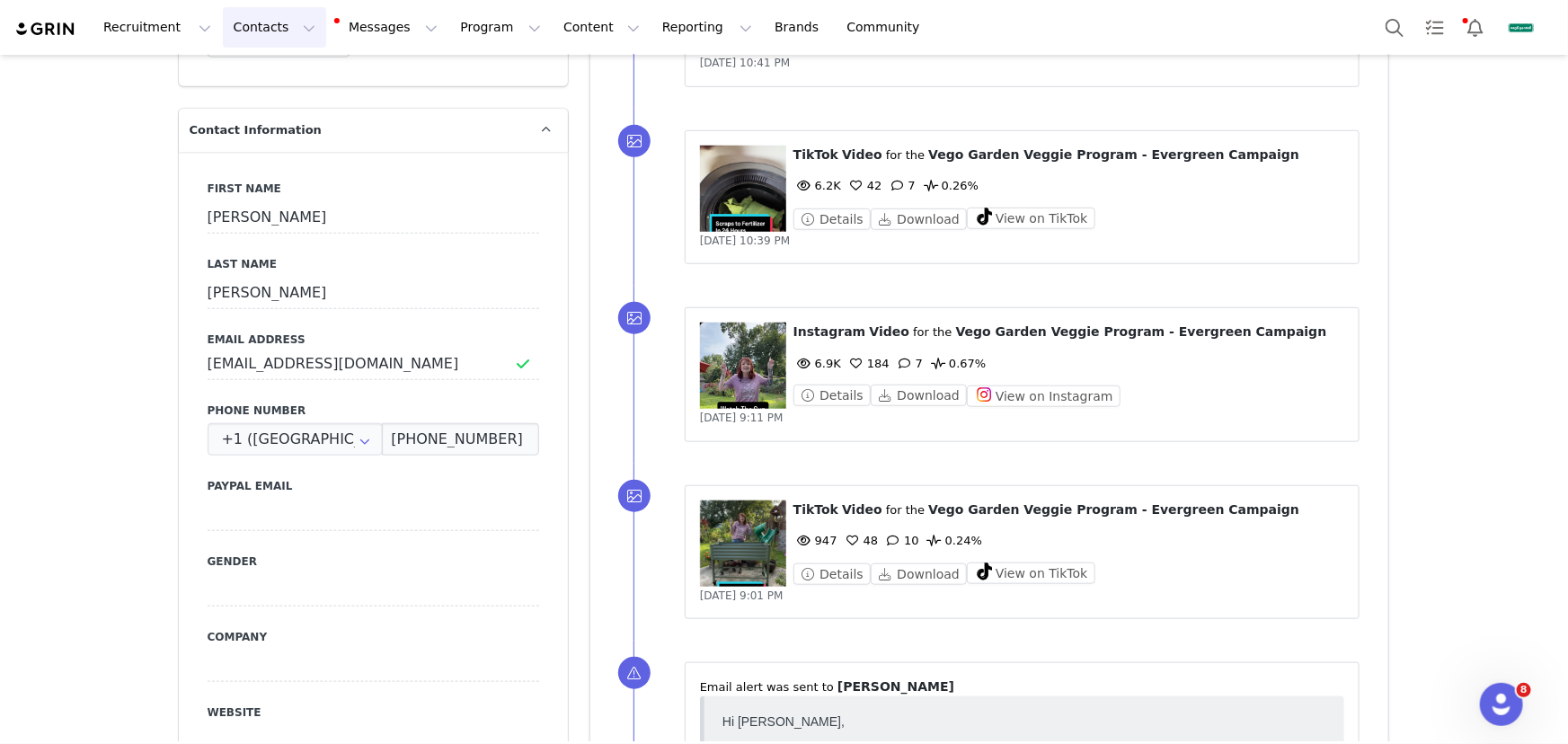
click at [261, 36] on button "Contacts Contacts" at bounding box center [275, 27] width 104 height 40
click at [281, 73] on div "Creators" at bounding box center [283, 80] width 120 height 19
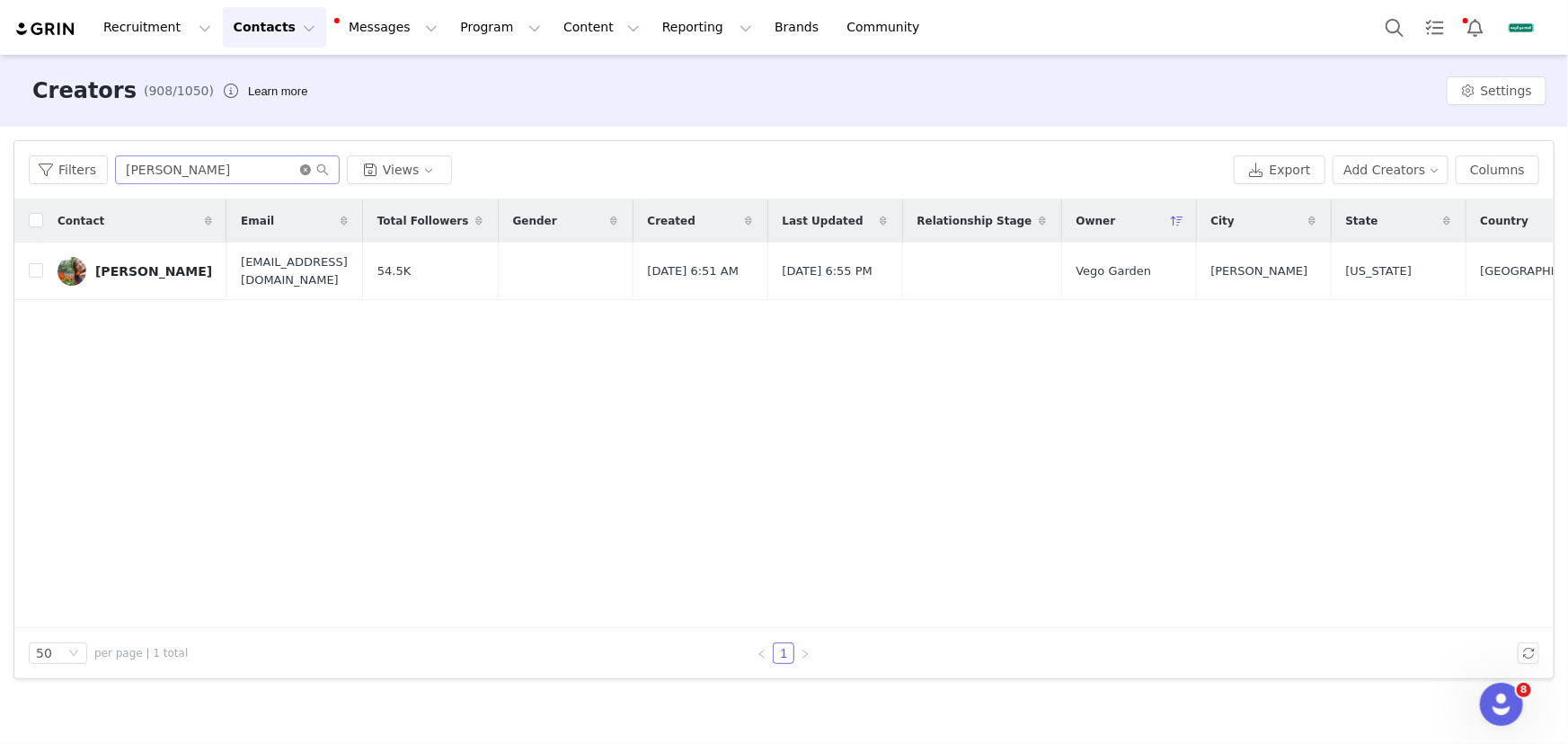
click at [302, 166] on icon "icon: close-circle" at bounding box center [305, 169] width 11 height 11
paste input "[PERSON_NAME]"
drag, startPoint x: 247, startPoint y: 168, endPoint x: 282, endPoint y: 180, distance: 37.0
click at [247, 168] on input "text" at bounding box center [228, 170] width 225 height 29
type input "[PERSON_NAME]"
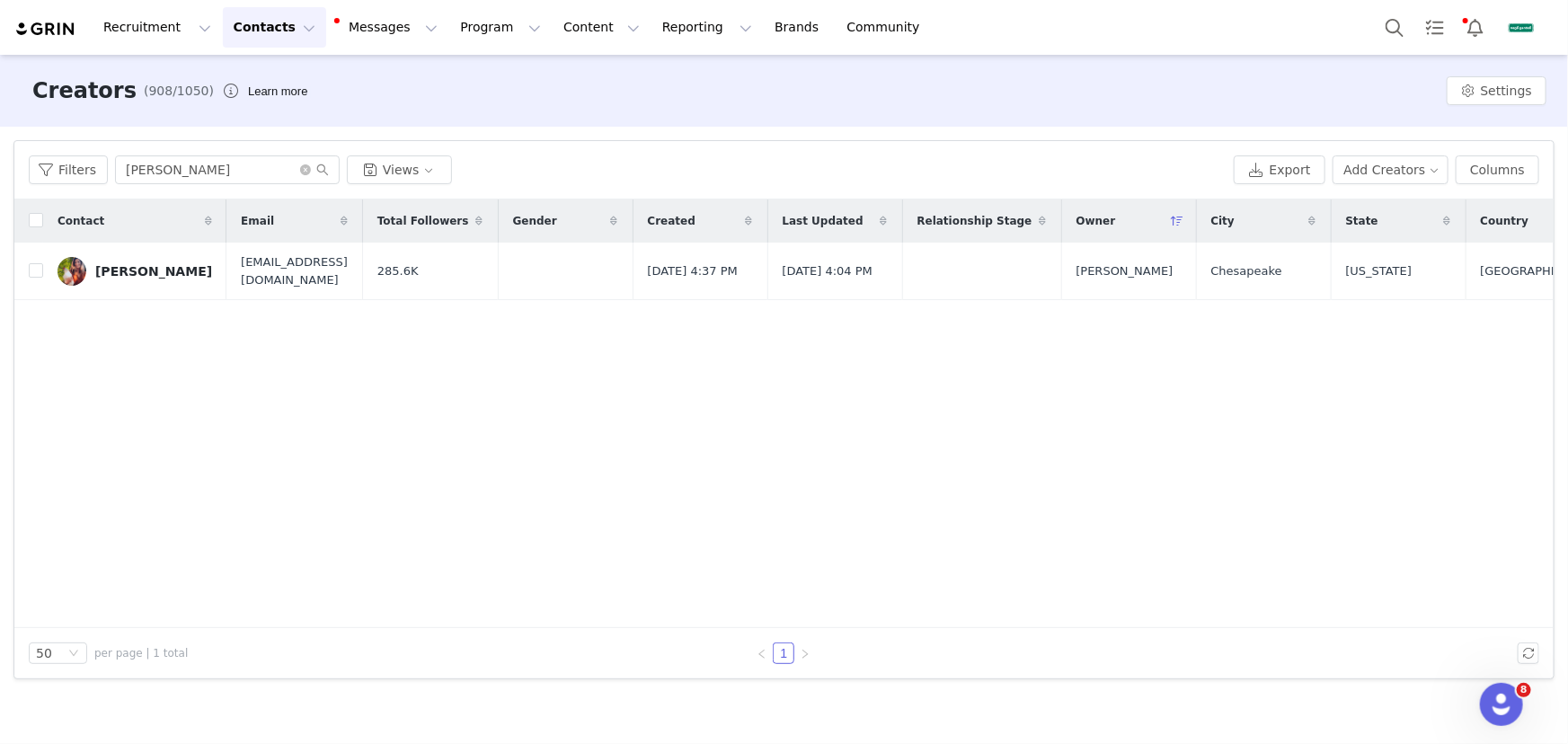
drag, startPoint x: 186, startPoint y: 271, endPoint x: 327, endPoint y: 296, distance: 143.2
click at [186, 271] on div "[PERSON_NAME]" at bounding box center [154, 271] width 117 height 14
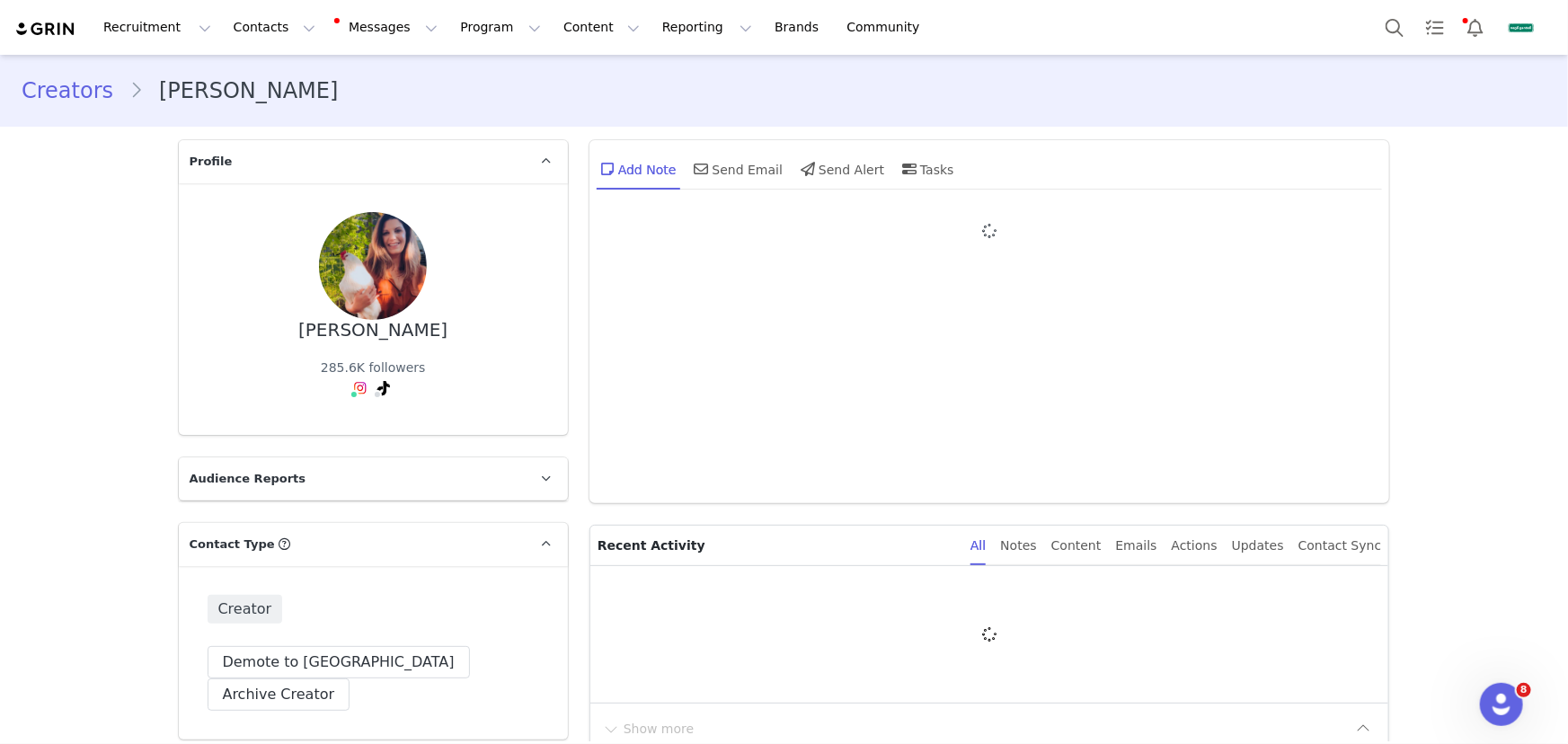
type input "+1 ([GEOGRAPHIC_DATA])"
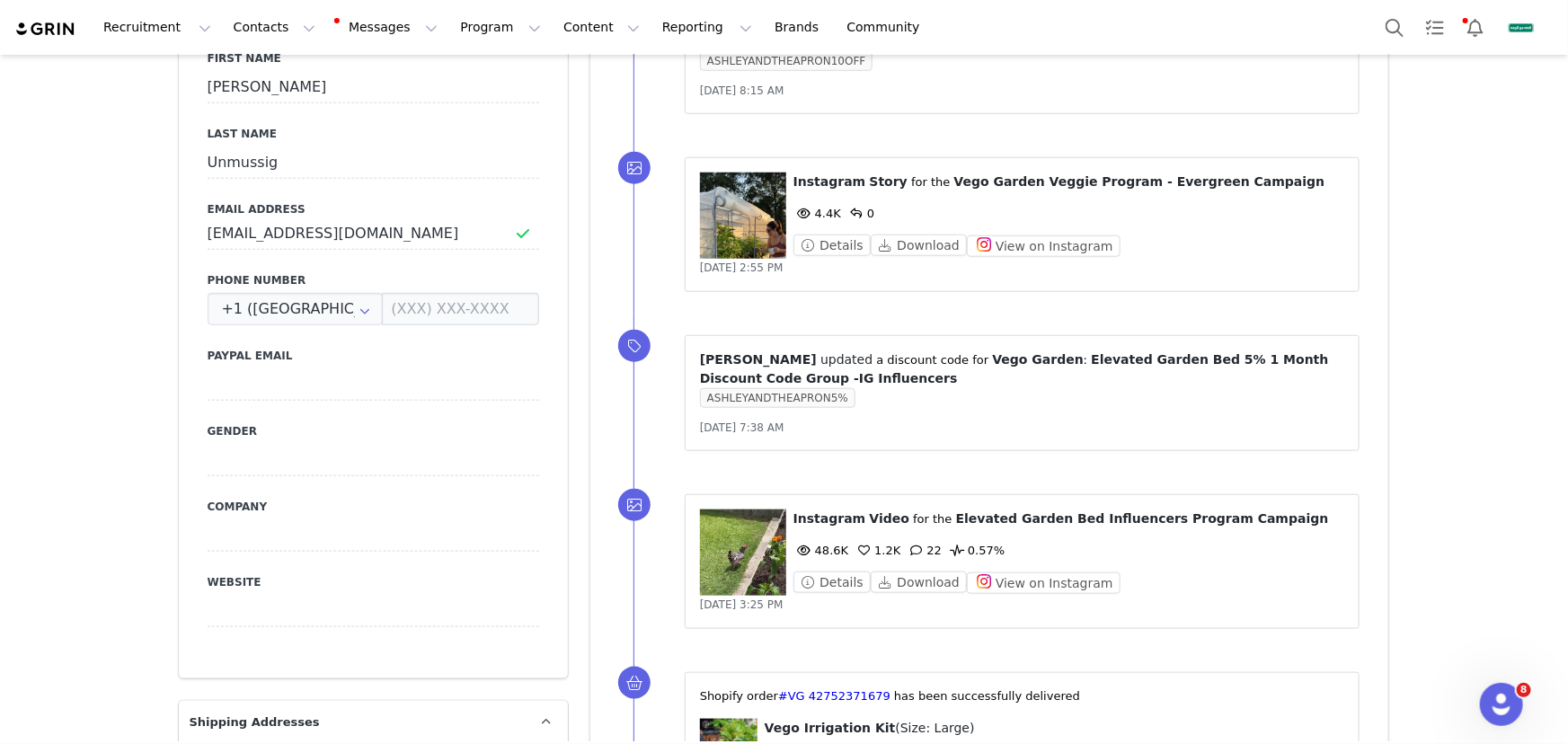
scroll to position [817, 0]
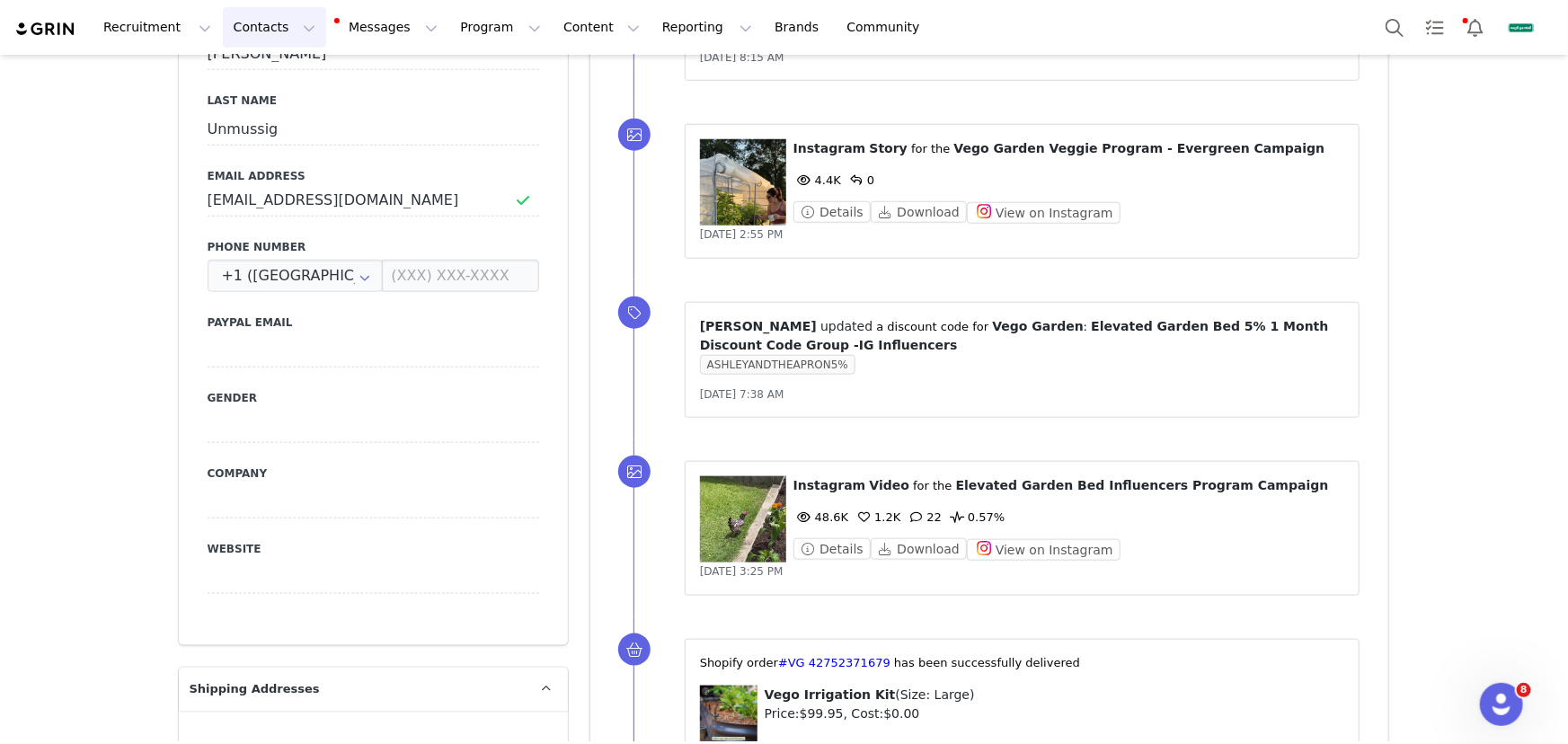
click at [266, 32] on button "Contacts Contacts" at bounding box center [275, 27] width 104 height 40
click at [276, 79] on p "Creators" at bounding box center [254, 80] width 53 height 19
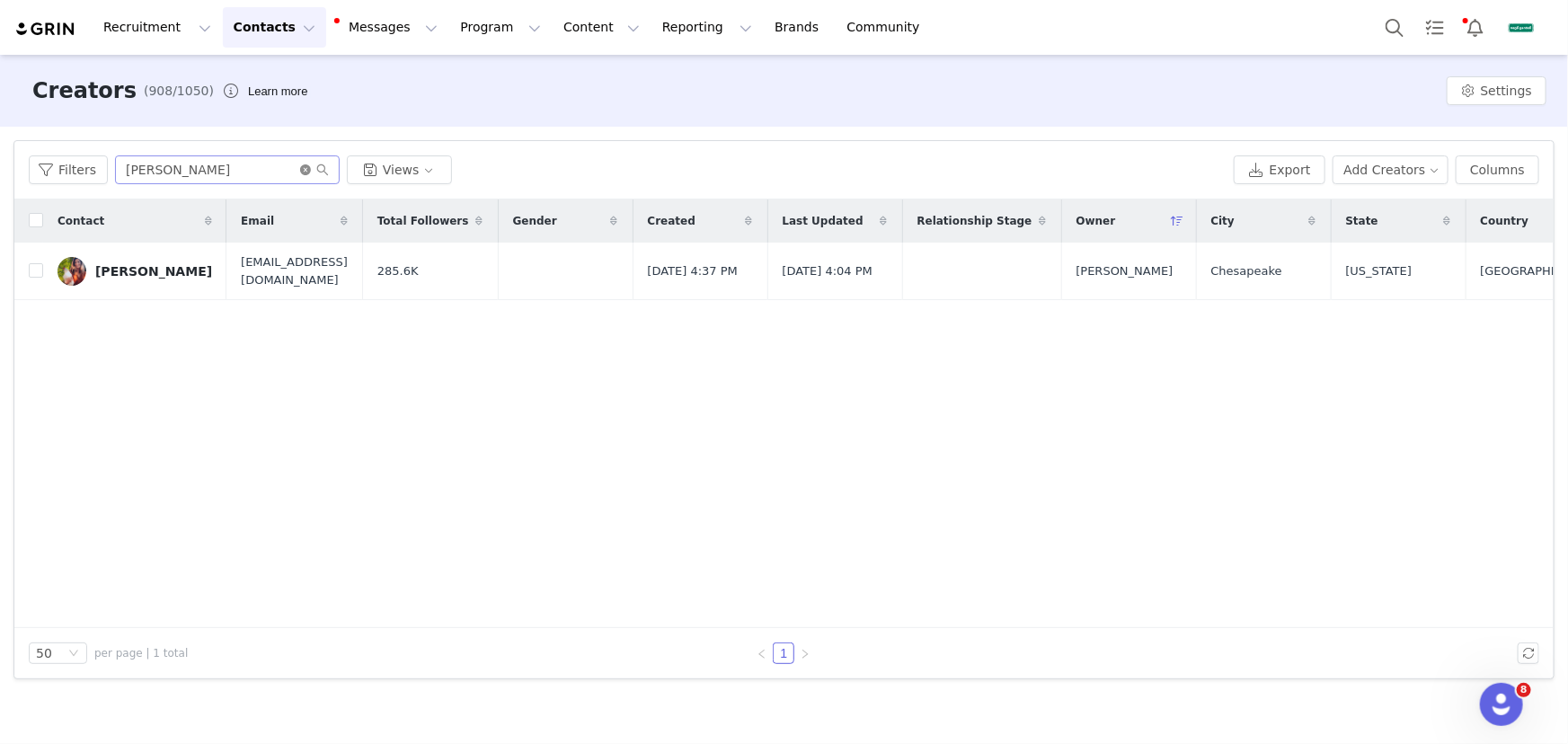
click at [306, 164] on icon "icon: close-circle" at bounding box center [305, 169] width 11 height 11
click at [287, 164] on input "text" at bounding box center [228, 170] width 225 height 29
paste input "Nardia K"
type input "Nardia K"
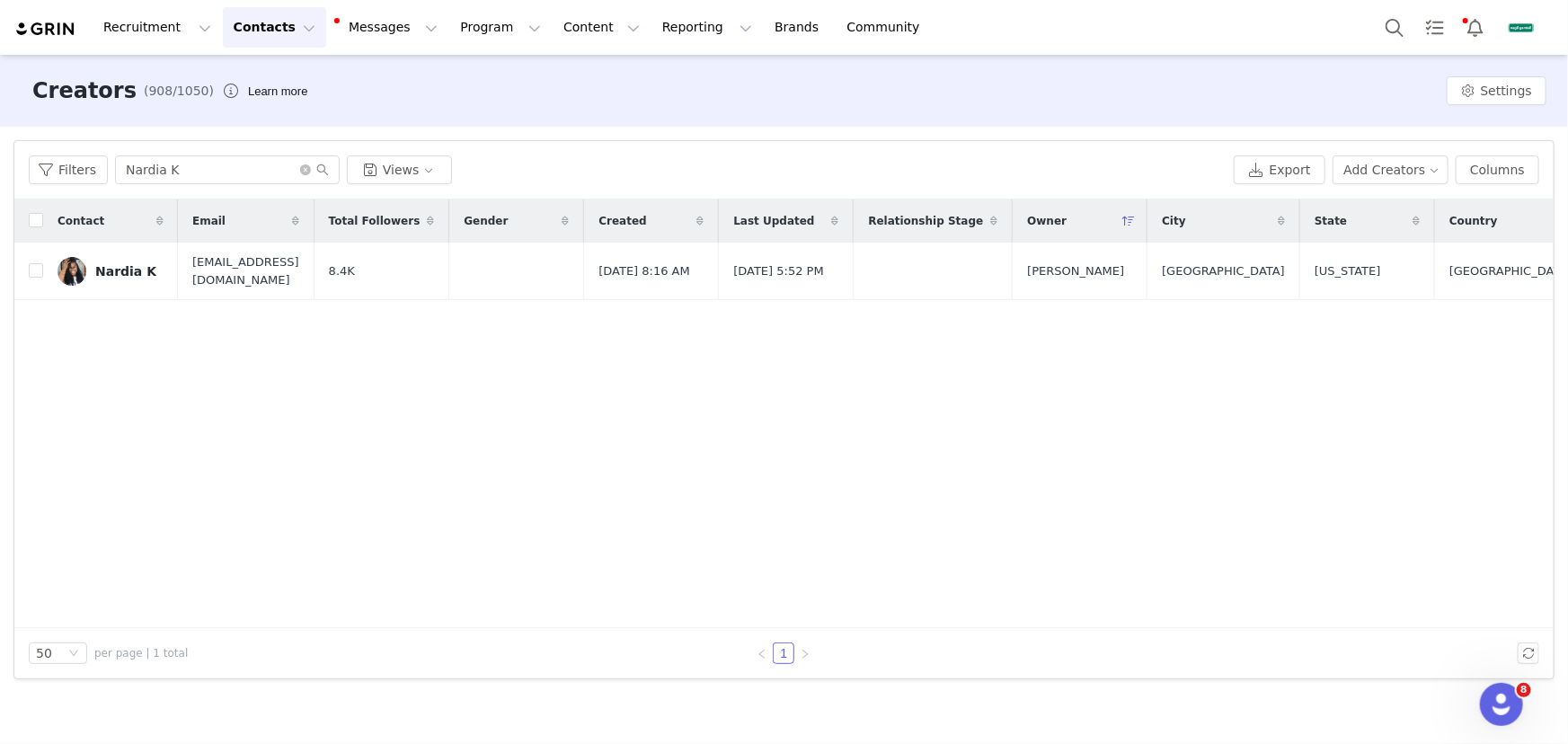
click at [119, 276] on div "Nardia K" at bounding box center [126, 271] width 61 height 14
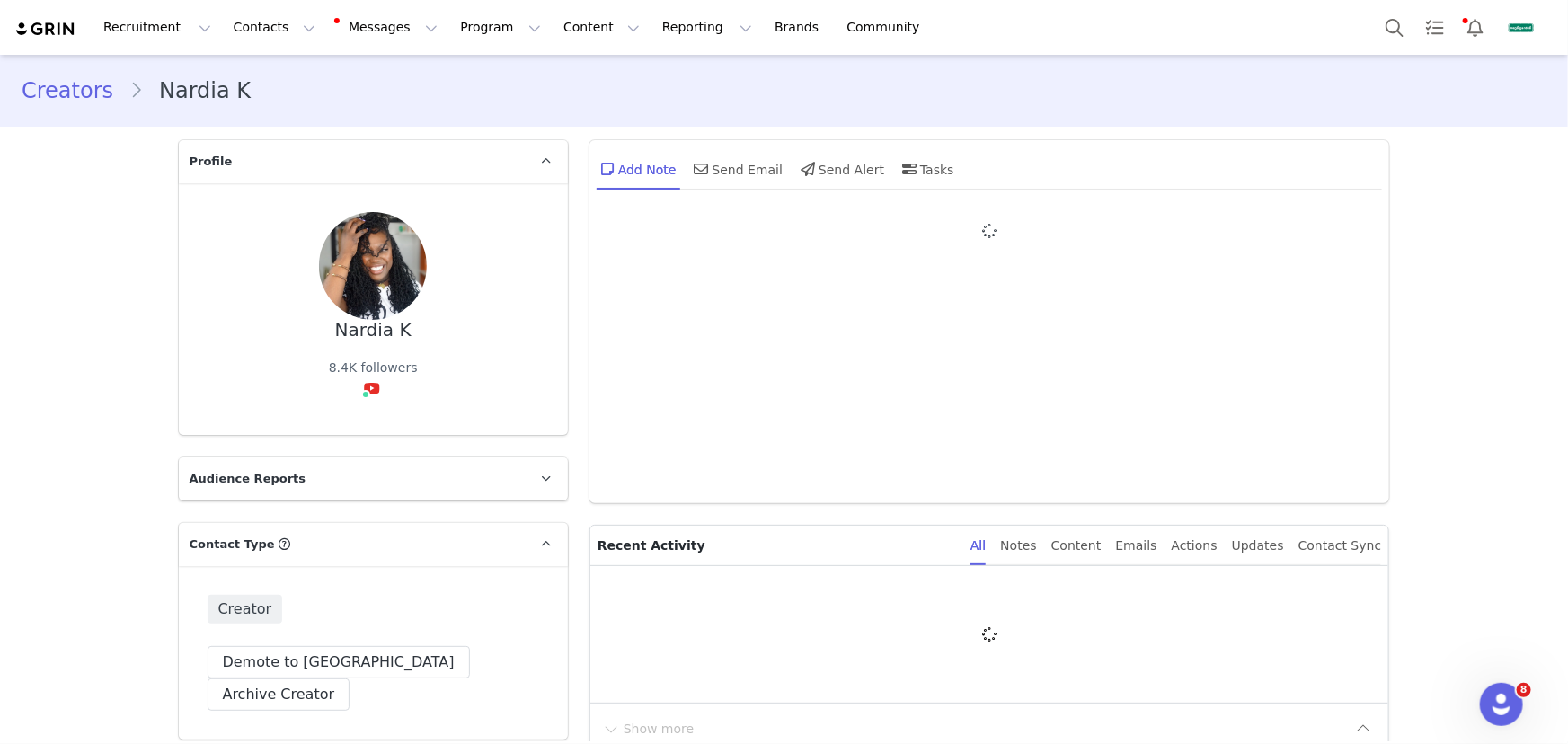
type input "+1 ([GEOGRAPHIC_DATA])"
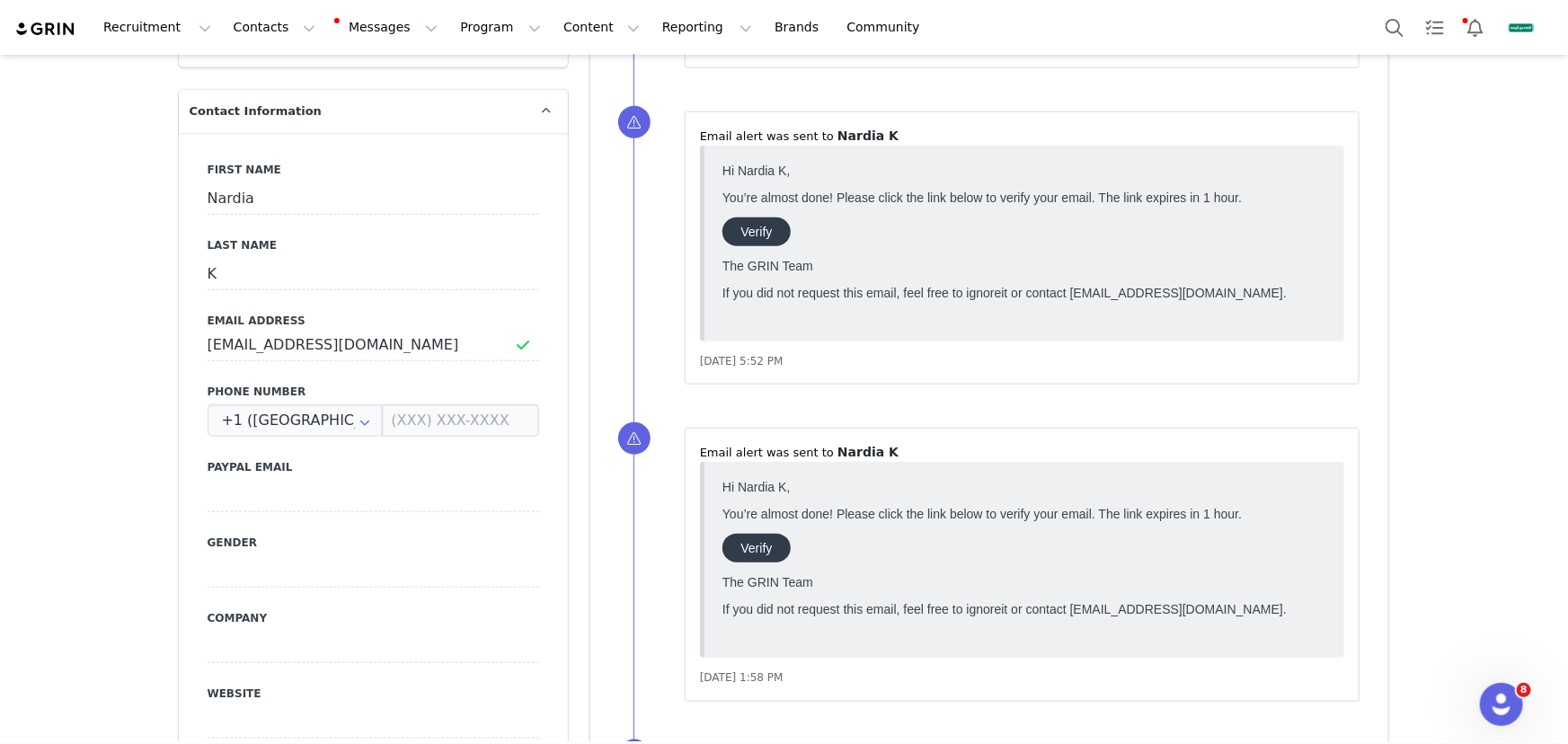
scroll to position [980, 0]
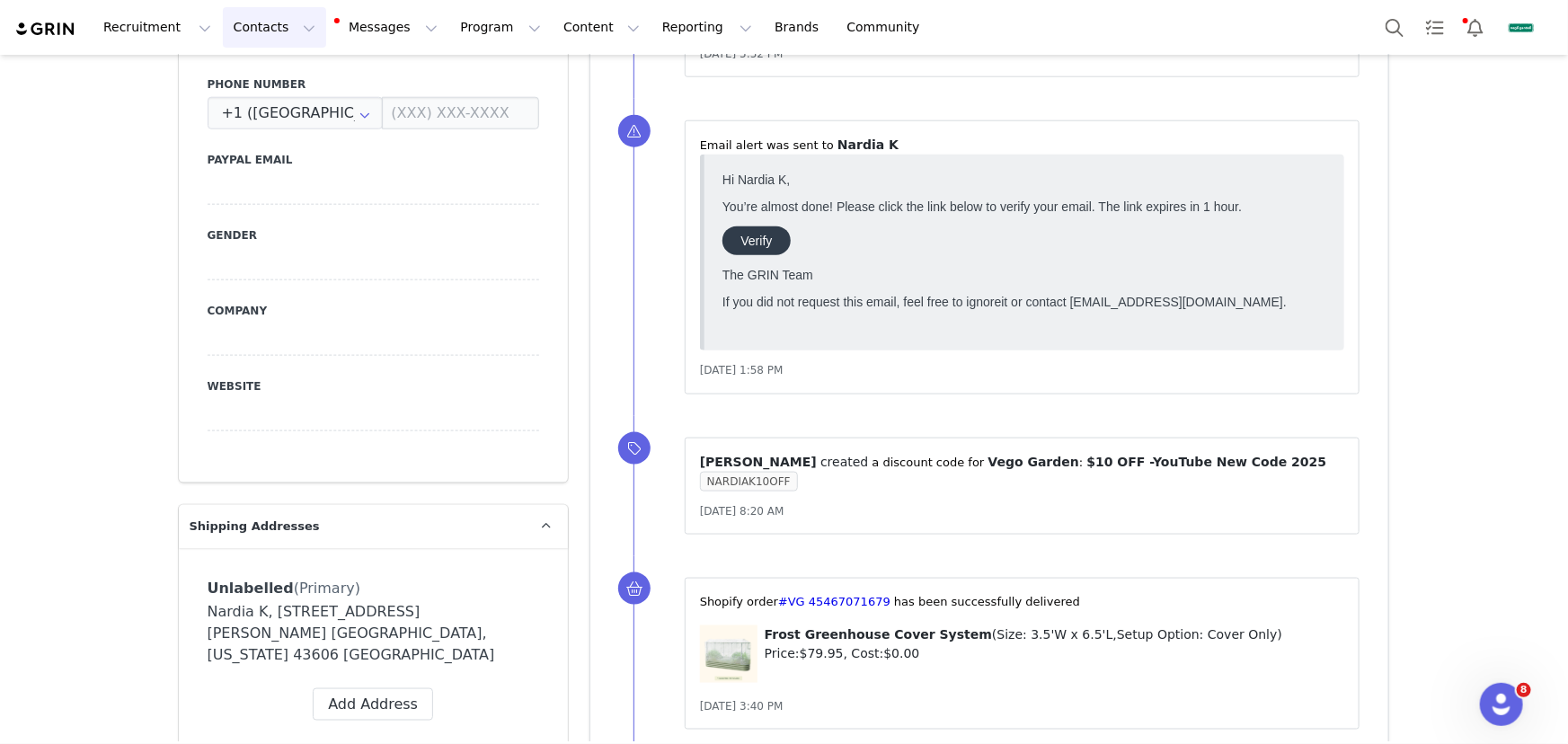
click at [271, 47] on button "Contacts Contacts" at bounding box center [275, 27] width 104 height 40
click at [289, 89] on link "Creators" at bounding box center [284, 79] width 142 height 34
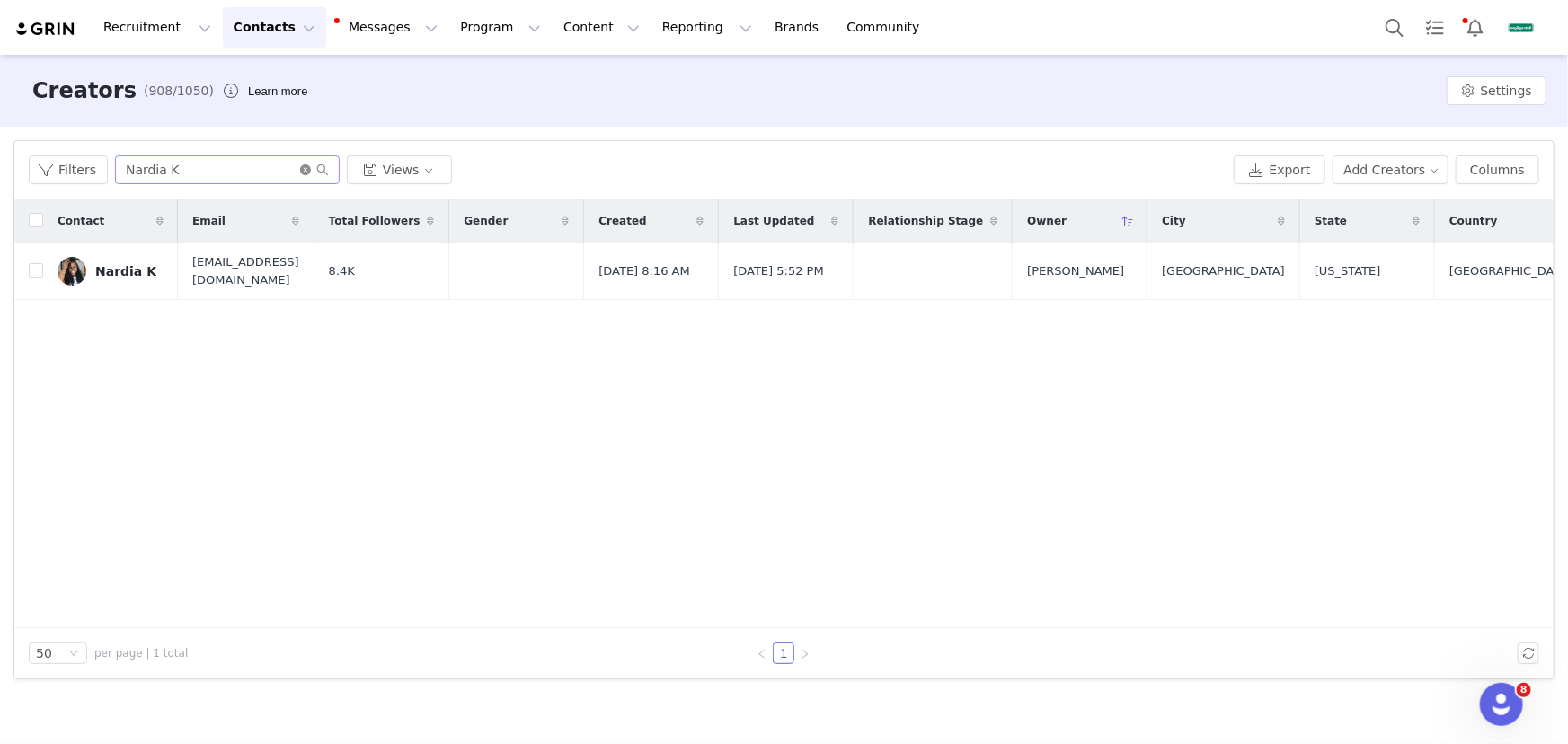
click at [300, 171] on icon "icon: close-circle" at bounding box center [305, 169] width 11 height 11
paste input "Jocc Fry"
click at [265, 161] on input "Jocc Fry" at bounding box center [228, 170] width 225 height 29
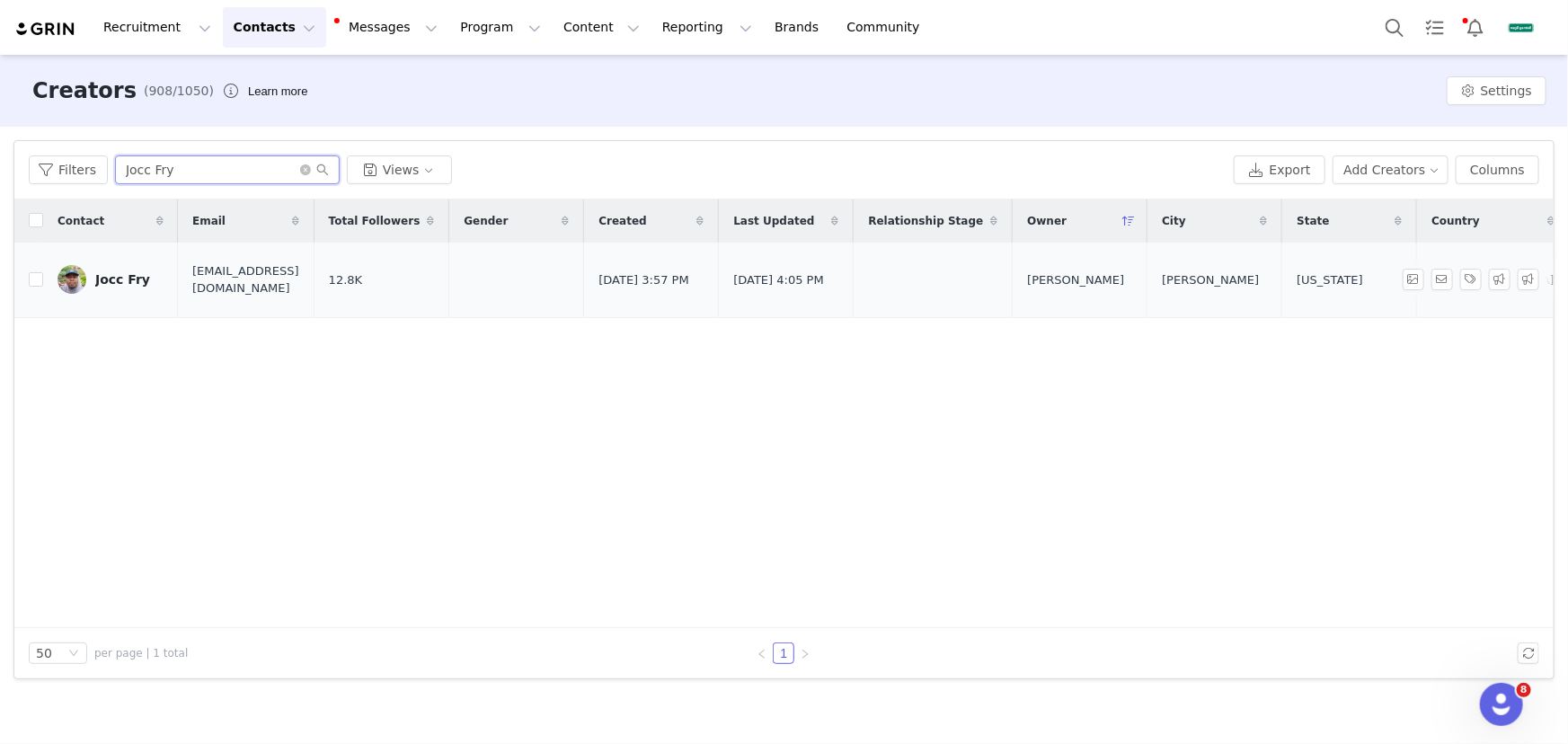
type input "Jocc Fry"
drag, startPoint x: 129, startPoint y: 275, endPoint x: 430, endPoint y: 340, distance: 307.9
click at [129, 275] on div "Jocc Fry" at bounding box center [122, 279] width 55 height 14
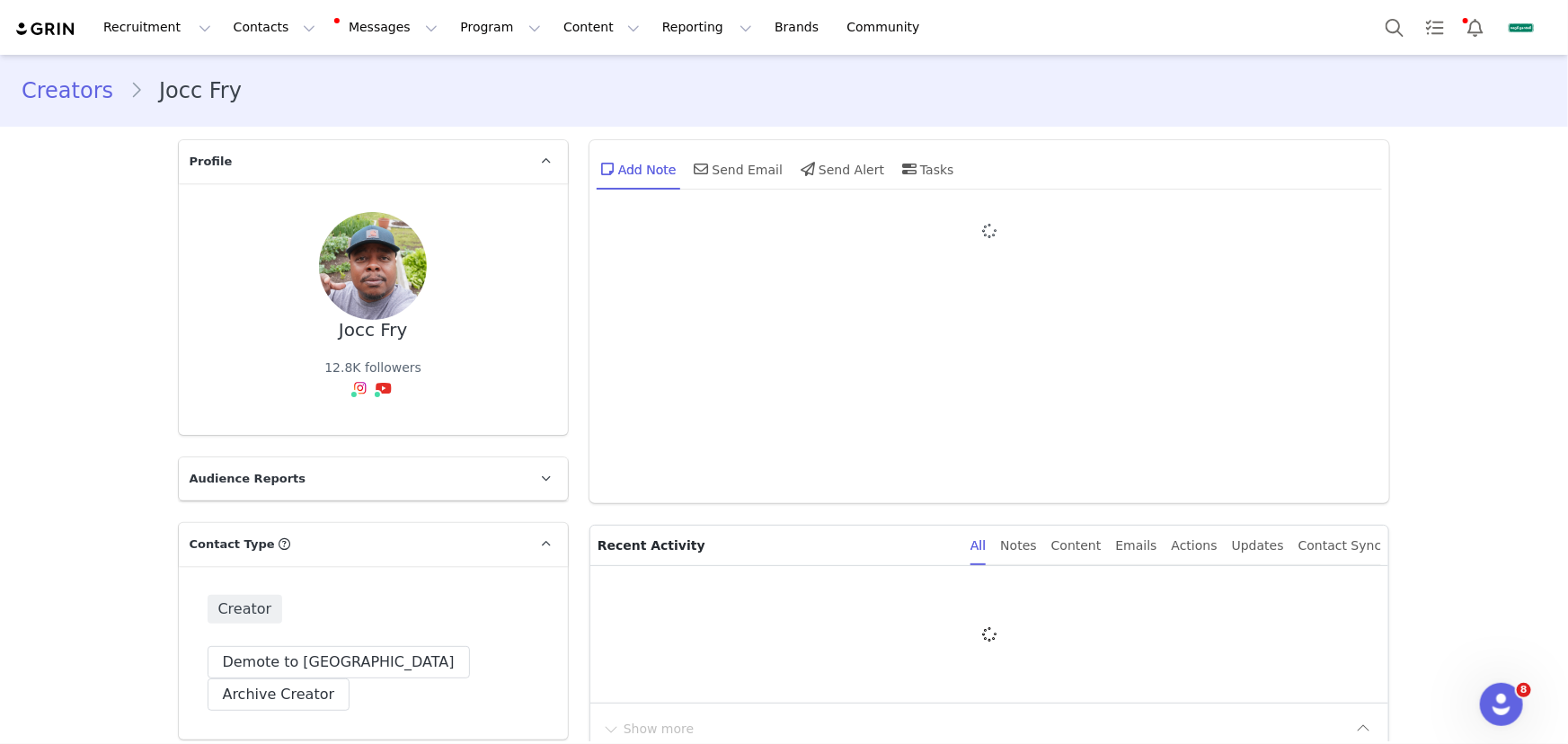
type input "+1 ([GEOGRAPHIC_DATA])"
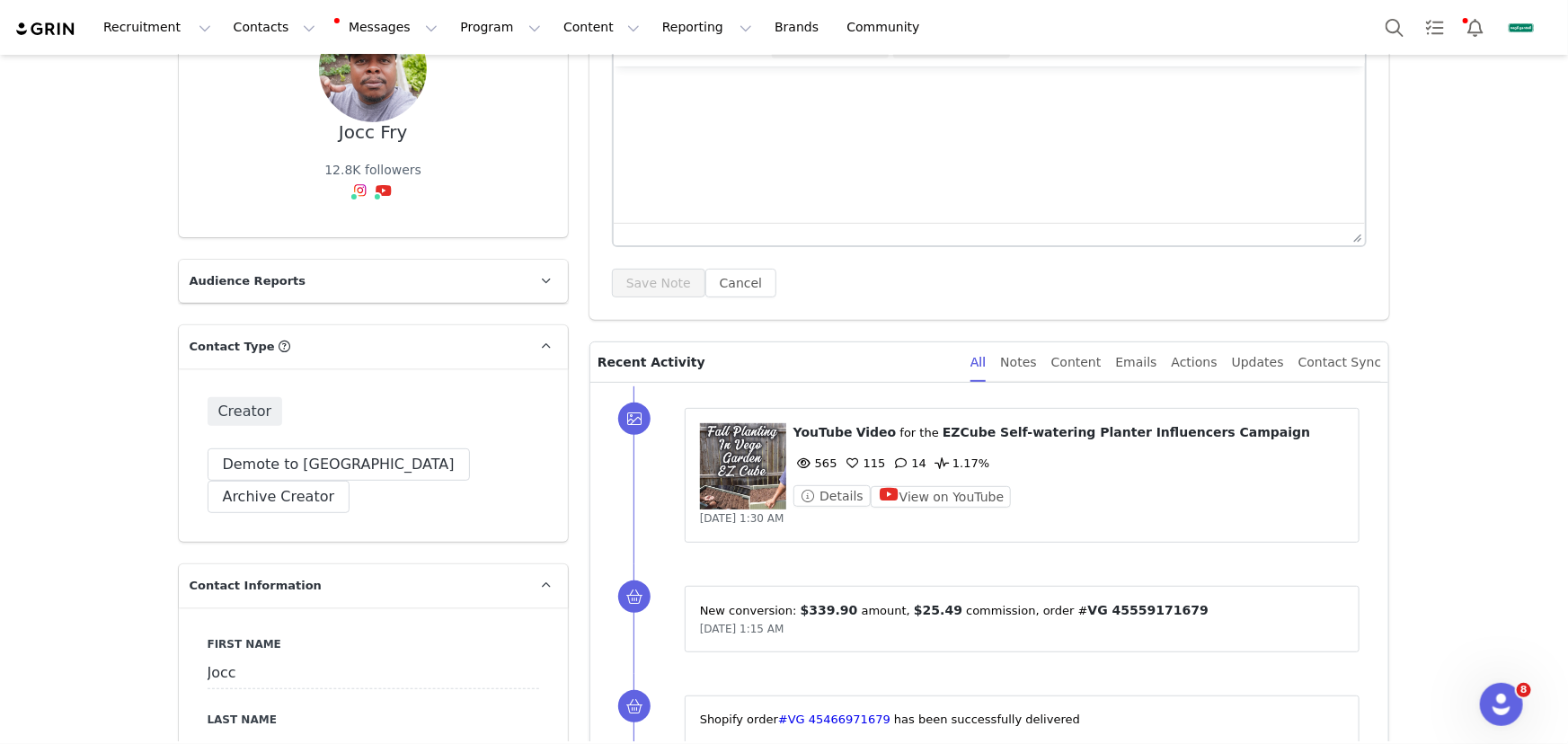
scroll to position [162, 0]
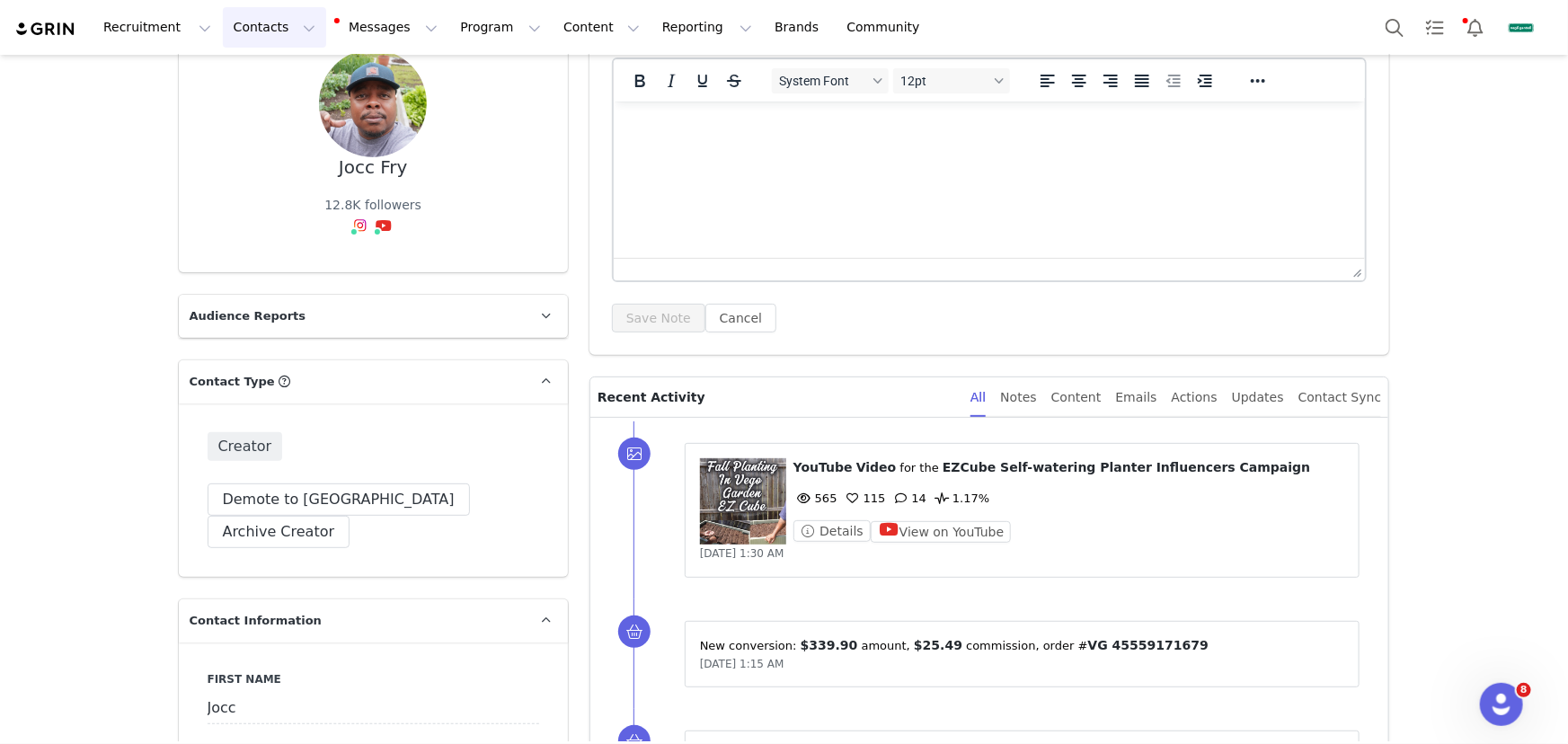
click at [265, 42] on button "Contacts Contacts" at bounding box center [275, 27] width 104 height 40
click at [294, 90] on link "Creators" at bounding box center [284, 79] width 142 height 34
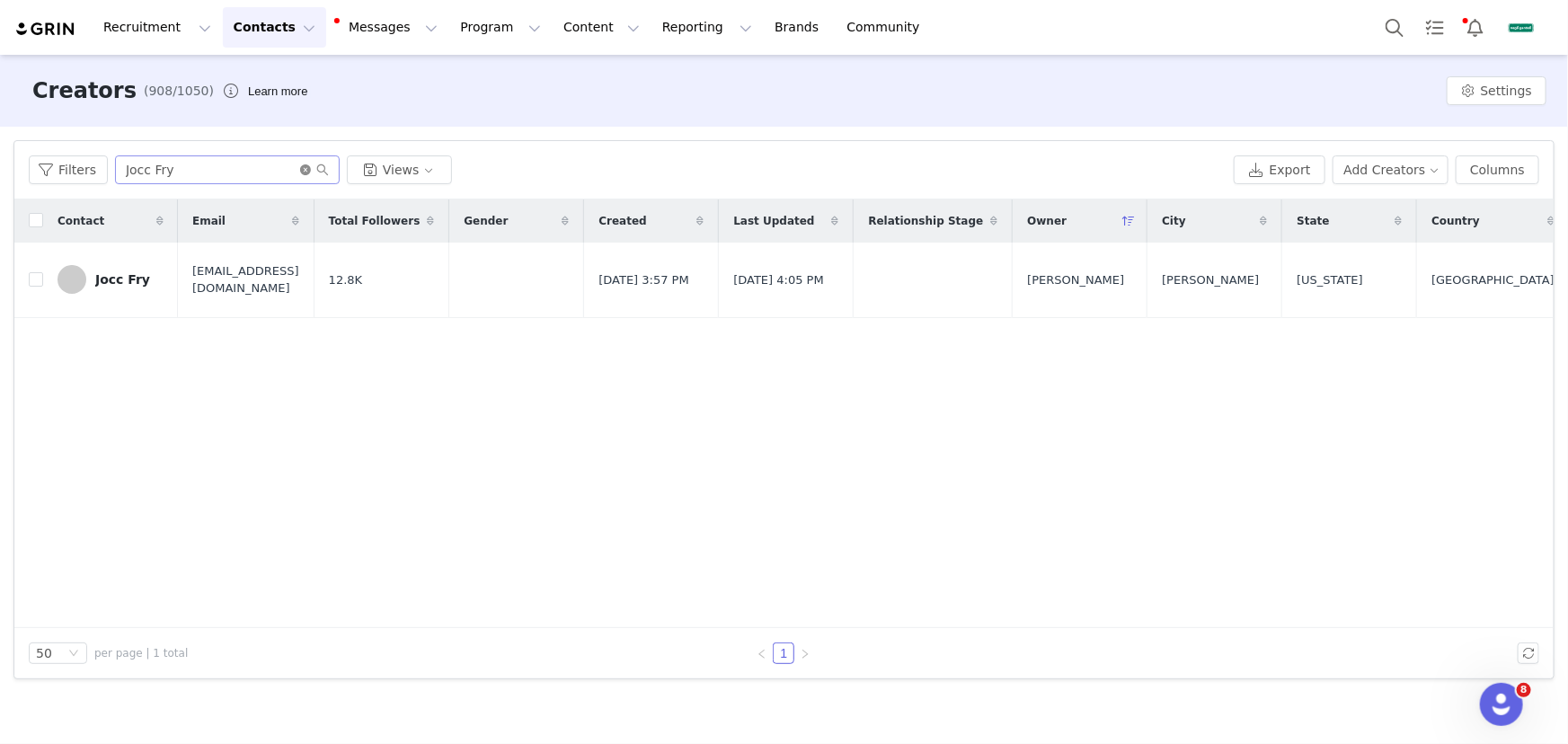
click at [302, 170] on icon "icon: close-circle" at bounding box center [305, 169] width 11 height 11
paste input "Leo Riz"
click at [283, 170] on input "Leo Riz" at bounding box center [228, 170] width 225 height 29
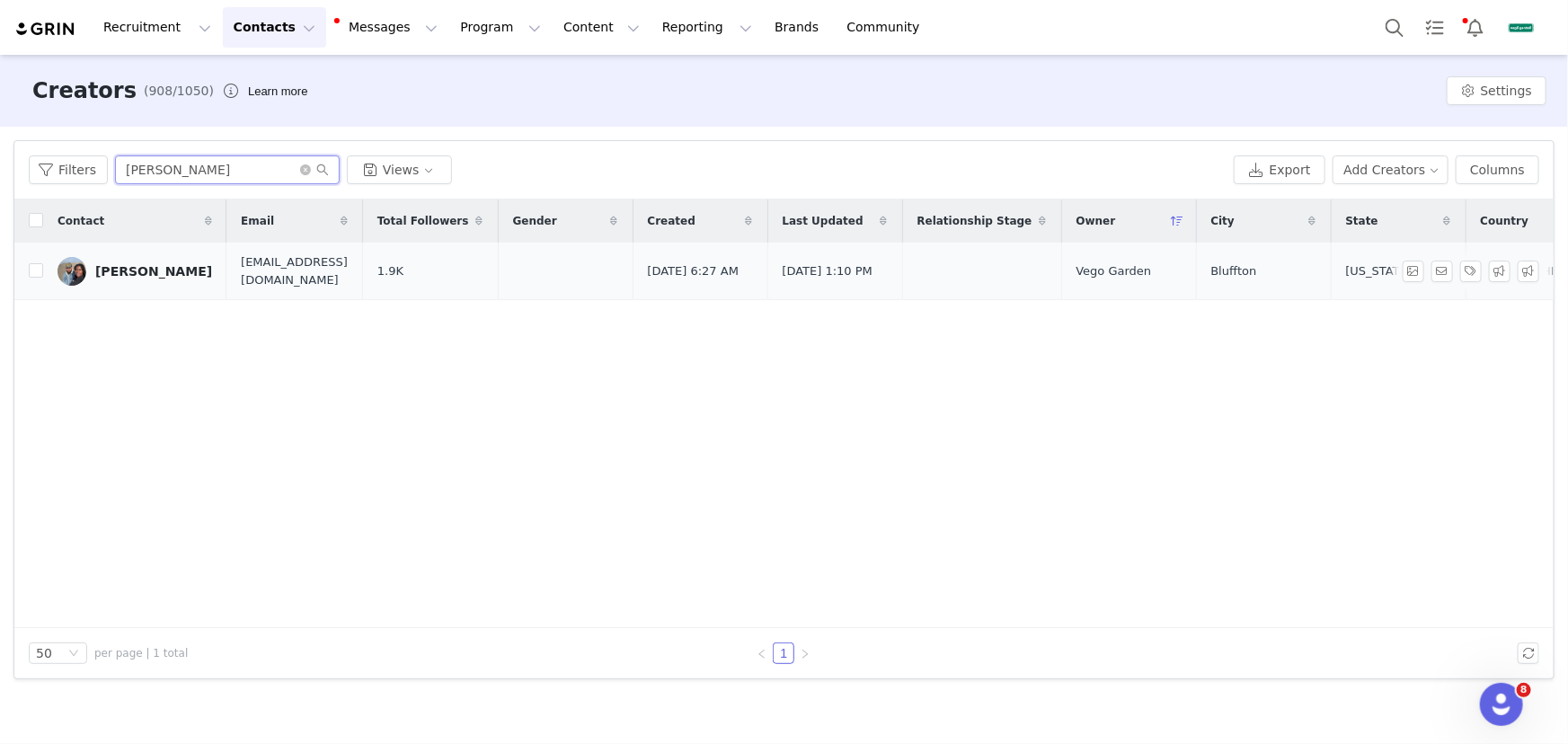
type input "Leo Riz"
click at [126, 268] on div "Leo Riz" at bounding box center [154, 271] width 117 height 14
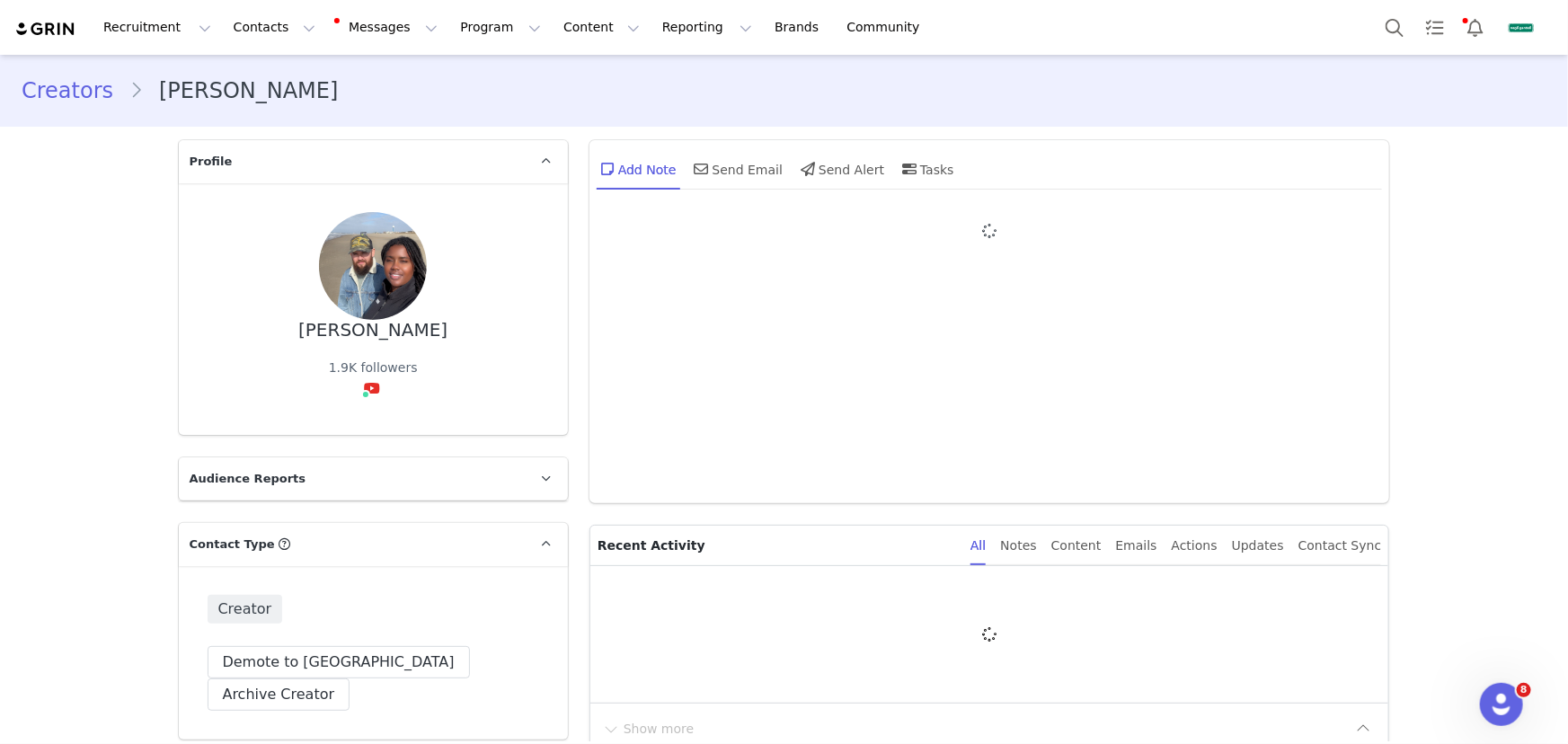
type input "+1 ([GEOGRAPHIC_DATA])"
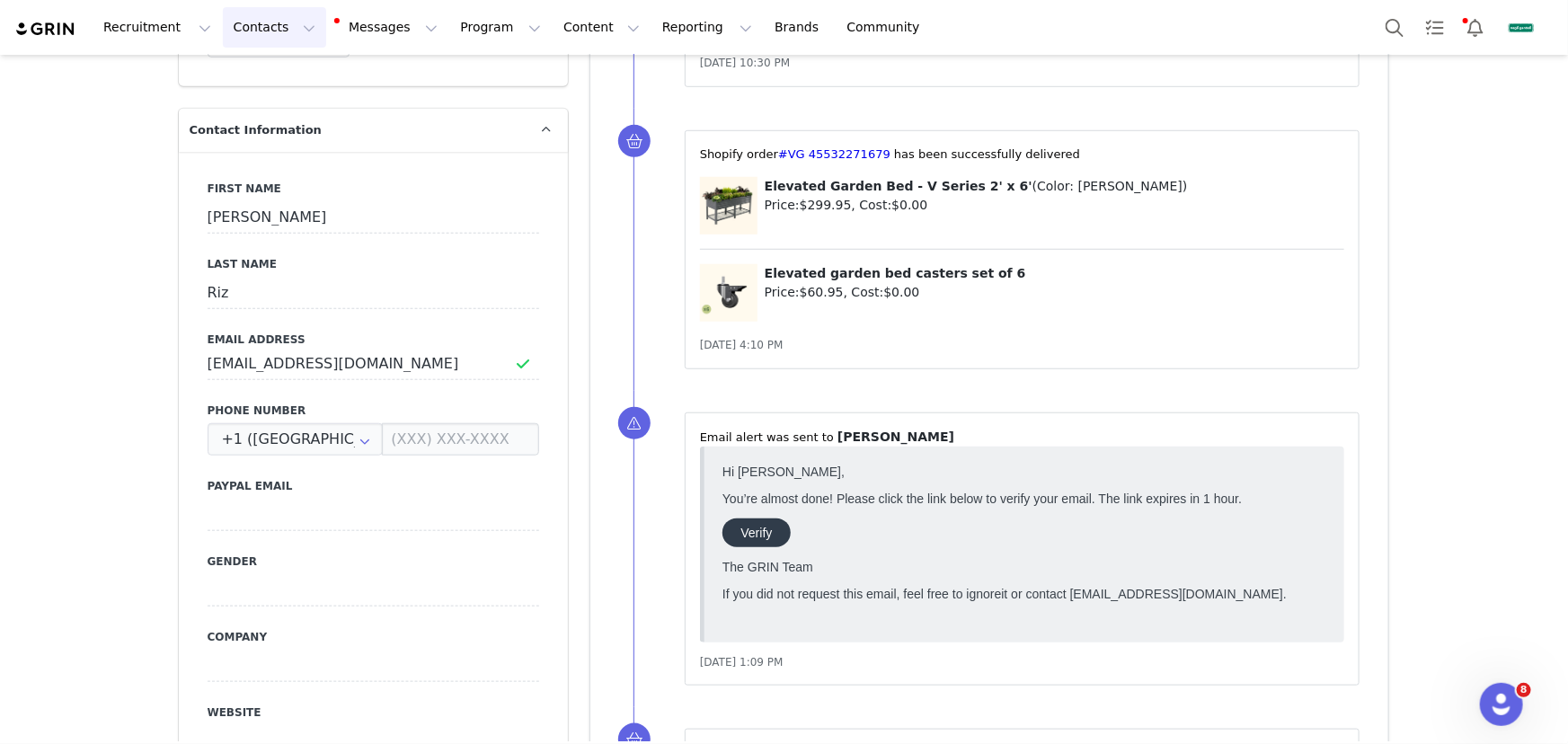
drag, startPoint x: 239, startPoint y: 39, endPoint x: 279, endPoint y: 62, distance: 46.1
click at [241, 41] on button "Contacts Contacts" at bounding box center [275, 27] width 104 height 40
drag, startPoint x: 287, startPoint y: 78, endPoint x: 325, endPoint y: 135, distance: 68.5
click at [287, 78] on div "Creators" at bounding box center [283, 80] width 120 height 19
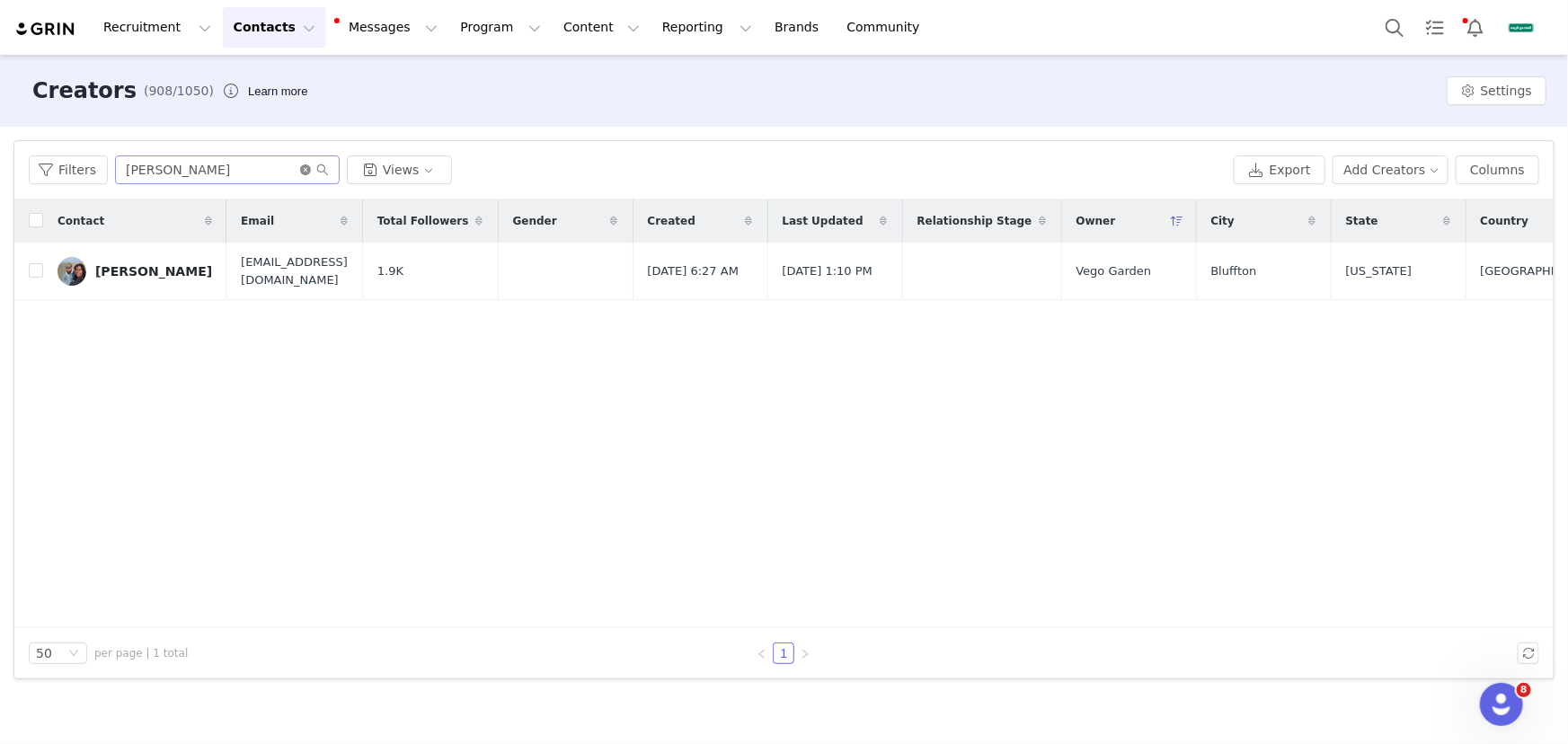
click at [302, 168] on icon "icon: close-circle" at bounding box center [305, 169] width 11 height 11
click at [263, 171] on input "text" at bounding box center [228, 170] width 225 height 29
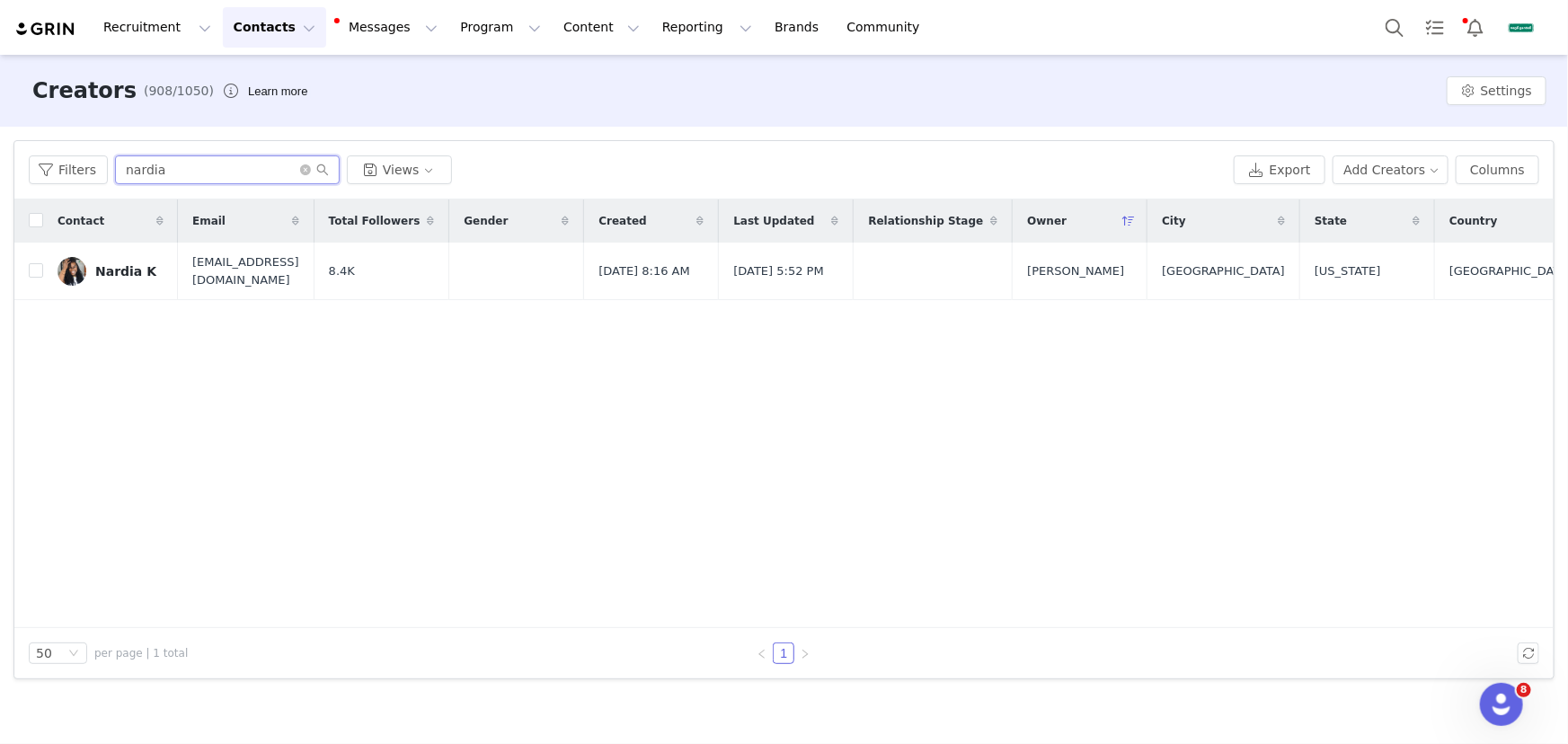
type input "nardia"
click at [134, 270] on div "Nardia K" at bounding box center [126, 271] width 61 height 14
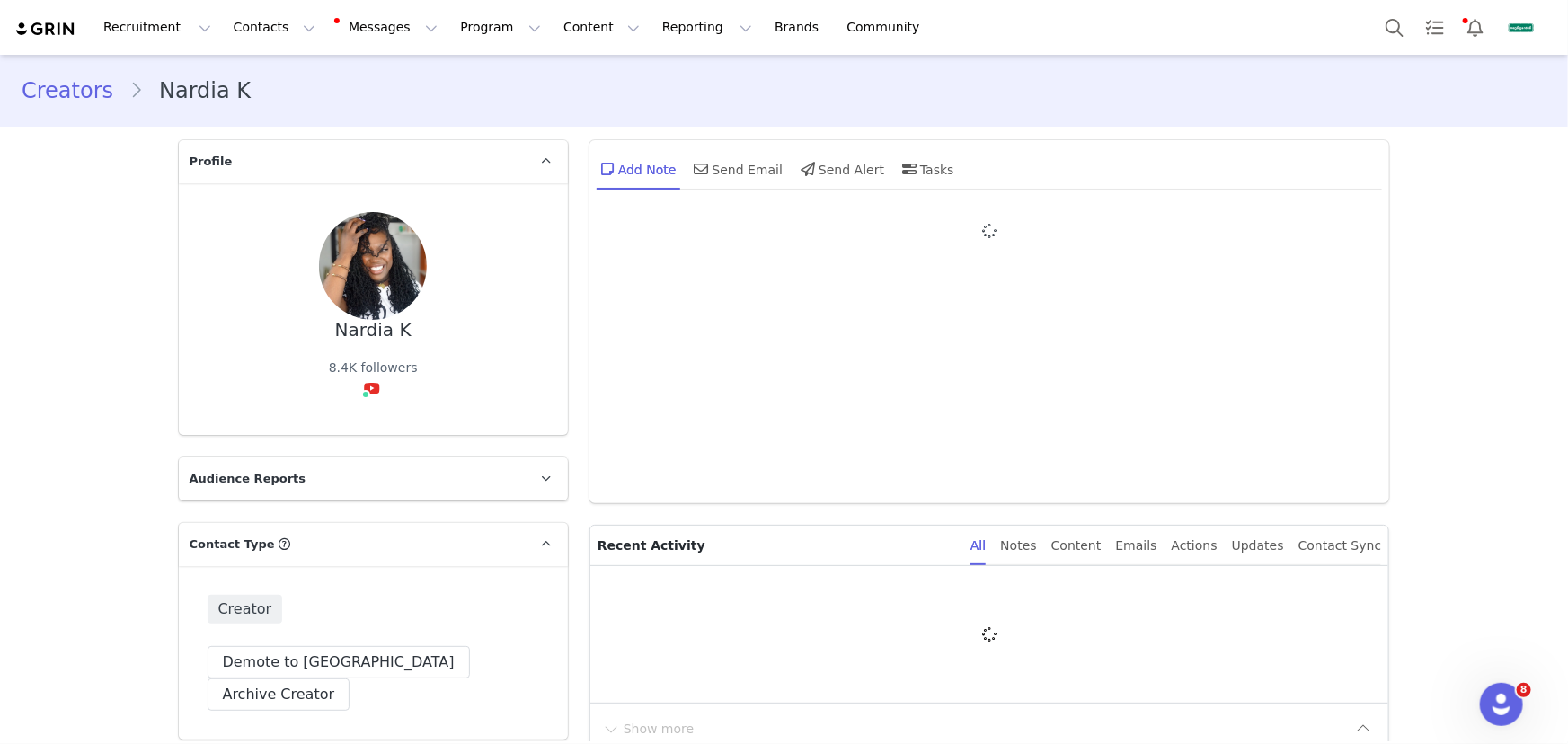
type input "+1 ([GEOGRAPHIC_DATA])"
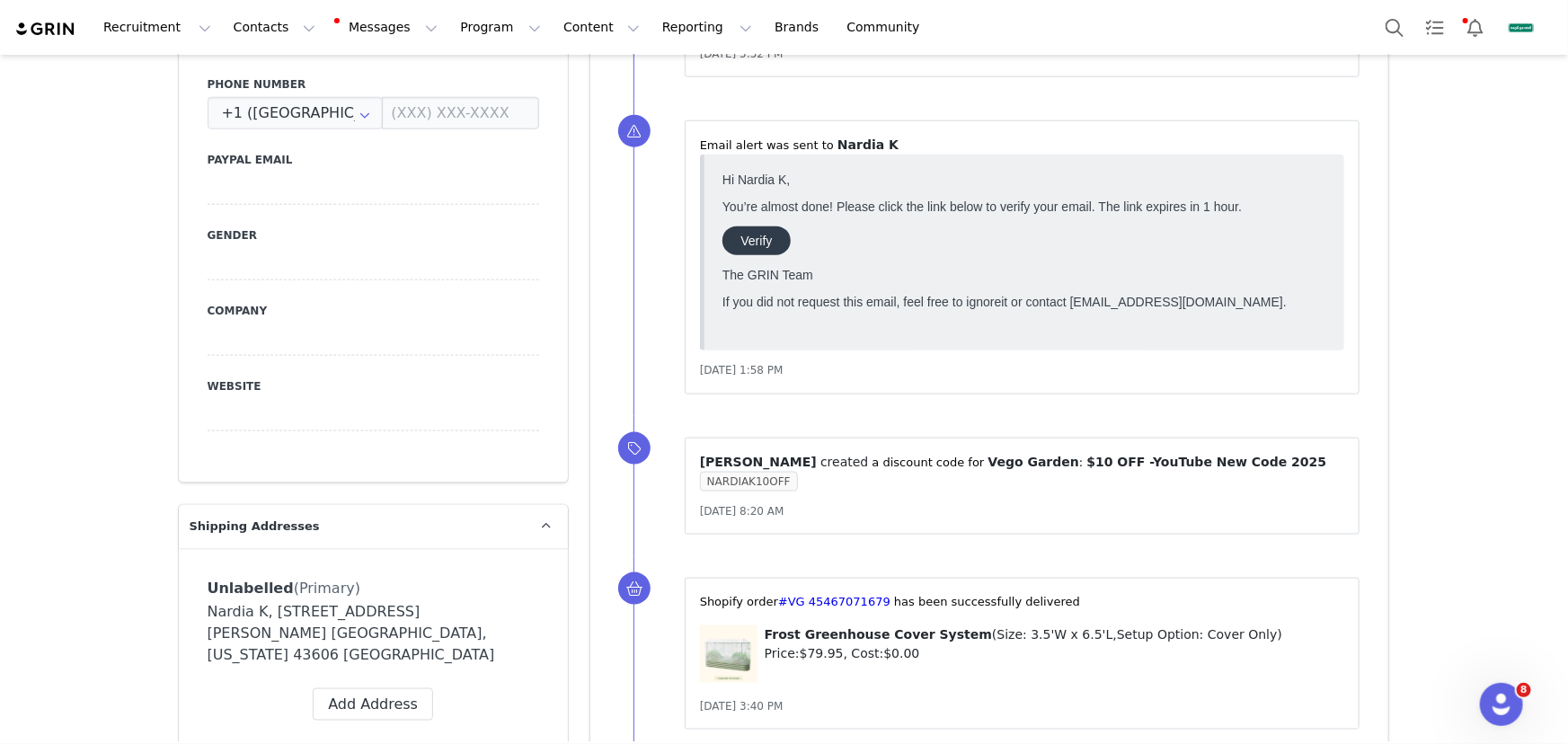
scroll to position [1307, 0]
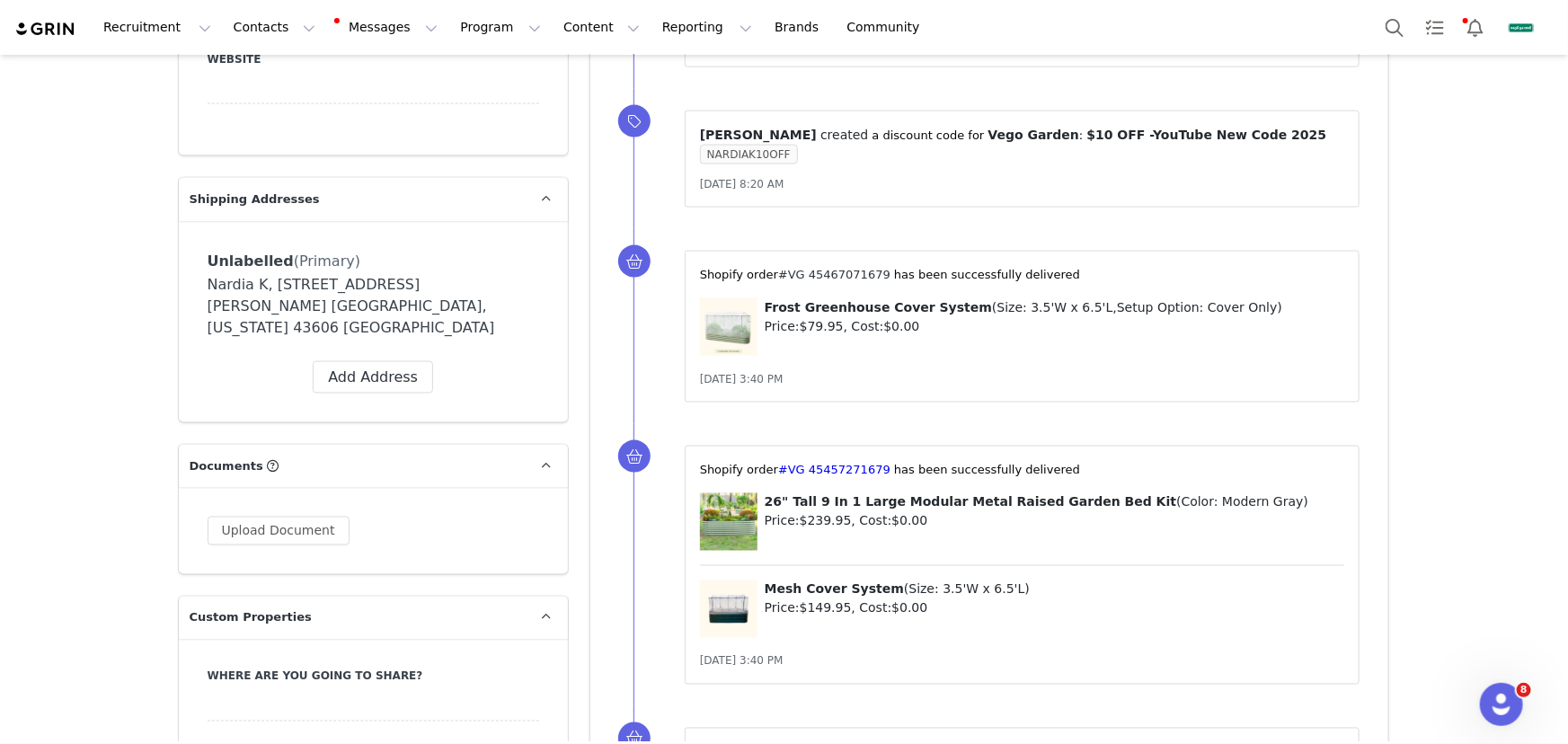
click at [862, 271] on link "#VG 45467071679" at bounding box center [834, 275] width 112 height 13
click at [651, 30] on button "Reporting Reporting" at bounding box center [707, 27] width 111 height 40
click at [688, 117] on p "Report Builder" at bounding box center [675, 113] width 90 height 19
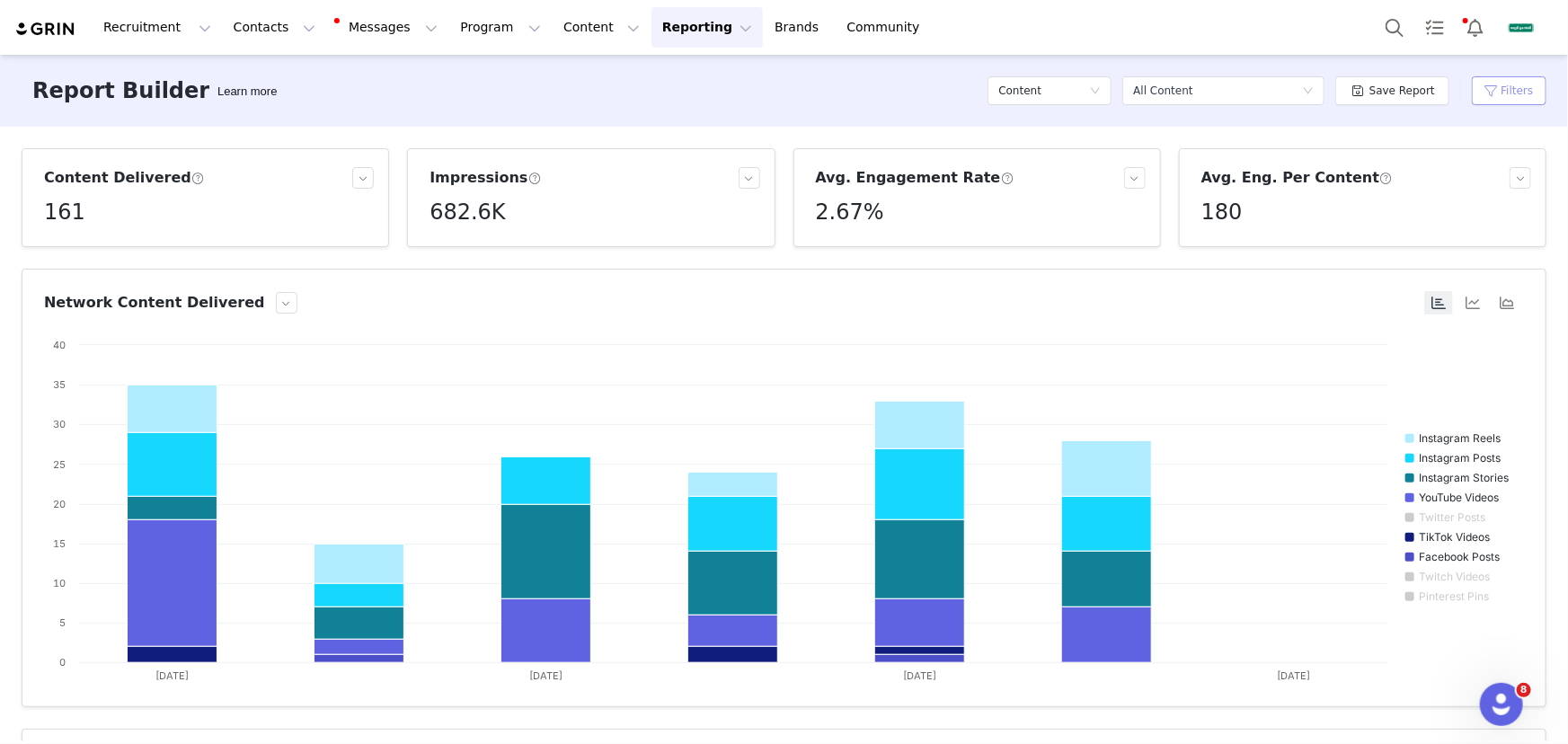
click at [1535, 91] on button "Filters" at bounding box center [1509, 90] width 75 height 29
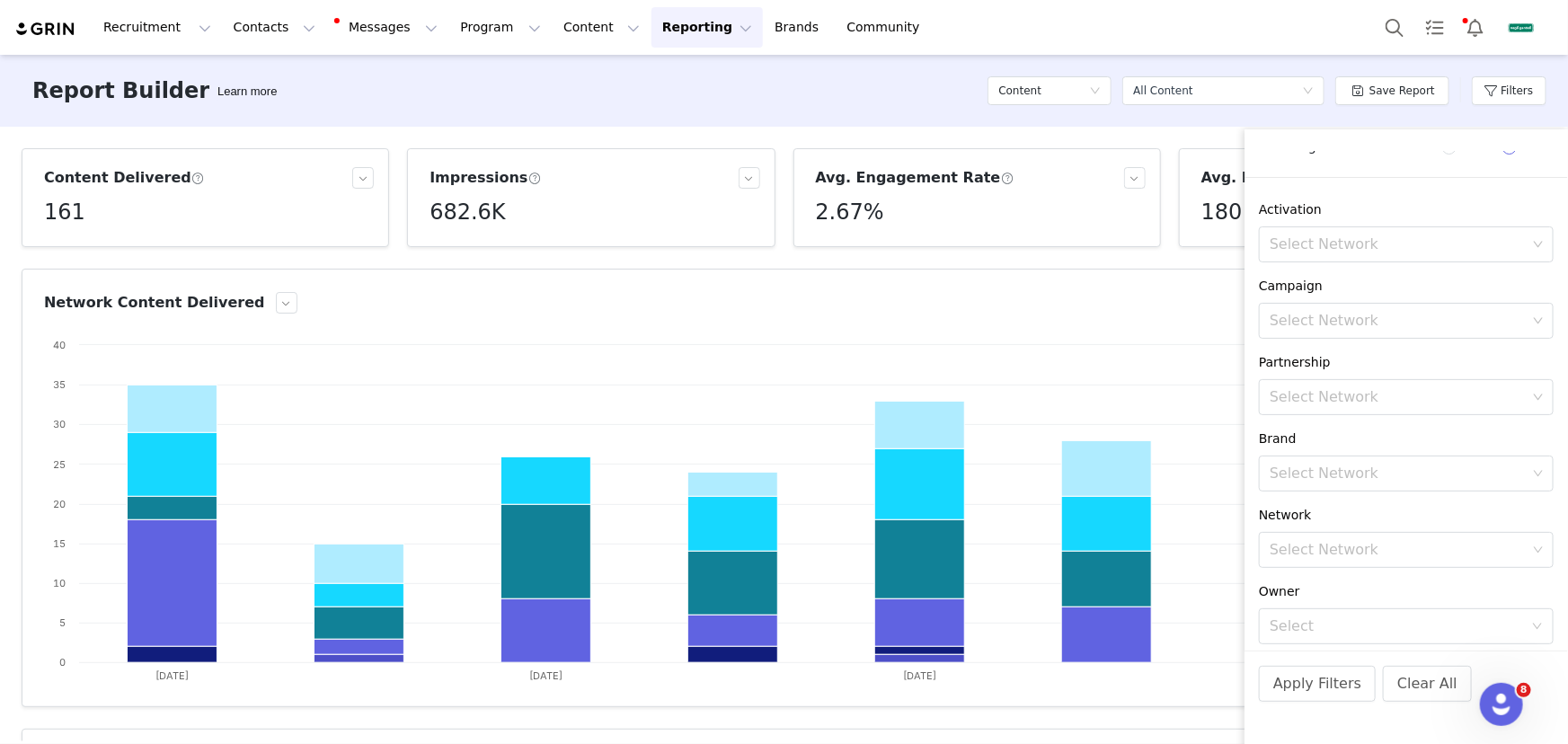
scroll to position [228, 0]
click at [1324, 561] on div "Select" at bounding box center [1396, 560] width 254 height 18
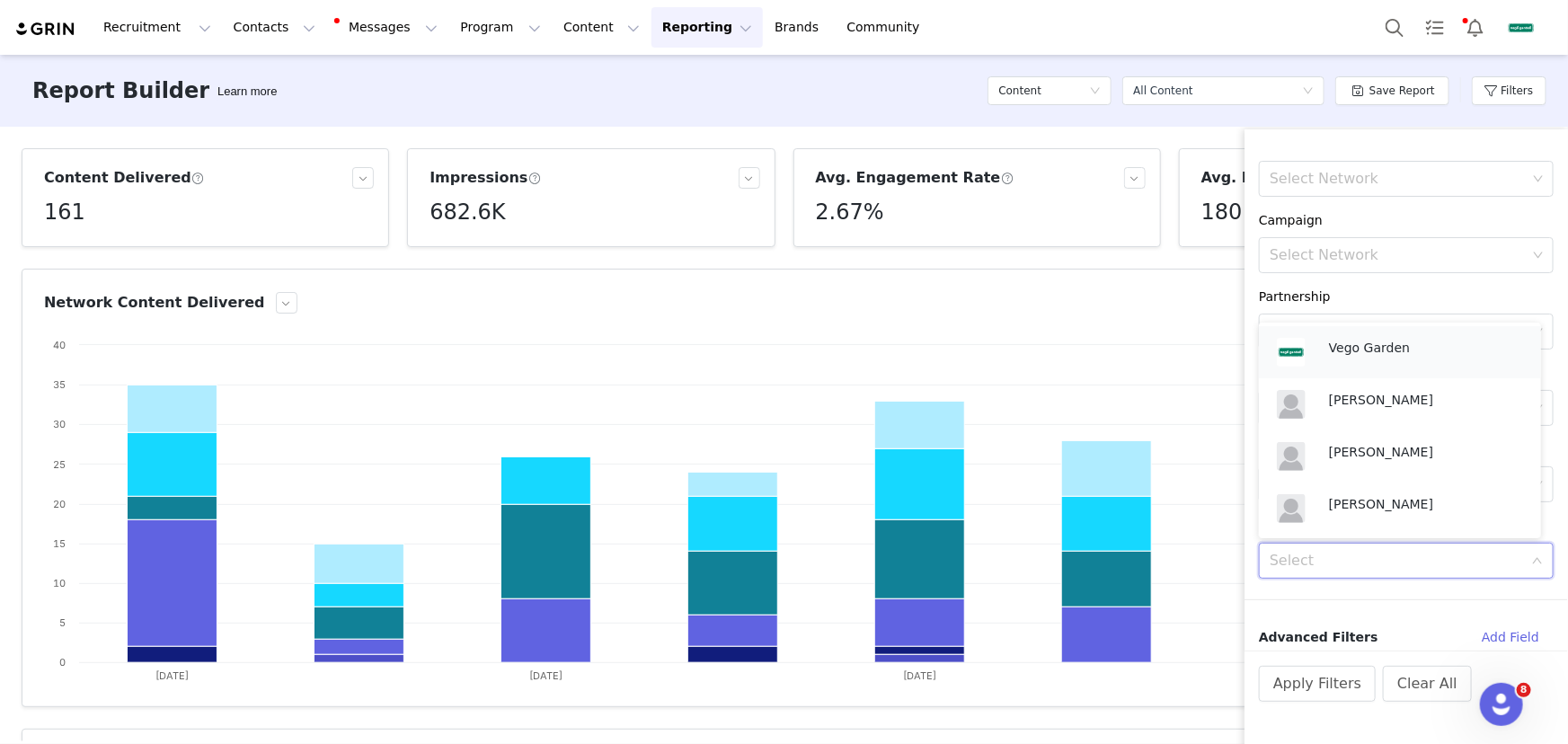
click at [1376, 360] on div "Vego Garden" at bounding box center [1426, 352] width 194 height 27
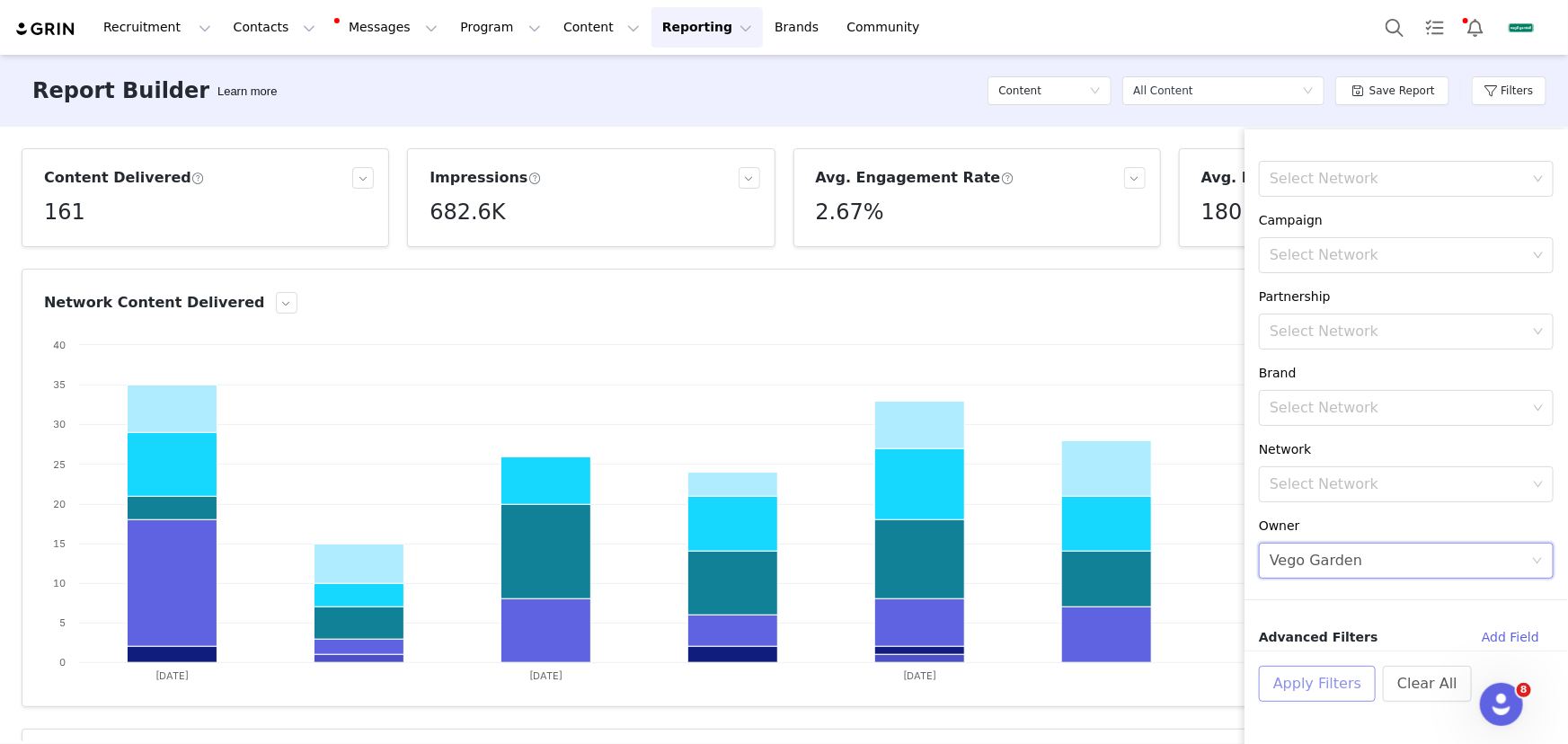
click at [1334, 684] on button "Apply Filters" at bounding box center [1317, 683] width 117 height 36
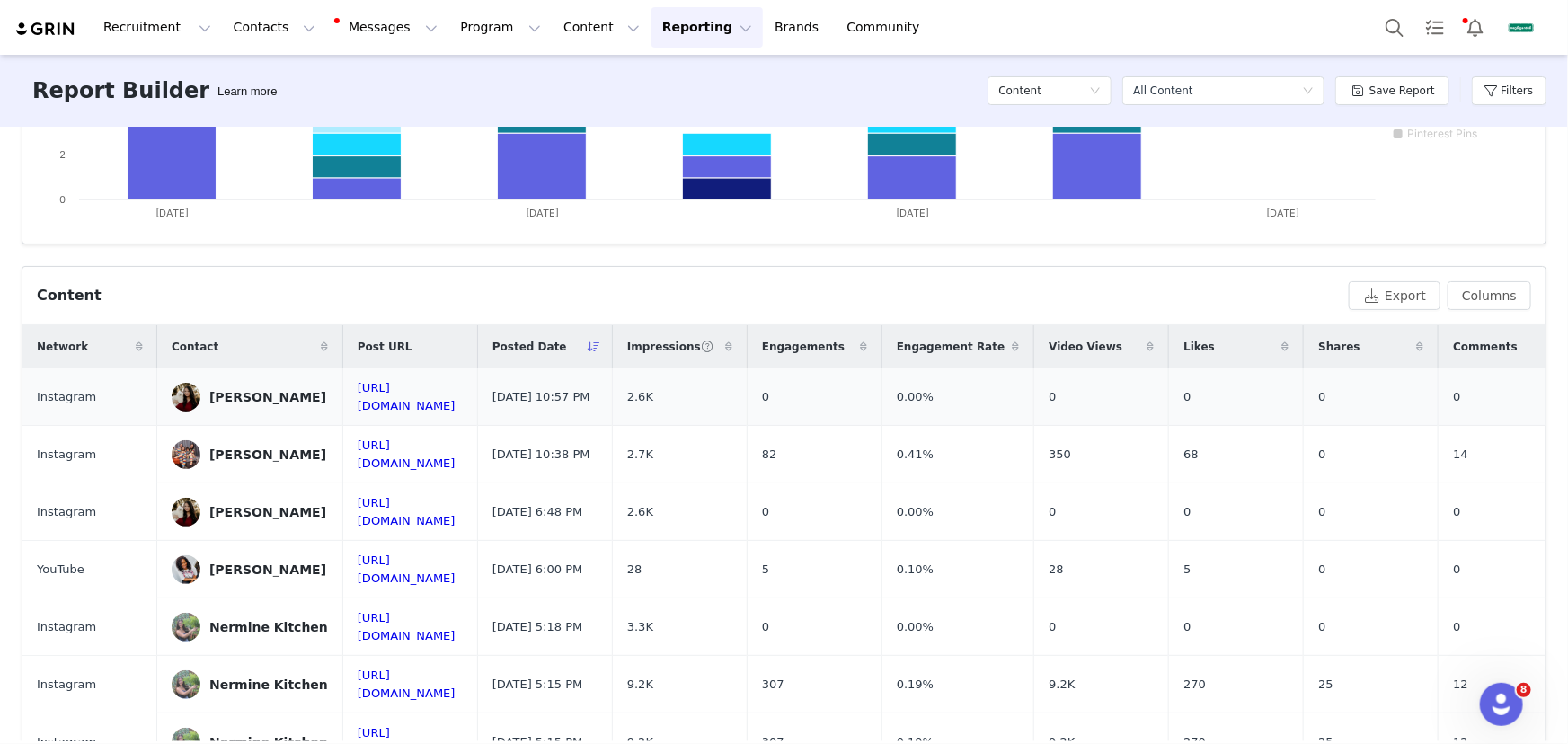
scroll to position [490, 0]
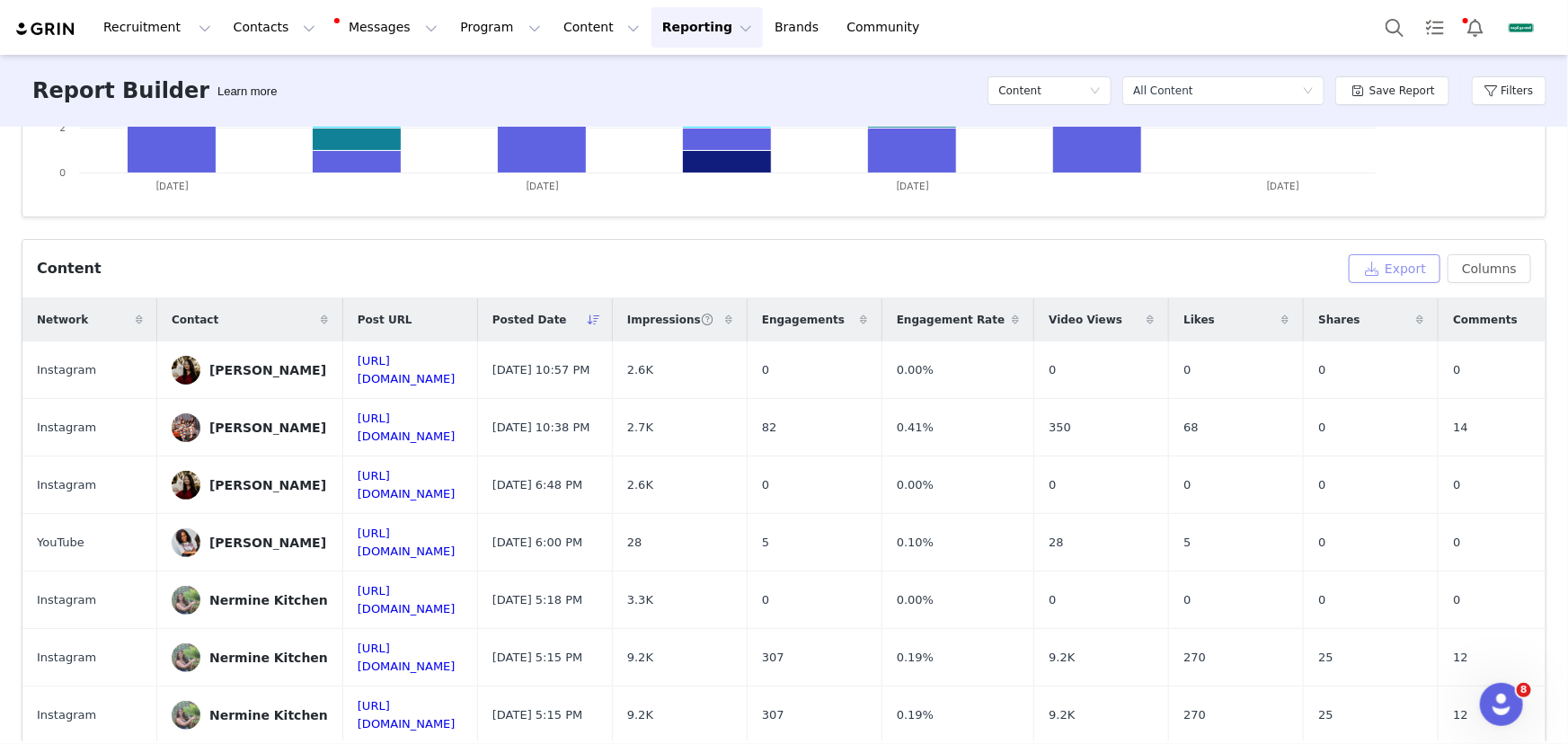
click at [1381, 270] on button "Export" at bounding box center [1393, 269] width 91 height 29
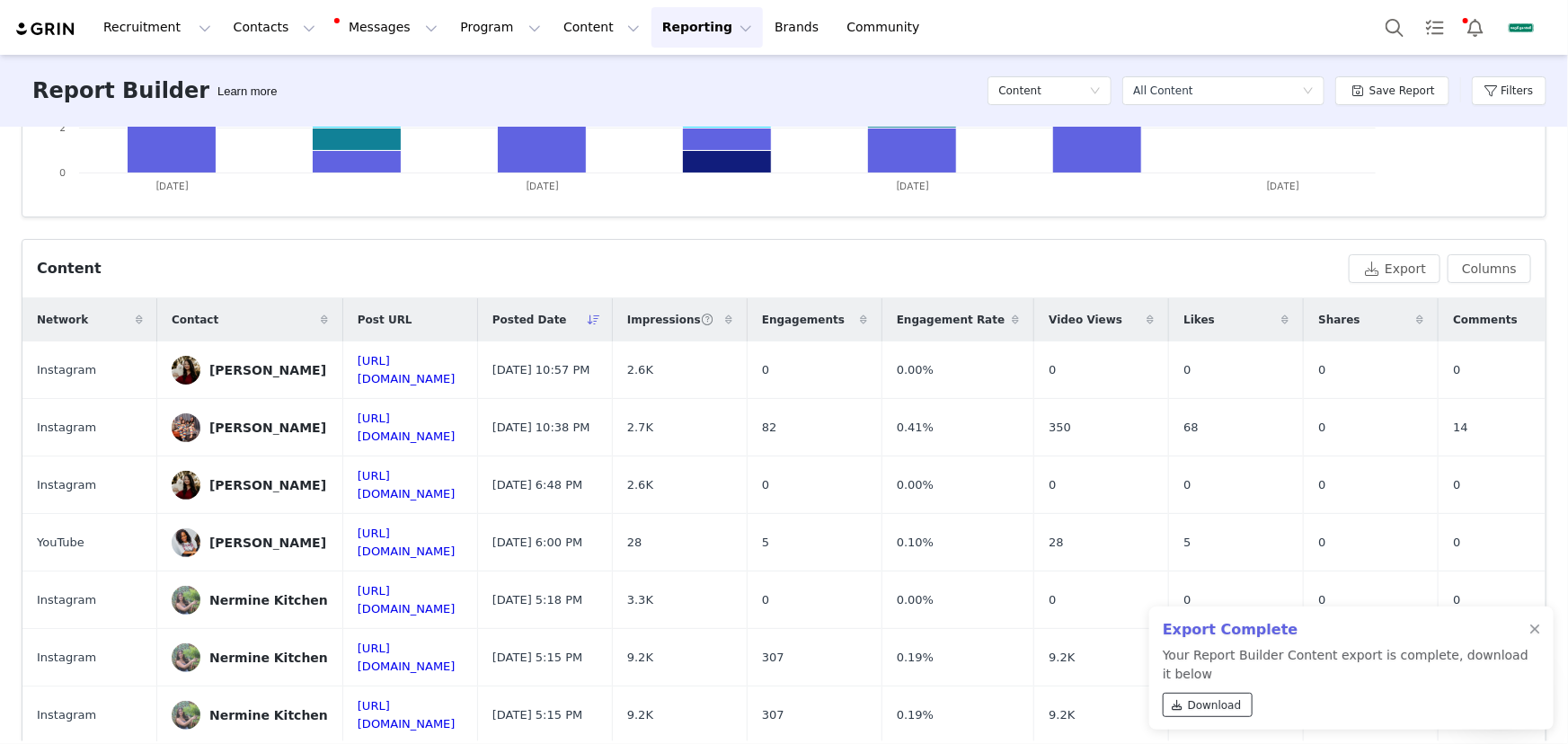
click at [1219, 694] on link "Download" at bounding box center [1208, 705] width 90 height 24
click at [1082, 83] on div "Content" at bounding box center [1043, 90] width 90 height 27
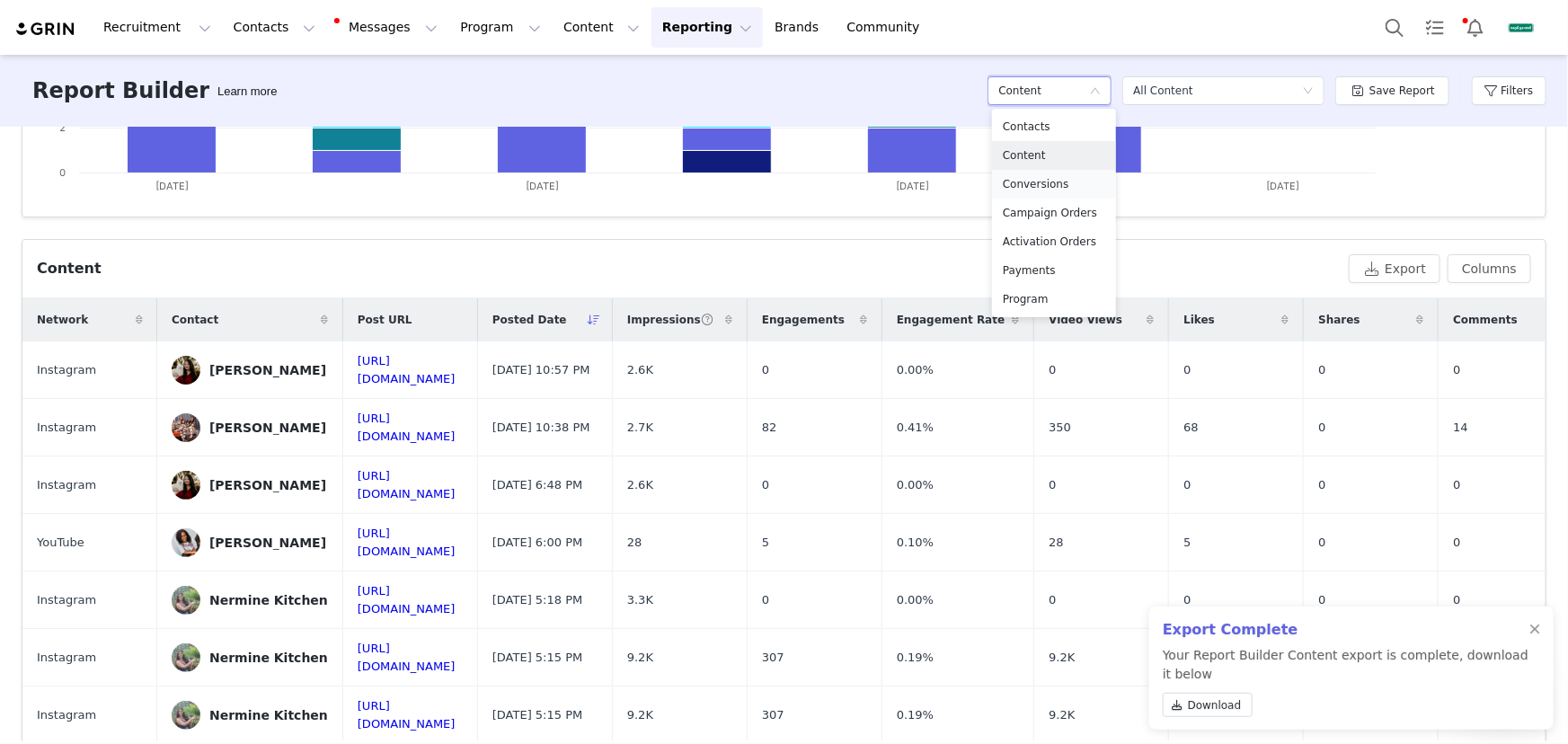
click at [1068, 179] on h5 "Conversions" at bounding box center [1053, 184] width 103 height 20
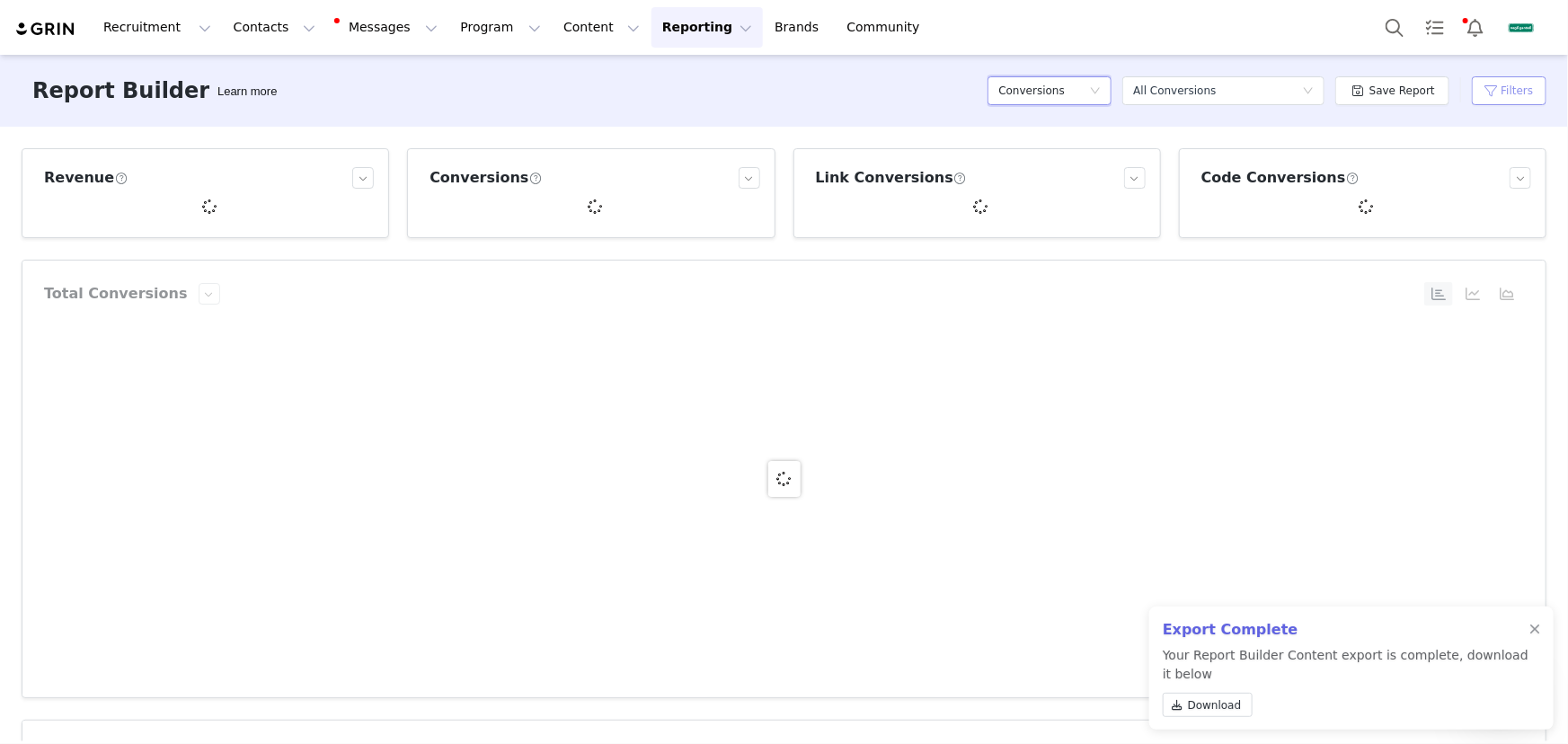
click at [1501, 79] on button "Filters" at bounding box center [1509, 90] width 75 height 29
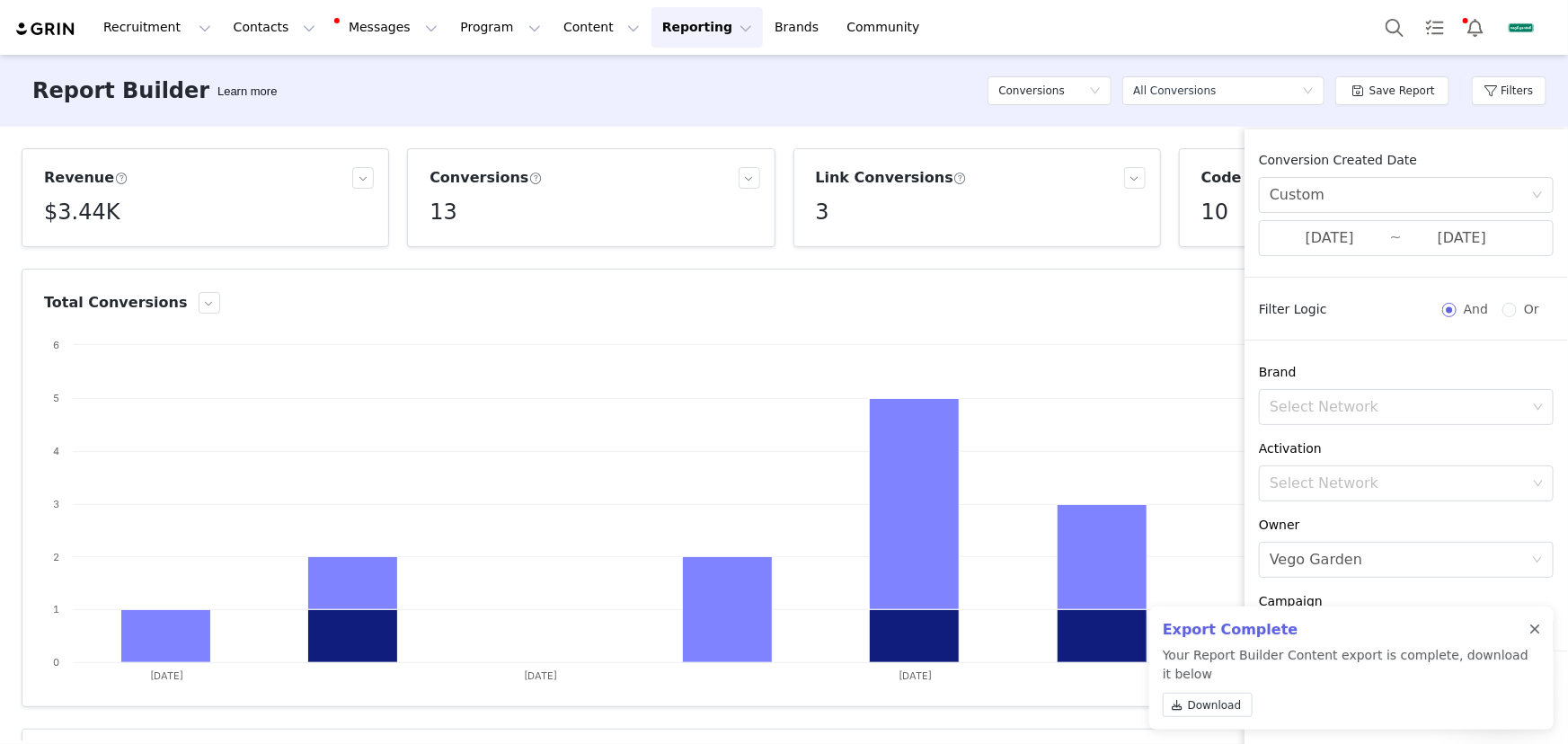
click at [1531, 628] on div at bounding box center [1533, 630] width 11 height 14
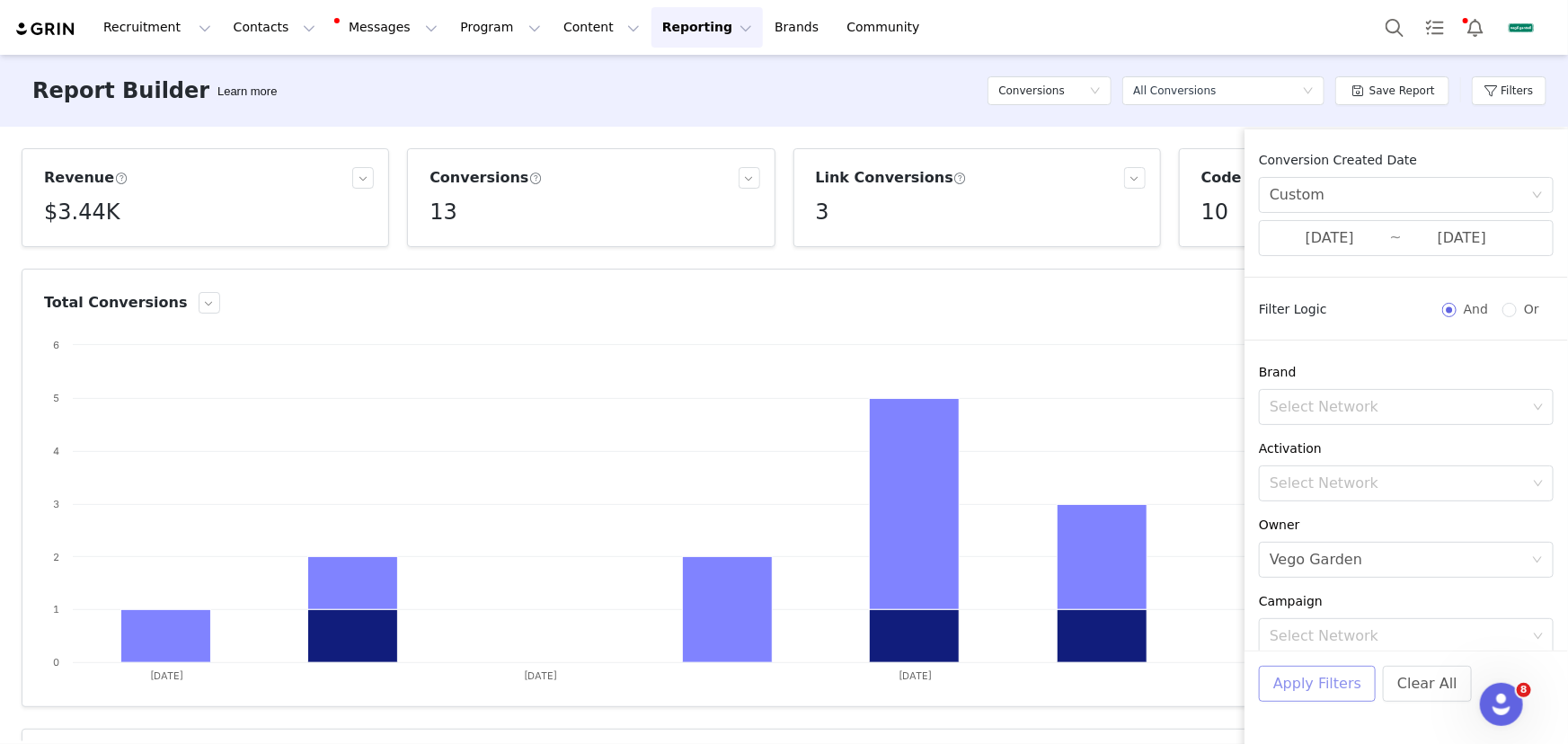
click at [1308, 677] on button "Apply Filters" at bounding box center [1317, 683] width 117 height 36
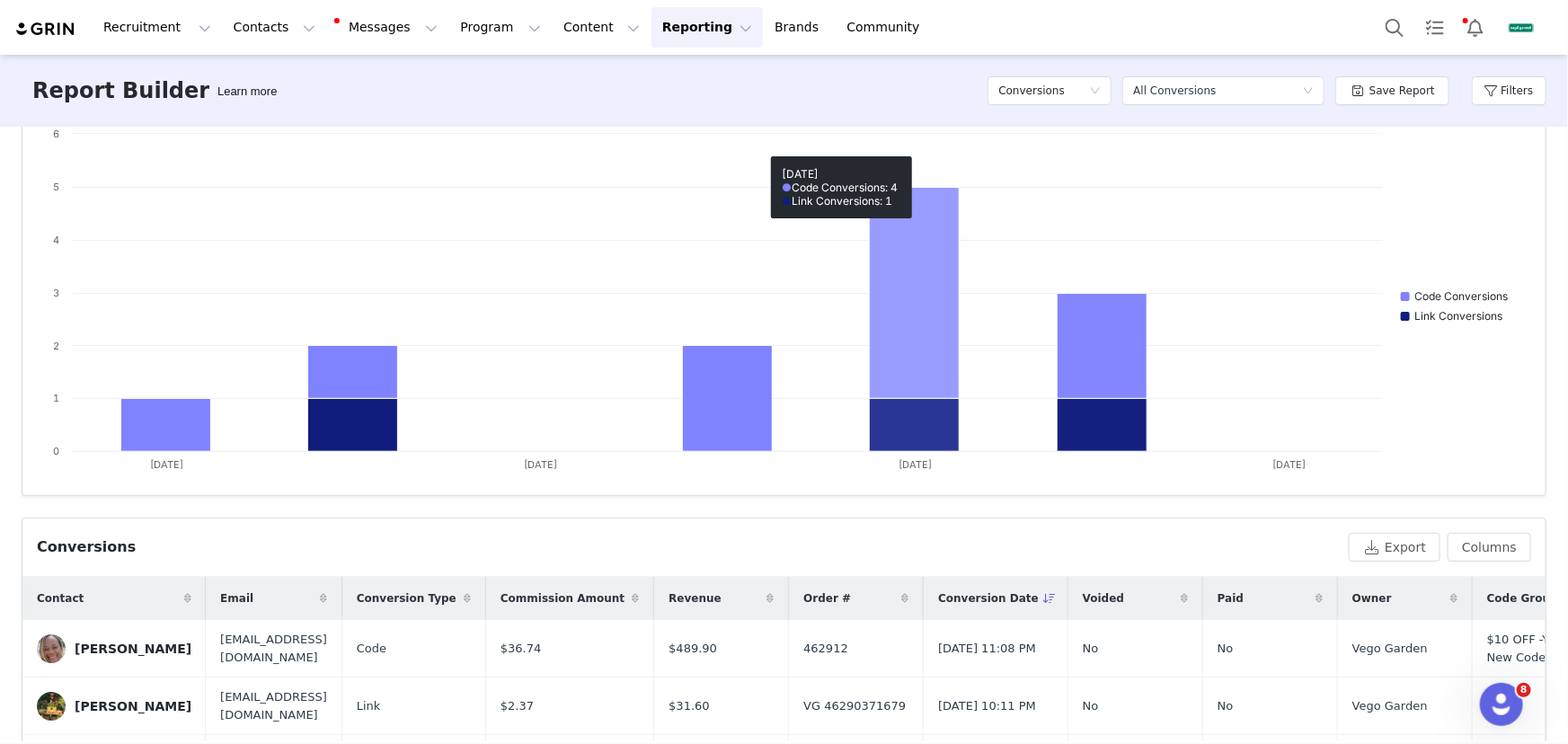
scroll to position [409, 0]
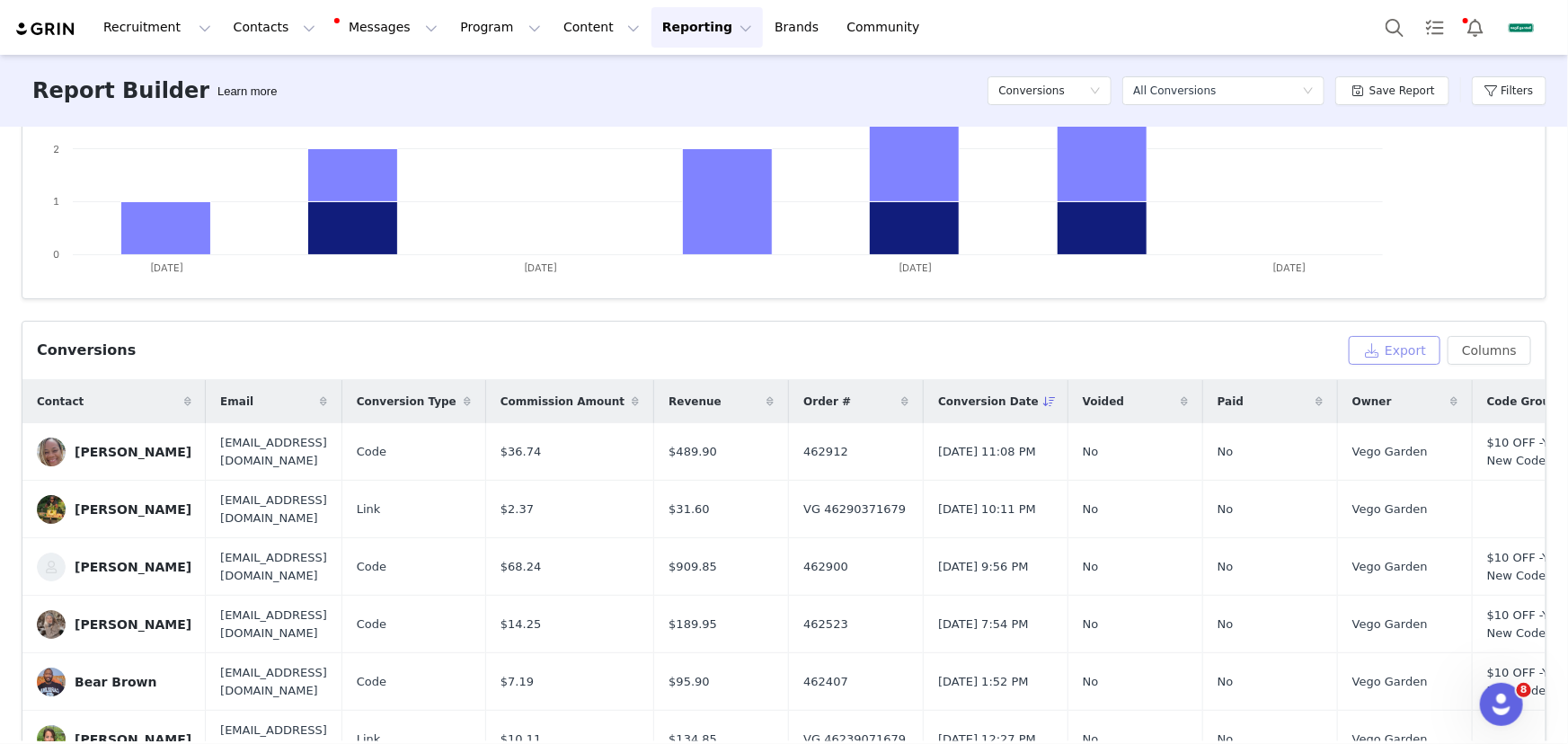
click at [1396, 351] on button "Export" at bounding box center [1393, 351] width 91 height 29
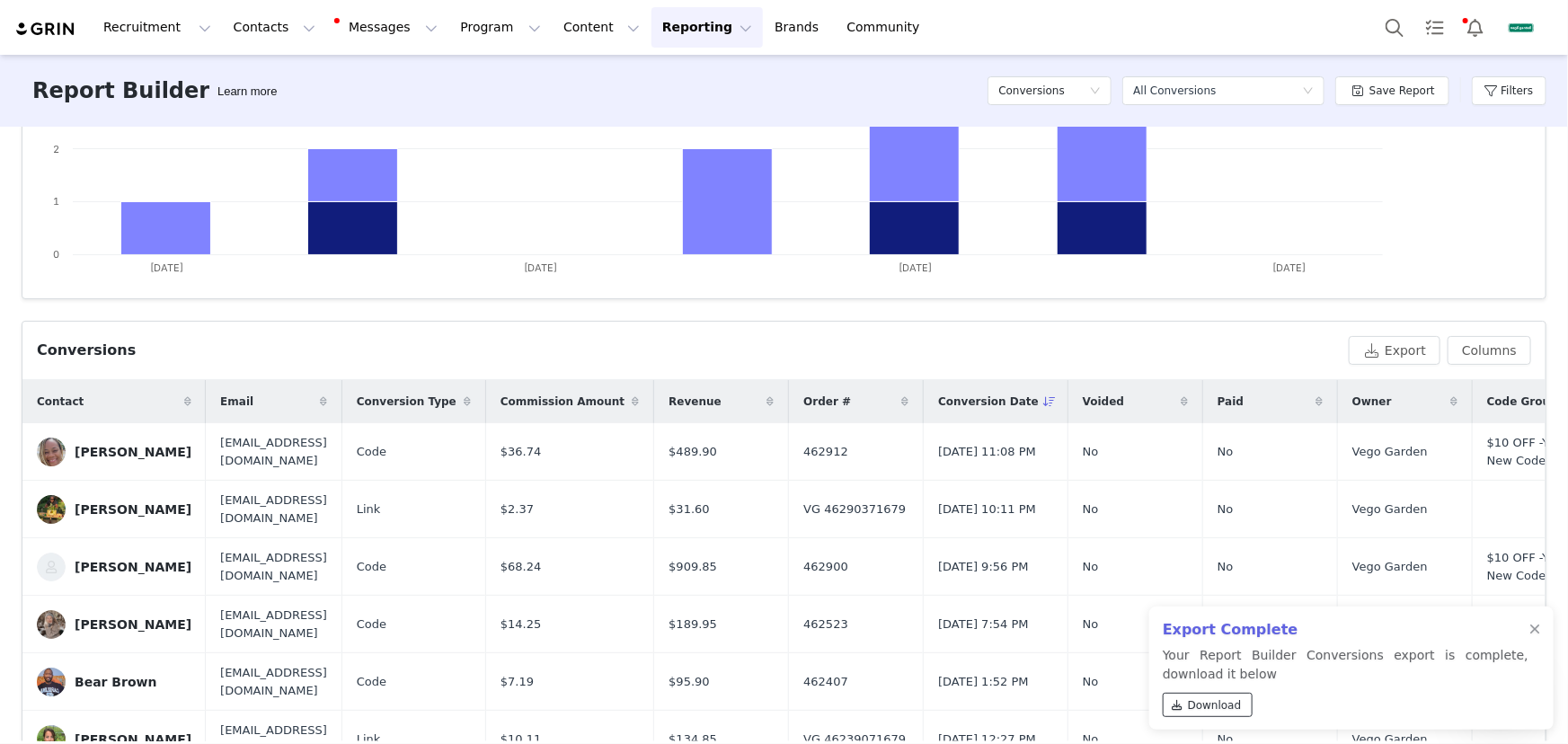
click at [1222, 707] on span "Download" at bounding box center [1214, 706] width 54 height 16
drag, startPoint x: 1508, startPoint y: 86, endPoint x: 1503, endPoint y: 126, distance: 40.3
click at [1508, 86] on button "Filters" at bounding box center [1509, 90] width 75 height 29
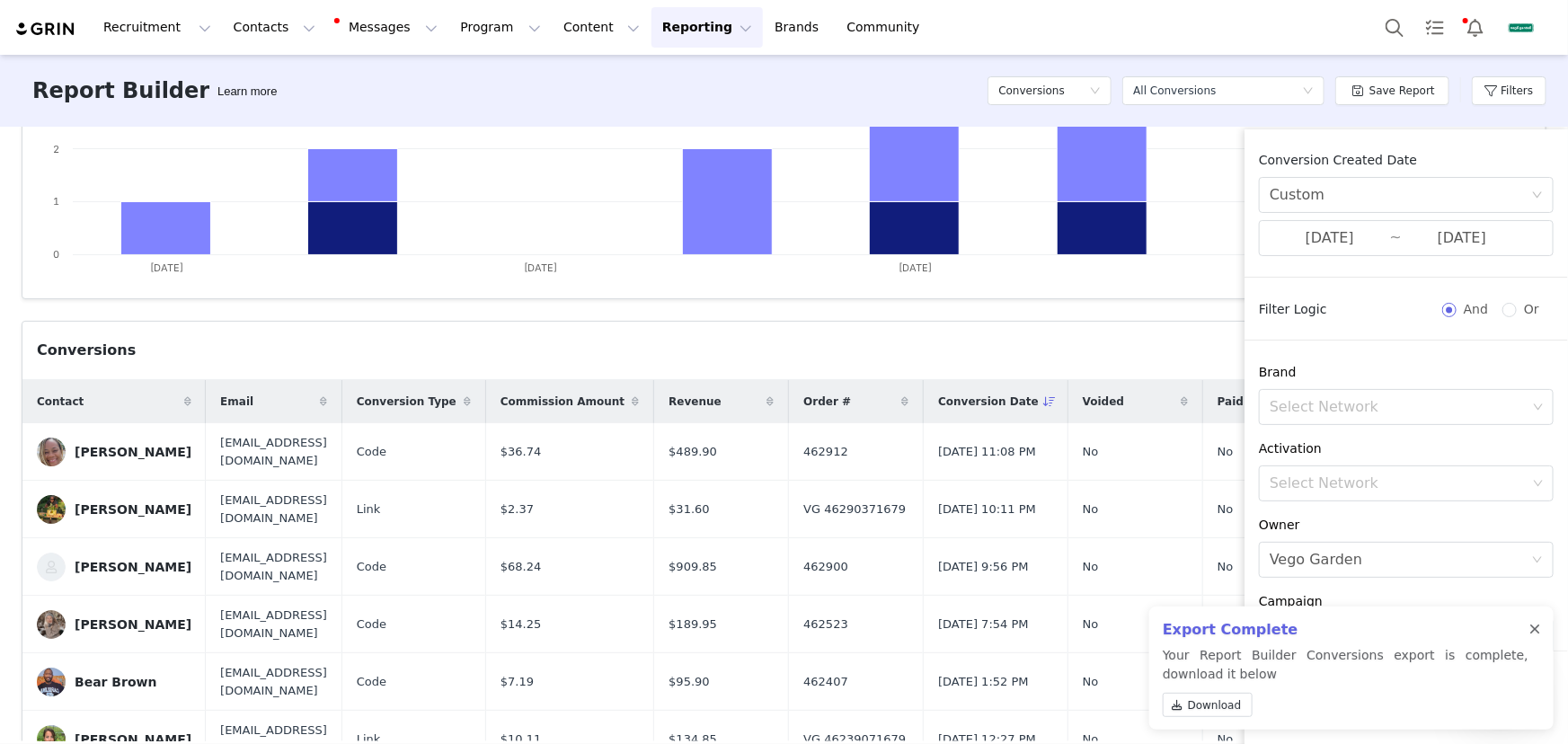
click at [1535, 628] on div at bounding box center [1533, 630] width 11 height 14
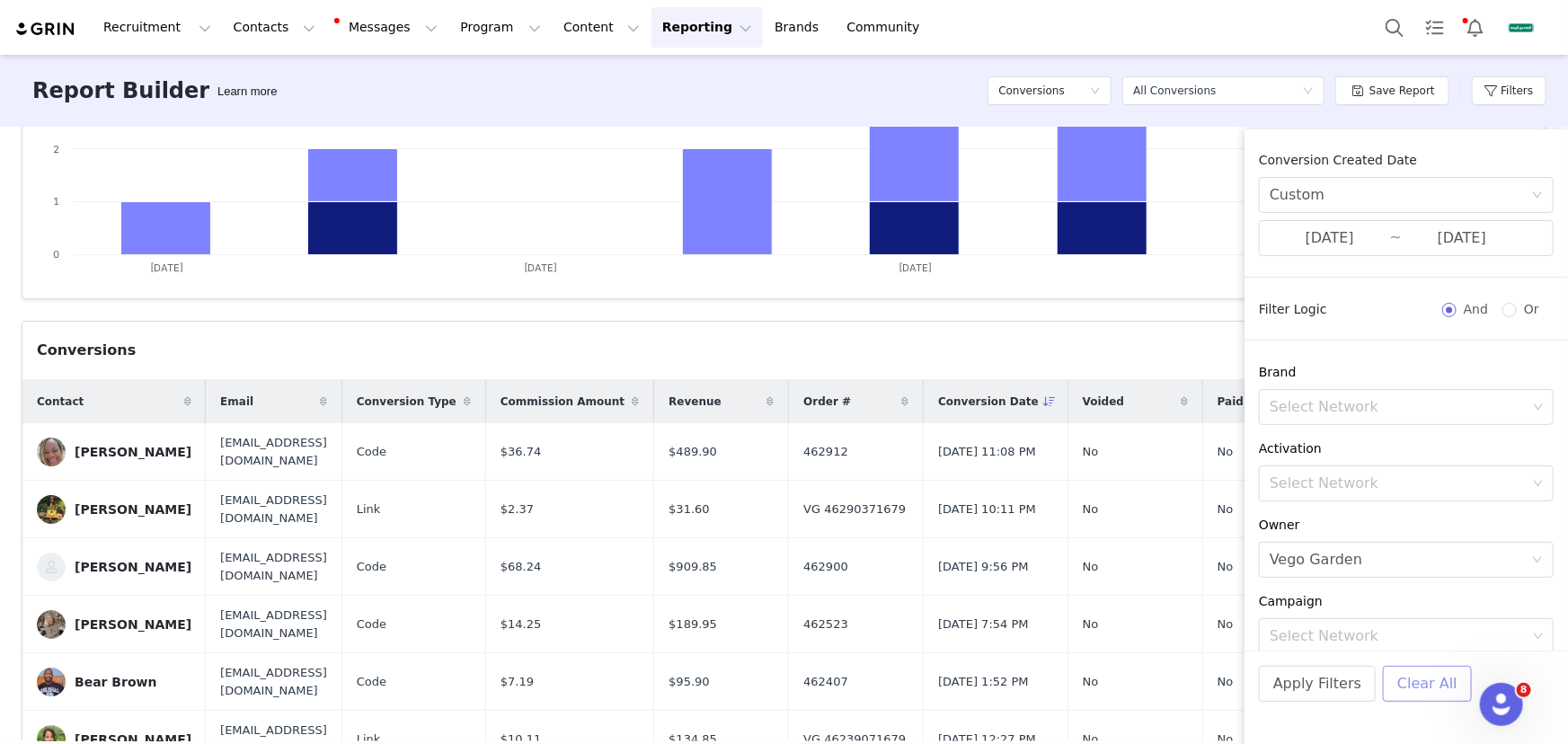
click at [1400, 694] on button "Clear All" at bounding box center [1427, 683] width 89 height 36
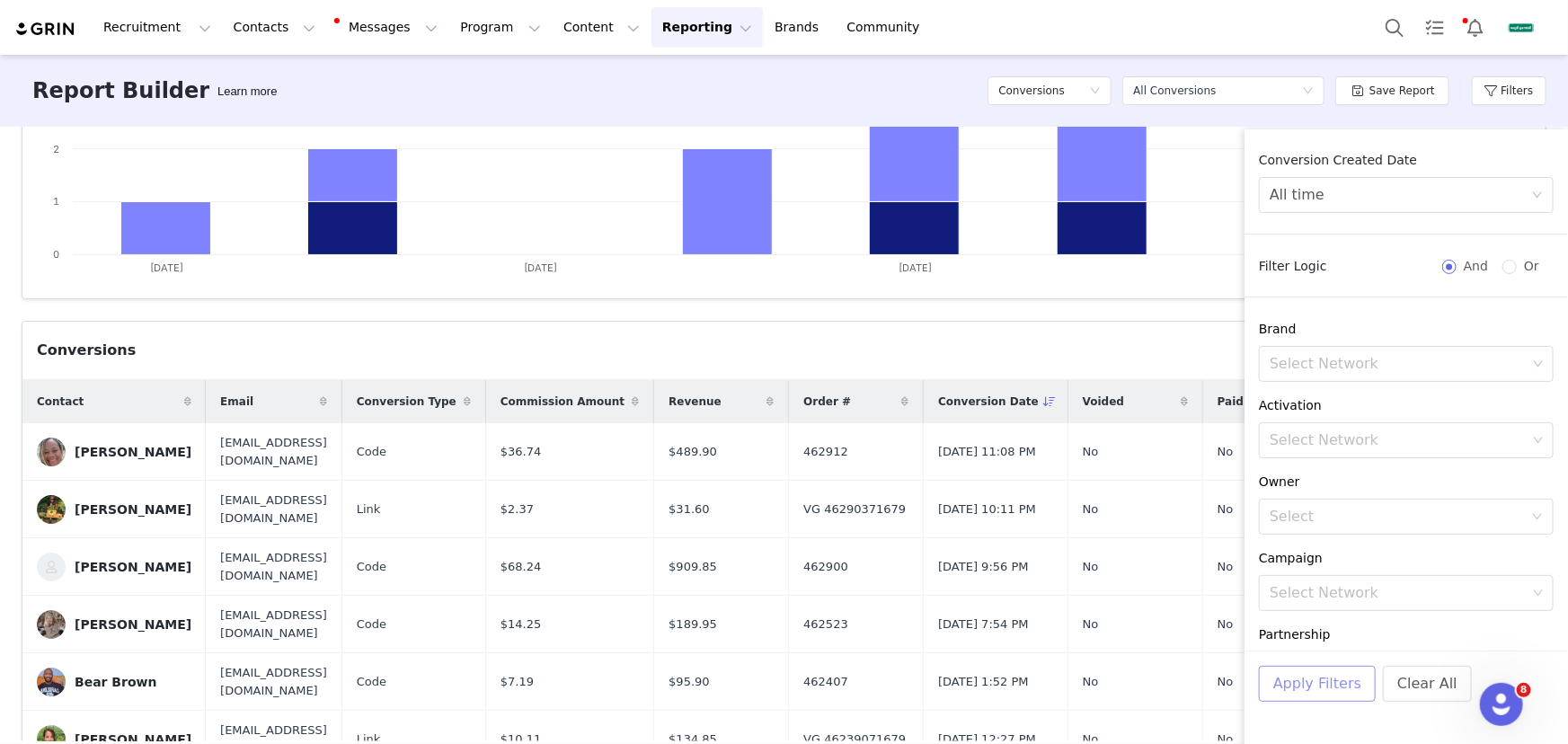
click at [1355, 694] on button "Apply Filters" at bounding box center [1317, 683] width 117 height 36
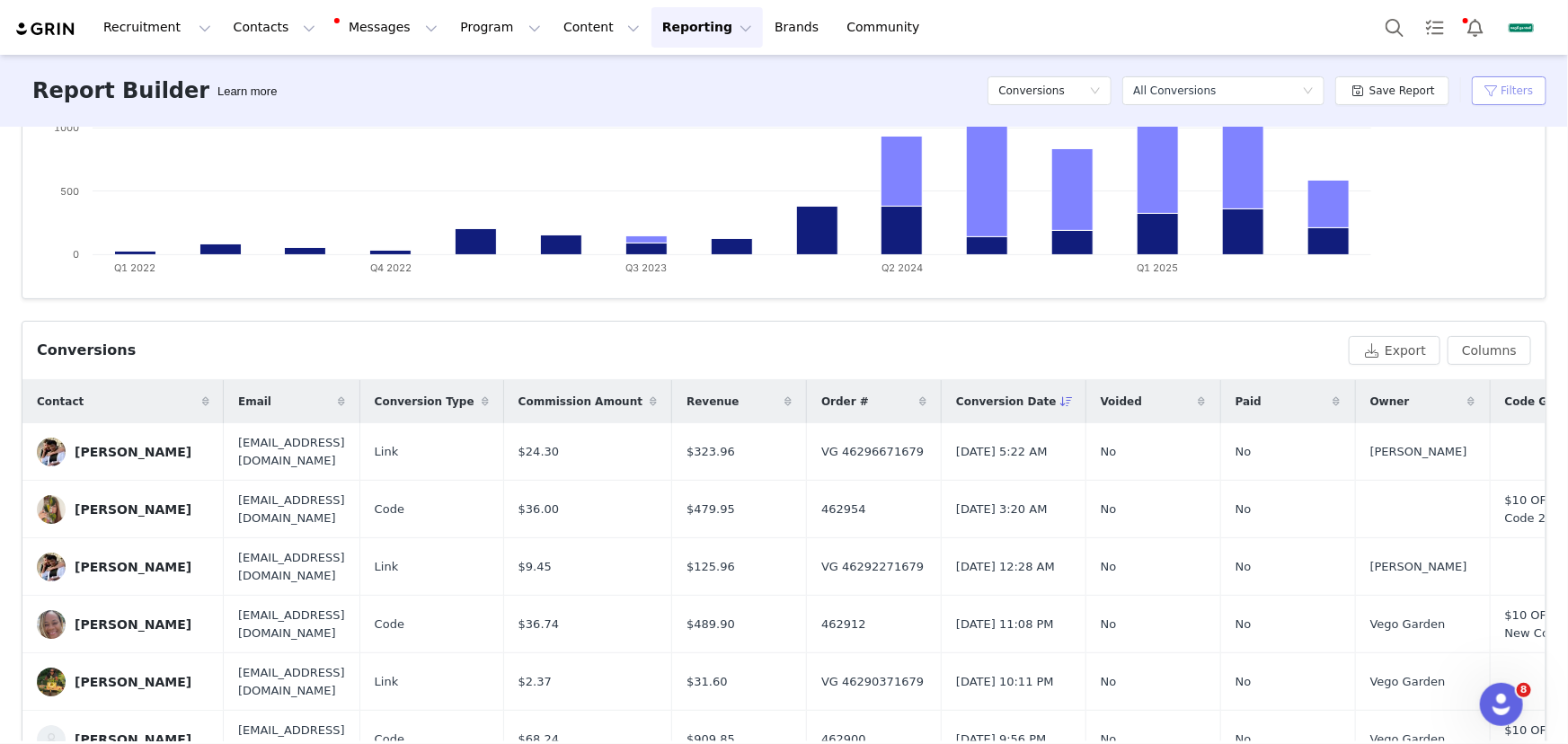
click at [1501, 80] on button "Filters" at bounding box center [1509, 90] width 75 height 29
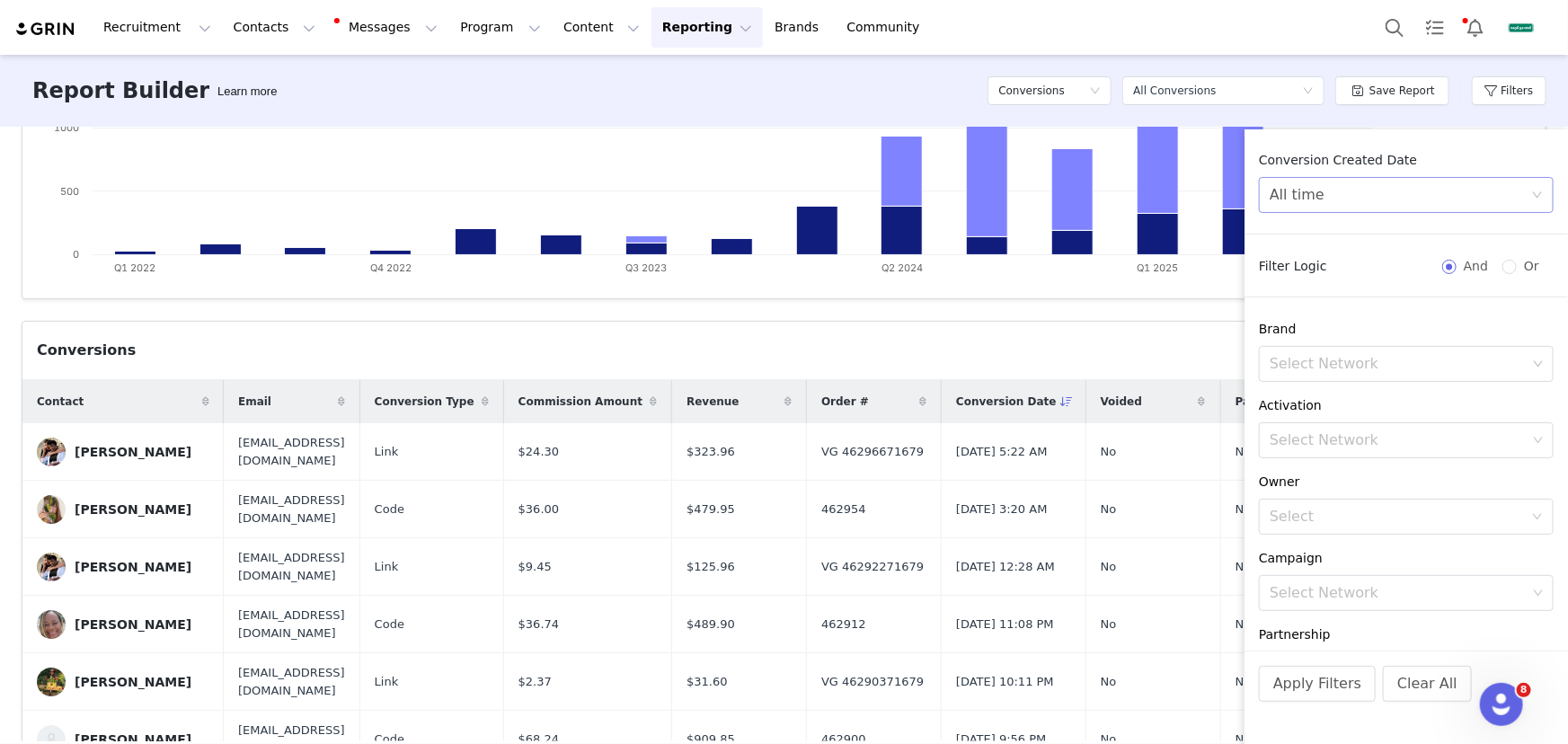
click at [1383, 191] on div "All time" at bounding box center [1400, 195] width 261 height 35
click at [1321, 325] on li "Custom" at bounding box center [1400, 321] width 282 height 29
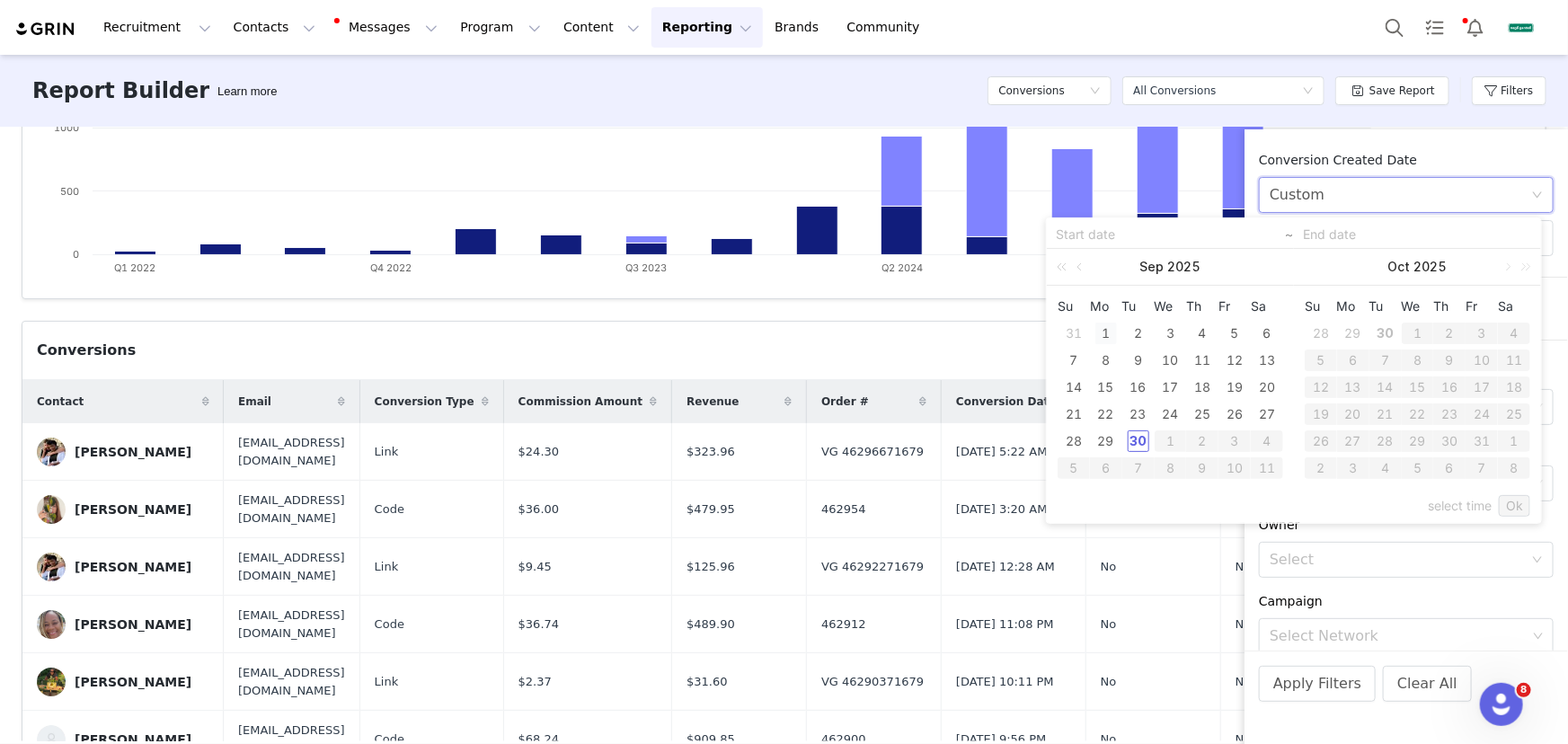
click at [1105, 330] on div "1" at bounding box center [1106, 334] width 21 height 21
type input "09/01/2025"
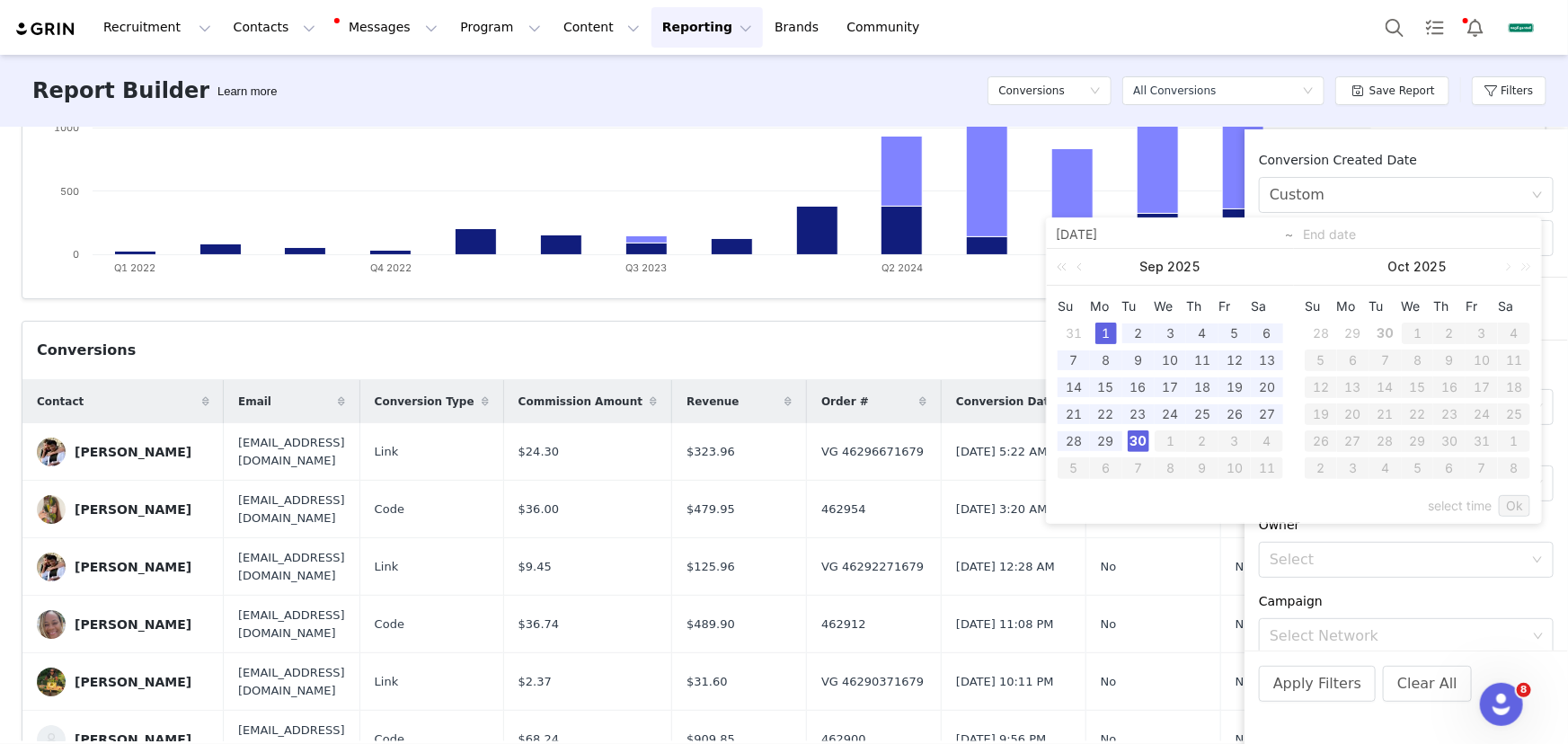
click at [1132, 437] on div "30" at bounding box center [1138, 441] width 21 height 21
type input "[DATE]"
type input "09/01/2025"
type input "[DATE]"
click at [1518, 505] on link "Ok" at bounding box center [1514, 506] width 32 height 21
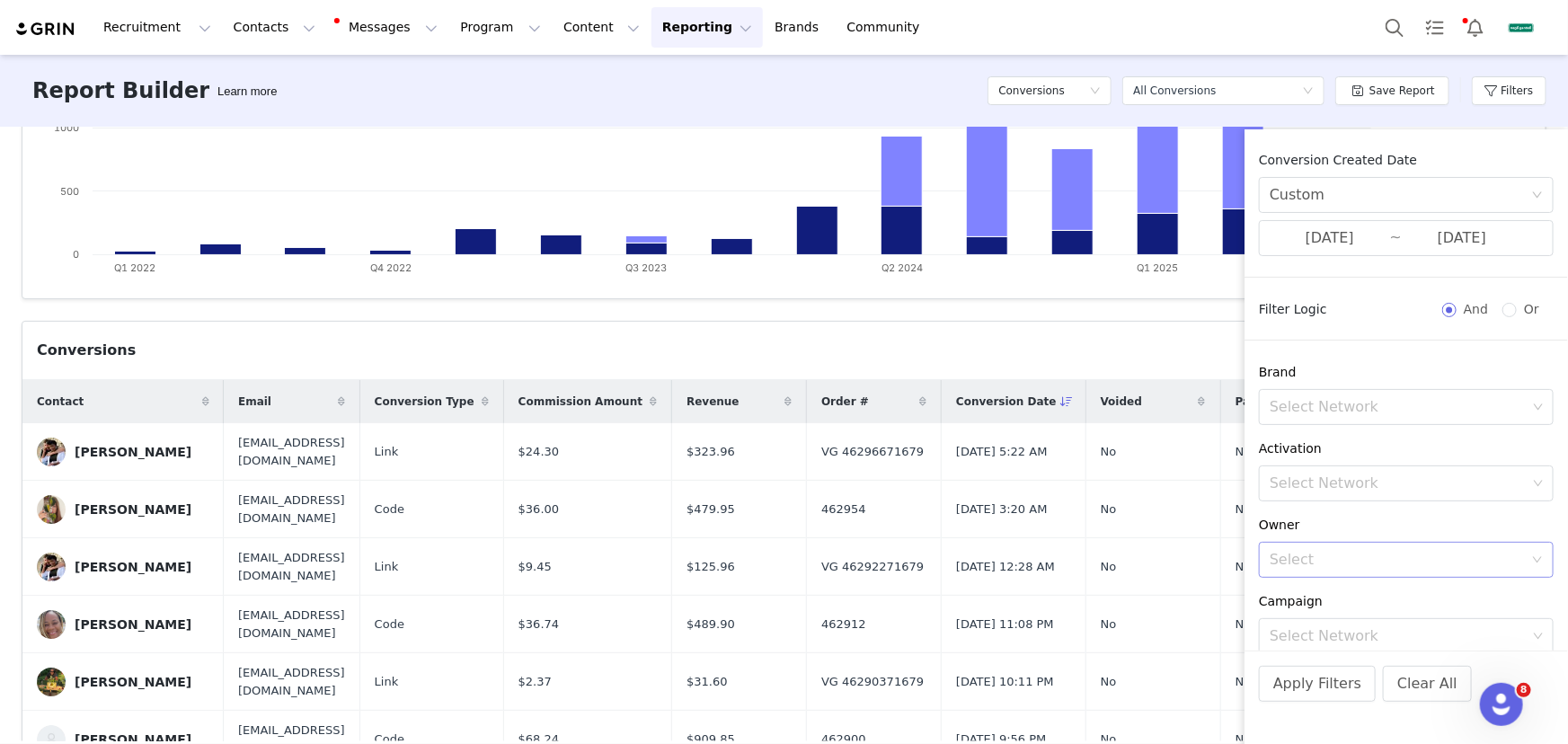
click at [1349, 554] on div "Select" at bounding box center [1396, 559] width 254 height 18
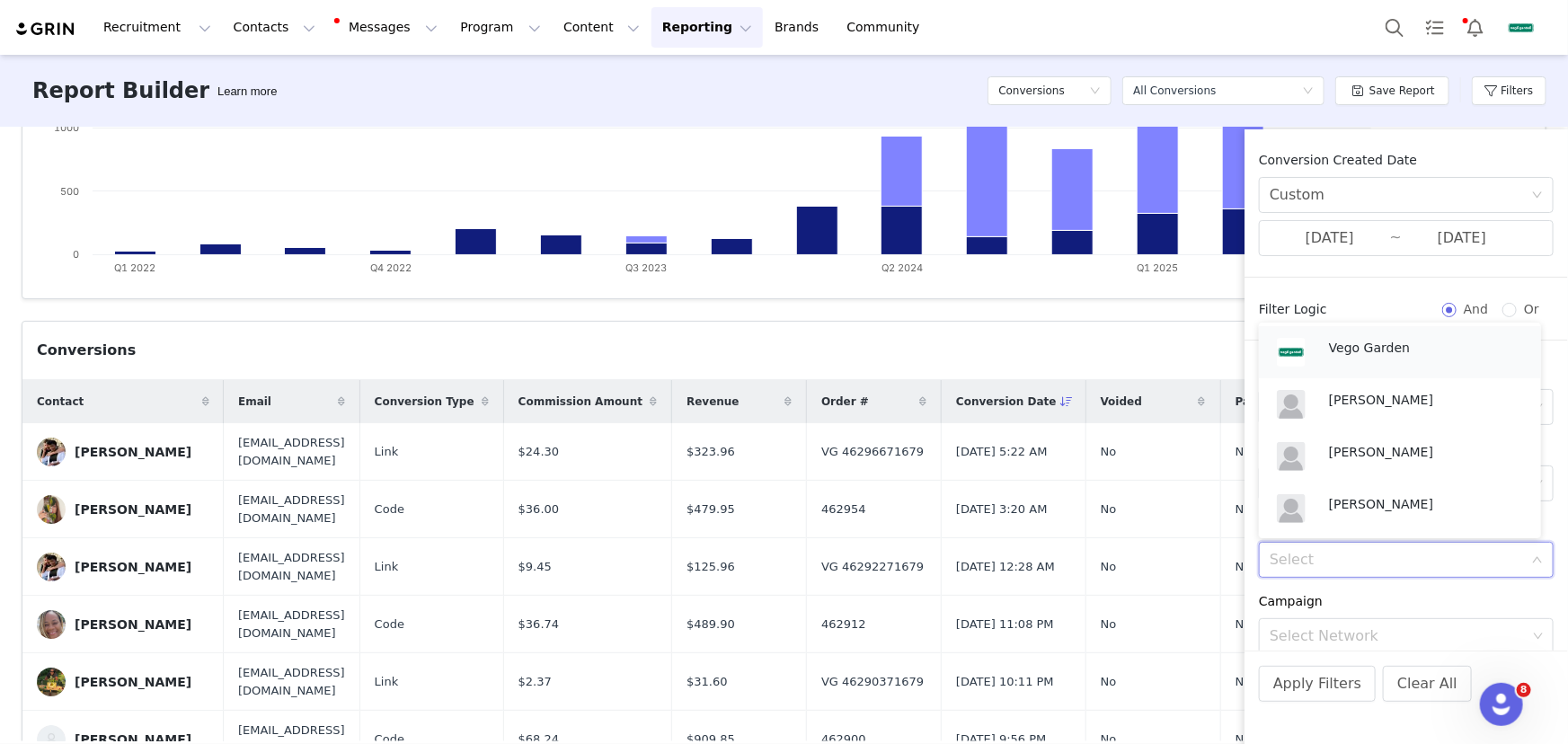
click at [1385, 357] on p "Vego Garden" at bounding box center [1426, 348] width 194 height 20
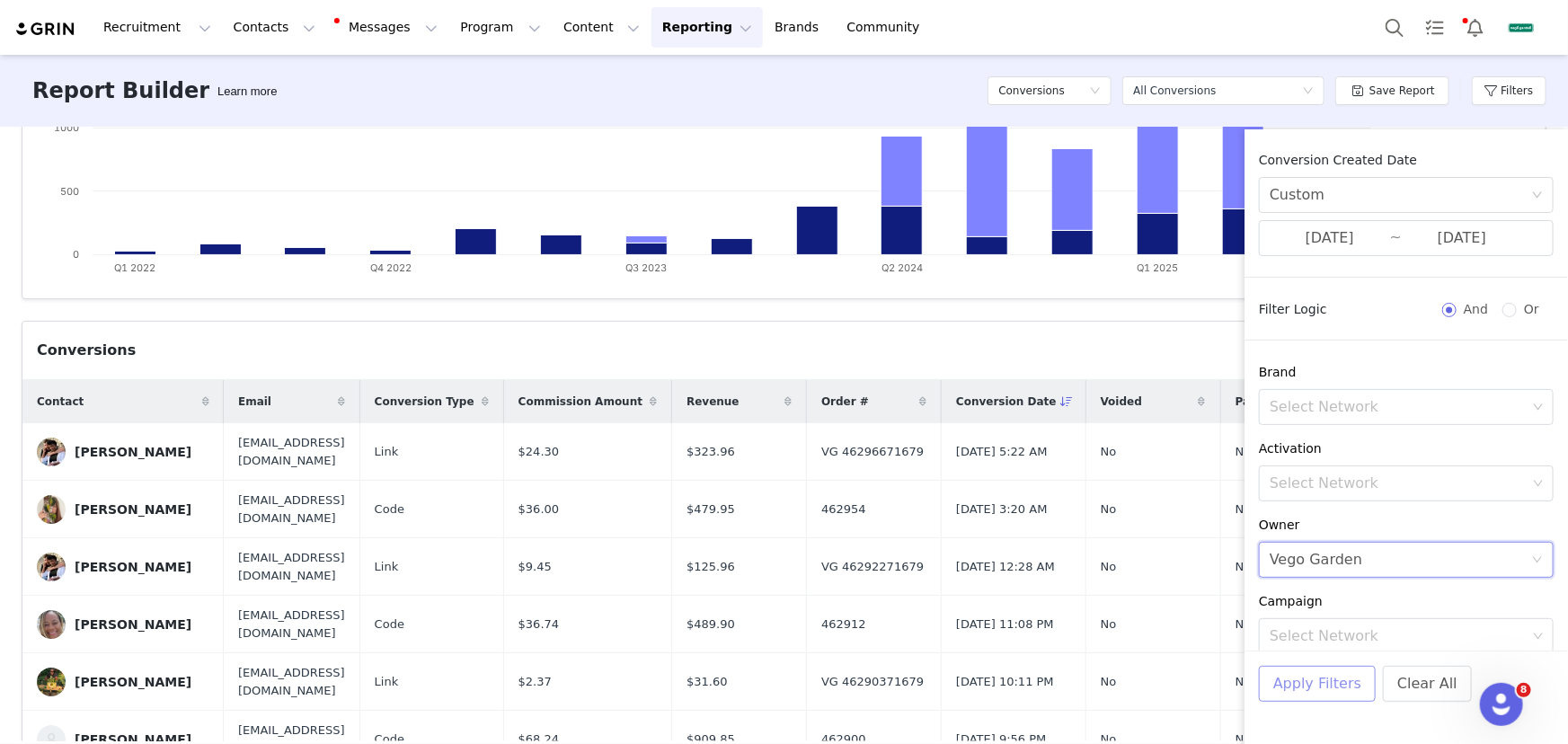
click at [1330, 680] on button "Apply Filters" at bounding box center [1317, 683] width 117 height 36
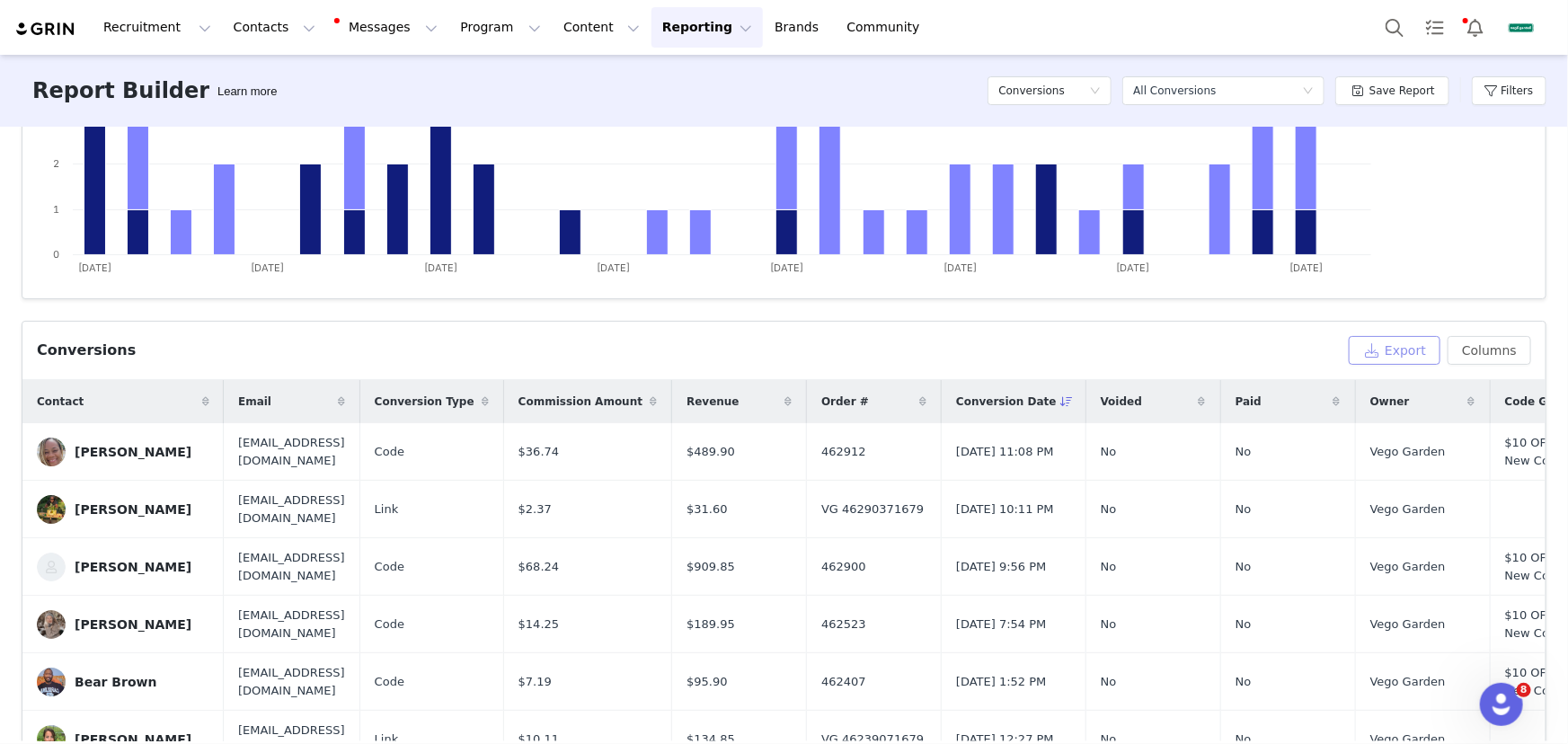
click at [1375, 351] on button "Export" at bounding box center [1393, 351] width 91 height 29
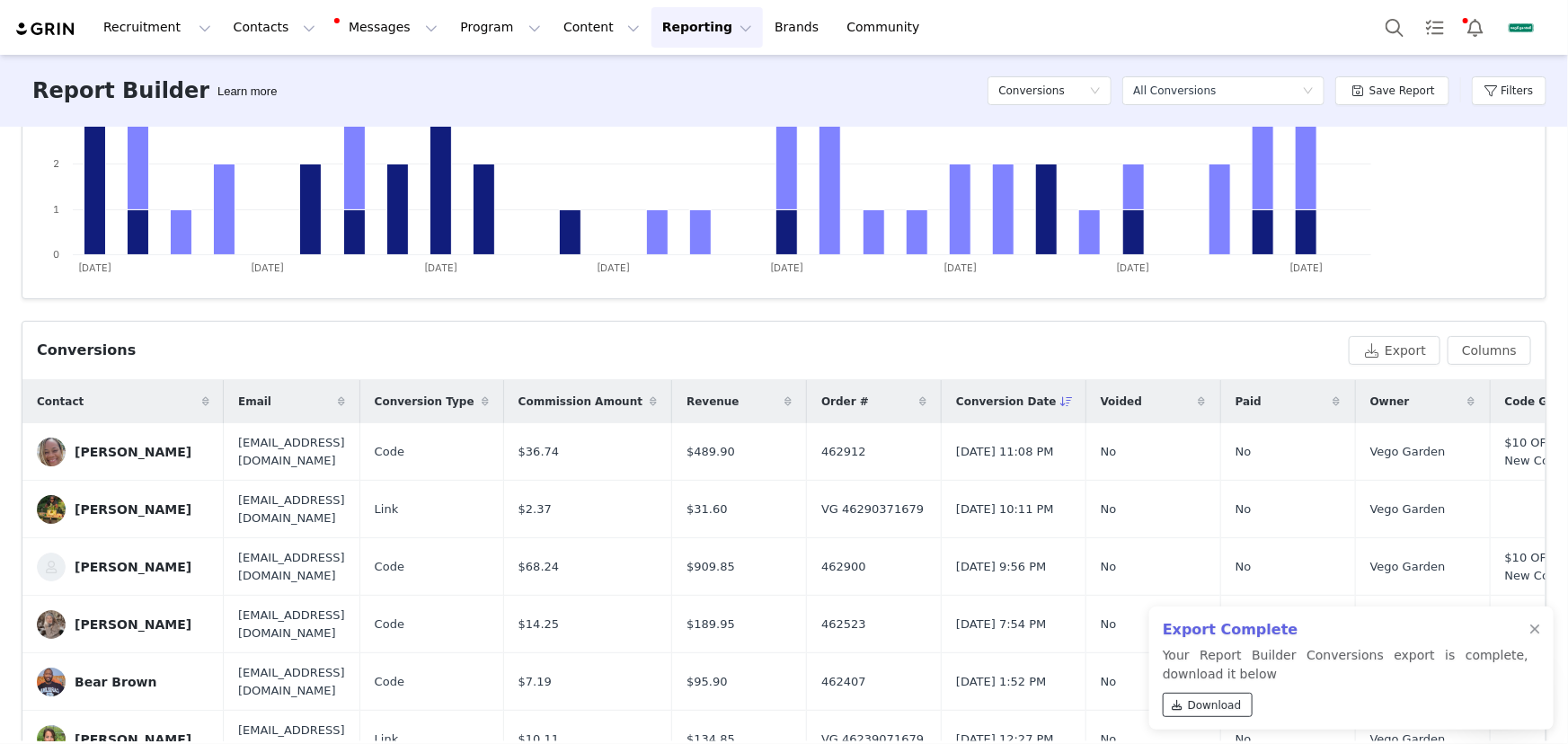
click at [1222, 712] on span "Download" at bounding box center [1214, 706] width 54 height 16
click at [280, 27] on button "Contacts Contacts" at bounding box center [275, 27] width 104 height 40
drag, startPoint x: 283, startPoint y: 83, endPoint x: 326, endPoint y: 107, distance: 49.2
click at [283, 83] on div "Creators" at bounding box center [283, 80] width 120 height 19
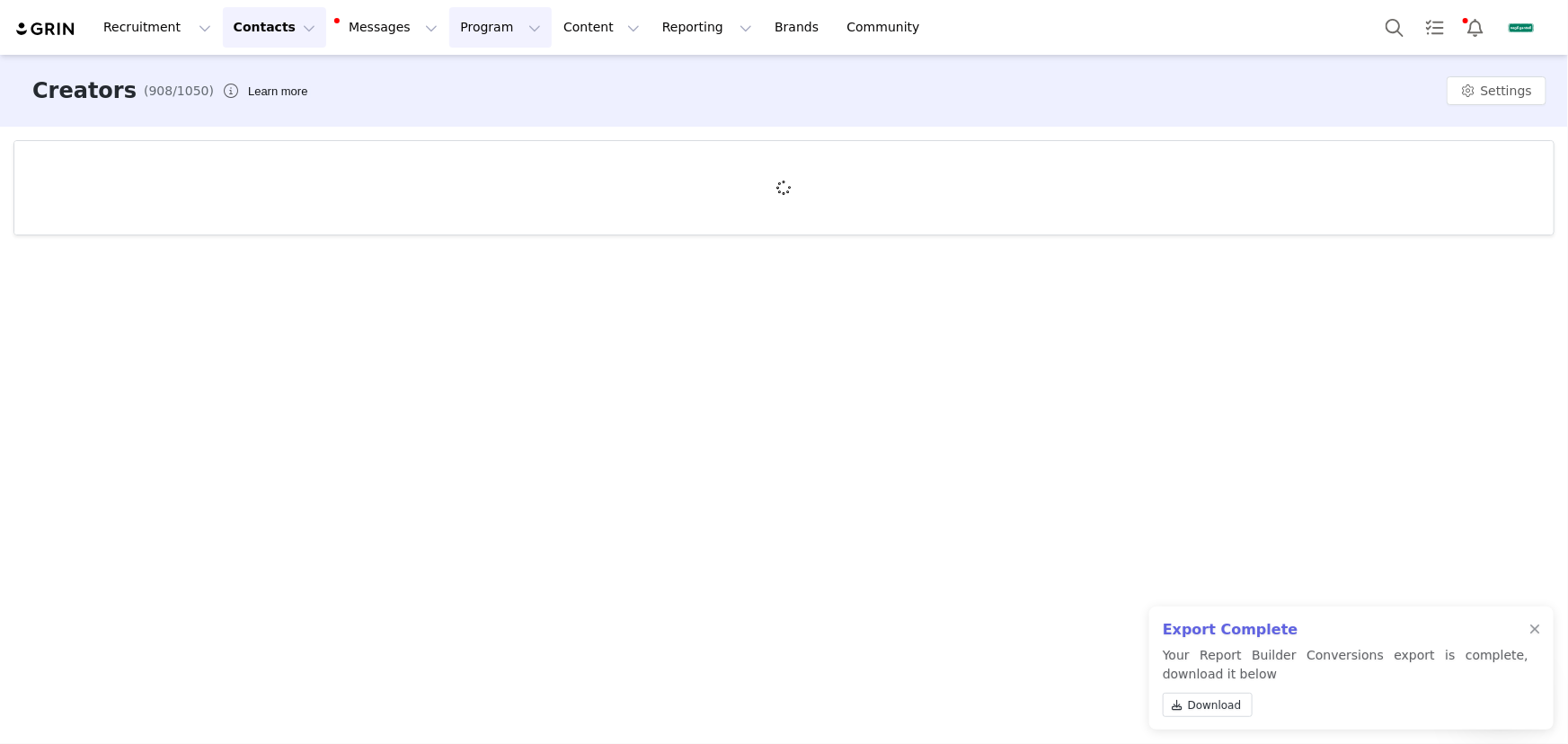
click at [485, 40] on button "Program Program" at bounding box center [501, 27] width 103 height 40
click at [494, 108] on p "Campaigns" at bounding box center [475, 113] width 70 height 19
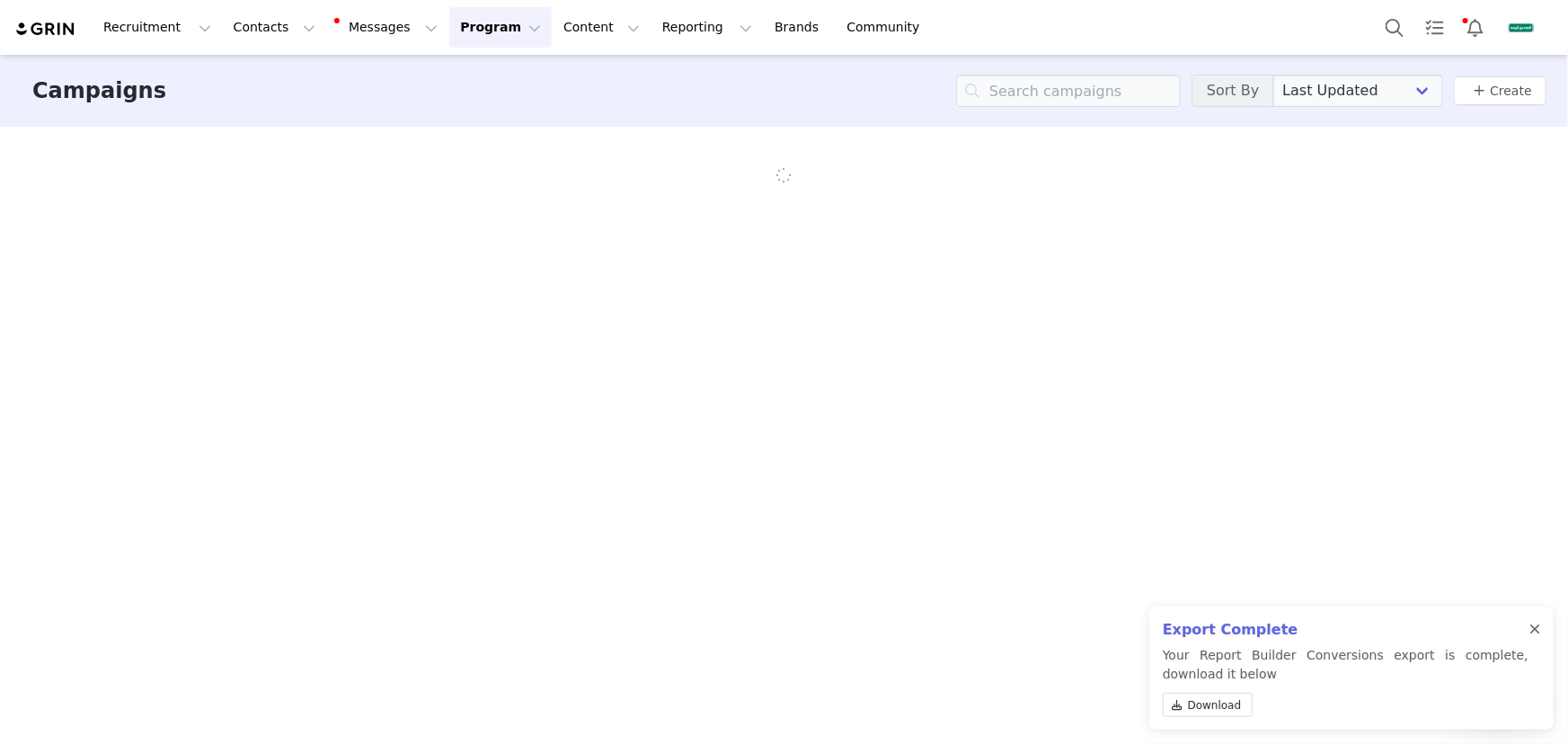
click at [1539, 623] on div at bounding box center [1533, 630] width 11 height 14
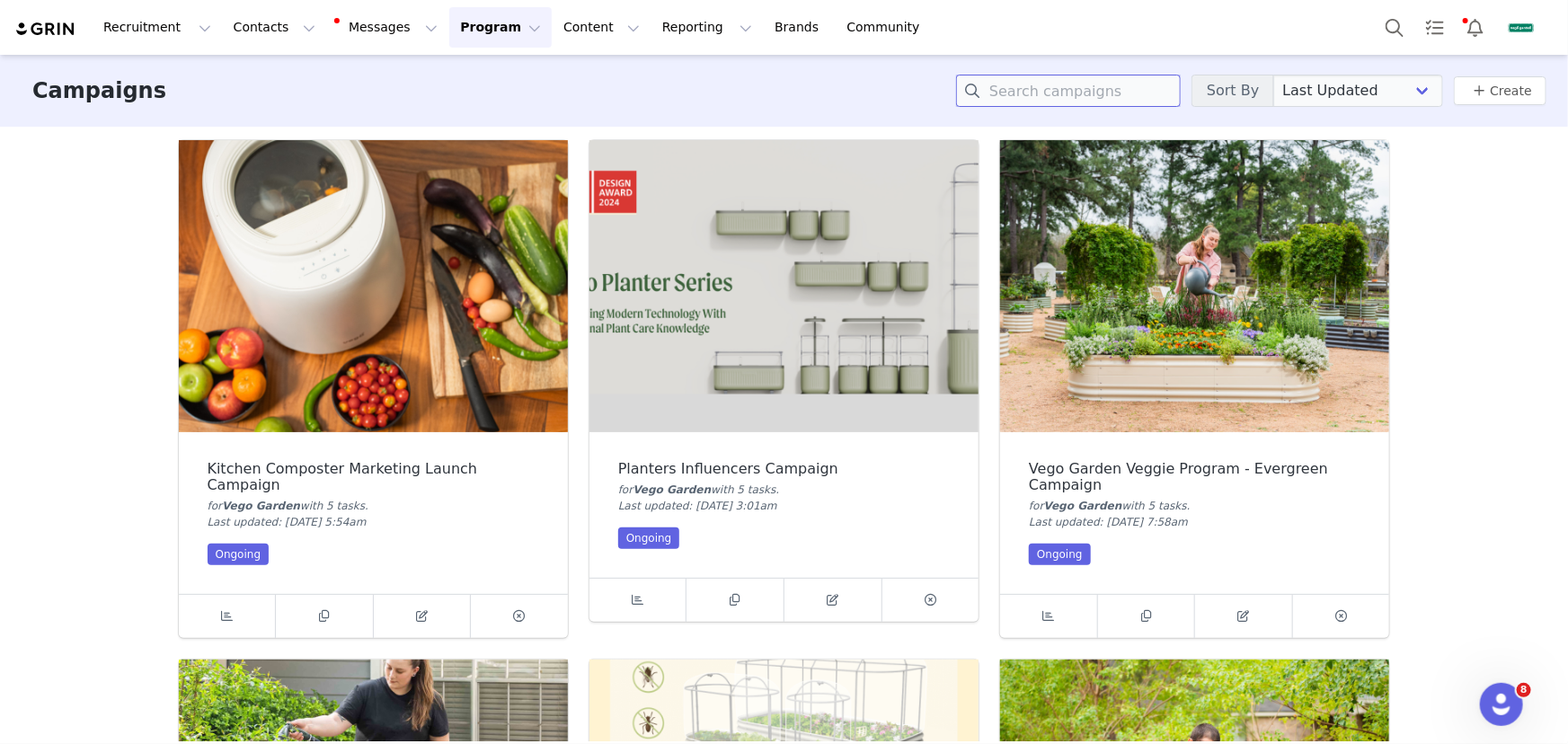
click at [1107, 89] on input at bounding box center [1068, 91] width 225 height 33
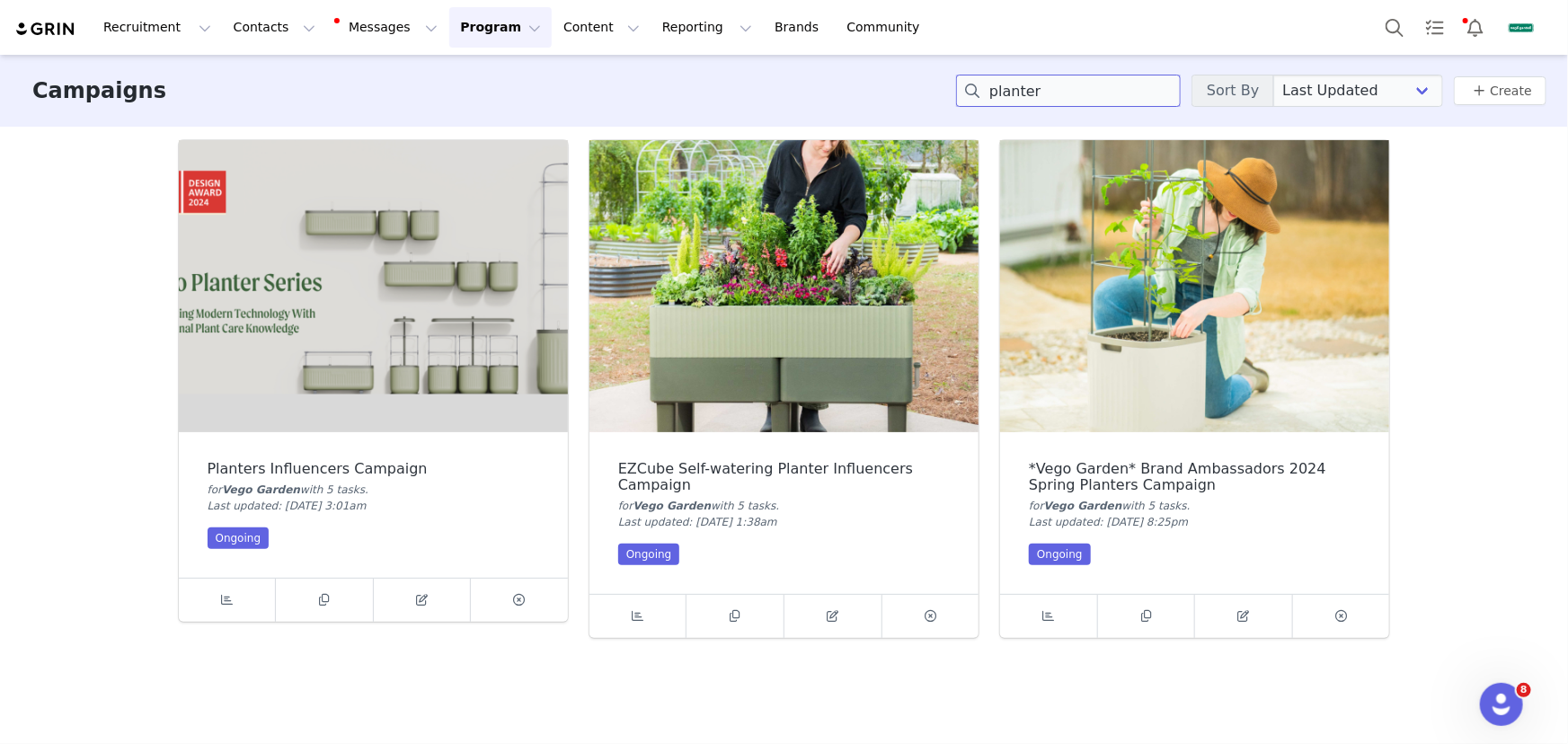
type input "planter"
click at [494, 270] on img at bounding box center [373, 286] width 389 height 292
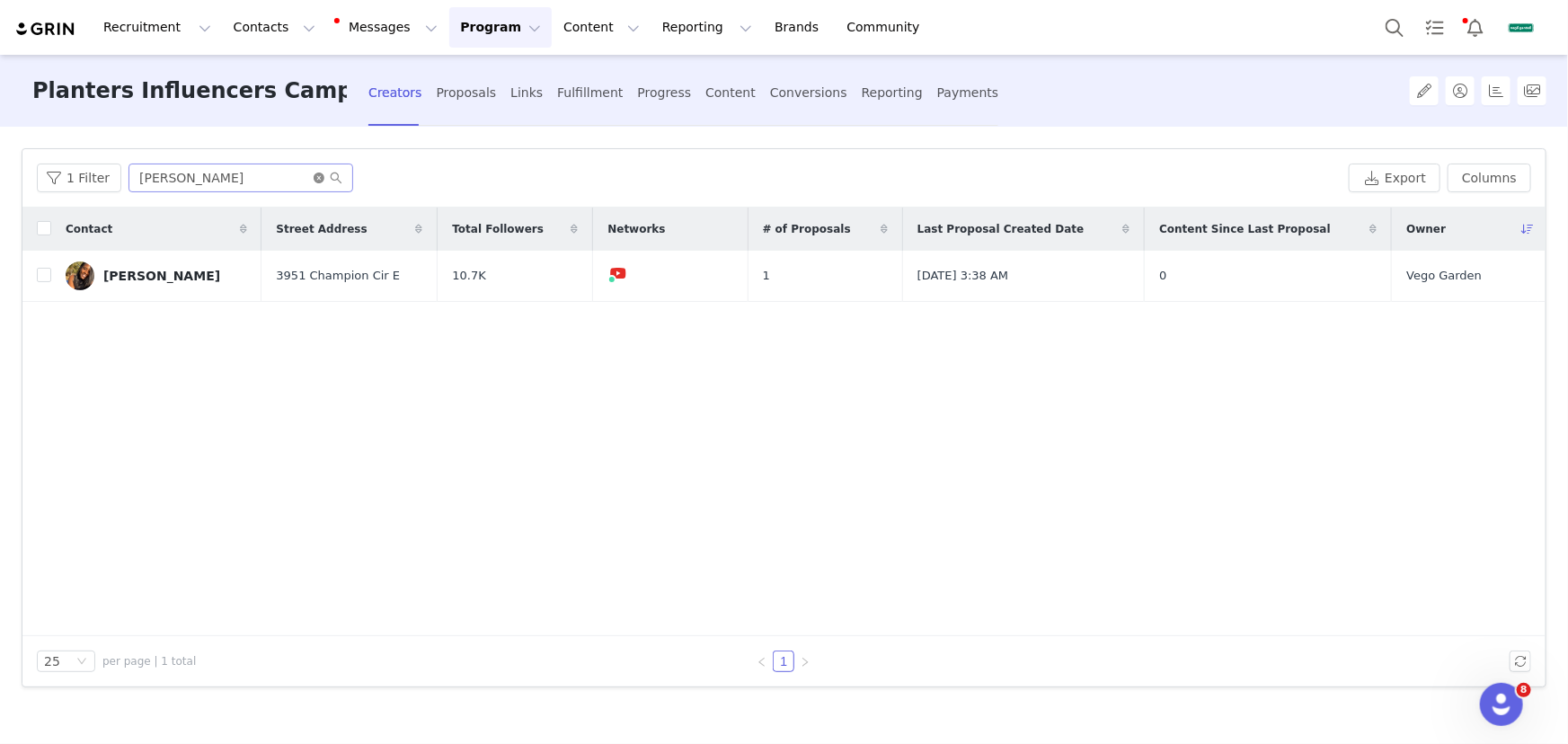
click at [318, 178] on icon "icon: close-circle" at bounding box center [318, 178] width 11 height 11
paste input "[EMAIL_ADDRESS][DOMAIN_NAME]"
click at [292, 178] on input "[EMAIL_ADDRESS][DOMAIN_NAME]" at bounding box center [241, 178] width 225 height 29
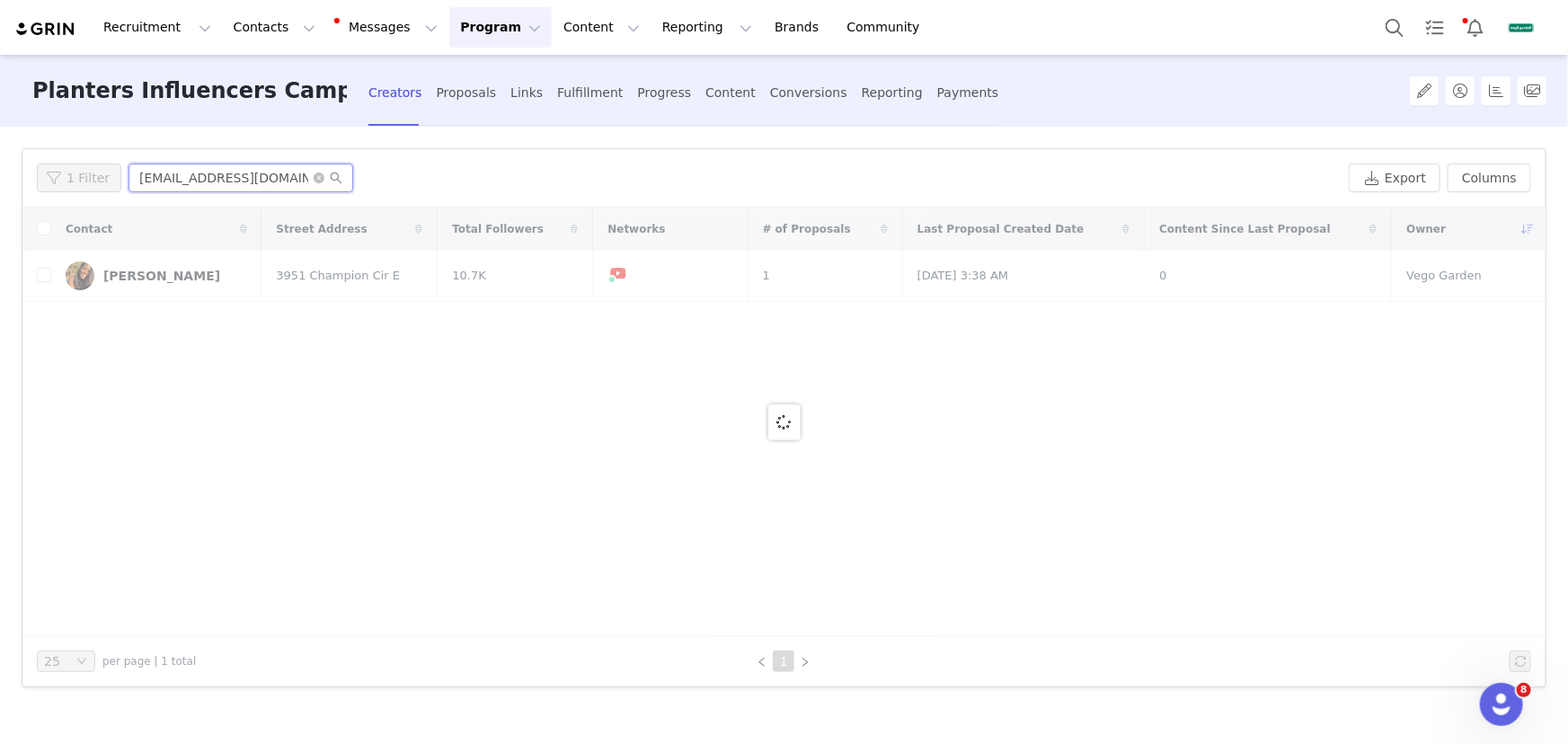
type input "[EMAIL_ADDRESS][DOMAIN_NAME]"
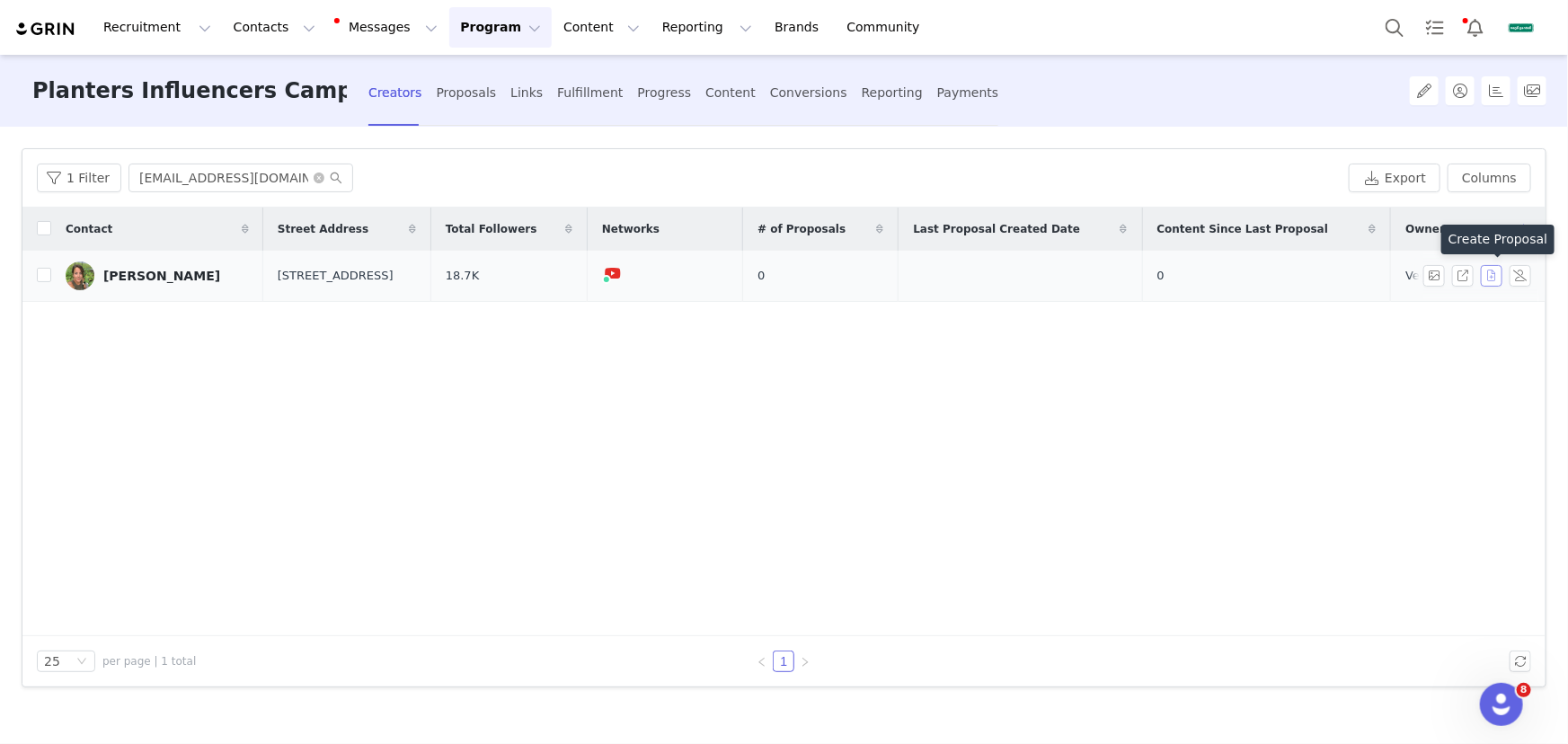
click at [1491, 274] on button "button" at bounding box center [1491, 276] width 21 height 21
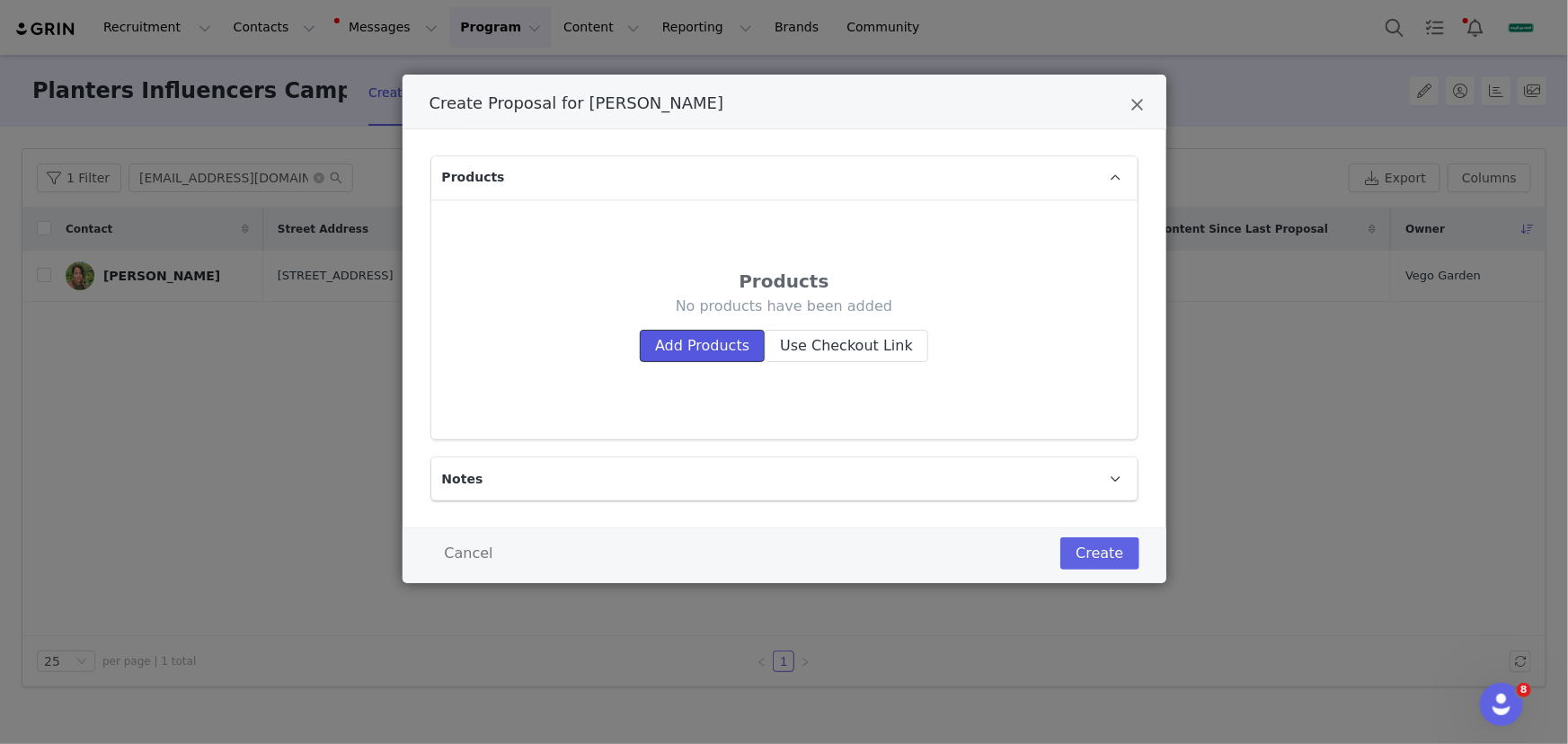
click at [703, 359] on button "Add Products" at bounding box center [702, 346] width 125 height 33
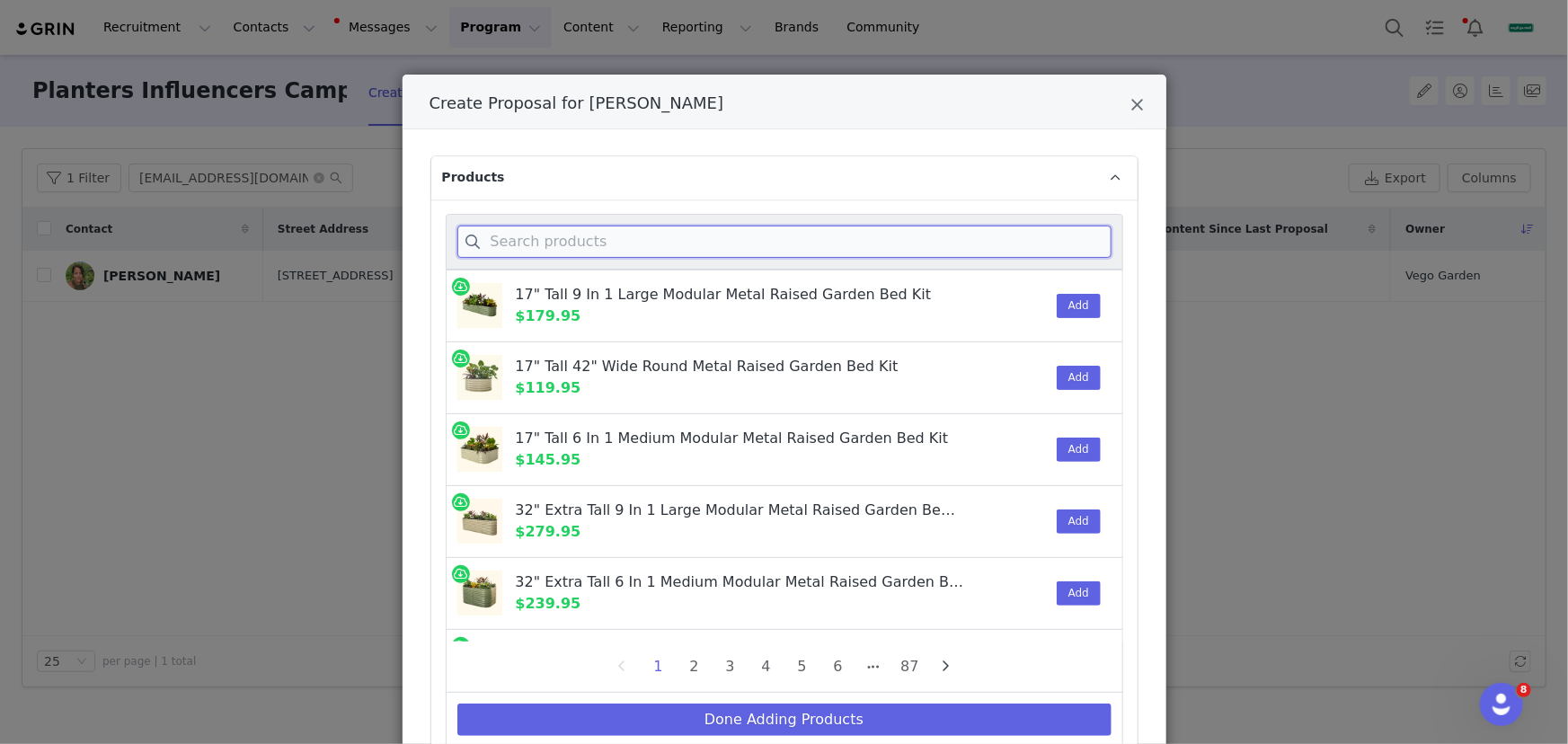
click at [641, 246] on input "Create Proposal for Jennifer Paul" at bounding box center [784, 242] width 654 height 33
paste input "Leafy Planter"
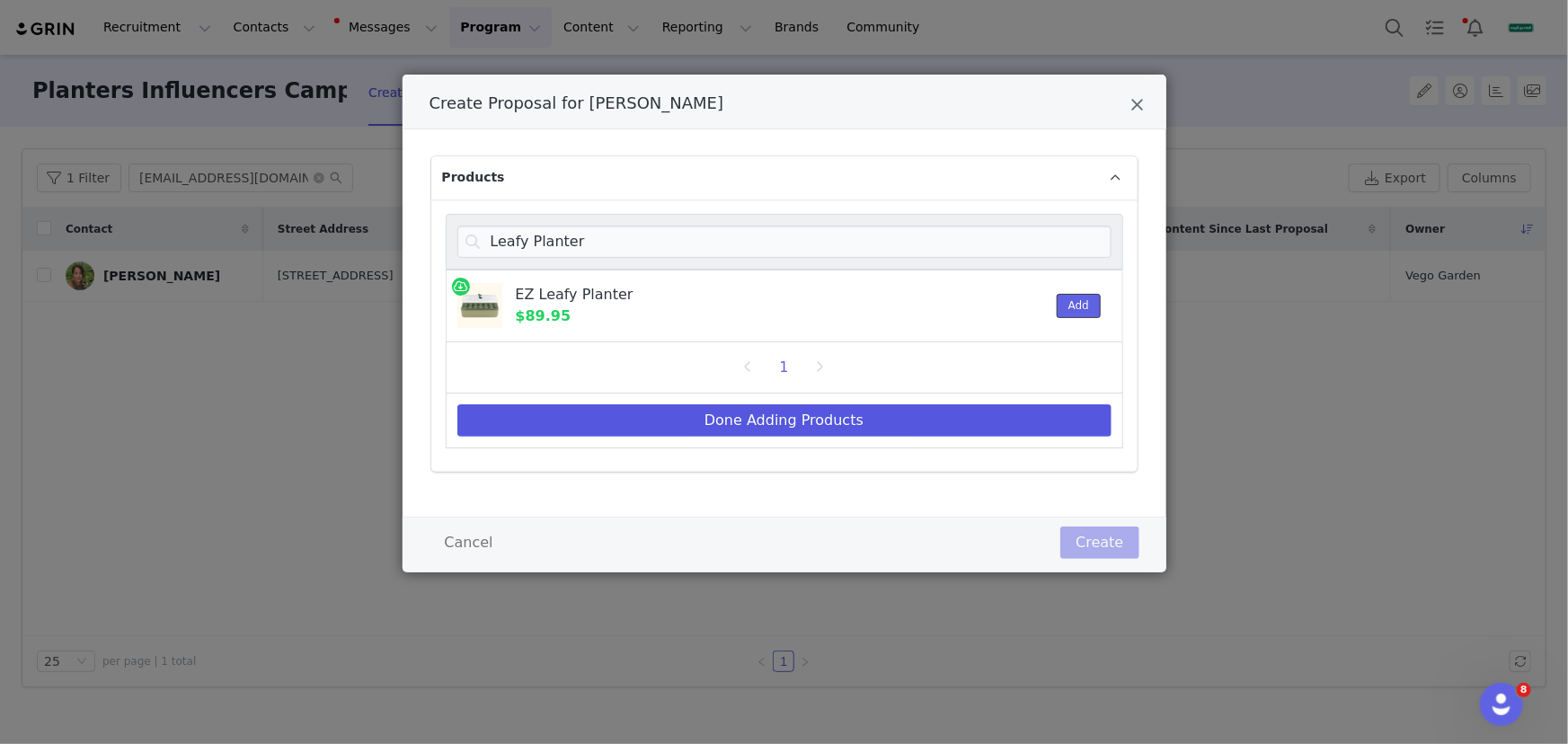
drag, startPoint x: 1063, startPoint y: 310, endPoint x: 1044, endPoint y: 413, distance: 104.7
click at [1063, 310] on button "Add" at bounding box center [1079, 306] width 44 height 24
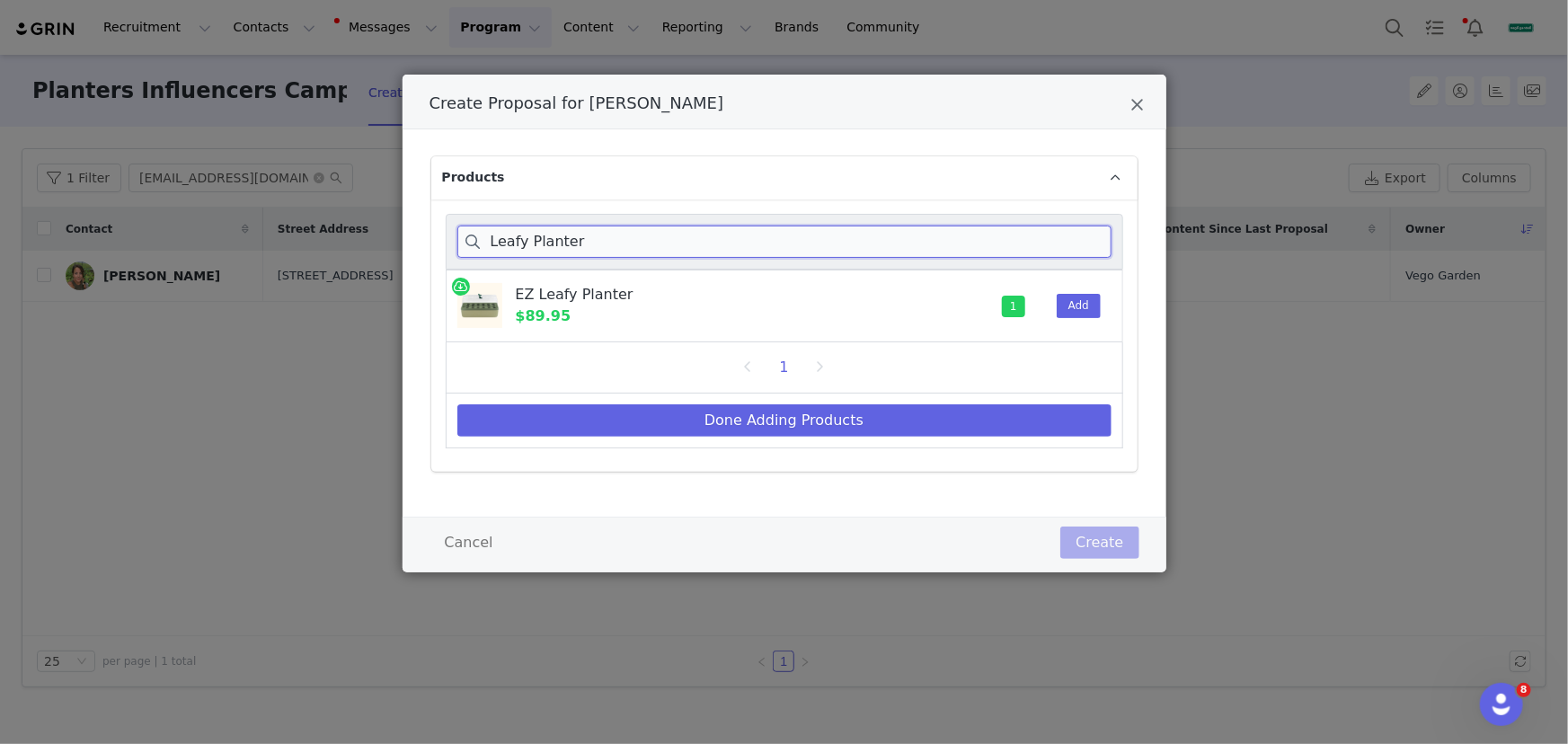
drag, startPoint x: 645, startPoint y: 251, endPoint x: 489, endPoint y: 247, distance: 156.1
click at [489, 247] on input "Leafy Planter" at bounding box center [784, 242] width 654 height 33
paste input "Seeds Kit"
click at [1077, 305] on button "Add" at bounding box center [1079, 306] width 44 height 24
drag, startPoint x: 623, startPoint y: 239, endPoint x: 427, endPoint y: 238, distance: 196.0
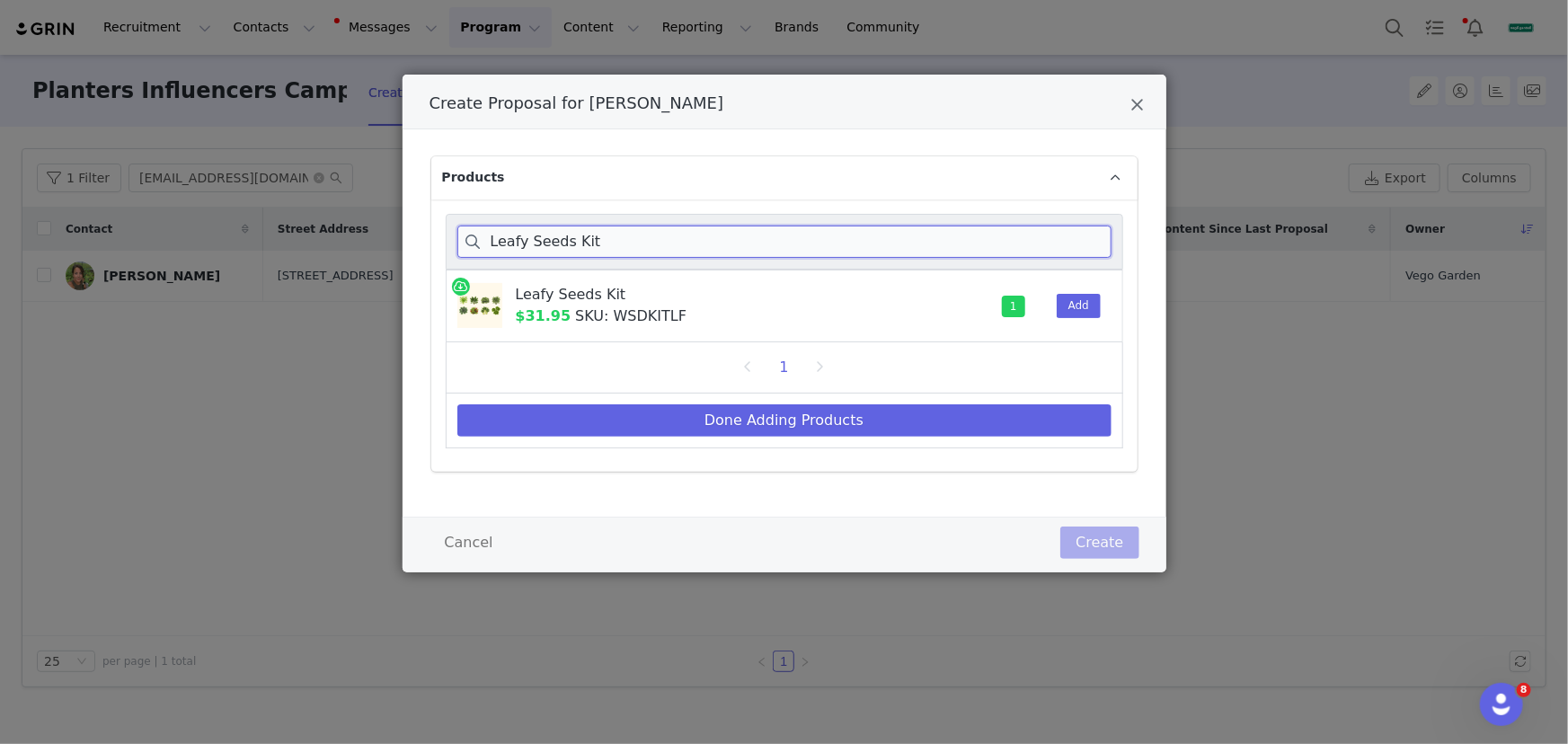
click at [427, 238] on div "Products Leafy Seeds Kit Leafy Seeds Kit $31.95 SKU: WSDKITLF 1 Add 1 Done Addi…" at bounding box center [784, 323] width 764 height 387
paste input "microgreens planter"
type input "microgreens planter"
drag, startPoint x: 1087, startPoint y: 296, endPoint x: 964, endPoint y: 366, distance: 141.5
click at [1087, 296] on button "Add" at bounding box center [1079, 306] width 44 height 24
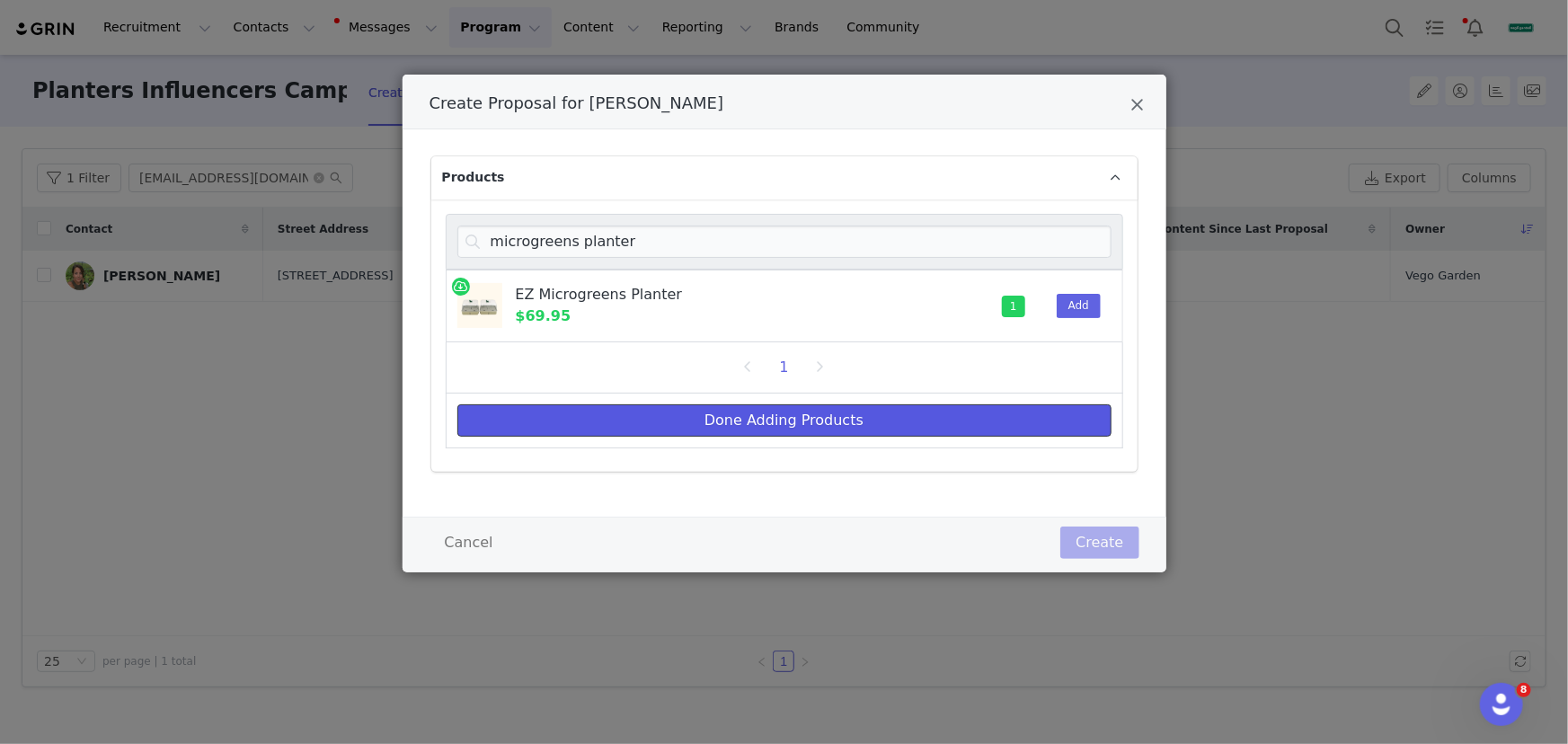
click at [886, 420] on button "Done Adding Products" at bounding box center [784, 421] width 654 height 33
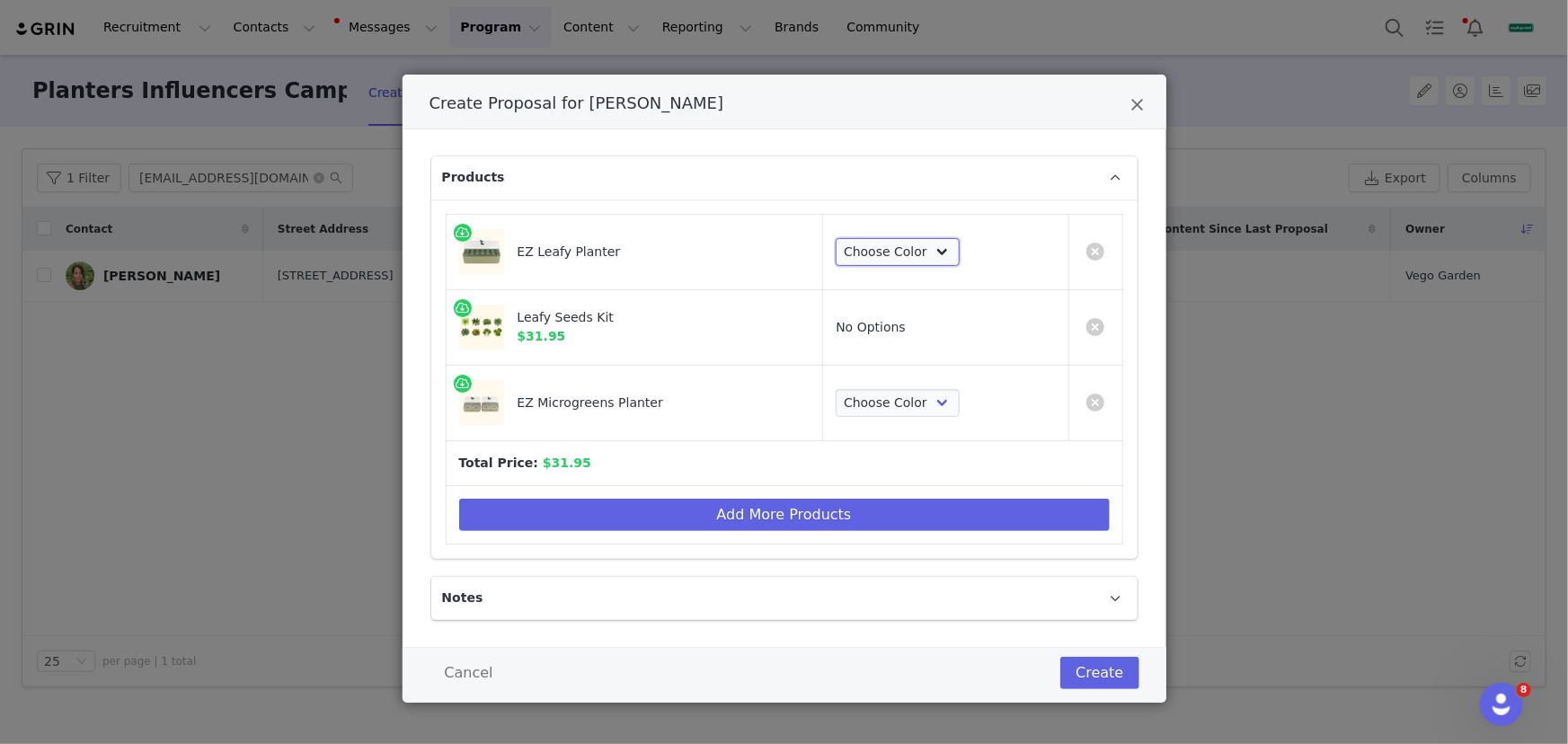
drag, startPoint x: 866, startPoint y: 242, endPoint x: 867, endPoint y: 261, distance: 19.0
click at [866, 242] on select "Choose Color Sage Green Fog Gray" at bounding box center [897, 253] width 124 height 29
select select "28673570"
click at [836, 238] on select "Choose Color Sage Green Fog Gray" at bounding box center [897, 253] width 124 height 29
click at [880, 397] on select "Choose Color Sage Green Fog Gray" at bounding box center [897, 404] width 124 height 29
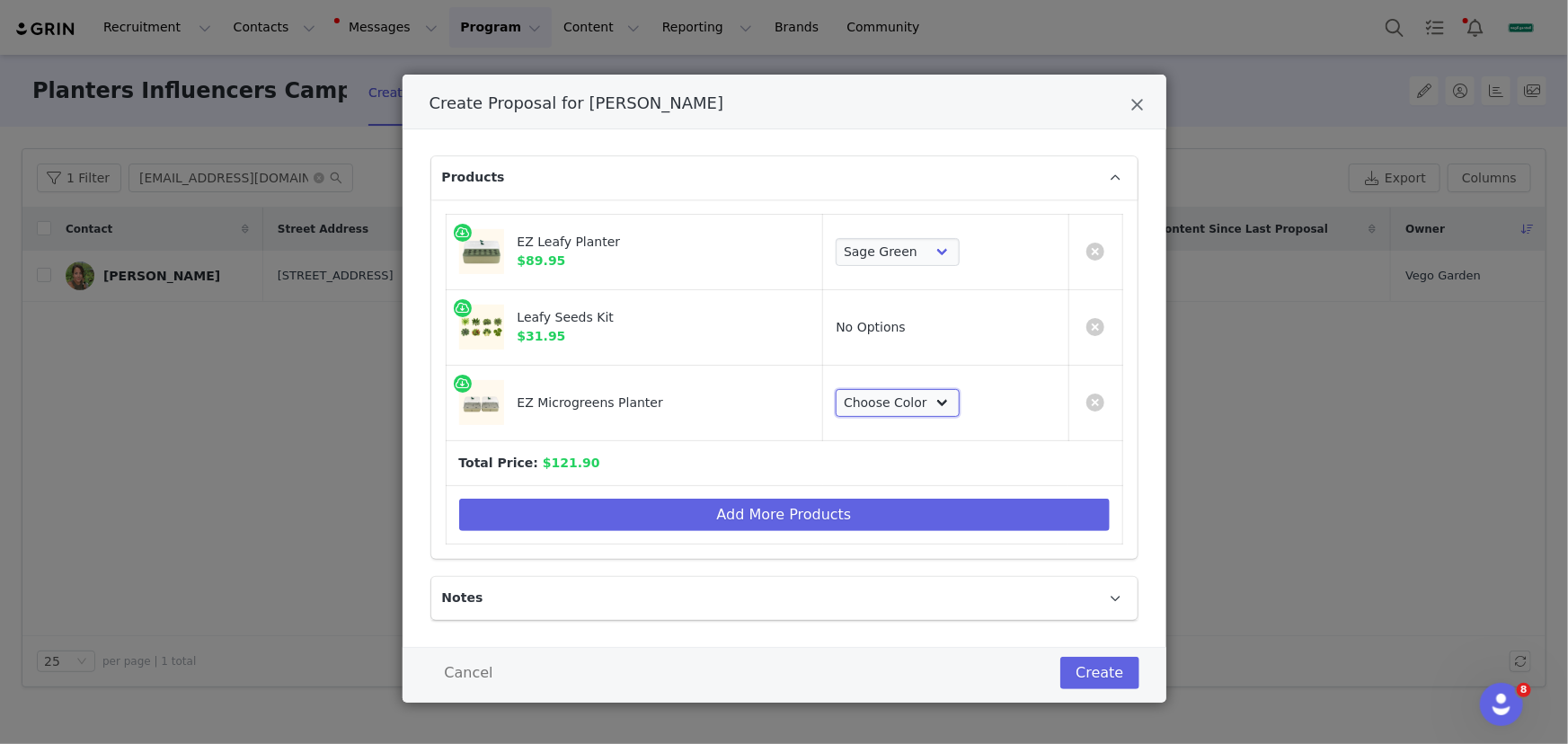
select select "28659207"
click at [836, 389] on select "Choose Color Sage Green Fog Gray" at bounding box center [897, 404] width 124 height 29
click at [1086, 670] on button "Create" at bounding box center [1098, 674] width 78 height 33
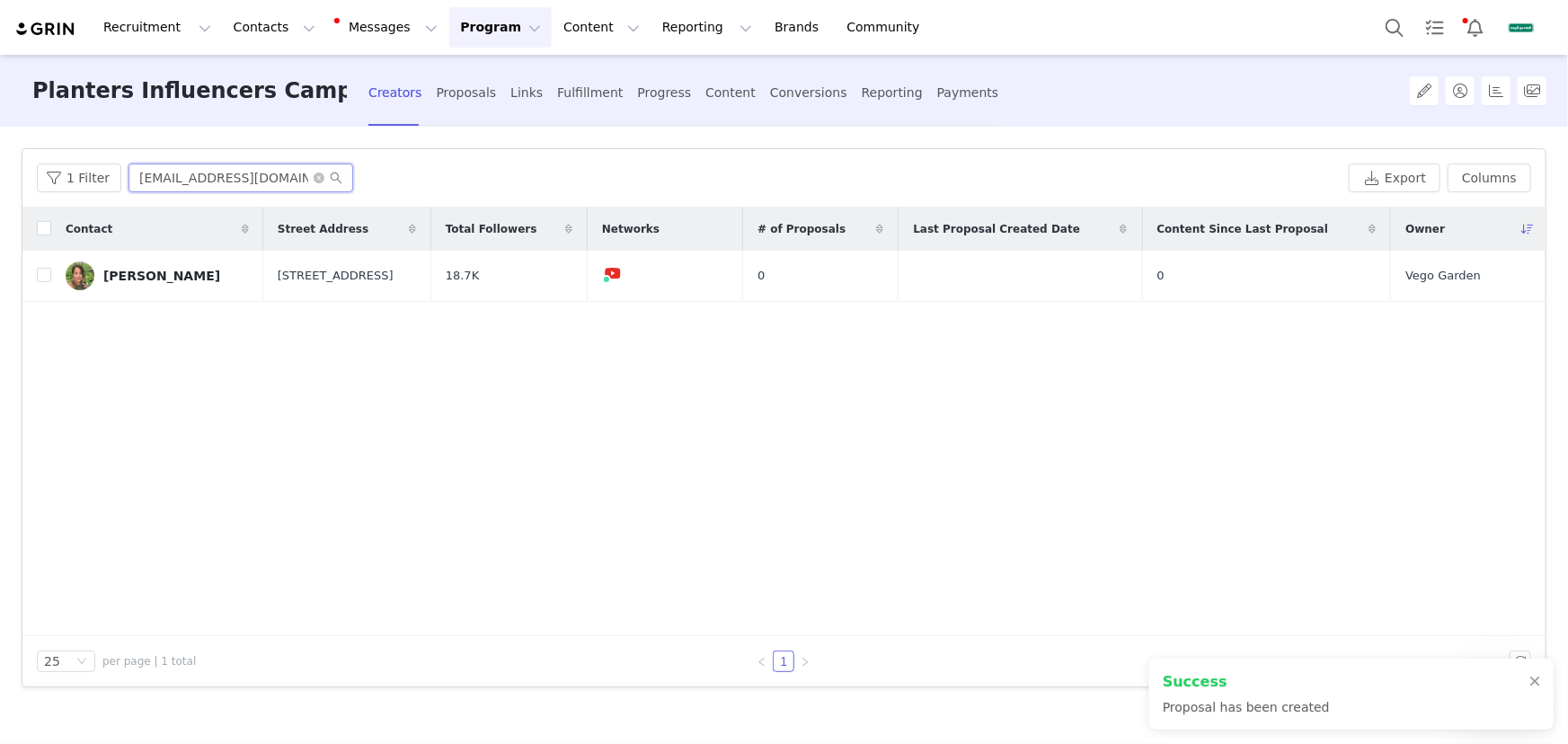
scroll to position [0, 9]
drag, startPoint x: 129, startPoint y: 171, endPoint x: 472, endPoint y: 149, distance: 343.7
click at [472, 149] on div "1 Filter jenn@spacecoastharvest.com Export Columns" at bounding box center [783, 178] width 1523 height 59
drag, startPoint x: 588, startPoint y: 89, endPoint x: 384, endPoint y: 341, distance: 324.2
click at [588, 89] on div "Fulfillment" at bounding box center [590, 93] width 65 height 48
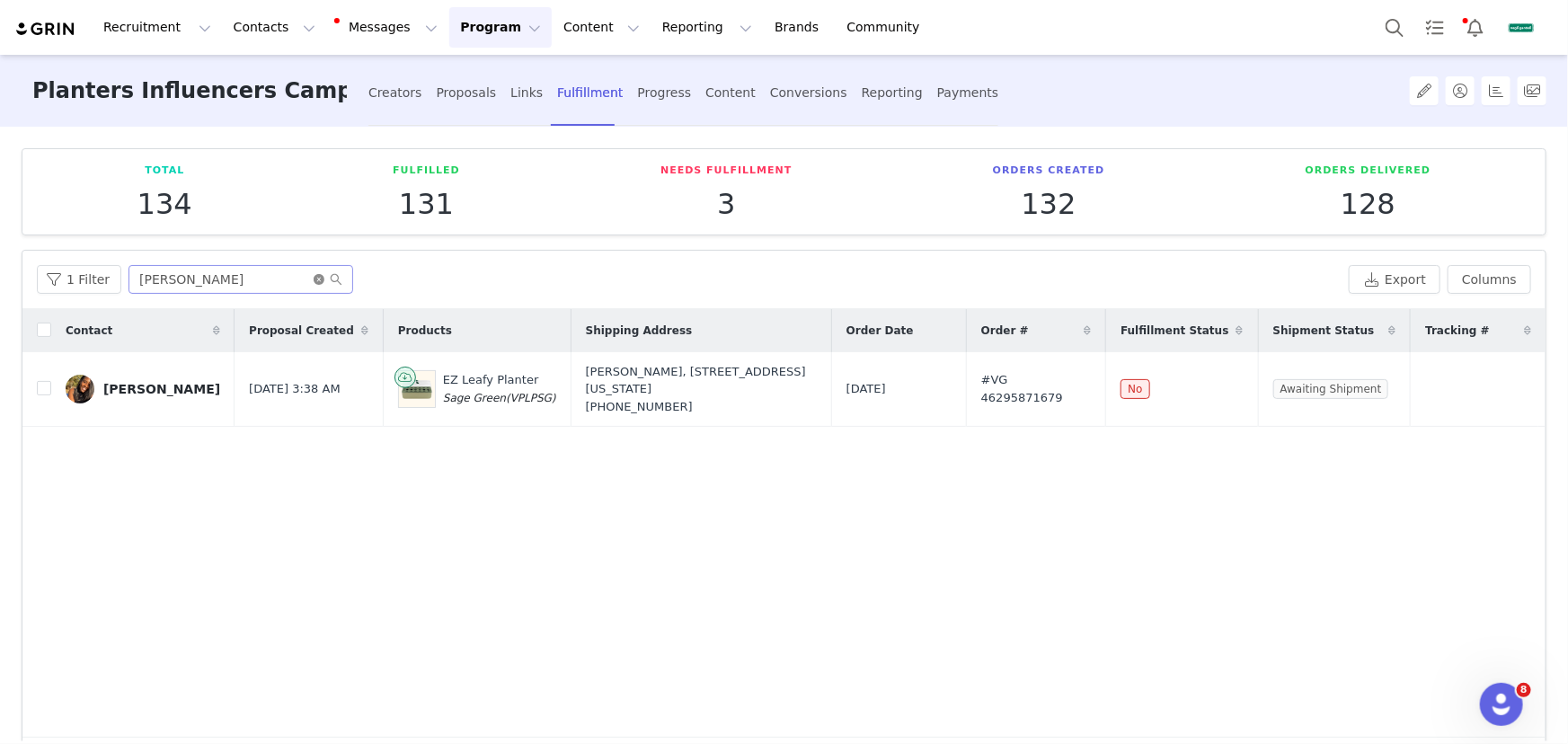
click at [314, 282] on icon "icon: close-circle" at bounding box center [318, 279] width 11 height 11
click at [290, 282] on input "text" at bounding box center [241, 280] width 225 height 29
paste input "[EMAIL_ADDRESS][DOMAIN_NAME]"
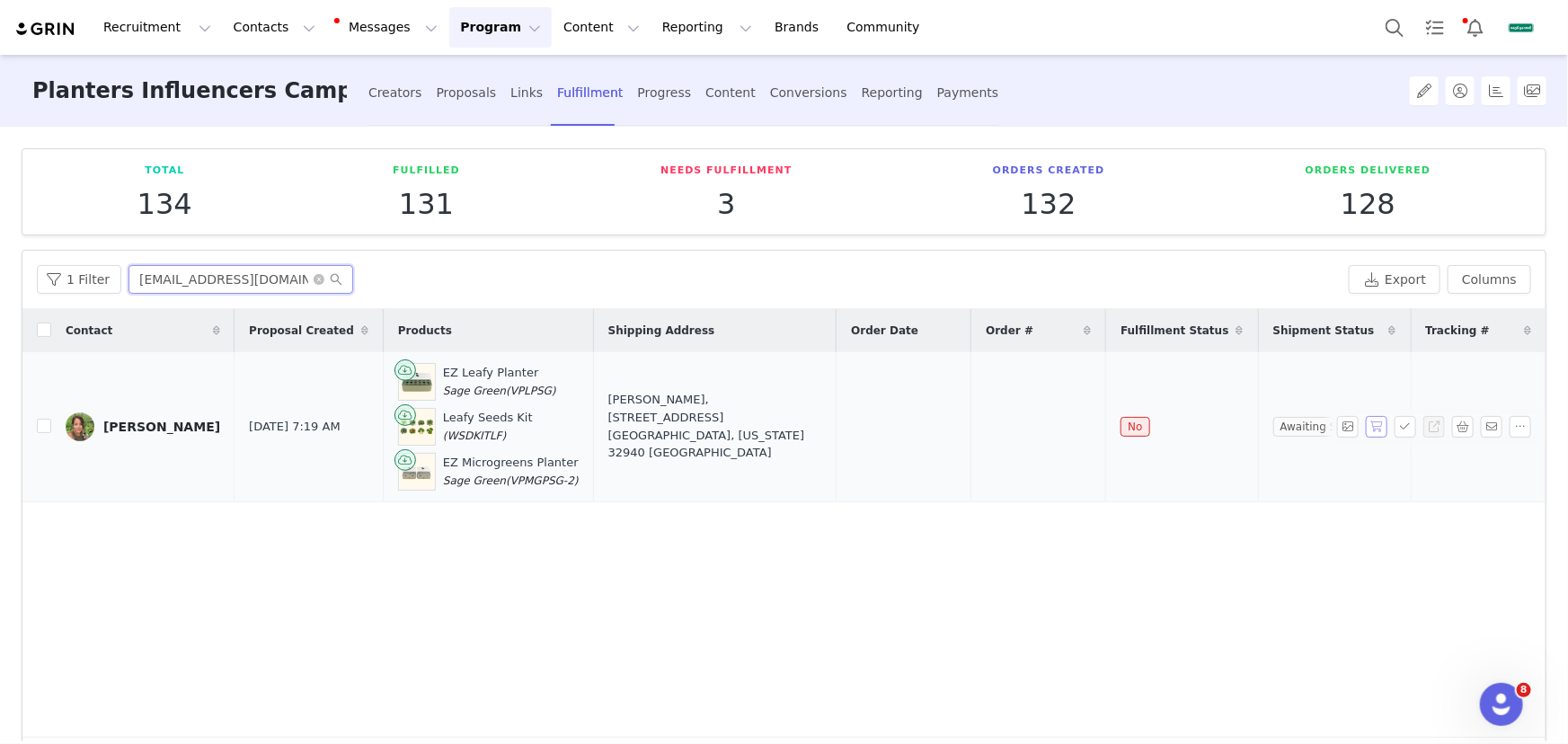
type input "[EMAIL_ADDRESS][DOMAIN_NAME]"
click at [1367, 431] on button "button" at bounding box center [1376, 427] width 21 height 21
drag, startPoint x: 1099, startPoint y: 422, endPoint x: 854, endPoint y: 428, distance: 245.1
click at [854, 428] on tr "Jennifer Paul Sep 30, 2025 7:19 AM EZ Leafy Planter Sage Green (VPLPSG) Leafy S…" at bounding box center [783, 428] width 1523 height 150
copy tr "Sep 30, 2025 #VG 46297371679"
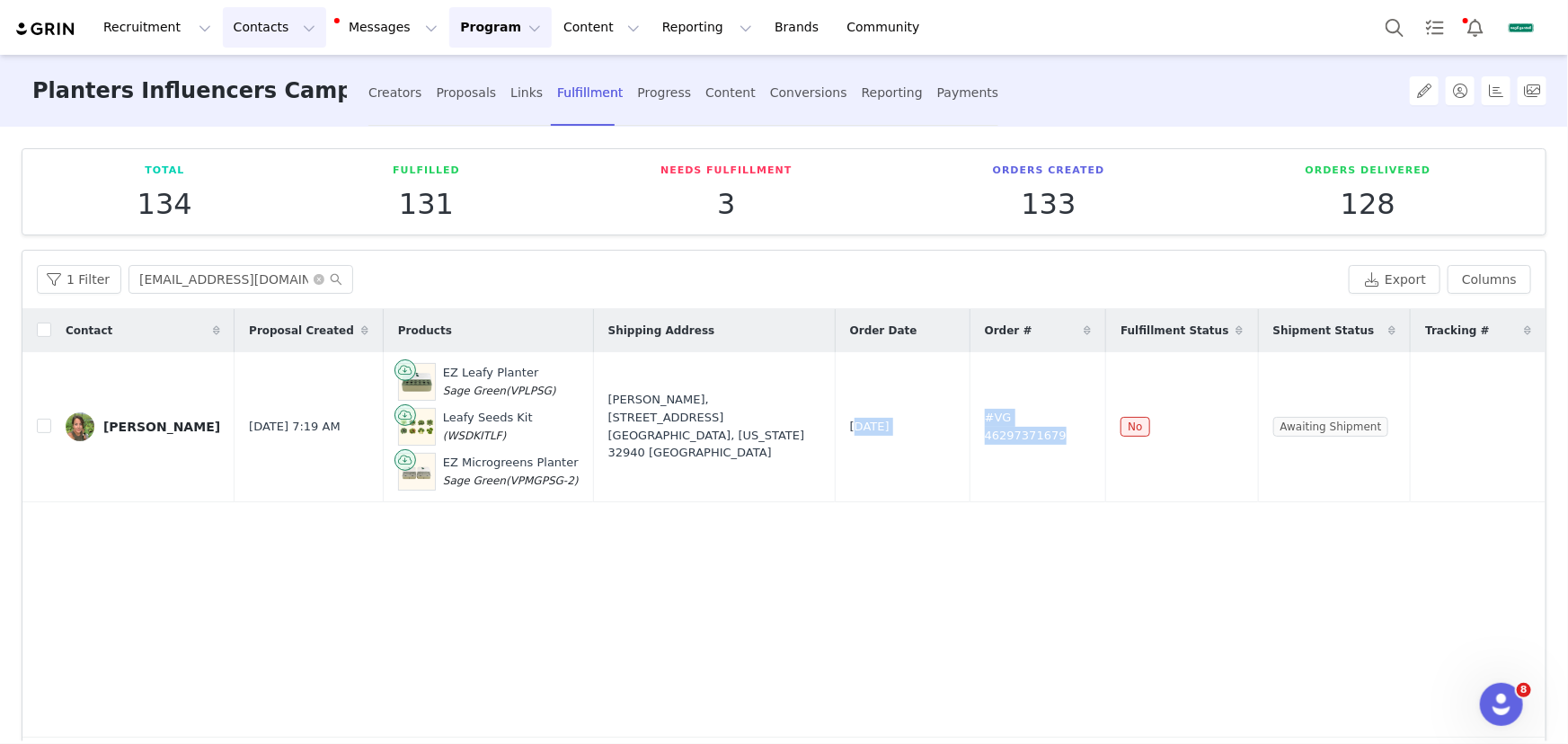
click at [273, 26] on button "Contacts Contacts" at bounding box center [275, 27] width 104 height 40
click at [297, 75] on div "Creators" at bounding box center [283, 80] width 120 height 19
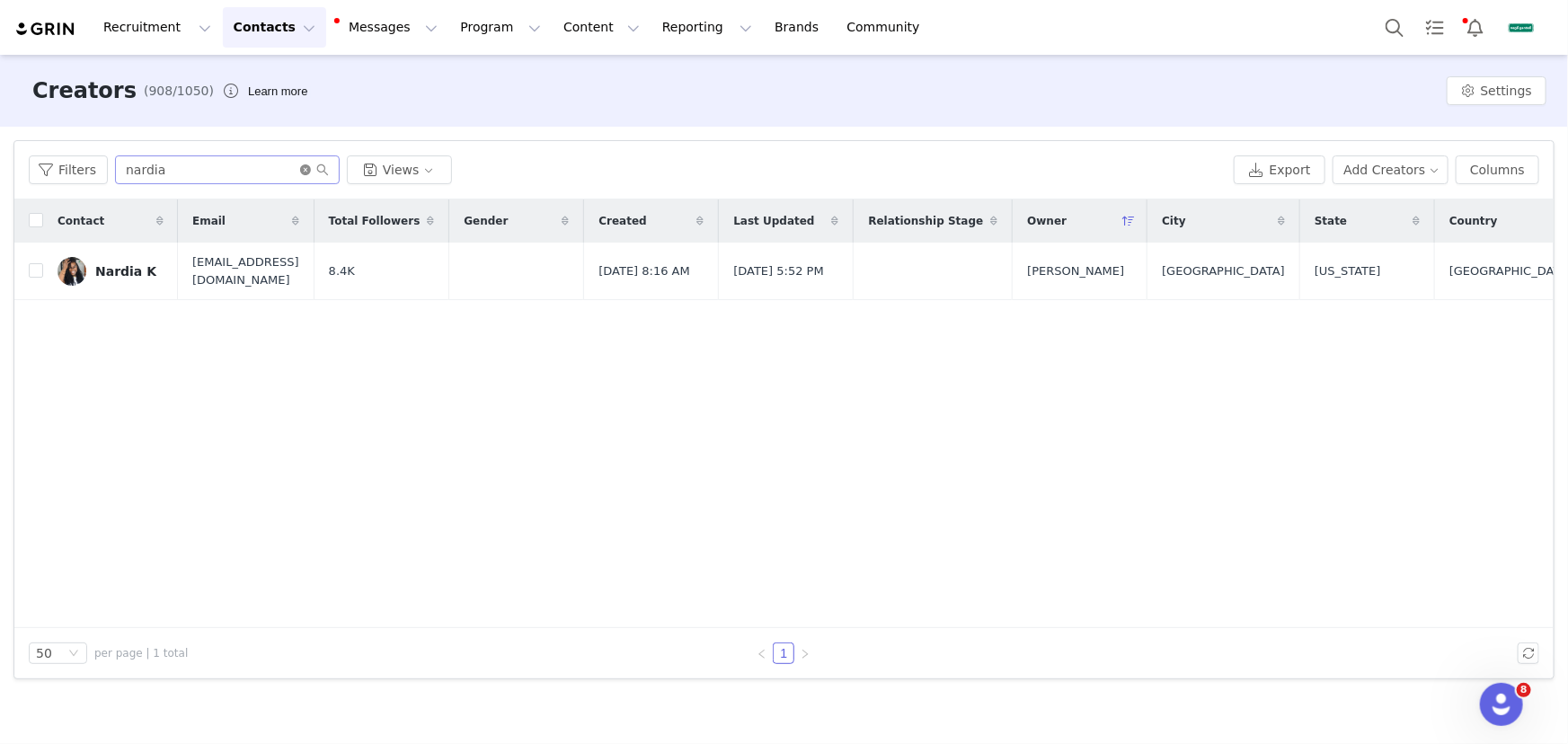
click at [303, 171] on icon "icon: close-circle" at bounding box center [305, 169] width 11 height 11
click at [282, 167] on input "text" at bounding box center [228, 170] width 225 height 29
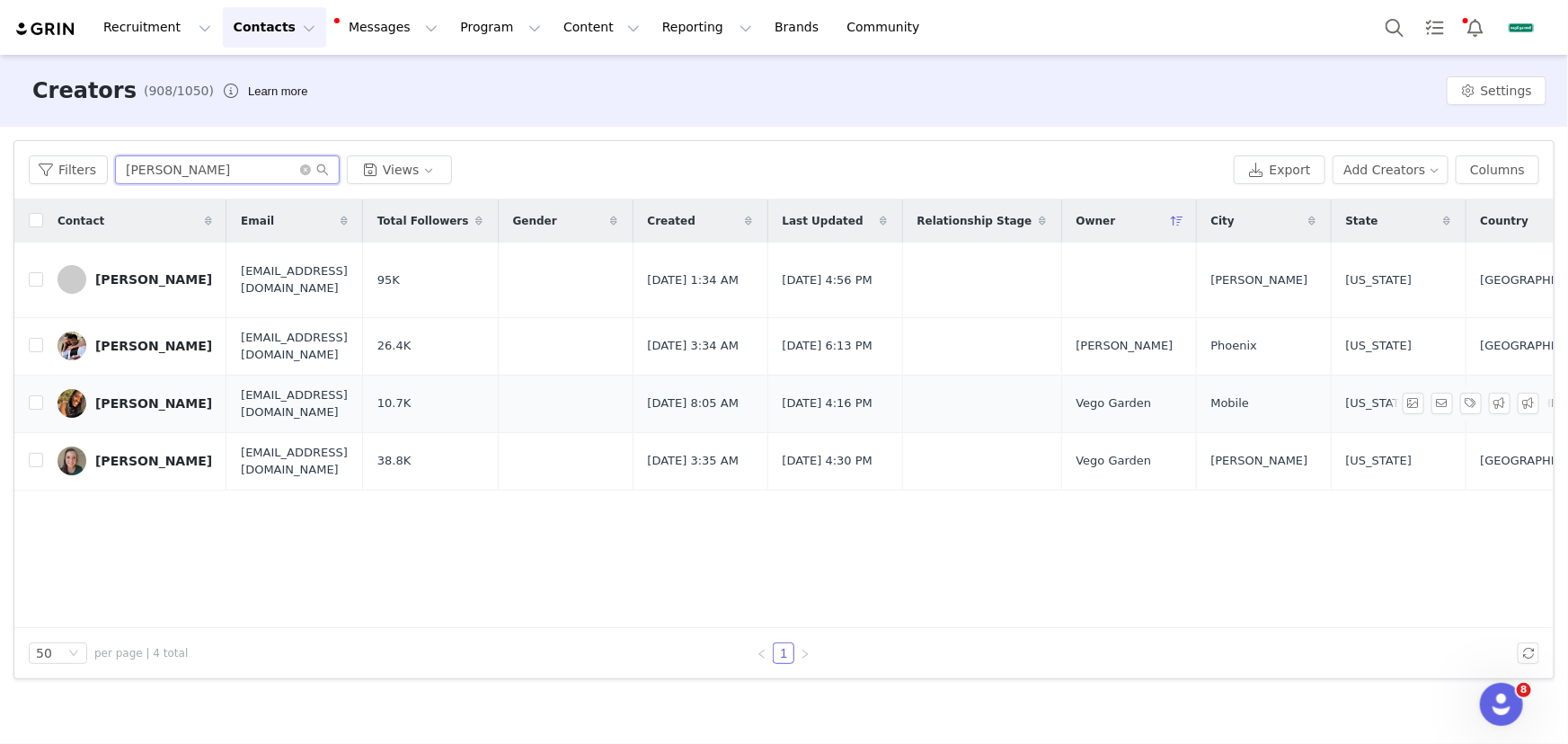
type input "tiffany"
drag, startPoint x: 140, startPoint y: 401, endPoint x: 233, endPoint y: 376, distance: 96.3
click at [140, 401] on div "[PERSON_NAME]" at bounding box center [154, 403] width 117 height 14
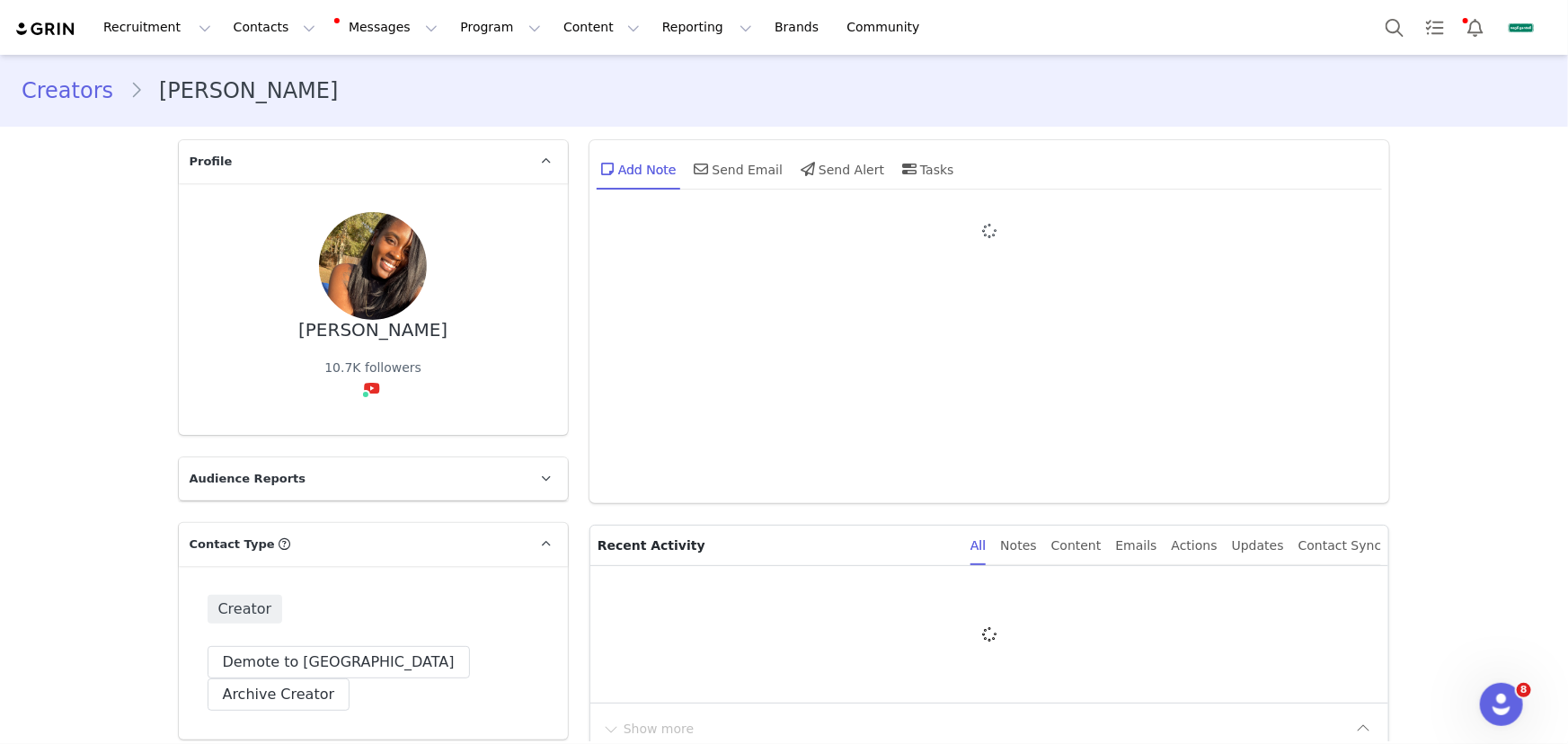
type input "+1 ([GEOGRAPHIC_DATA])"
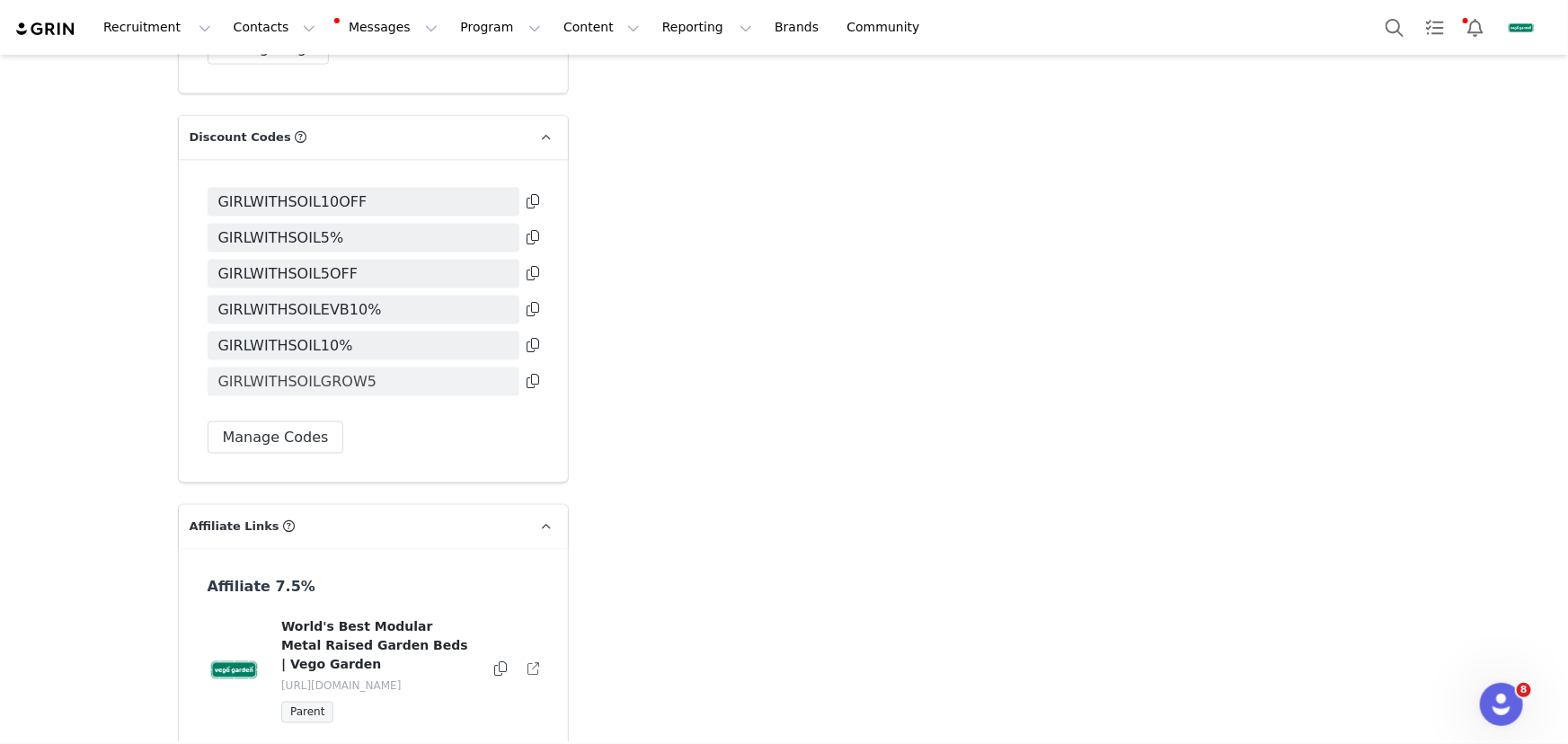
scroll to position [4648, 0]
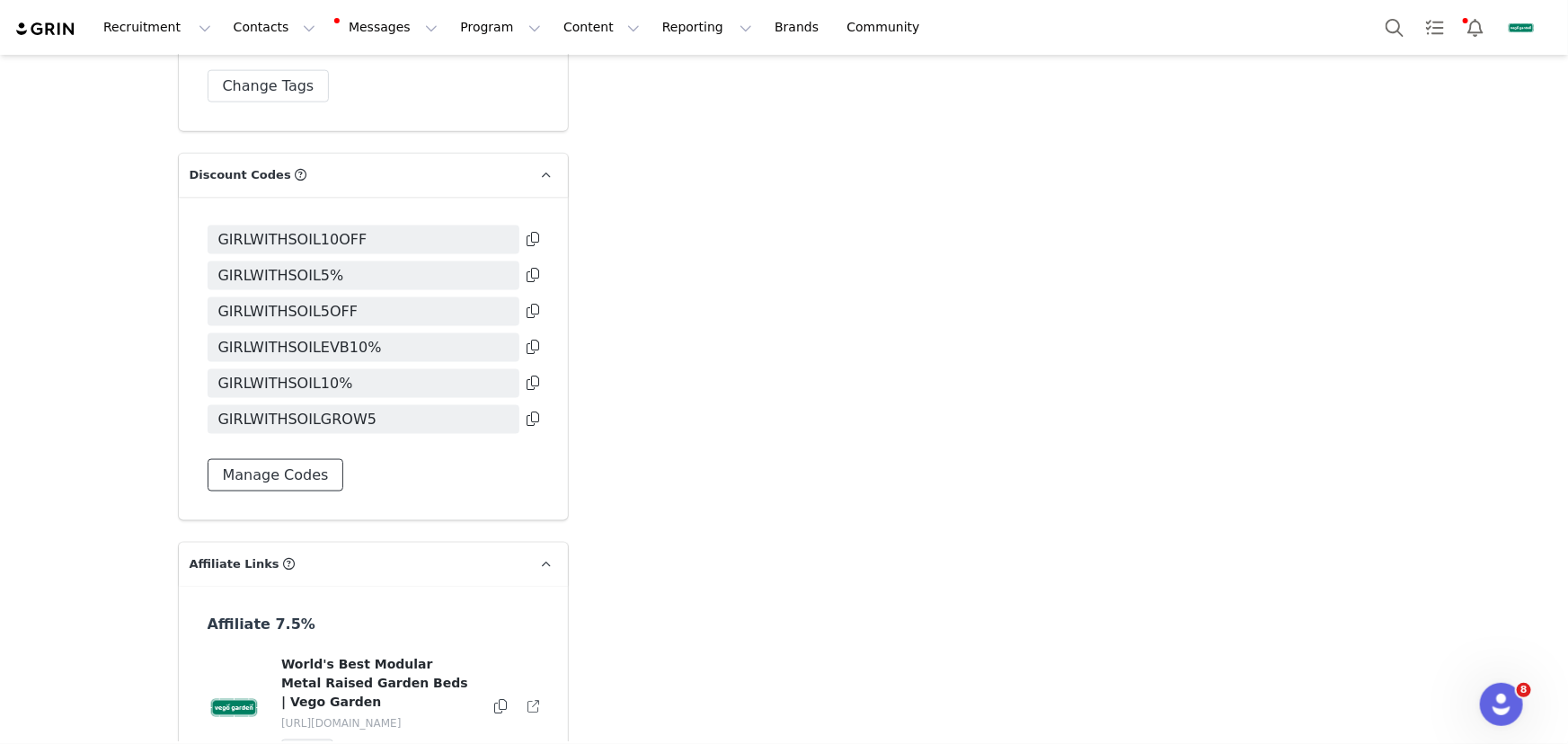
click at [290, 459] on button "Manage Codes" at bounding box center [276, 476] width 136 height 33
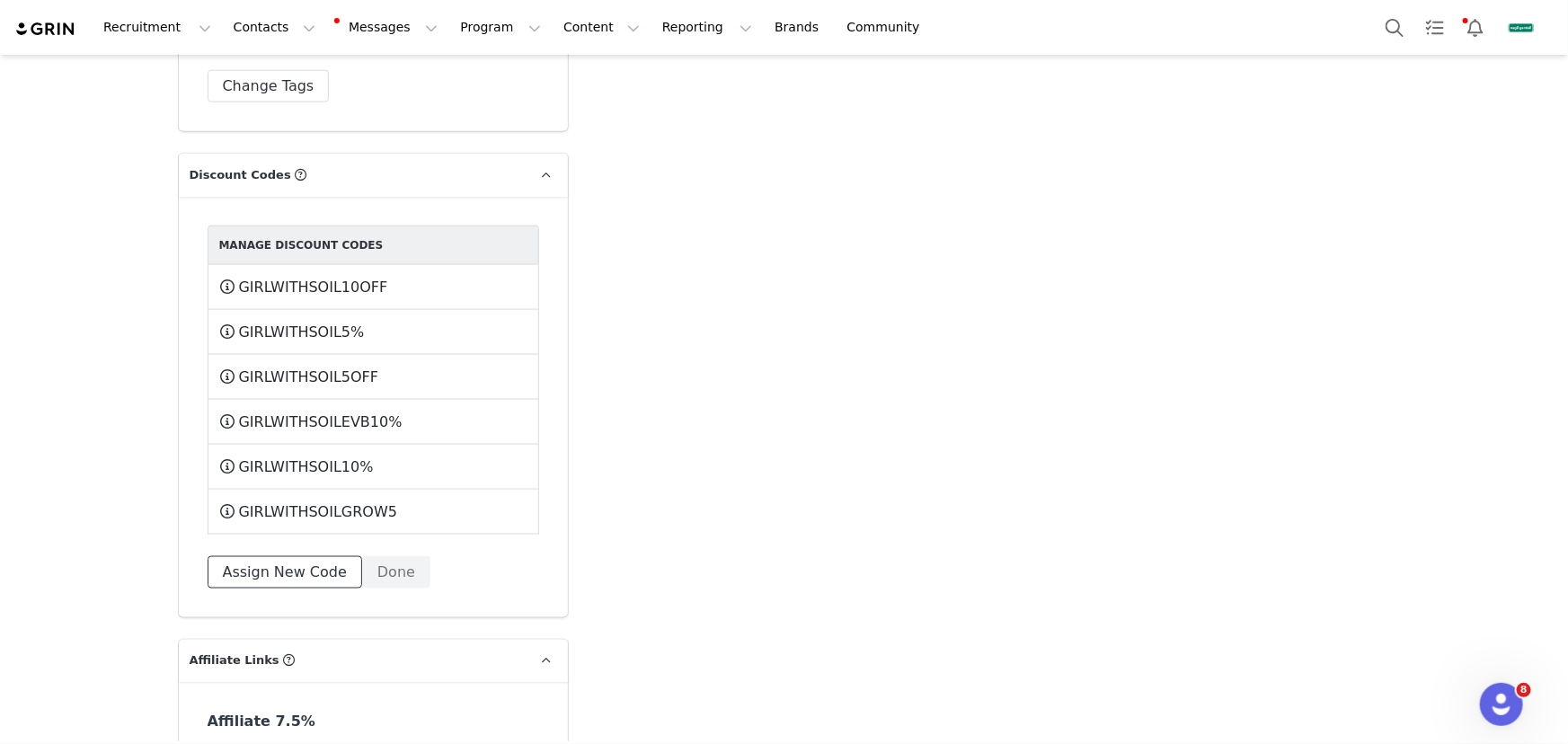
click at [303, 557] on button "Assign New Code" at bounding box center [284, 573] width 155 height 33
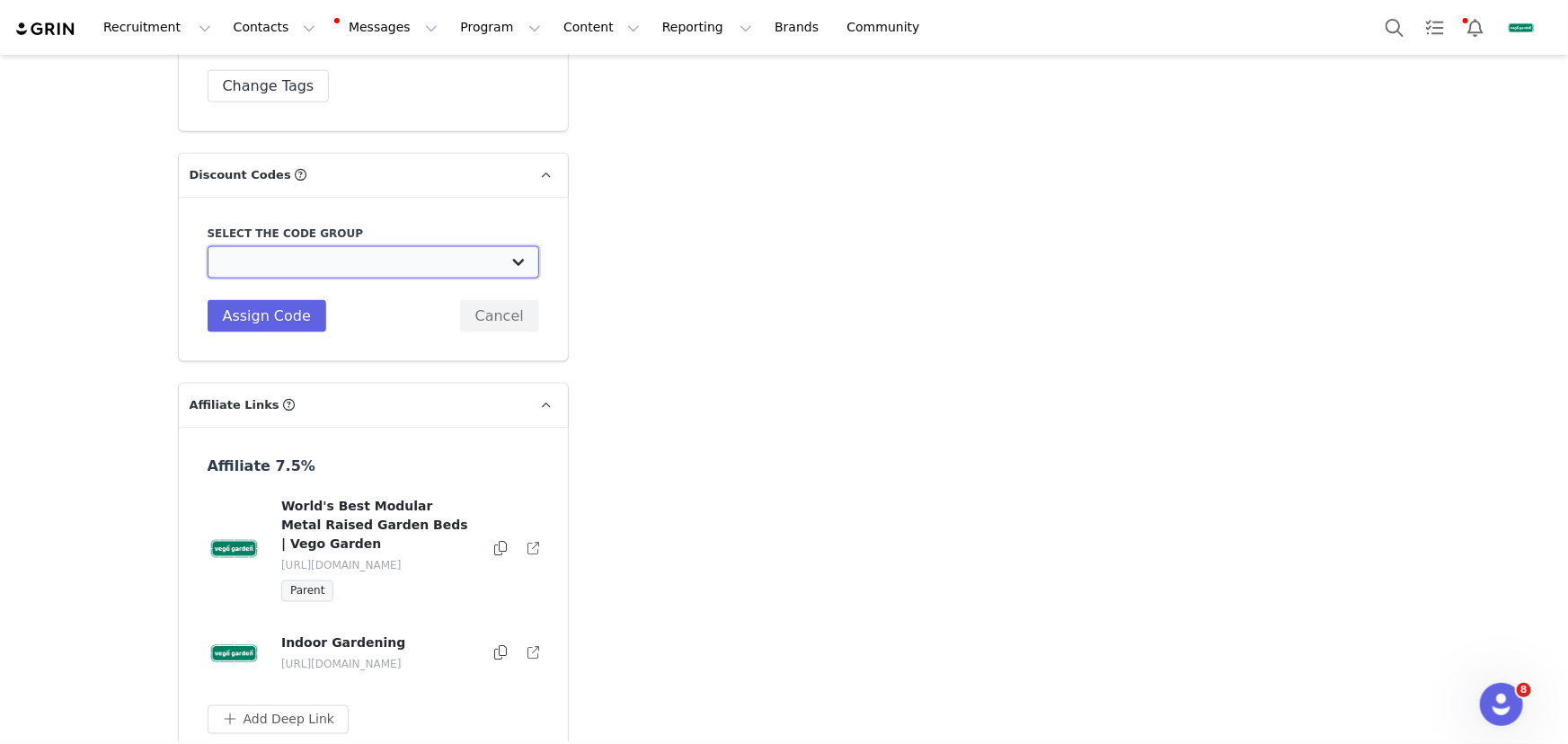
click at [384, 246] on select "Vego Garden: Plantedinthegarden October Code for Selfing Watering Planter Vego …" at bounding box center [373, 262] width 331 height 33
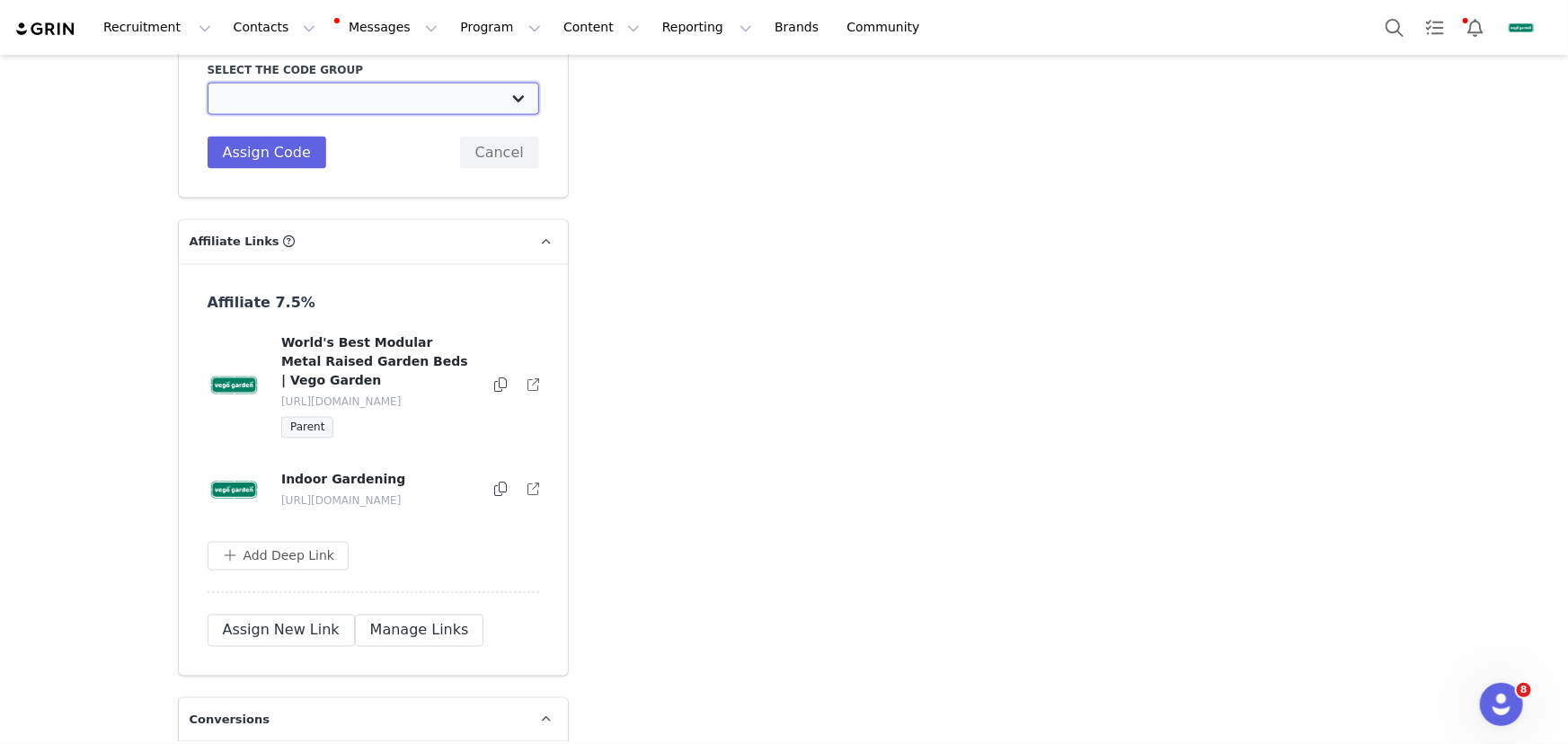
drag, startPoint x: 449, startPoint y: 62, endPoint x: 453, endPoint y: 76, distance: 14.6
click at [449, 83] on select "Vego Garden: Plantedinthegarden October Code for Selfing Watering Planter Vego …" at bounding box center [373, 99] width 331 height 33
select select "10010041"
click at [208, 83] on select "Vego Garden: Plantedinthegarden October Code for Selfing Watering Planter Vego …" at bounding box center [373, 99] width 331 height 33
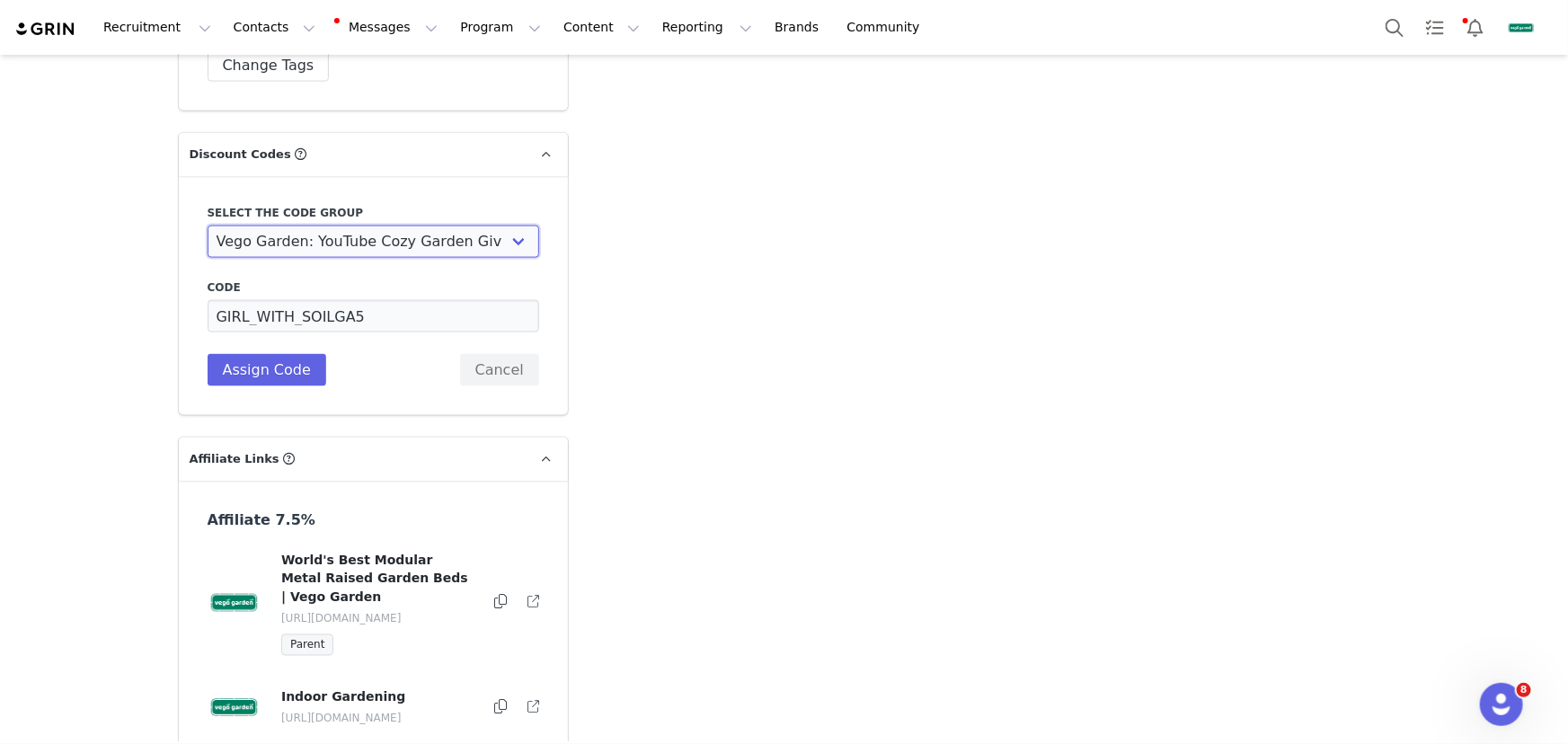
scroll to position [4648, 0]
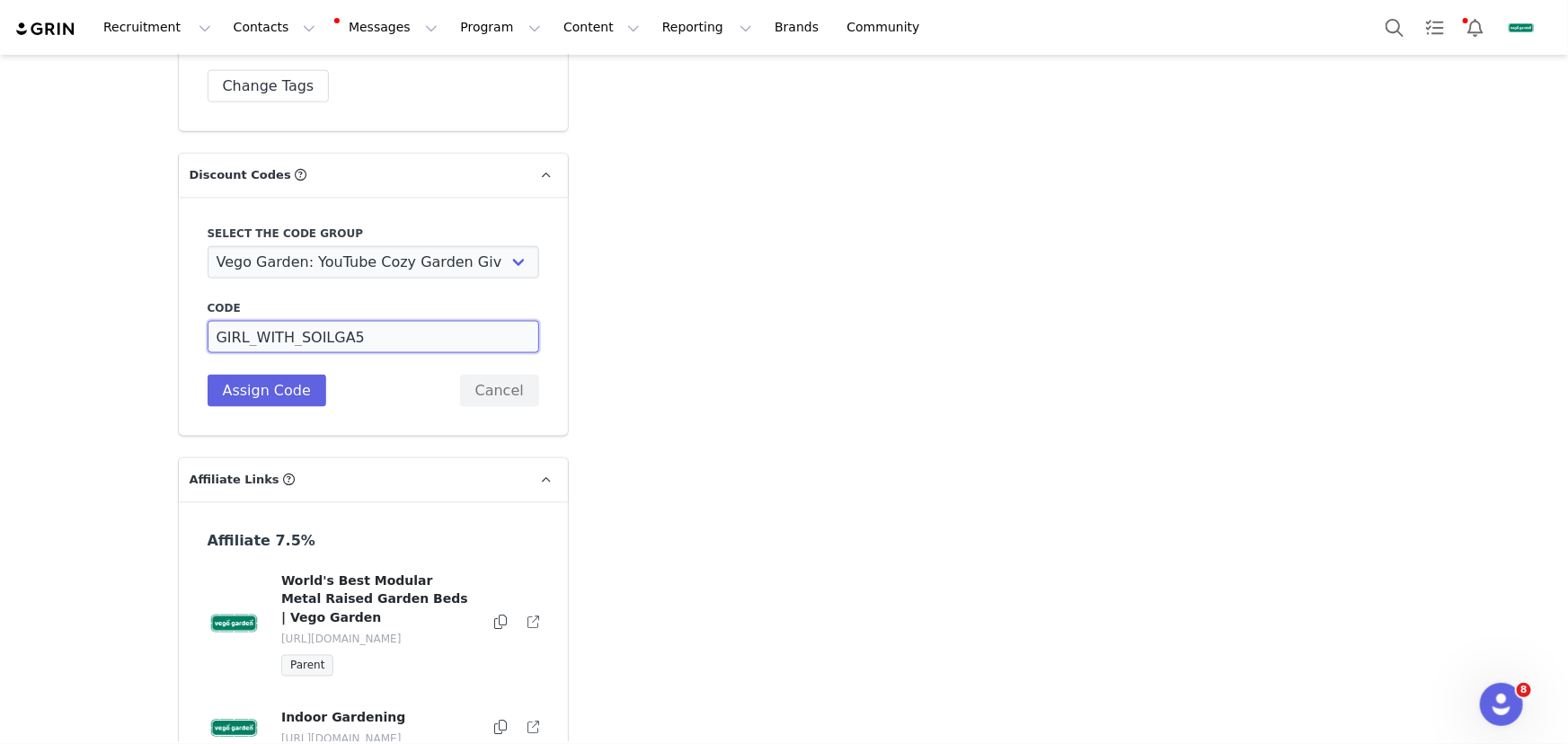
click at [247, 321] on input "GIRL_WITH_SOILGA5" at bounding box center [373, 337] width 331 height 33
drag, startPoint x: 344, startPoint y: 303, endPoint x: 177, endPoint y: 296, distance: 167.1
click at [179, 296] on div "Select the code group Vego Garden: Plantedinthegarden October Code for Selfing …" at bounding box center [373, 316] width 389 height 239
click at [415, 321] on input "GIRL_WITH_SOILGA5" at bounding box center [373, 337] width 331 height 33
drag, startPoint x: 338, startPoint y: 300, endPoint x: 188, endPoint y: 300, distance: 150.0
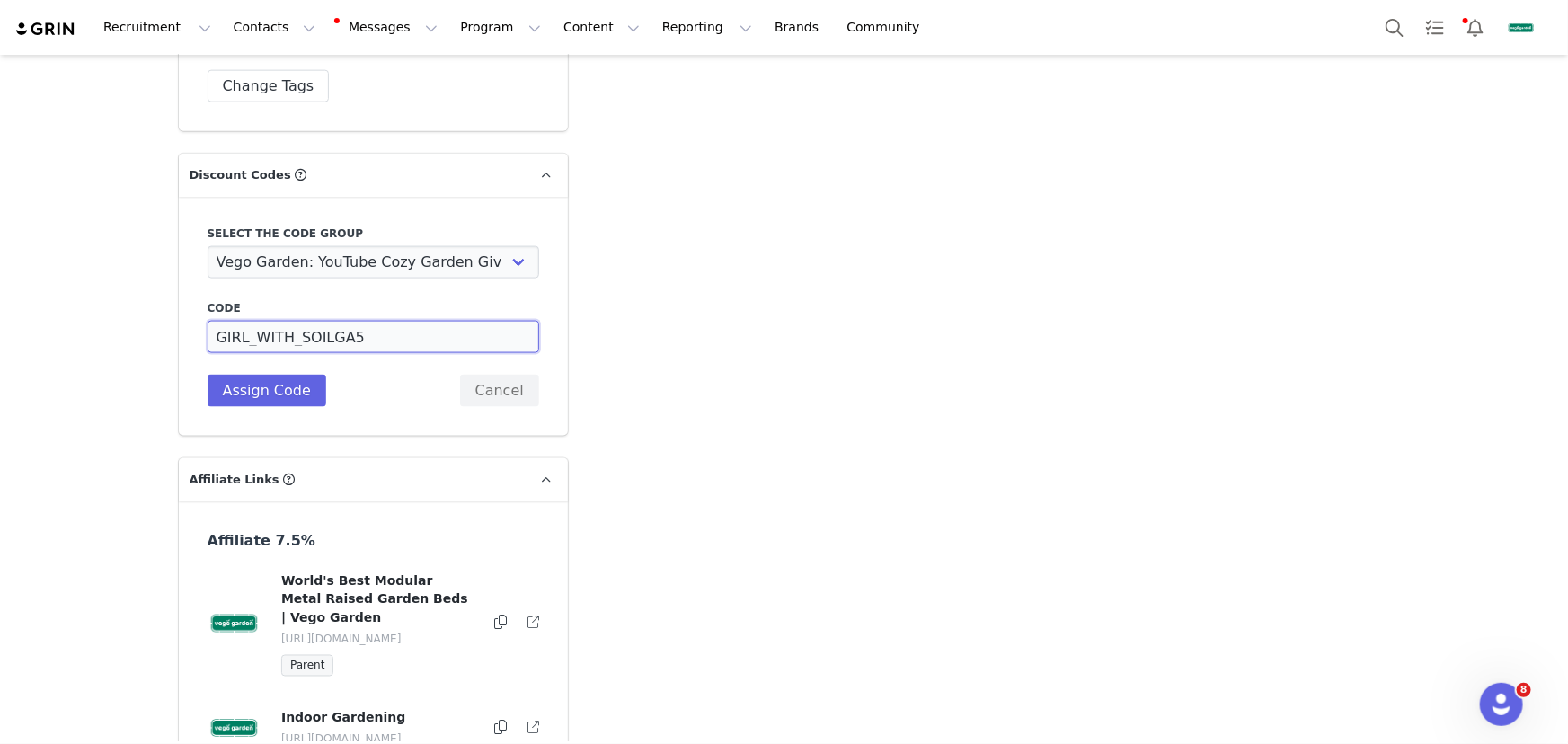
click at [188, 300] on div "Select the code group Vego Garden: Plantedinthegarden October Code for Selfing …" at bounding box center [373, 316] width 389 height 239
click at [362, 321] on input "GIRL_WITH_SOILGA5" at bounding box center [373, 337] width 331 height 33
drag, startPoint x: 324, startPoint y: 302, endPoint x: 184, endPoint y: 303, distance: 140.0
click at [184, 303] on div "Select the code group Vego Garden: Plantedinthegarden October Code for Selfing …" at bounding box center [373, 316] width 389 height 239
type input "TIFFANYGA5"
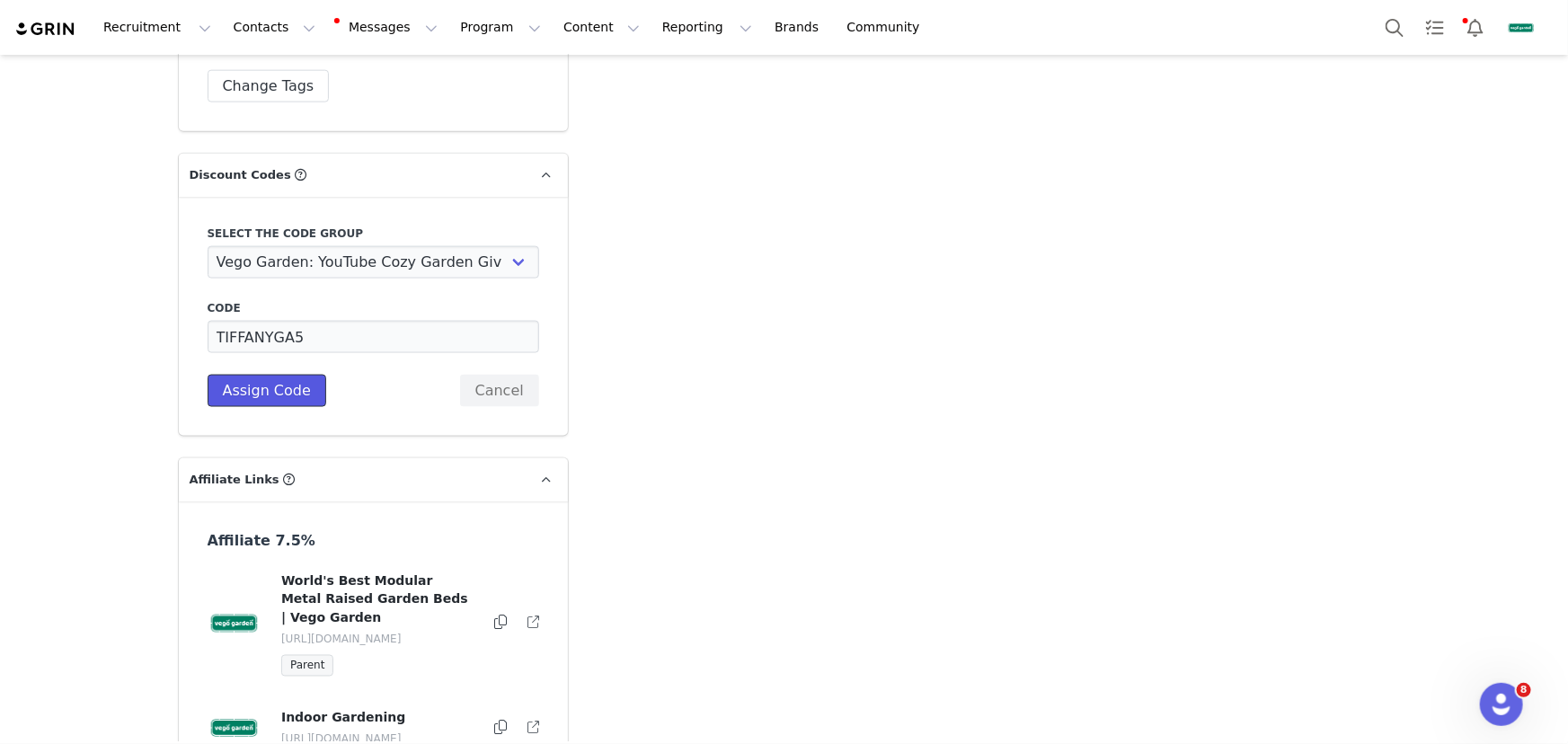
click at [255, 375] on button "Assign Code" at bounding box center [266, 391] width 118 height 33
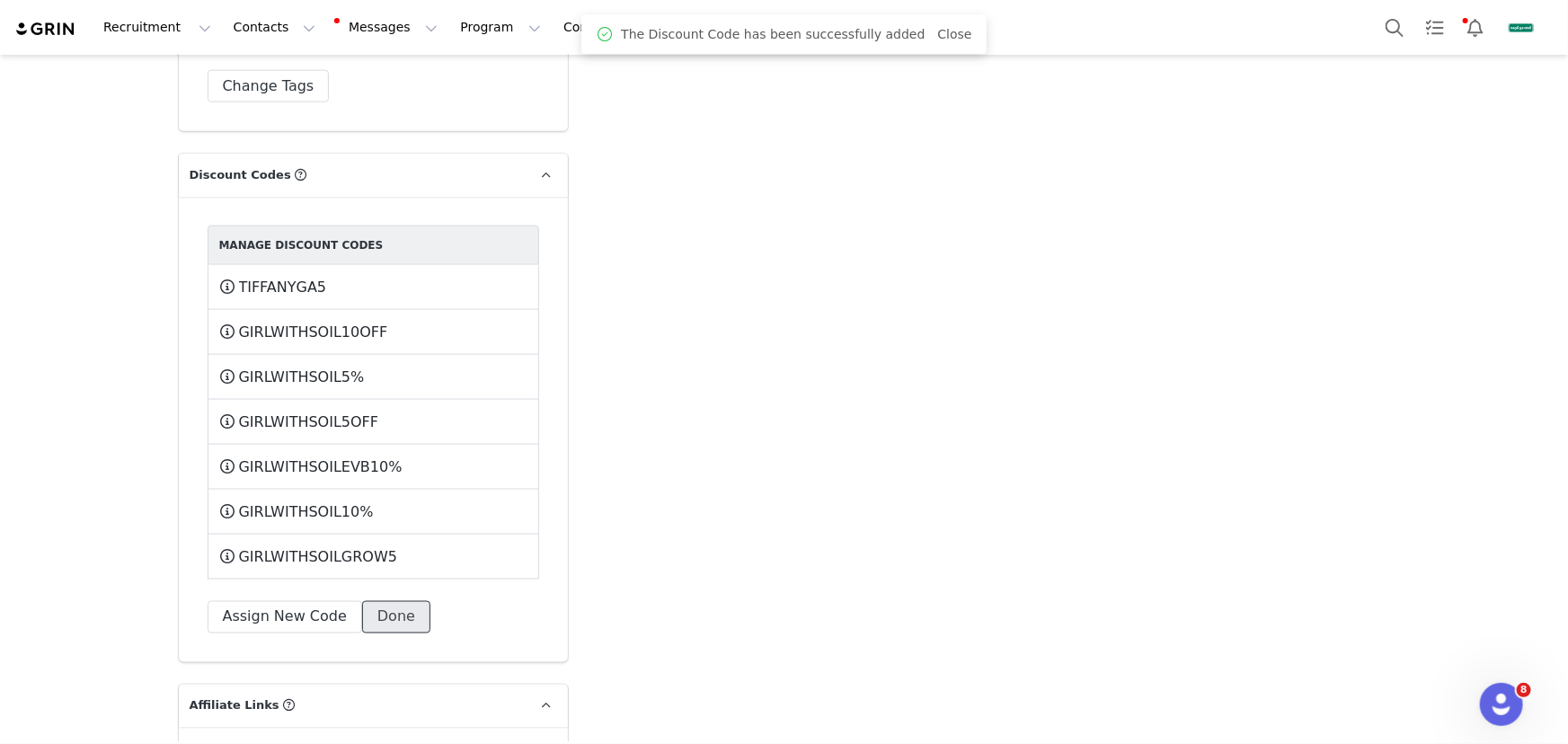
click at [369, 602] on button "Done" at bounding box center [396, 618] width 68 height 33
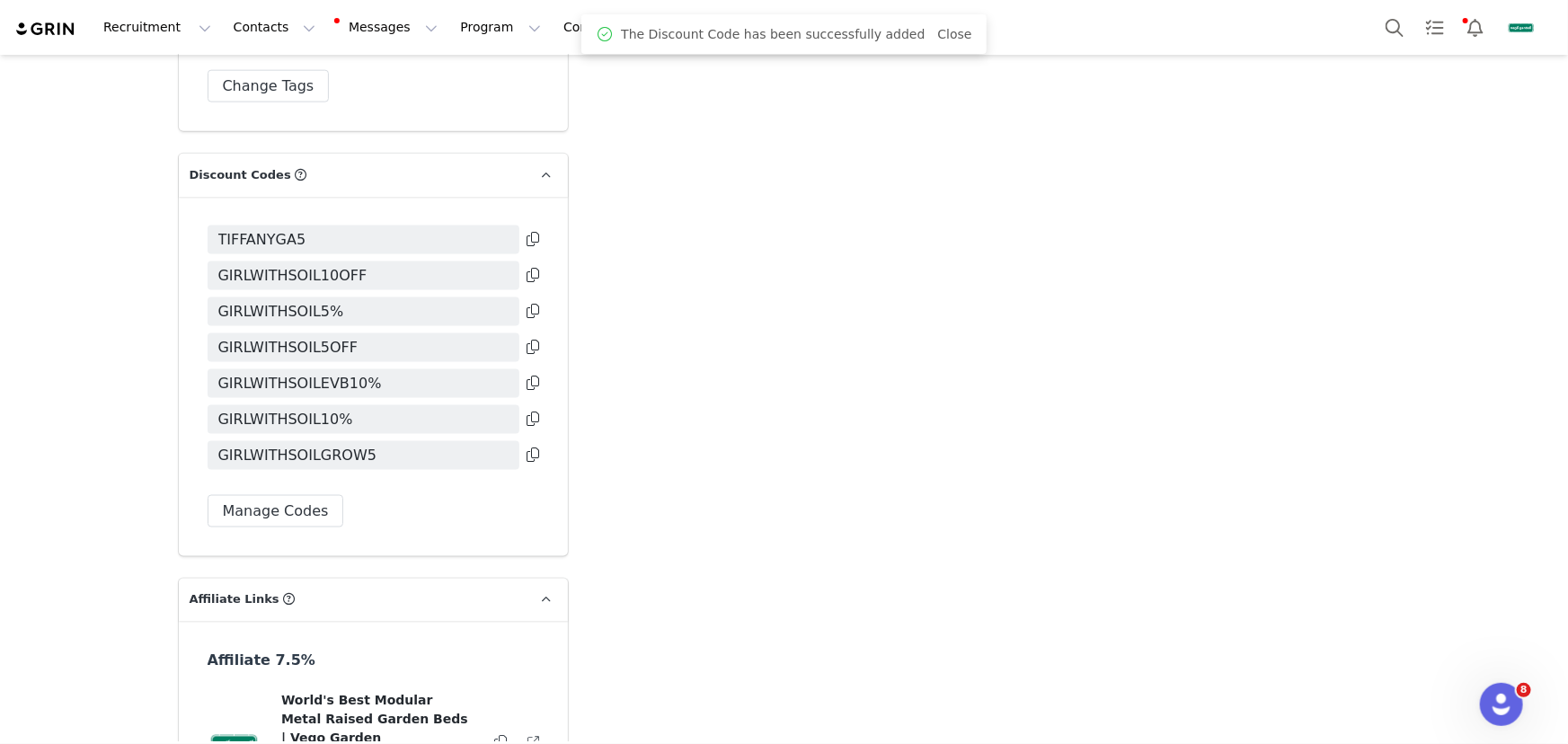
click at [944, 30] on link "Close" at bounding box center [955, 34] width 35 height 14
click at [764, 33] on link "Brands Brands" at bounding box center [799, 27] width 71 height 40
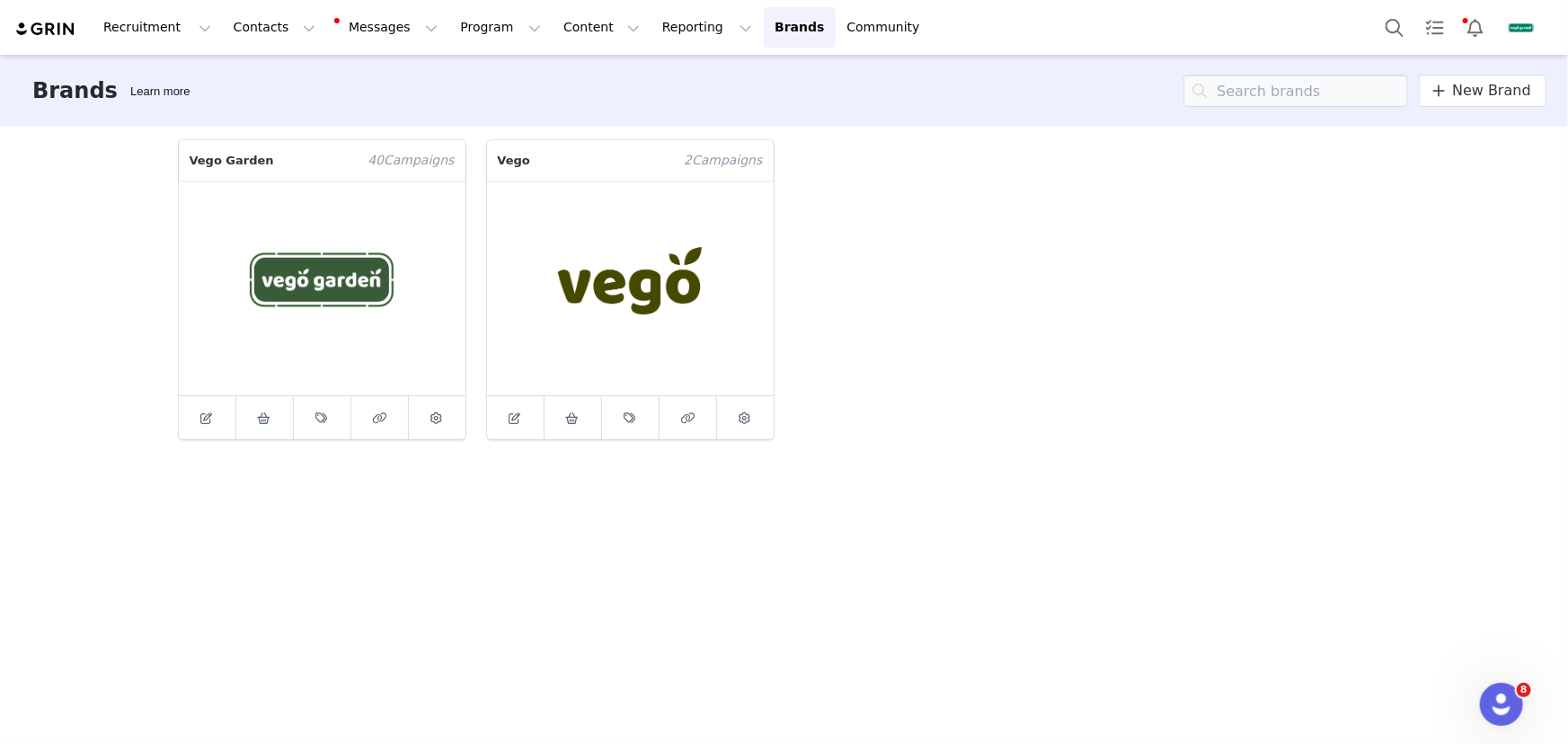
click at [1324, 657] on div "Vego Garden 40 Campaign s Vego 2 Campaign s" at bounding box center [784, 434] width 1237 height 615
click at [1324, 674] on div "Vego Garden 40 Campaign s Vego 2 Campaign s" at bounding box center [784, 434] width 1237 height 615
click at [324, 394] on figure at bounding box center [322, 287] width 286 height 214
click at [328, 419] on span at bounding box center [322, 418] width 21 height 21
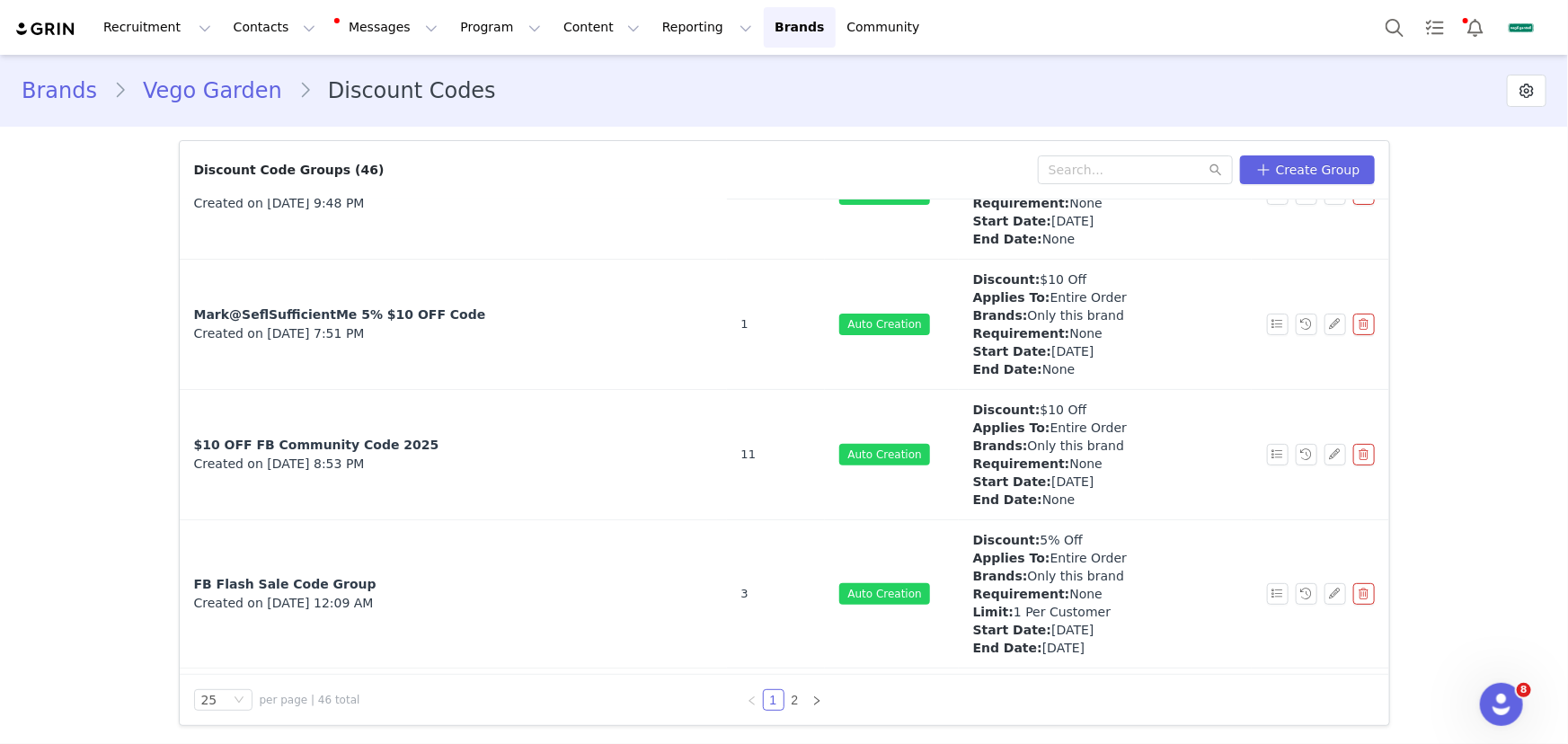
scroll to position [980, 0]
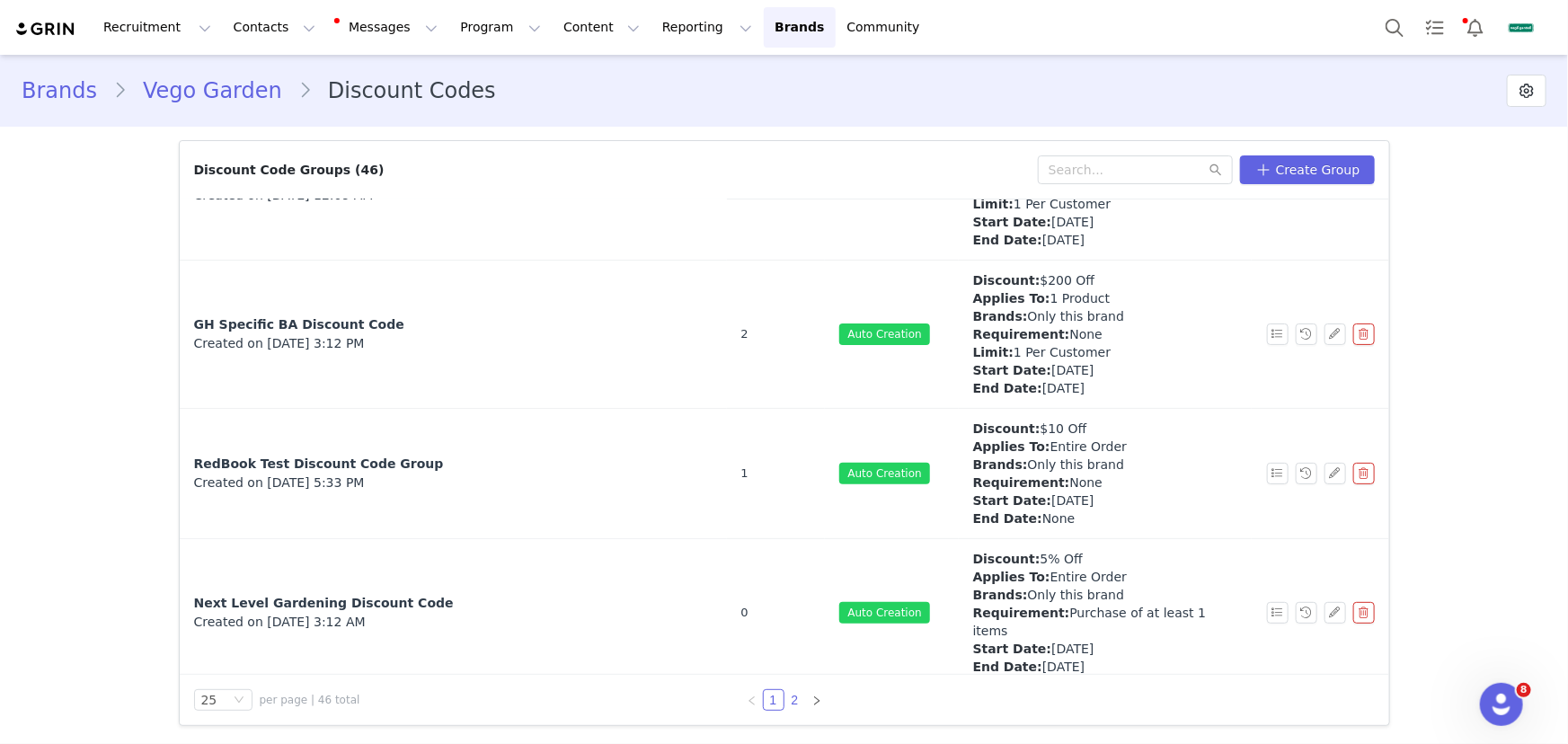
click at [796, 709] on link "2" at bounding box center [795, 700] width 20 height 20
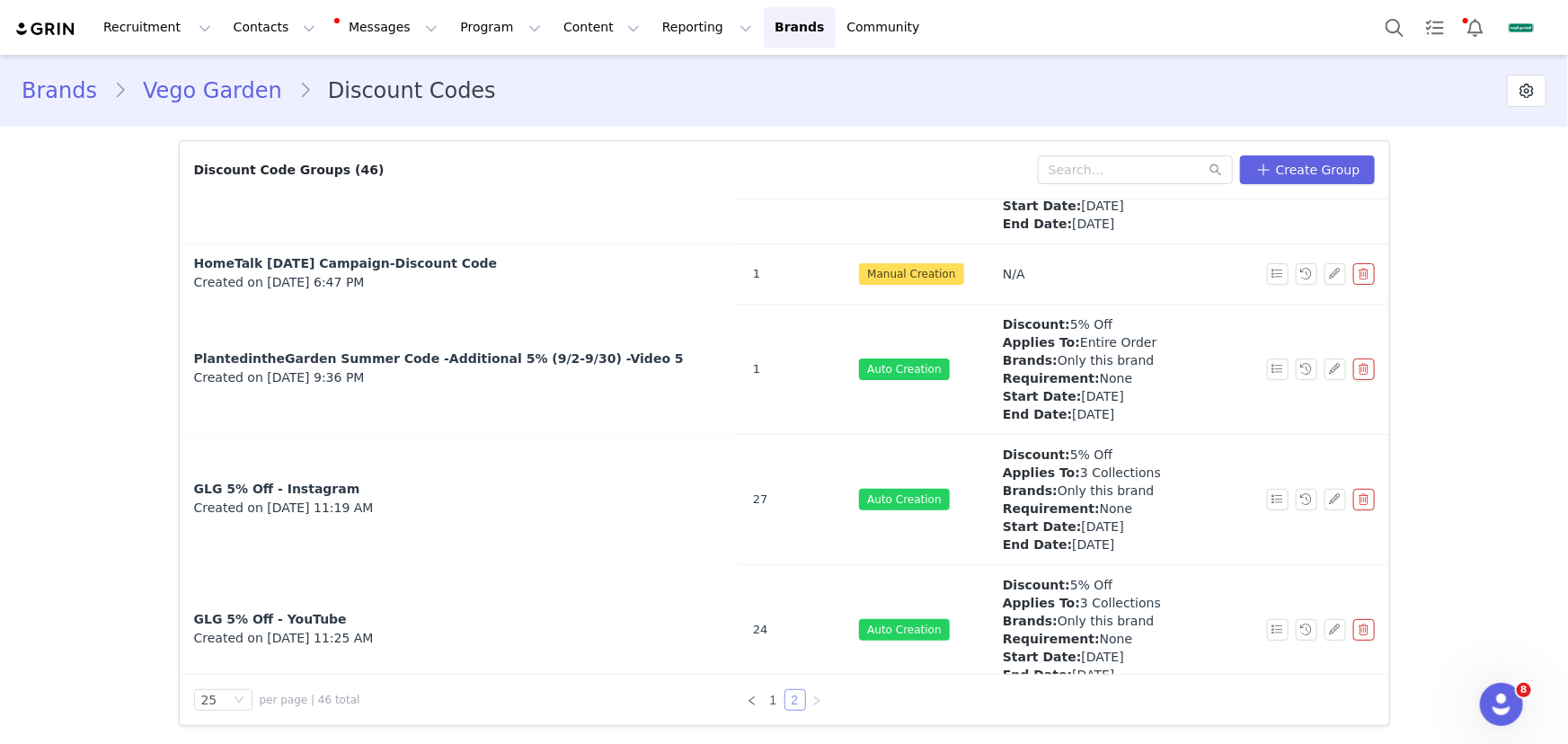
scroll to position [2157, 0]
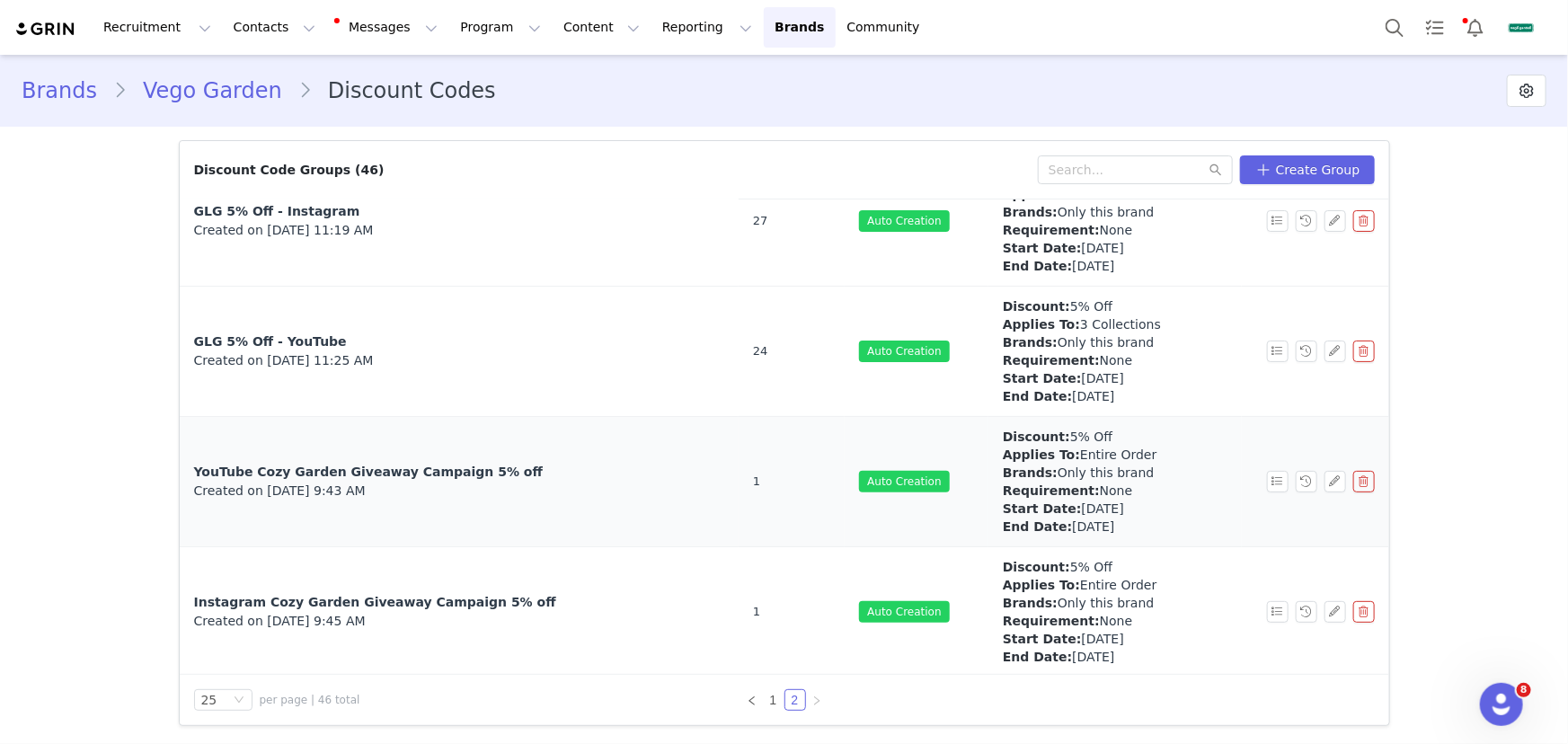
drag, startPoint x: 1174, startPoint y: 524, endPoint x: 980, endPoint y: 509, distance: 194.6
click at [1002, 509] on div "Discount: 5% Off Applies To: Entire Order Brands: Only this brand Requirement: …" at bounding box center [1079, 482] width 155 height 108
copy div "Start Date: September 24th 2025 End Date: November 30th 2025"
click at [396, 475] on span "YouTube Cozy Garden Giveaway Campaign 5% off" at bounding box center [368, 471] width 349 height 14
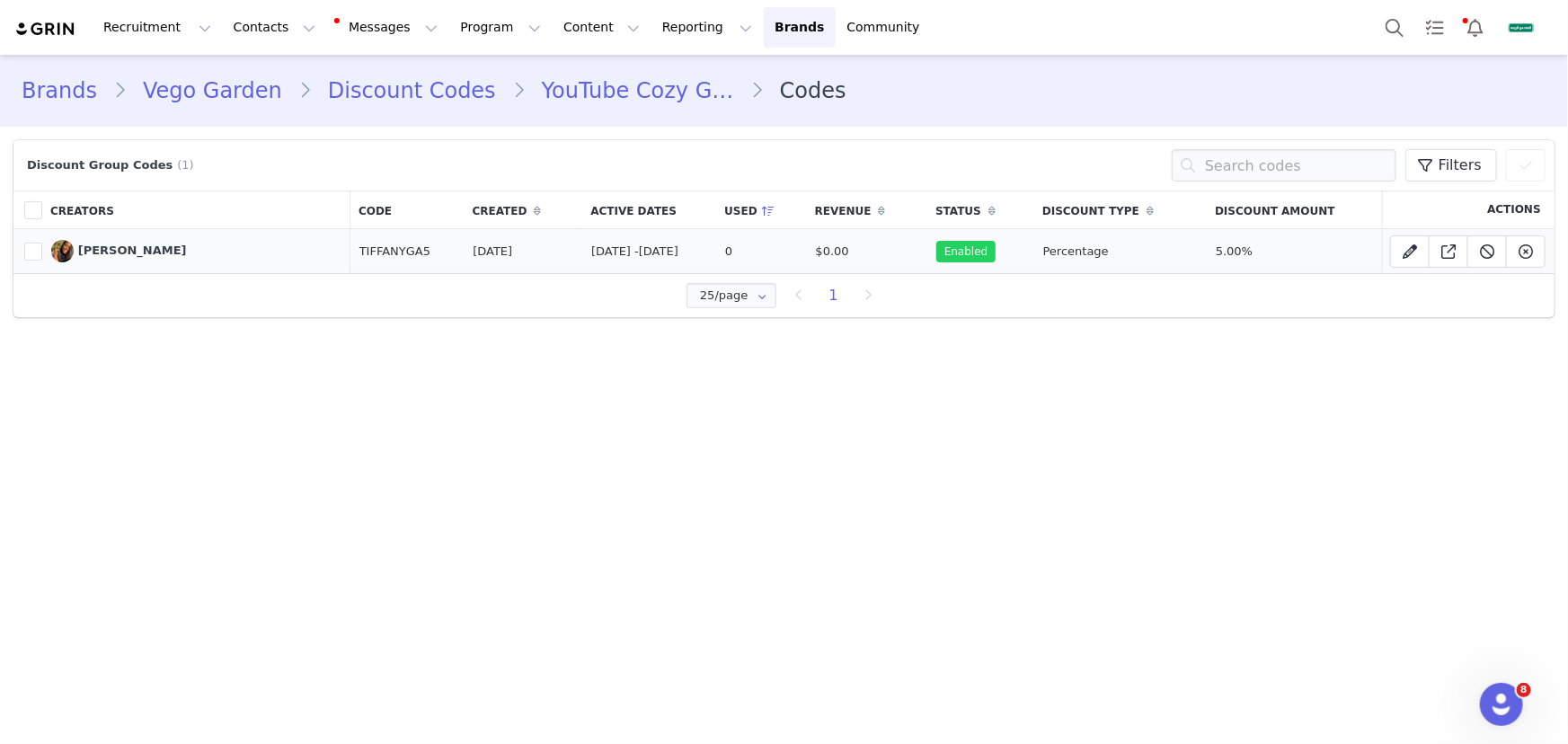
drag, startPoint x: 432, startPoint y: 248, endPoint x: 352, endPoint y: 246, distance: 80.0
click at [352, 246] on td "TIFFANYGA5" at bounding box center [407, 251] width 114 height 45
copy td "TIFFANYGA5"
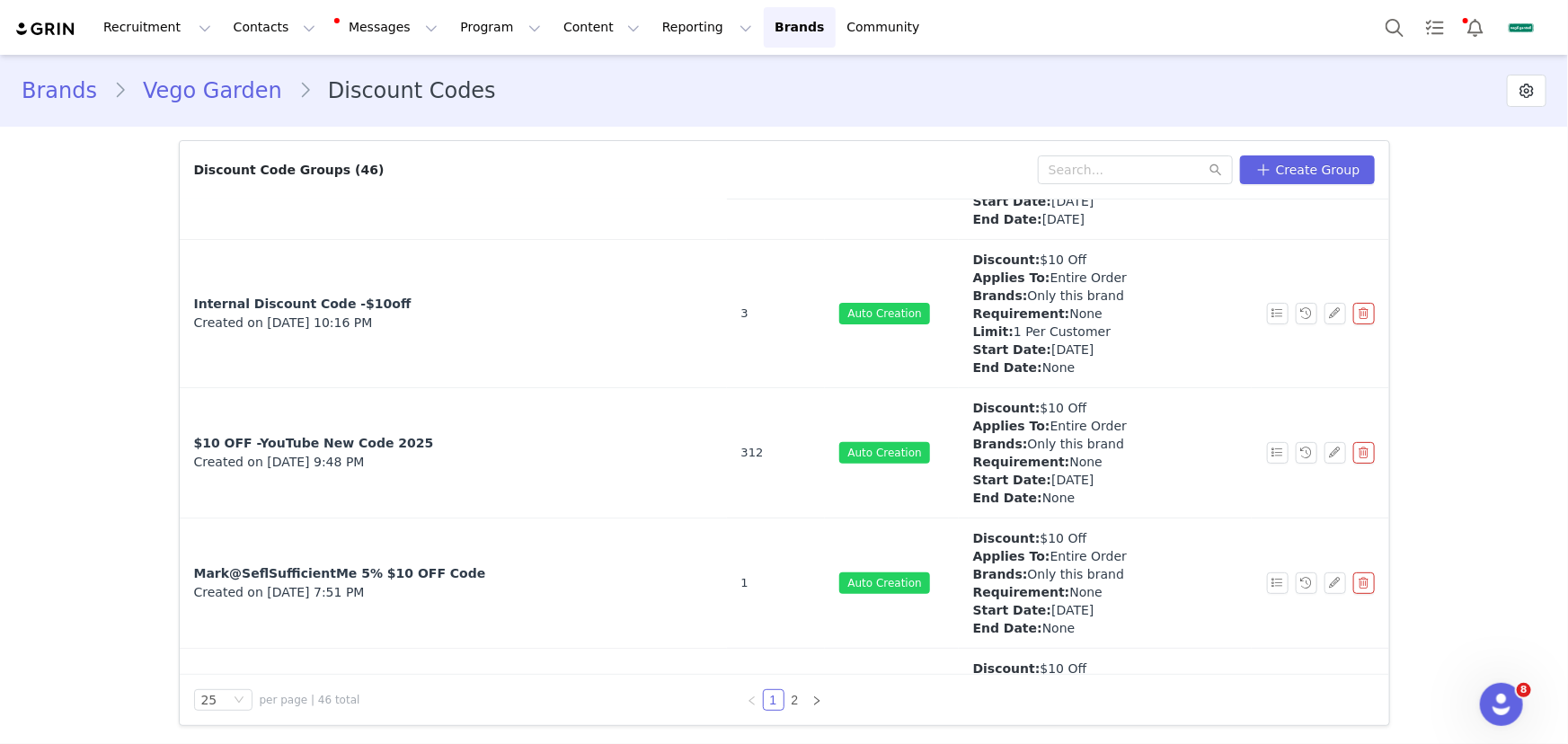
scroll to position [326, 0]
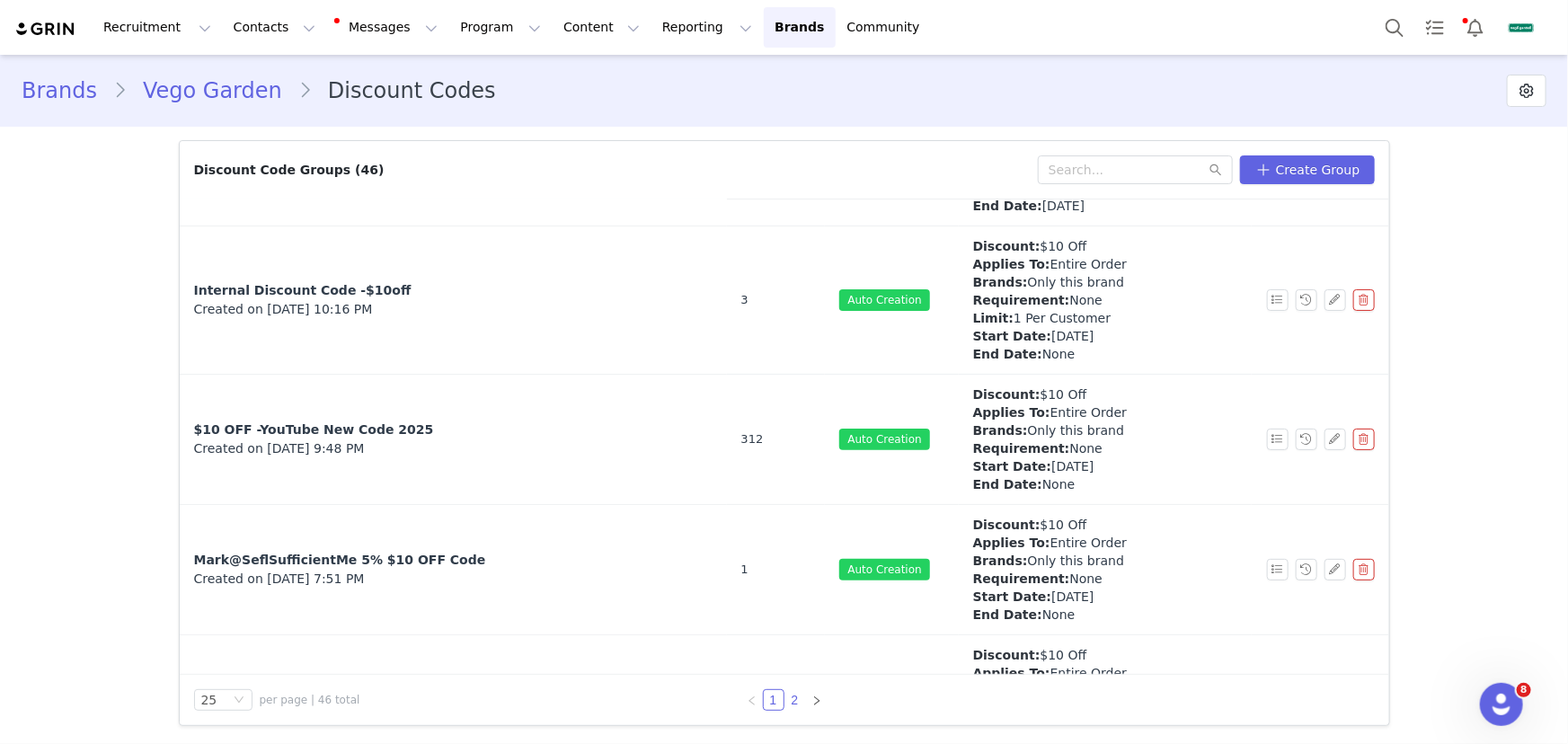
click at [797, 696] on link "2" at bounding box center [795, 700] width 20 height 20
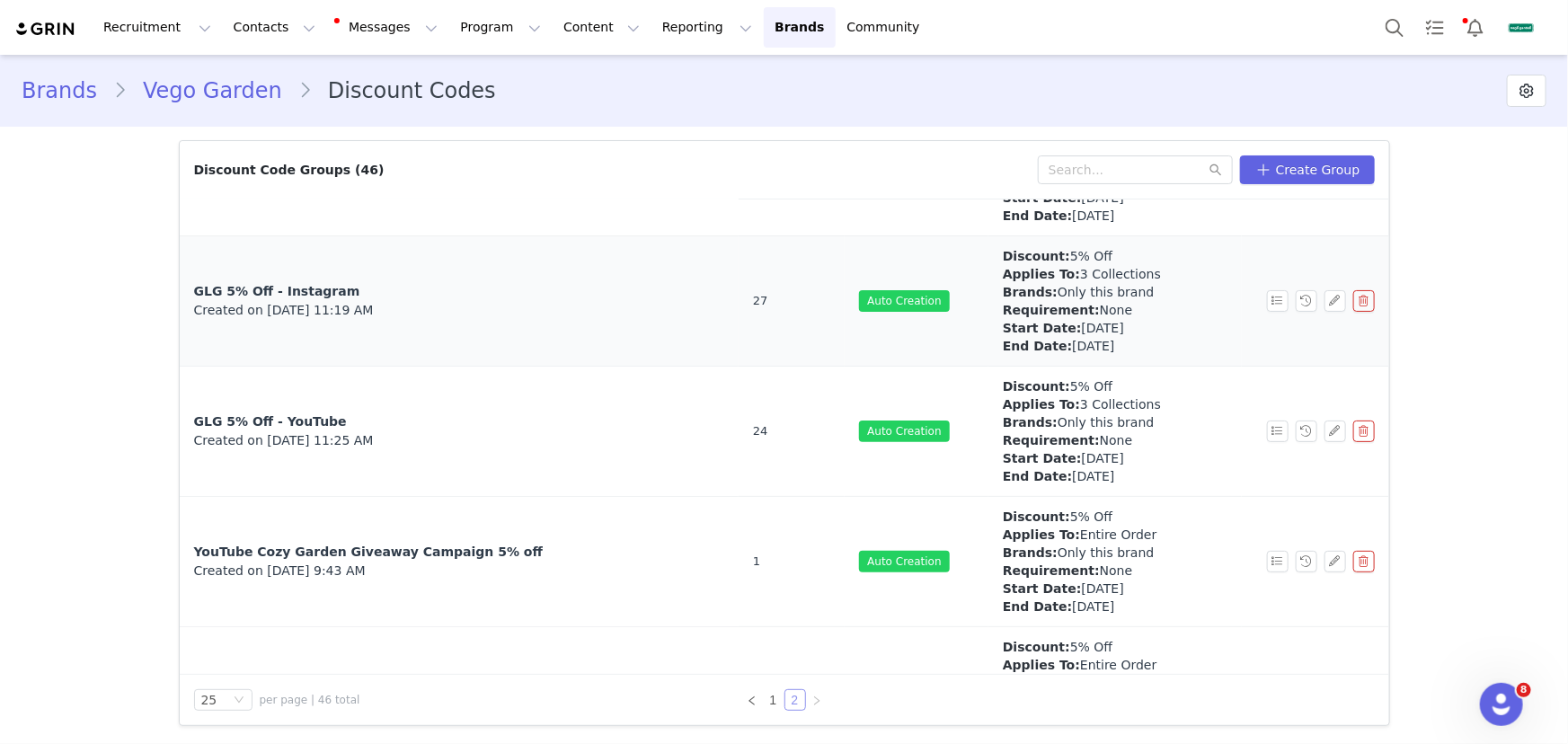
scroll to position [2157, 0]
